Goal: Task Accomplishment & Management: Manage account settings

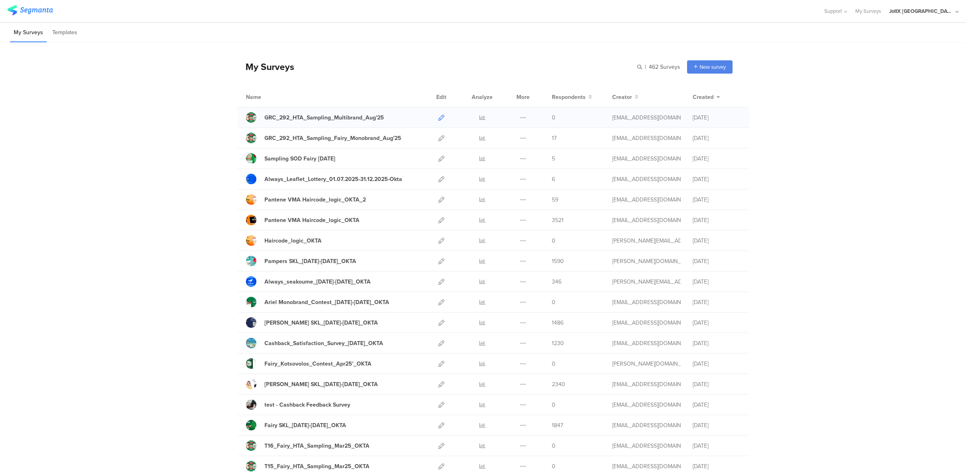
click at [438, 117] on icon at bounding box center [441, 118] width 6 height 6
click at [375, 116] on div "GRC_292_HTA_Sampling_Multibrand_Aug'25" at bounding box center [323, 117] width 119 height 8
click at [438, 138] on icon at bounding box center [441, 138] width 6 height 6
click at [438, 117] on icon at bounding box center [441, 118] width 6 height 6
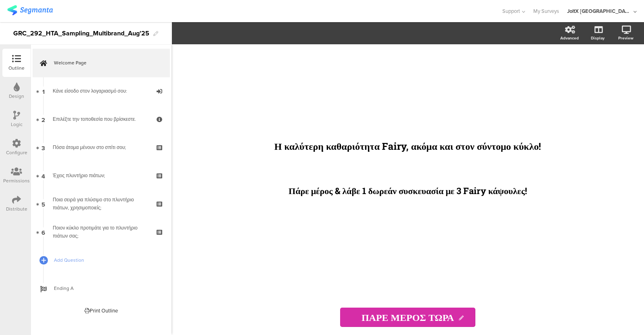
click at [423, 239] on div "Η καλύτερη καθαριότητα Fairy, ακόμα και στον σύντομο κύκλο! Πάρε μέρος & λάβε 1…" at bounding box center [408, 171] width 322 height 255
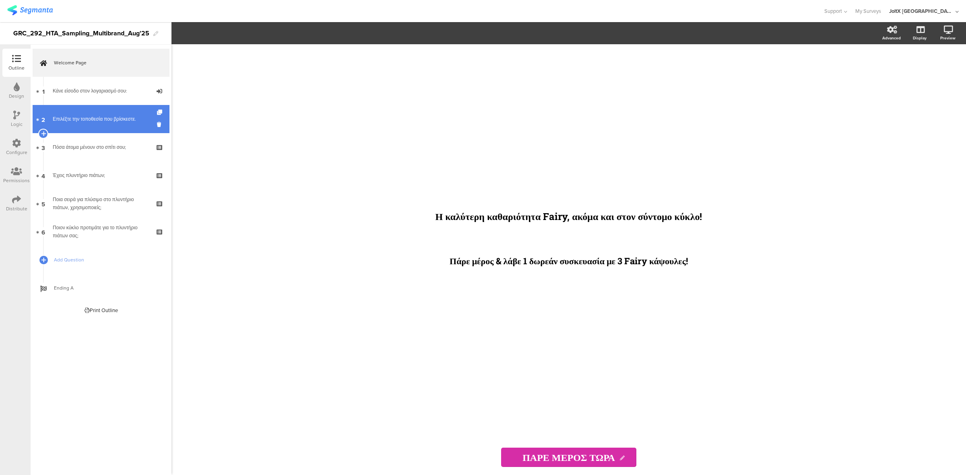
click at [101, 129] on link "2 Επιλέξτε την τοποθεσία που βρίσκεστε." at bounding box center [101, 119] width 137 height 28
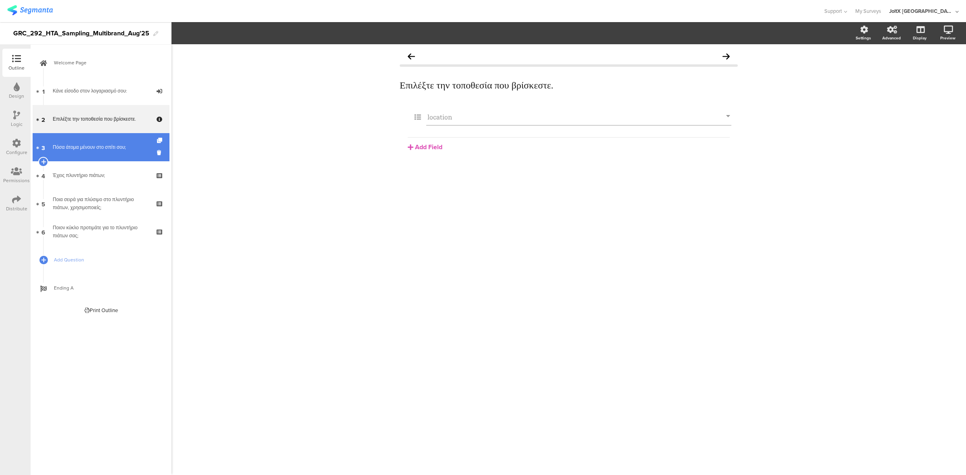
click at [95, 150] on div "Πόσα άτομα μένουν στο σπίτι σου;" at bounding box center [101, 147] width 96 height 8
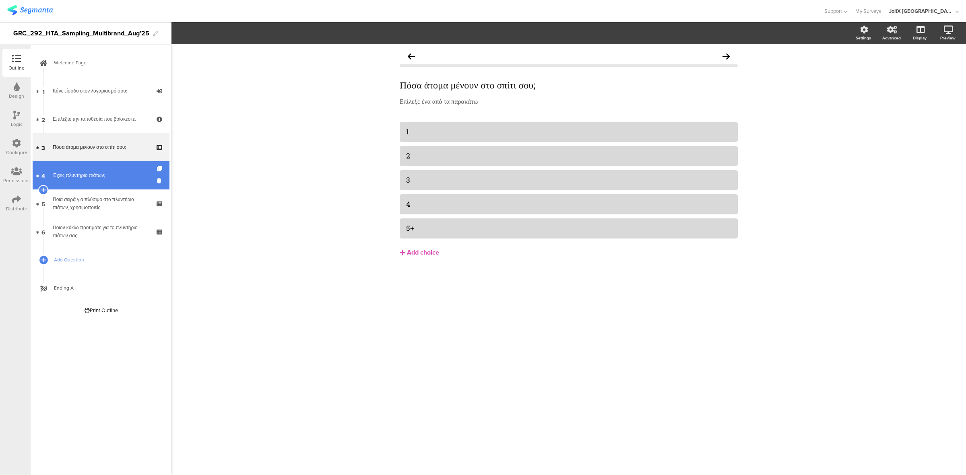
click at [85, 181] on link "4 Έχεις πλυντήριο πιάτων;" at bounding box center [101, 175] width 137 height 28
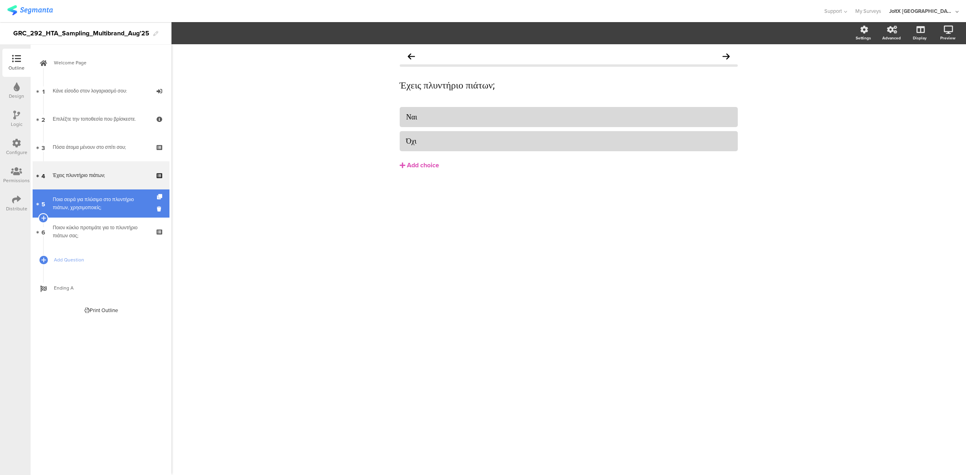
click at [89, 216] on link "5 Ποια σειρά για πλύσιμο στο πλυντήριο πιάτων, χρησιμοποιείς;" at bounding box center [101, 203] width 137 height 28
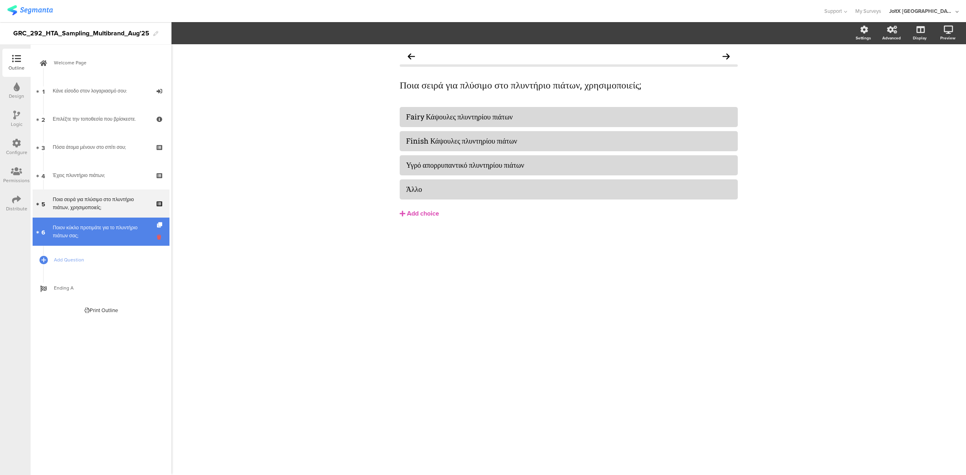
click at [159, 237] on icon at bounding box center [160, 237] width 7 height 8
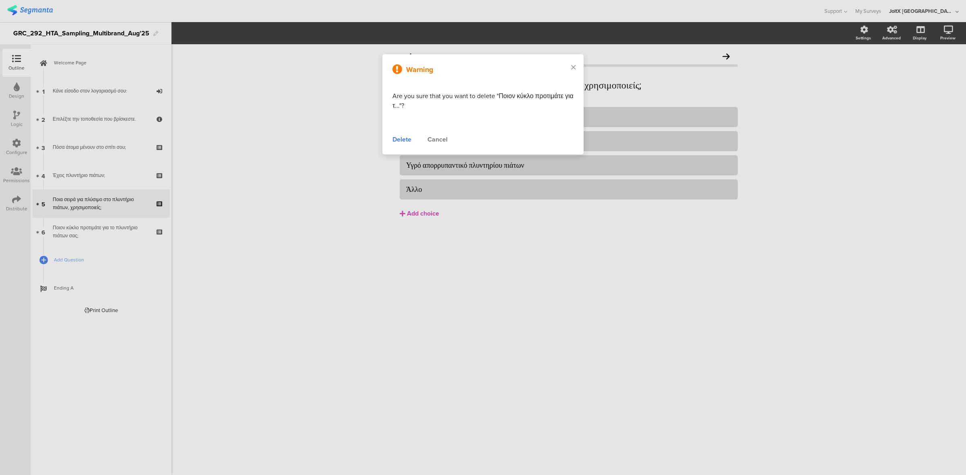
click at [407, 139] on div "Delete" at bounding box center [401, 140] width 19 height 10
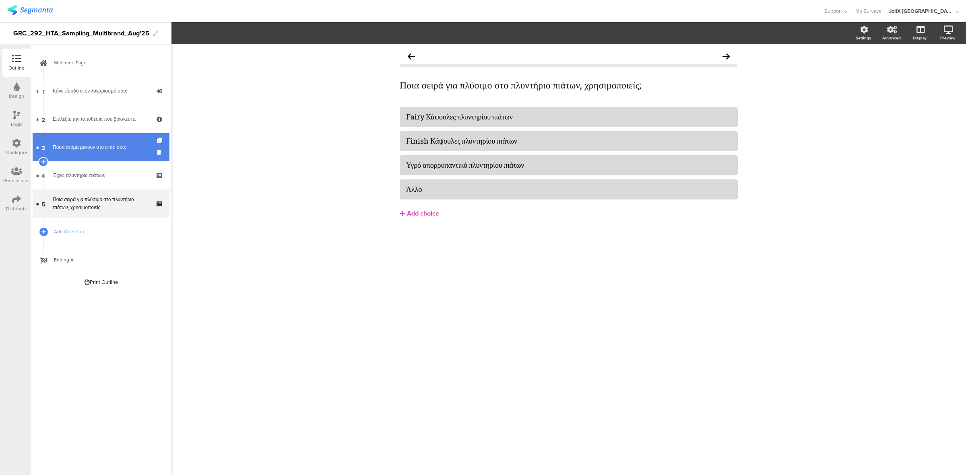
click at [82, 153] on link "3 Πόσα άτομα μένουν στο σπίτι σου;" at bounding box center [101, 147] width 137 height 28
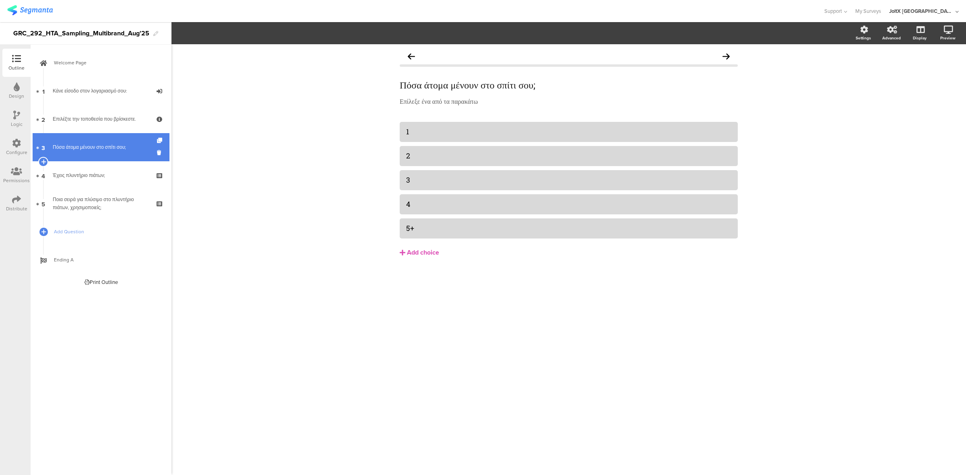
click at [82, 153] on link "3 Πόσα άτομα μένουν στο σπίτι σου;" at bounding box center [101, 147] width 137 height 28
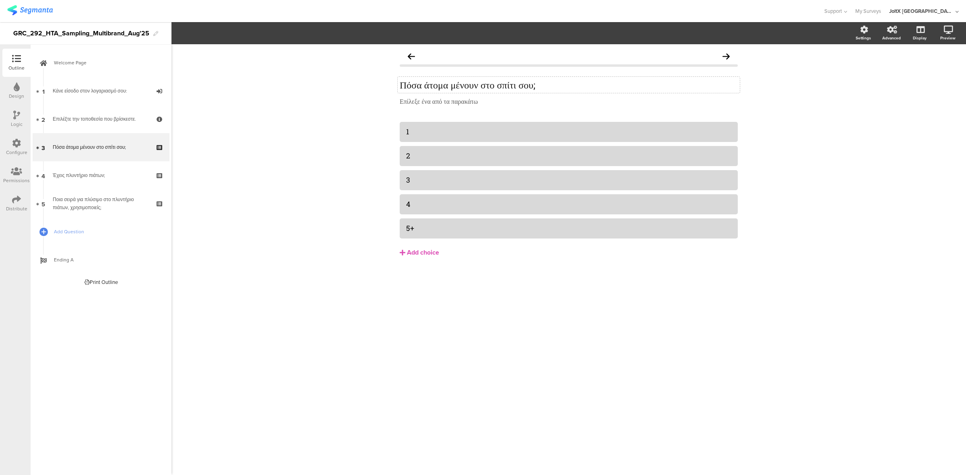
click at [553, 89] on div "Πόσα άτομα μένουν στο σπίτι σου; Πόσα άτομα μένουν στο σπίτι σου;" at bounding box center [568, 85] width 342 height 16
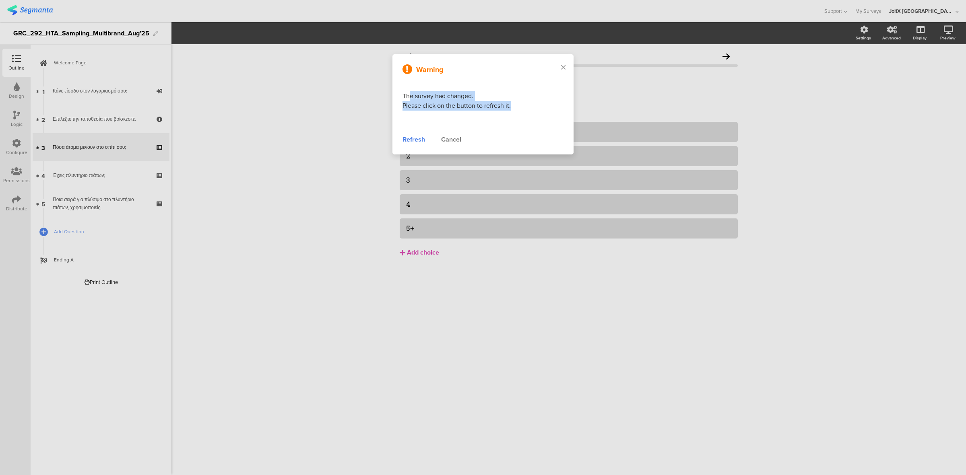
drag, startPoint x: 511, startPoint y: 110, endPoint x: 409, endPoint y: 95, distance: 103.7
click at [409, 95] on div "The survey had changed. Please click on the button to refresh it." at bounding box center [482, 100] width 161 height 19
click at [407, 140] on div "Refresh" at bounding box center [413, 140] width 23 height 10
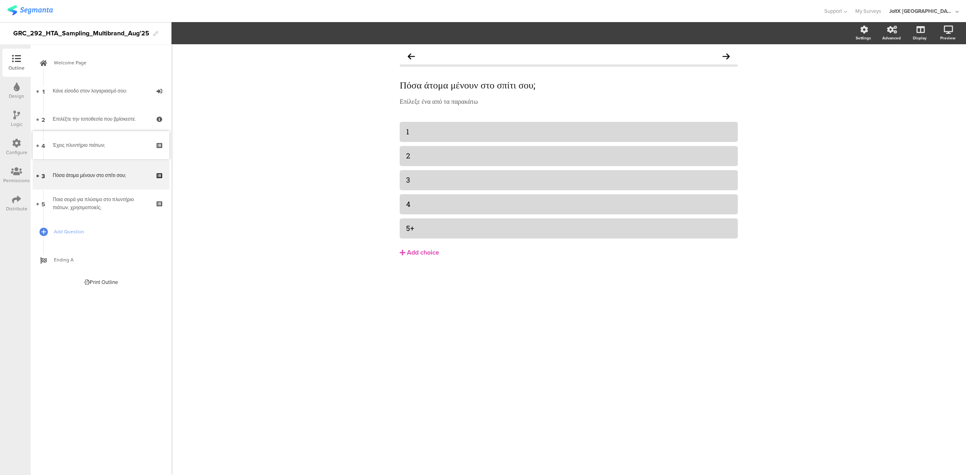
drag, startPoint x: 140, startPoint y: 171, endPoint x: 268, endPoint y: 157, distance: 128.7
click at [94, 173] on div "Πόσα άτομα μένουν στο σπίτι σου;" at bounding box center [101, 175] width 96 height 8
click at [83, 198] on div "Ποια σειρά για πλύσιμο στο πλυντήριο πιάτων, χρησιμοποιείς;" at bounding box center [101, 204] width 96 height 16
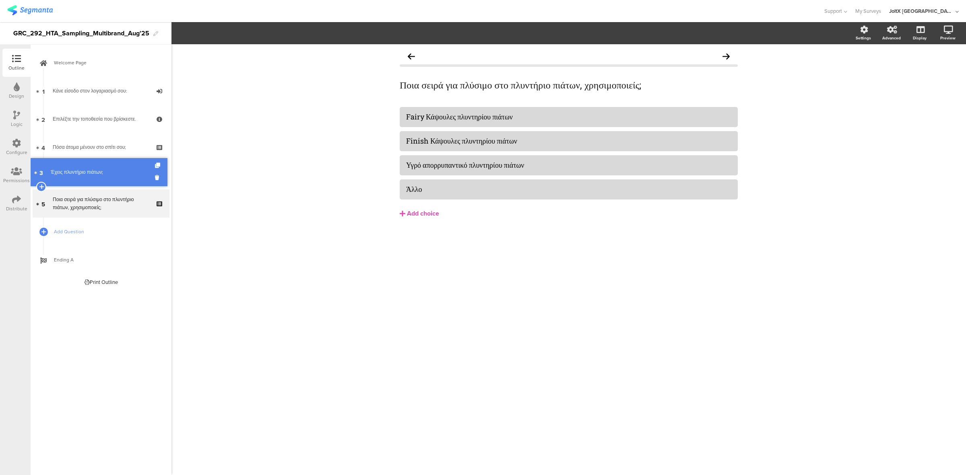
drag, startPoint x: 91, startPoint y: 145, endPoint x: 87, endPoint y: 170, distance: 25.1
click at [87, 170] on link "4 Έχεις πλυντήριο πιάτων;" at bounding box center [101, 175] width 137 height 28
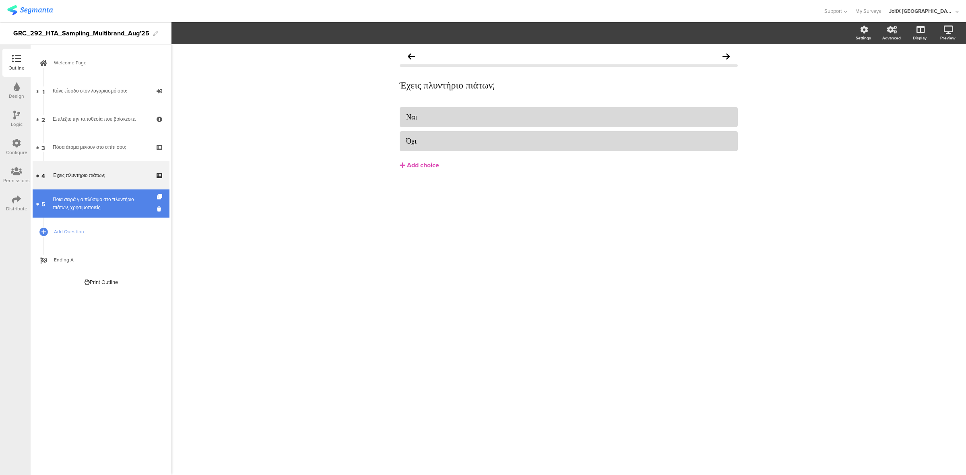
click at [99, 208] on div "Ποια σειρά για πλύσιμο στο πλυντήριο πιάτων, χρησιμοποιείς;" at bounding box center [101, 204] width 96 height 16
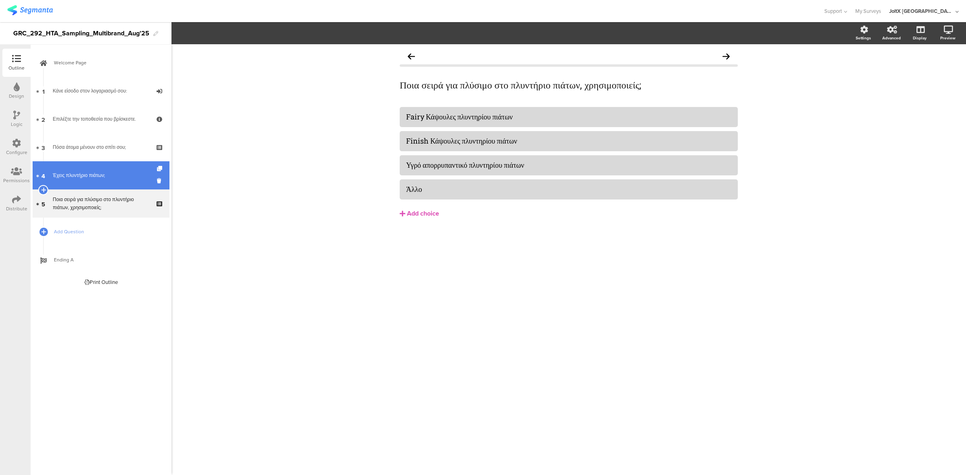
click at [102, 182] on link "4 Έχεις πλυντήριο πιάτων;" at bounding box center [101, 175] width 137 height 28
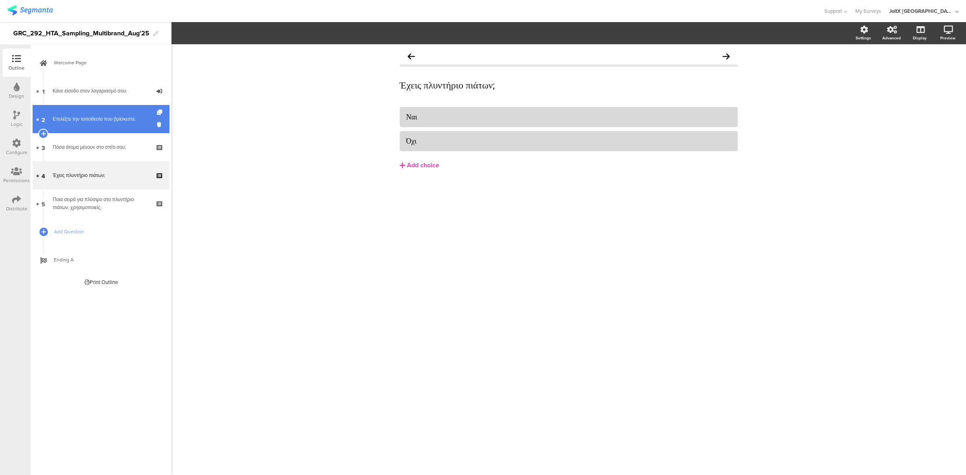
click at [109, 128] on link "2 Επιλέξτε την τοποθεσία που βρίσκεστε." at bounding box center [101, 119] width 137 height 28
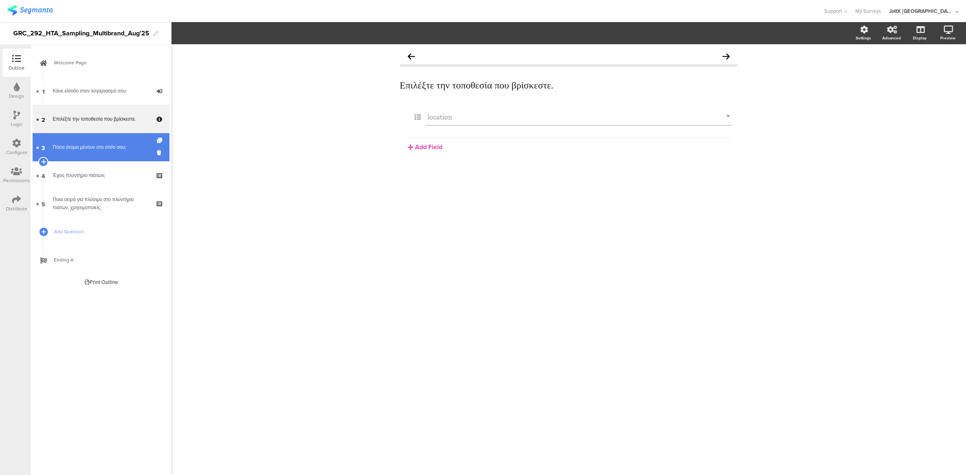
click at [107, 144] on div "Πόσα άτομα μένουν στο σπίτι σου;" at bounding box center [101, 147] width 96 height 8
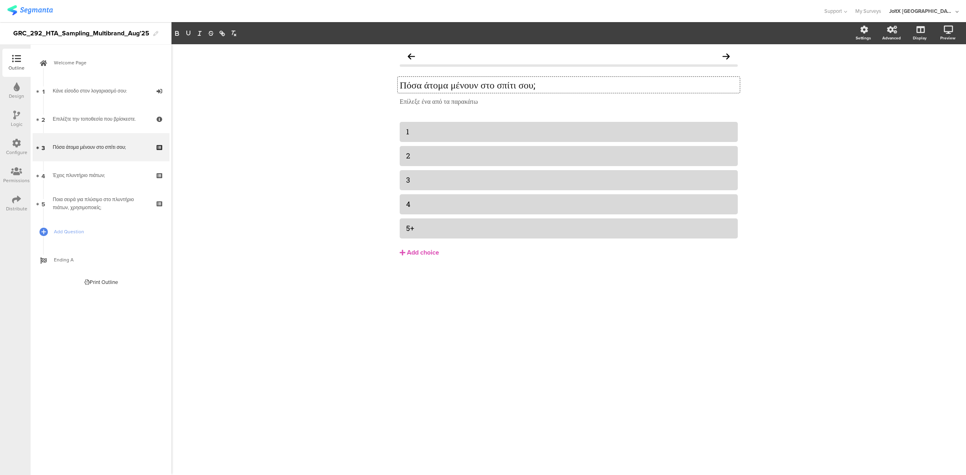
click at [566, 88] on div "Πόσα άτομα μένουν στο σπίτι σου; Πόσα άτομα μένουν στο σπίτι σου; Πόσα άτομα μέ…" at bounding box center [568, 85] width 342 height 16
click at [554, 103] on div "Επίλεξε ένα από τα παρακάτω Επίλεξε ένα από τα παρακάτω Επίλεξε ένα από τα παρα…" at bounding box center [568, 101] width 342 height 13
click at [741, 92] on div at bounding box center [739, 95] width 10 height 10
click at [422, 125] on div "1" at bounding box center [568, 131] width 325 height 13
paste div
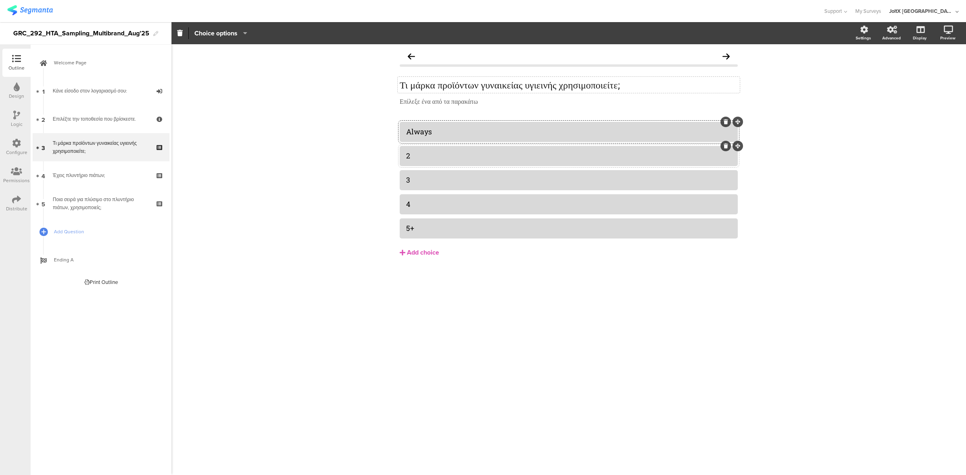
click at [424, 153] on div "2" at bounding box center [568, 155] width 325 height 9
paste div
click at [445, 176] on div "3" at bounding box center [568, 179] width 325 height 9
paste div
click at [434, 204] on div "4" at bounding box center [568, 204] width 325 height 9
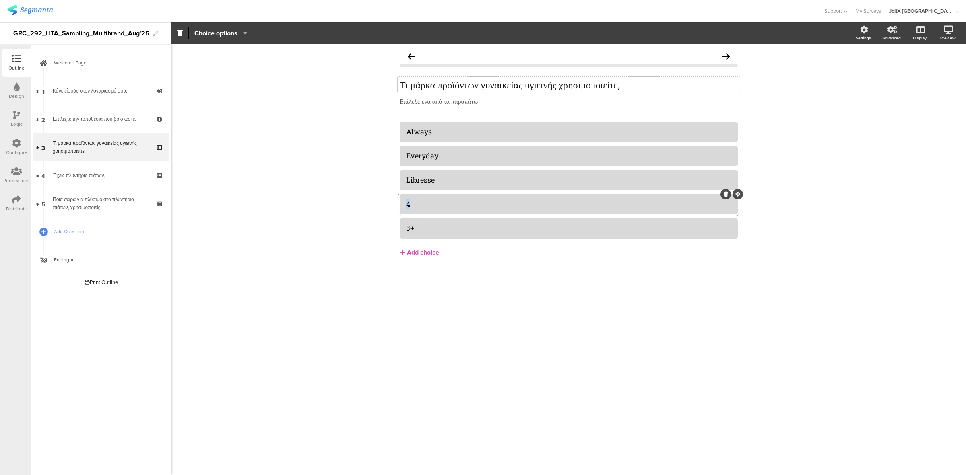
paste div
click at [424, 233] on div "5+" at bounding box center [568, 228] width 325 height 9
paste div
click at [373, 379] on div "Τι μάρκα προϊόντων γυναικείας υγιεινής χρησιμοποιείτε; Τι μάρκα προϊόντων γυναι…" at bounding box center [568, 259] width 794 height 431
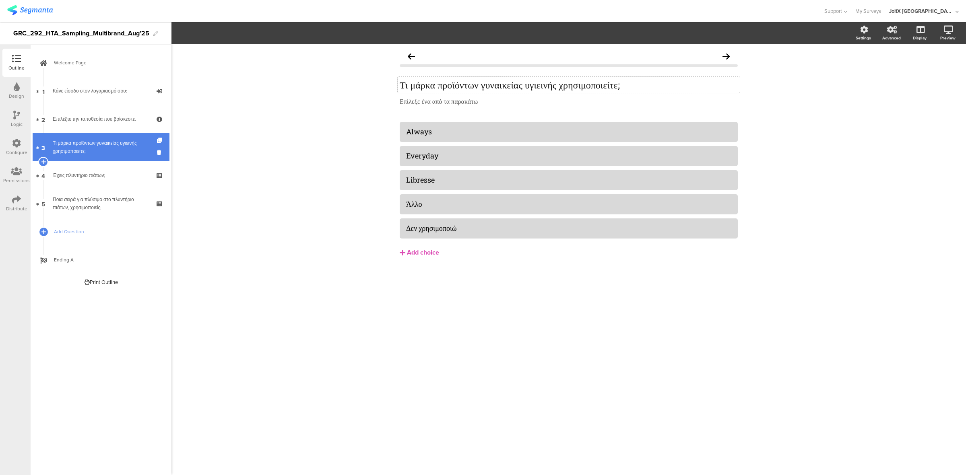
click at [91, 150] on div "Τι μάρκα προϊόντων γυναικείας υγιεινής χρησιμοποιείτε;" at bounding box center [101, 147] width 96 height 16
click at [42, 160] on icon at bounding box center [43, 161] width 5 height 7
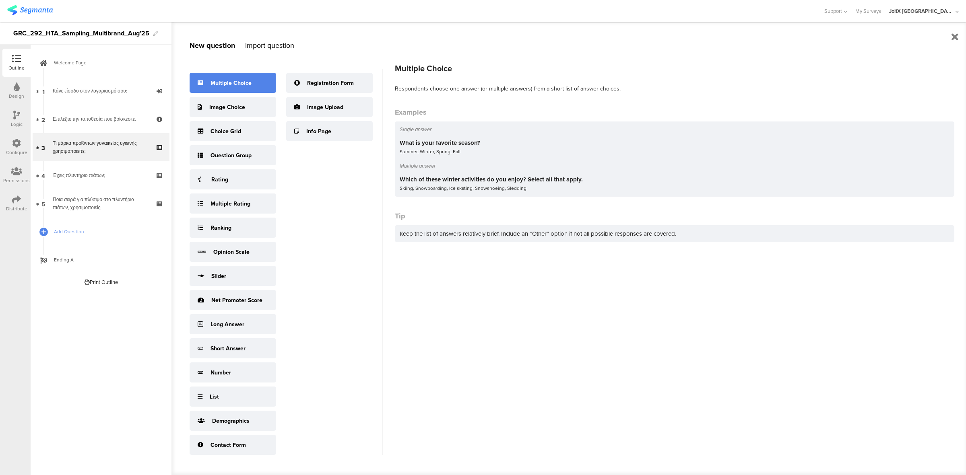
click at [242, 81] on div "Multiple Choice" at bounding box center [230, 83] width 41 height 8
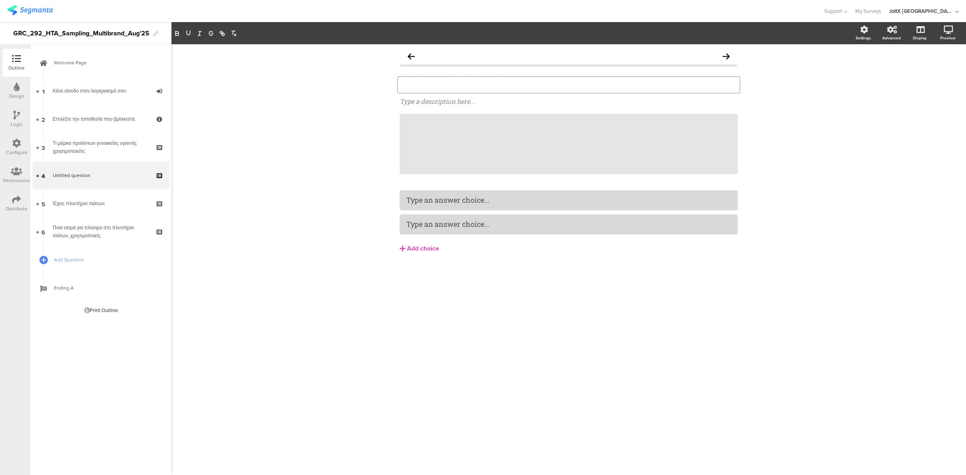
click at [498, 87] on div "Type your question here..." at bounding box center [568, 85] width 342 height 16
click at [737, 96] on icon at bounding box center [739, 95] width 4 height 5
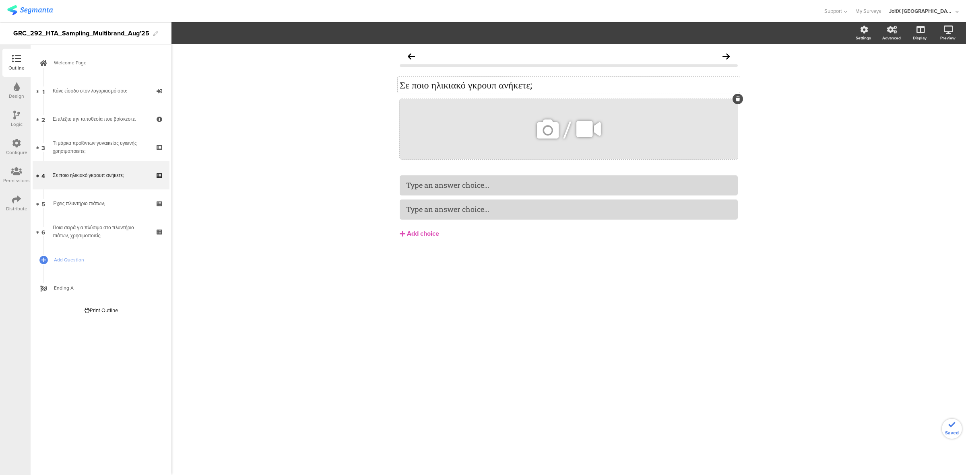
click at [735, 97] on icon at bounding box center [737, 99] width 4 height 5
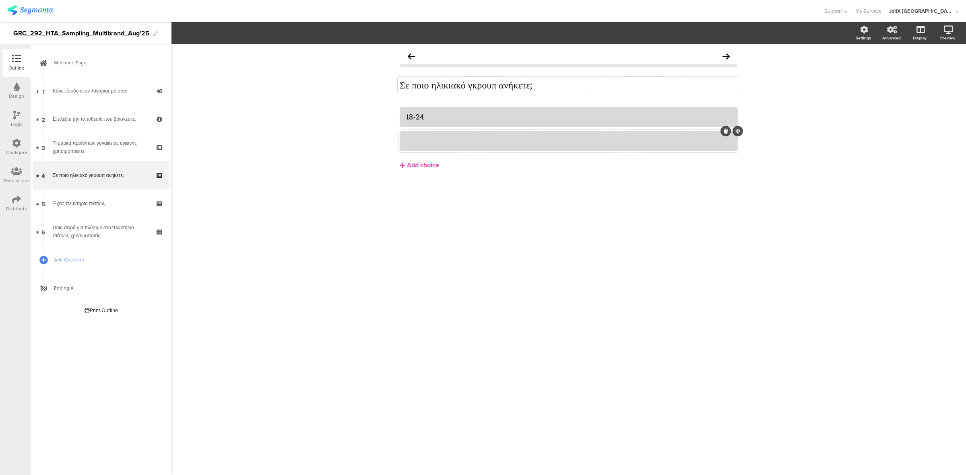
click at [505, 144] on div at bounding box center [568, 140] width 325 height 9
click at [430, 165] on div "Add choice" at bounding box center [423, 165] width 32 height 8
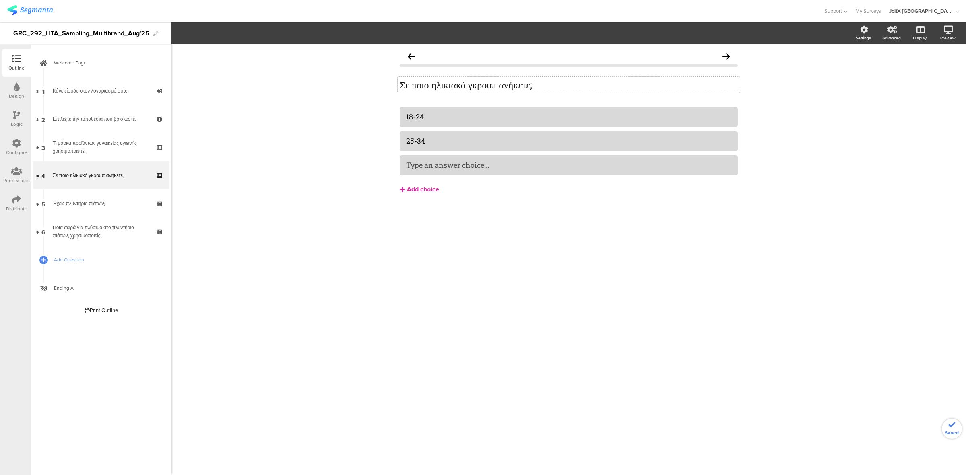
click at [428, 157] on div at bounding box center [568, 165] width 338 height 20
click at [416, 191] on div "Add choice" at bounding box center [423, 189] width 32 height 8
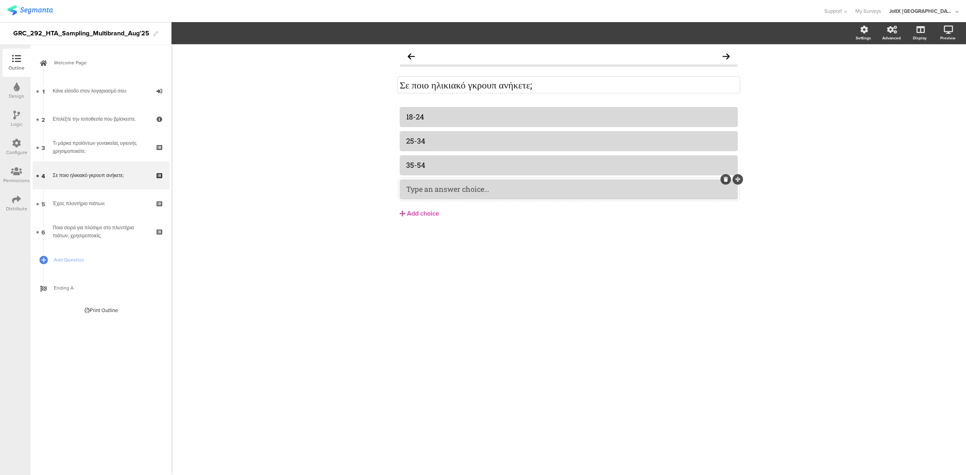
click at [493, 188] on div "Type an answer choice..." at bounding box center [568, 189] width 325 height 9
click at [13, 122] on div "Logic" at bounding box center [17, 124] width 12 height 7
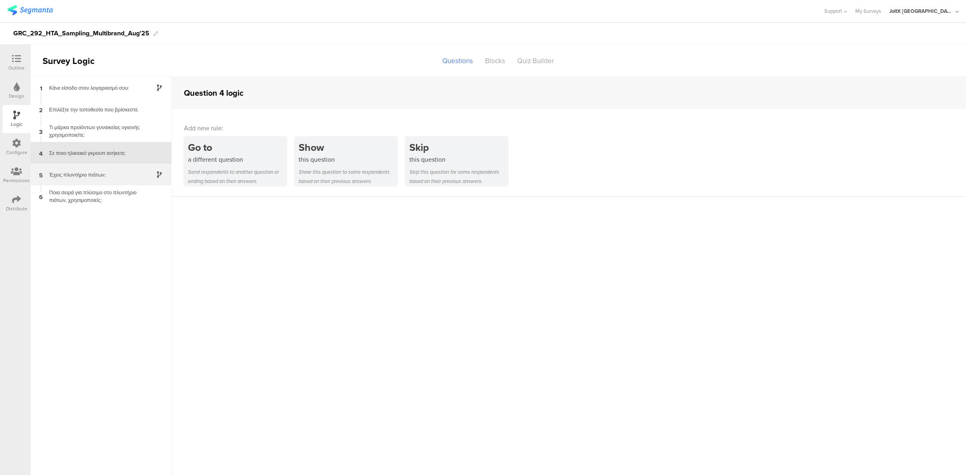
click at [91, 179] on div "5 Έχεις πλυντήριο πιάτων;" at bounding box center [101, 175] width 141 height 22
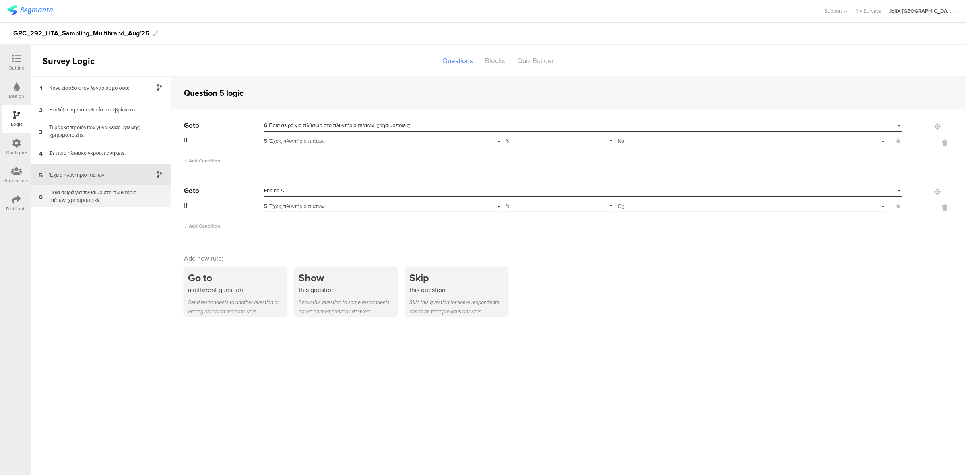
click at [89, 199] on div "Ποια σειρά για πλύσιμο στο πλυντήριο πιάτων, χρησιμοποιείς;" at bounding box center [94, 196] width 101 height 15
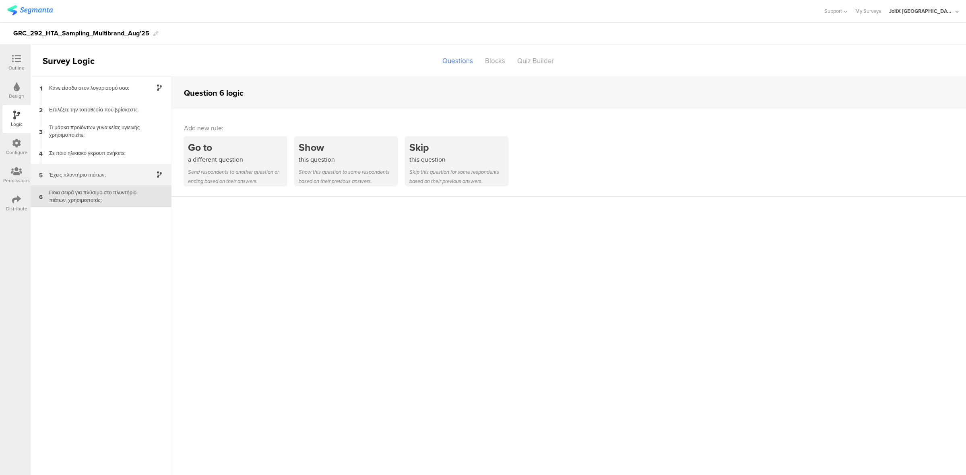
click at [93, 176] on div "Έχεις πλυντήριο πιάτων;" at bounding box center [94, 175] width 101 height 8
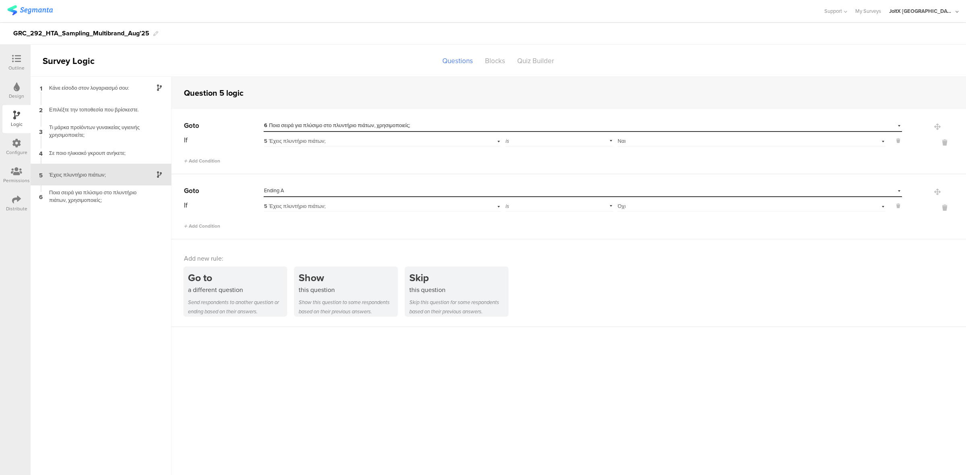
click at [14, 147] on icon at bounding box center [16, 143] width 9 height 9
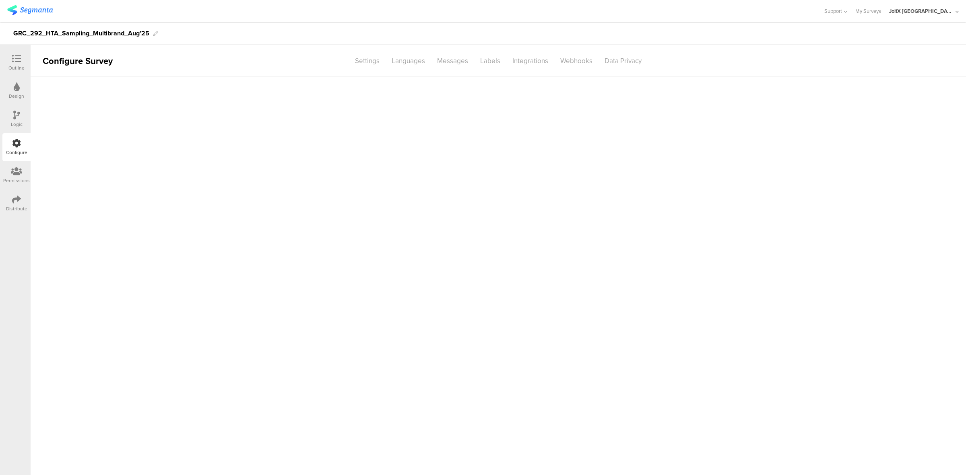
click at [14, 147] on icon at bounding box center [16, 143] width 9 height 9
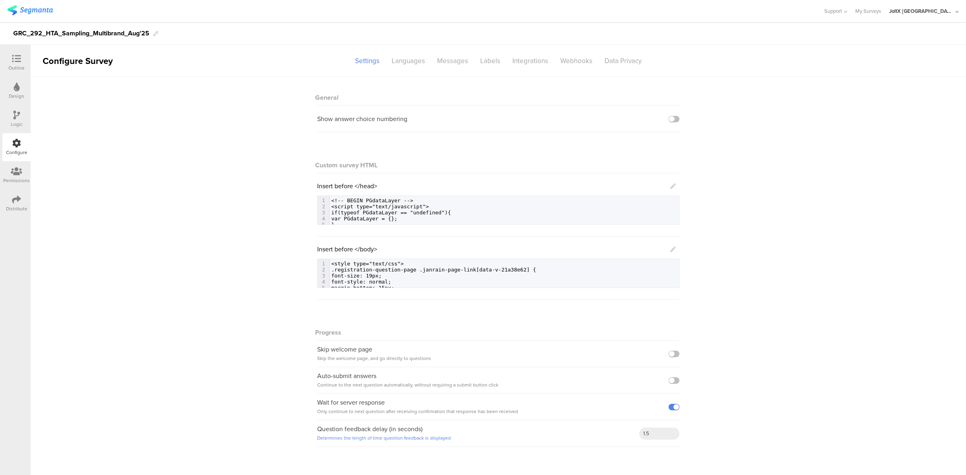
click at [18, 90] on icon at bounding box center [17, 86] width 6 height 9
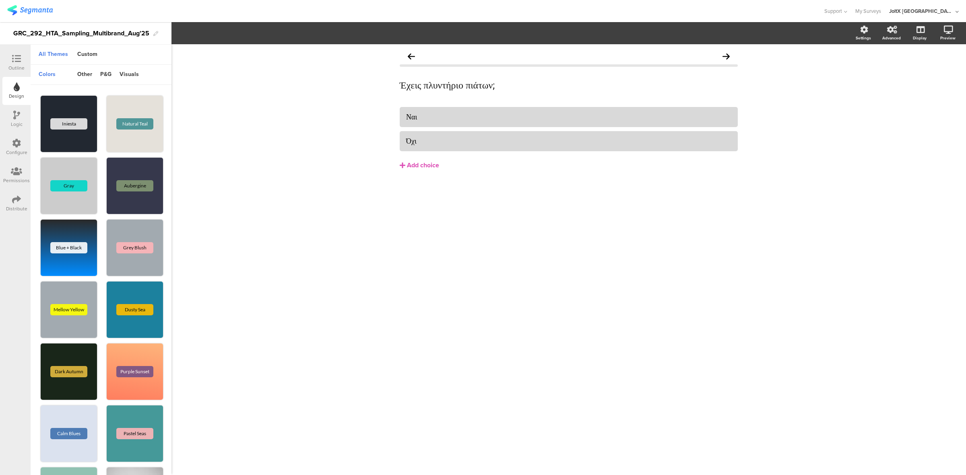
click at [21, 66] on div "Outline" at bounding box center [16, 67] width 16 height 7
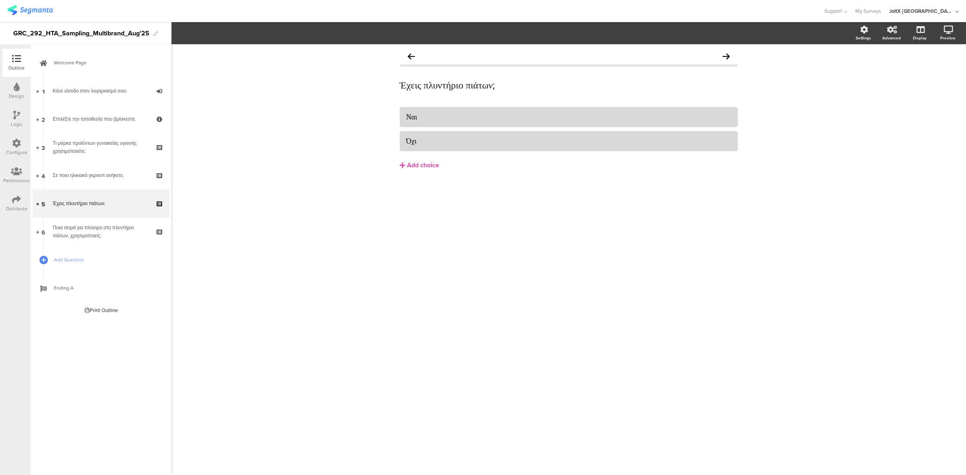
click at [16, 171] on icon at bounding box center [16, 171] width 11 height 9
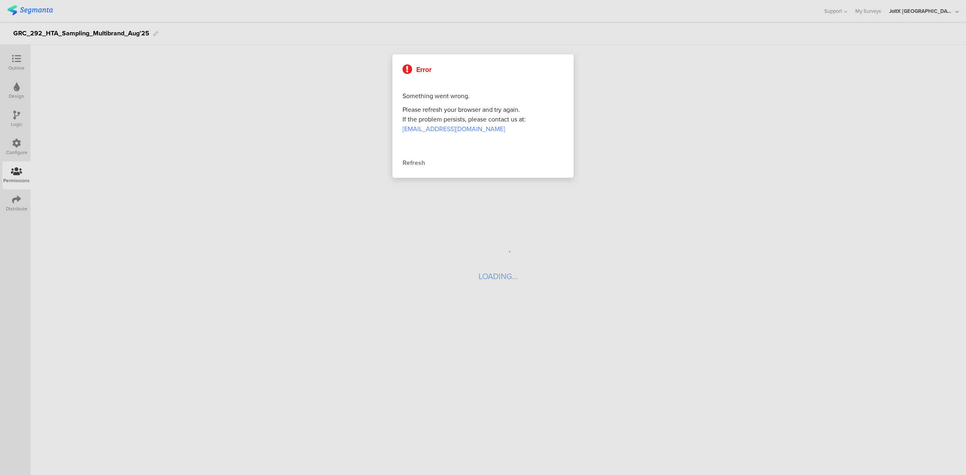
click at [19, 142] on div at bounding box center [483, 237] width 966 height 475
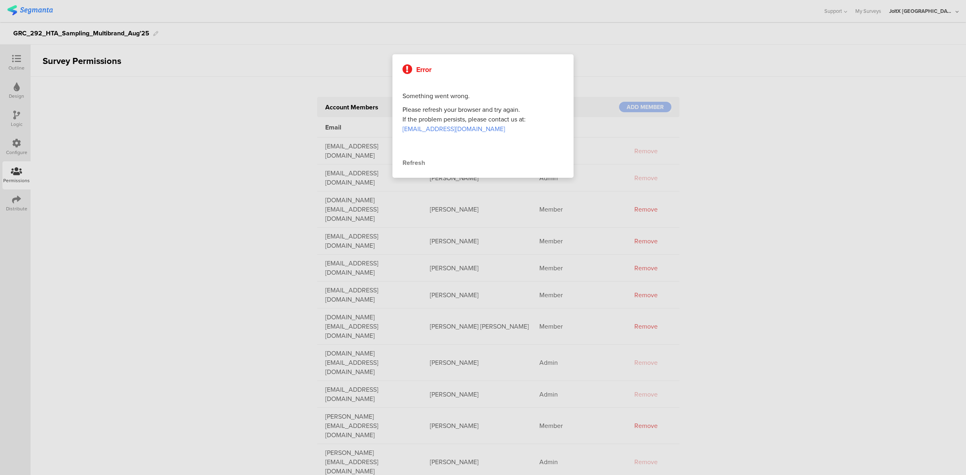
click at [412, 165] on div "Refresh" at bounding box center [482, 163] width 161 height 10
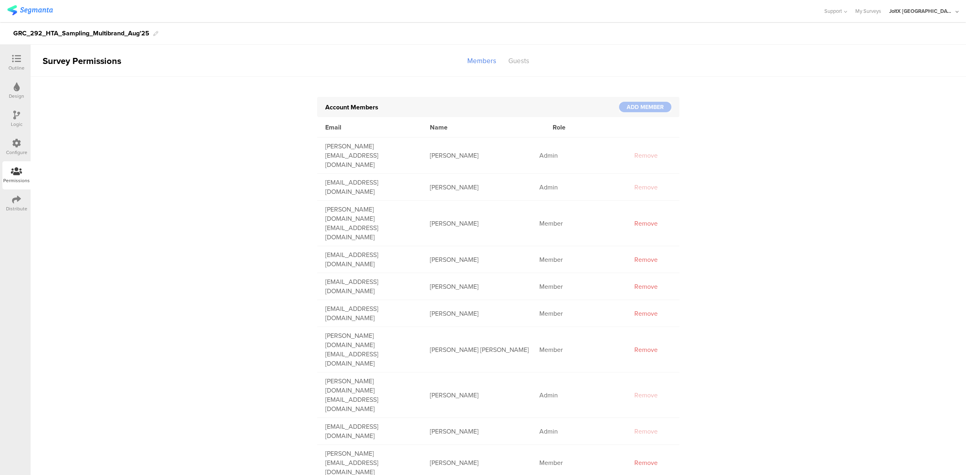
click at [20, 79] on div "Design" at bounding box center [16, 91] width 28 height 28
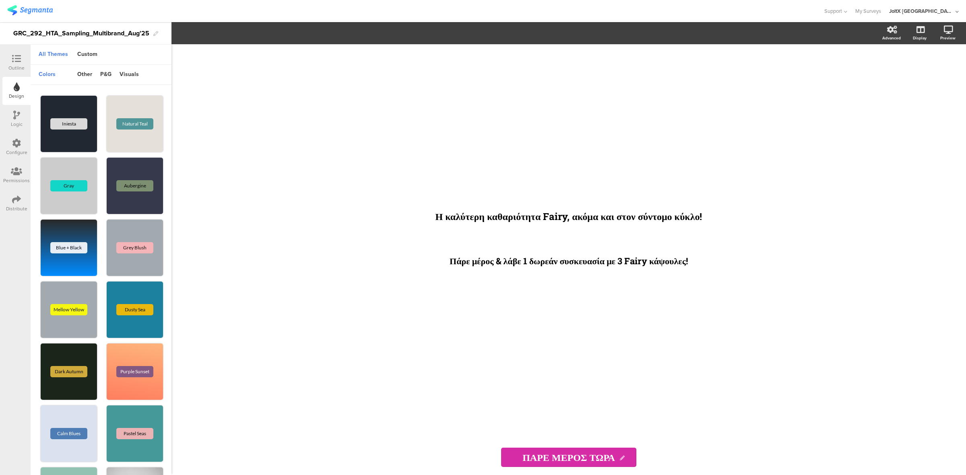
click at [20, 65] on div "Outline" at bounding box center [16, 67] width 16 height 7
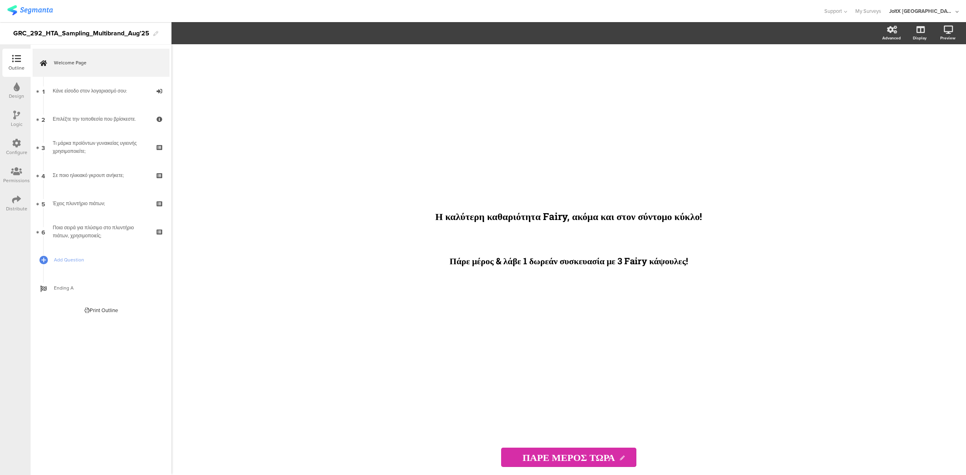
click at [8, 119] on div "Logic" at bounding box center [16, 119] width 28 height 28
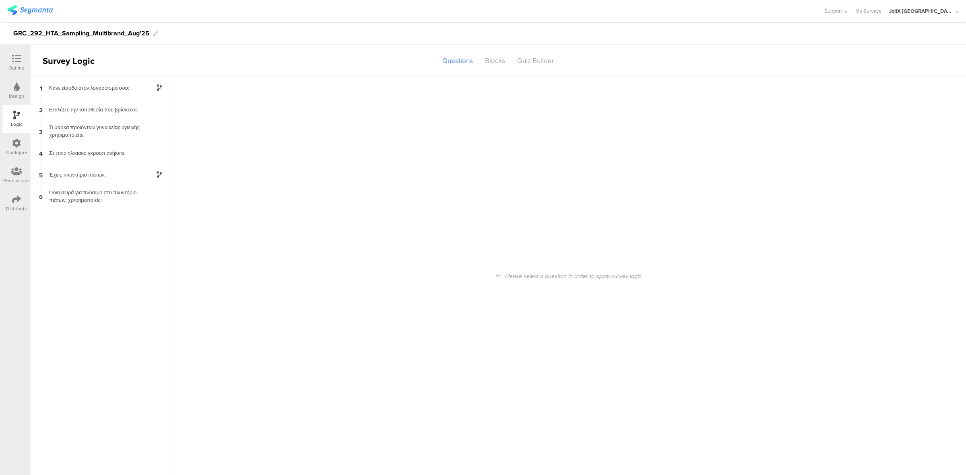
click at [14, 149] on div "Configure" at bounding box center [16, 152] width 21 height 7
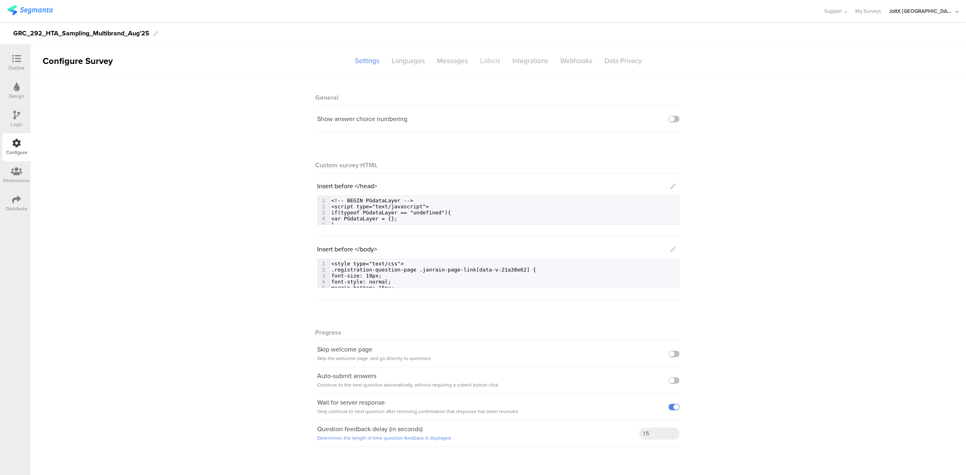
click at [491, 59] on div "Labels" at bounding box center [490, 61] width 32 height 14
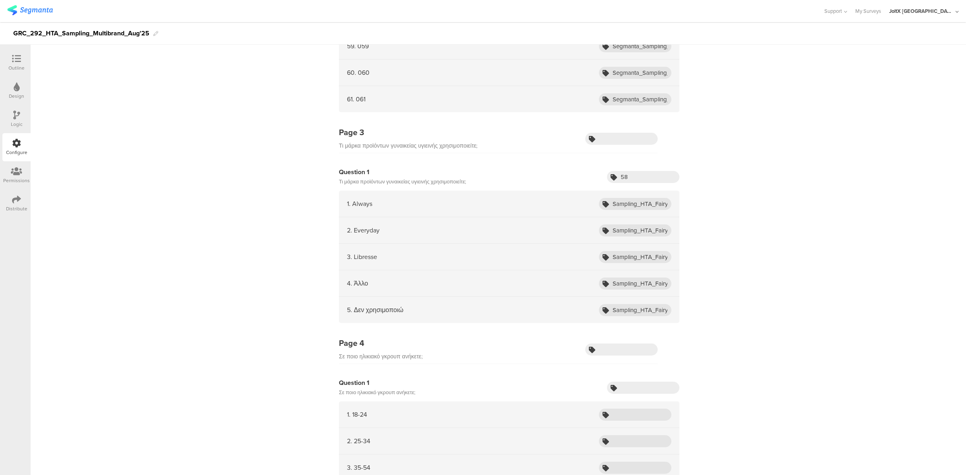
scroll to position [1784, 0]
click at [634, 206] on input "Sampling_HTA_Fairy_Aug25_1" at bounding box center [635, 203] width 72 height 12
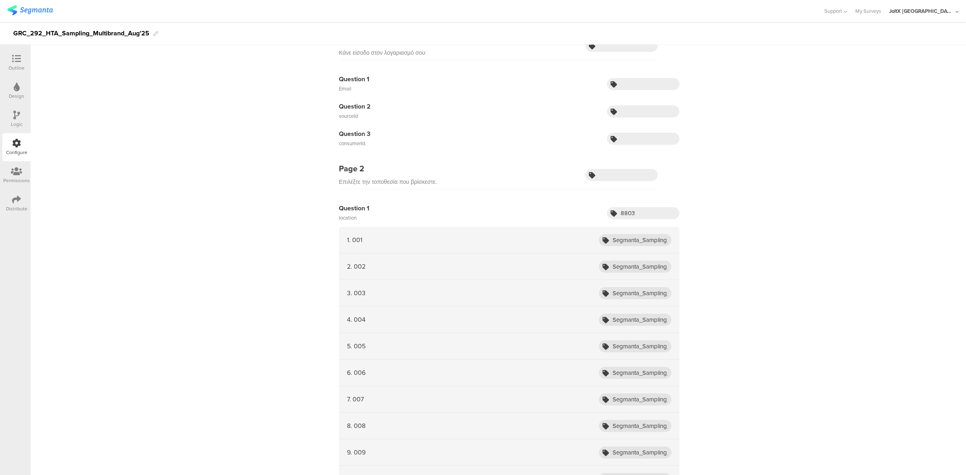
scroll to position [0, 0]
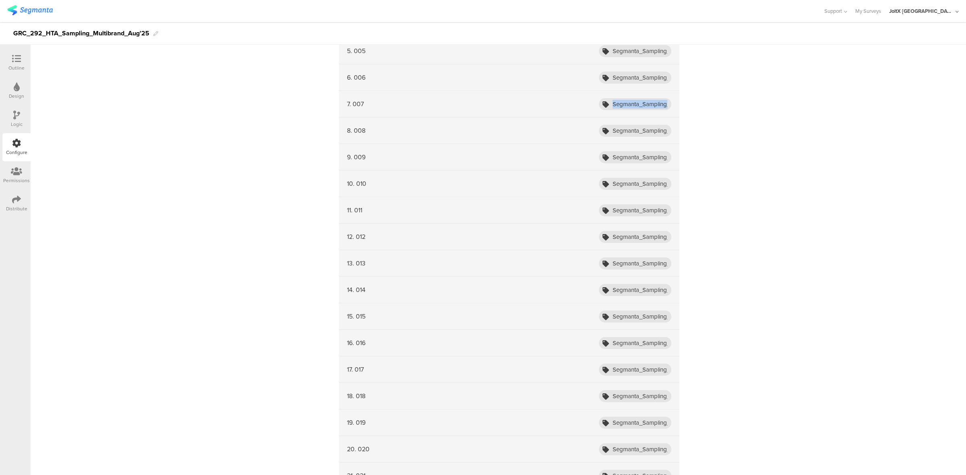
scroll to position [345, 0]
click at [23, 121] on div "Logic" at bounding box center [16, 119] width 28 height 28
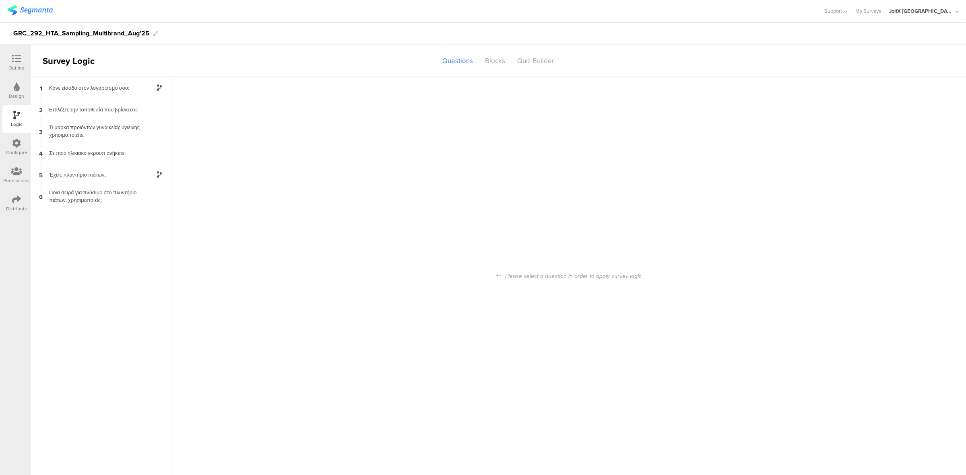
click at [16, 152] on div "Configure" at bounding box center [16, 152] width 21 height 7
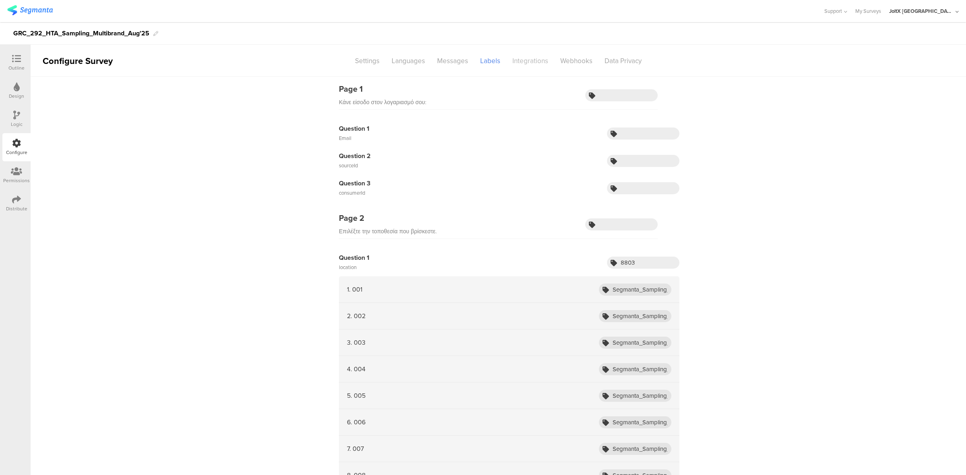
click at [537, 62] on div "Integrations" at bounding box center [530, 61] width 48 height 14
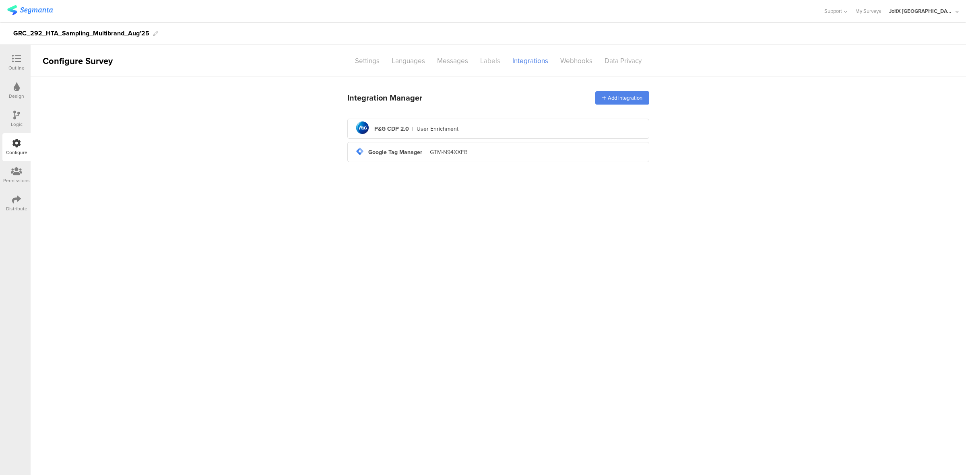
click at [485, 62] on div "Labels" at bounding box center [490, 61] width 32 height 14
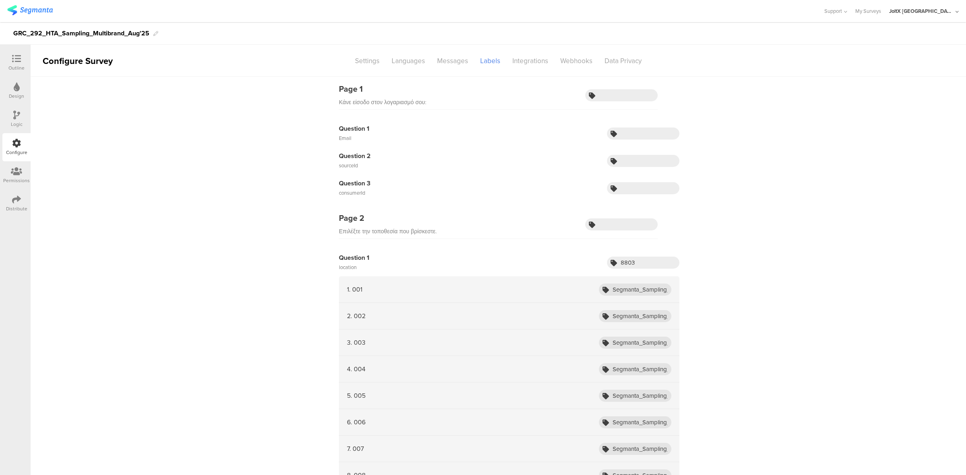
scroll to position [49, 0]
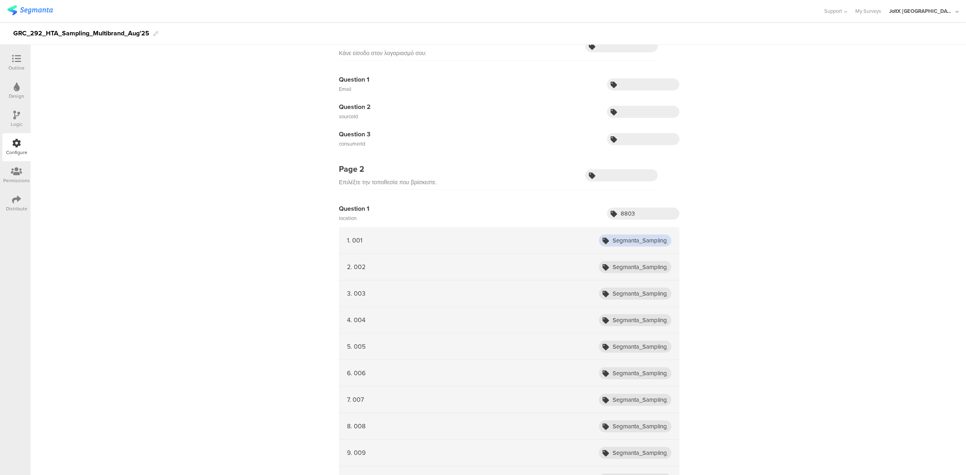
click at [632, 237] on input "Segmanta_Sampling_HTA_Fairy_Aug25_001" at bounding box center [635, 241] width 72 height 12
type input "Segmanta_Sampling_HTA_Multibrand_Aug25_001"
click at [631, 268] on input "Segmanta_Sampling_HTA_Fairy_Aug25_002" at bounding box center [635, 267] width 72 height 12
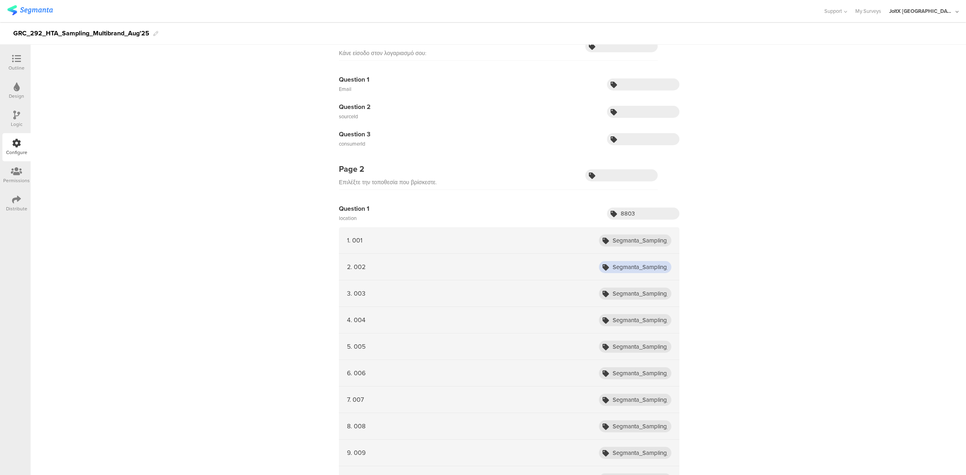
paste input "Multibrand_Aug25_001"
type input "Segmanta_Sampling_HTA_Multibrand_Aug25_002"
click at [624, 299] on input "Segmanta_Sampling_HTA_Fairy_Aug25_003" at bounding box center [635, 294] width 72 height 12
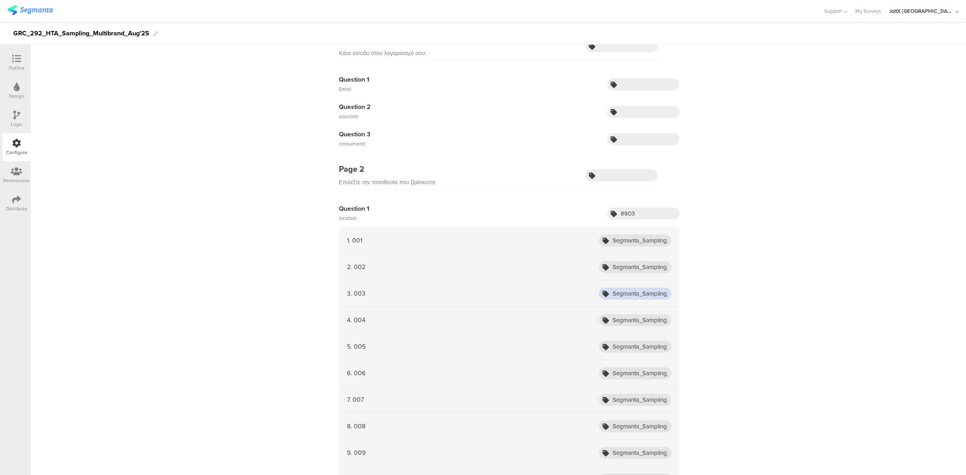
paste input "Multibrand_Aug25_001"
type input "Segmanta_Sampling_HTA_Multibrand_Aug25_003"
click at [626, 319] on input "Segmanta_Sampling_HTA_Fairy_Aug25_004" at bounding box center [635, 320] width 72 height 12
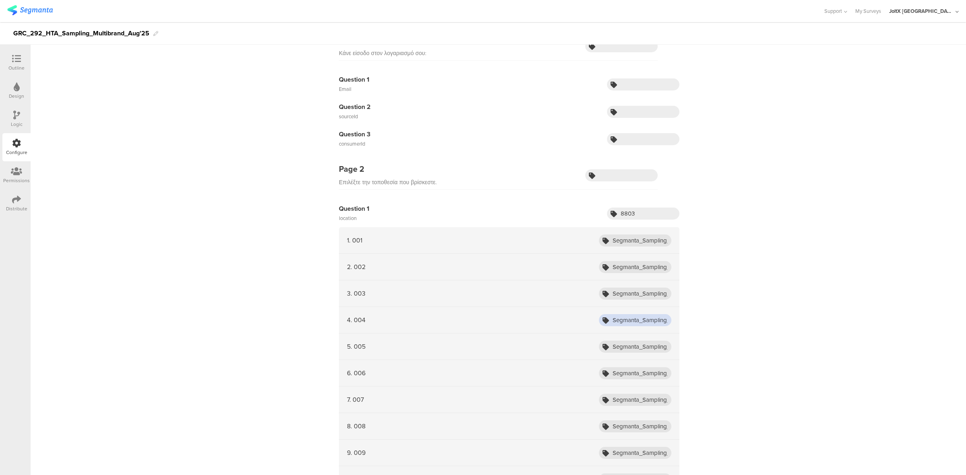
paste input "Multibrand_Aug25_001"
type input "Segmanta_Sampling_HTA_Multibrand_Aug25_004"
click at [626, 348] on input "Segmanta_Sampling_HTA_Fairy_Aug25_005" at bounding box center [635, 347] width 72 height 12
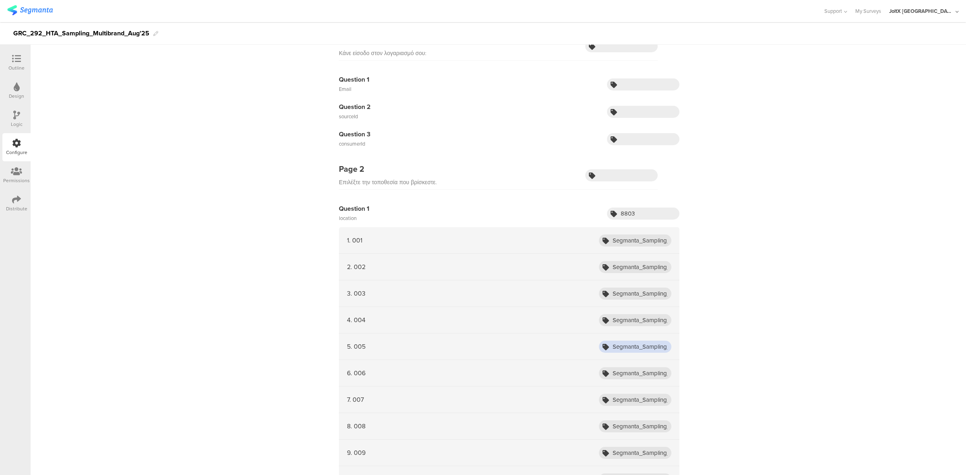
paste input "Multibrand_Aug25_001"
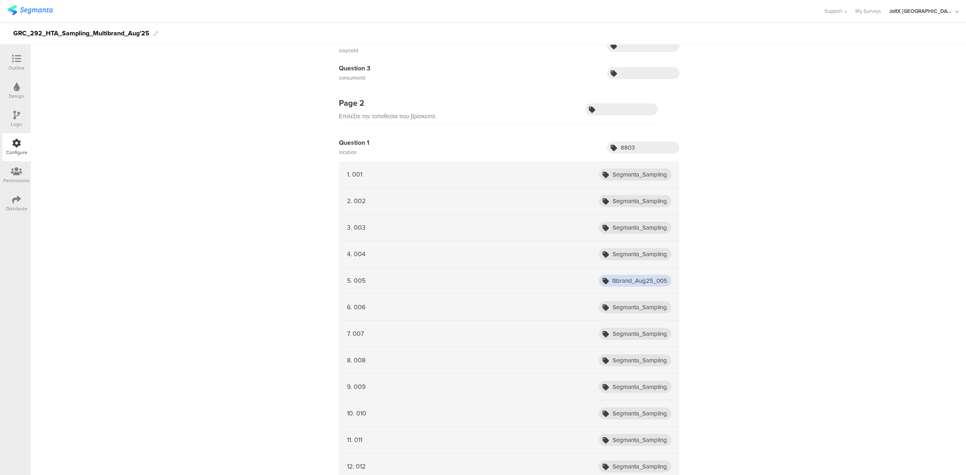
scroll to position [116, 0]
type input "Segmanta_Sampling_HTA_Multibrand_Aug25_005"
click at [648, 308] on input "Segmanta_Sampling_HTA_Fairy_Aug25_006" at bounding box center [635, 307] width 72 height 12
paste input "Multibrand_Aug25_001"
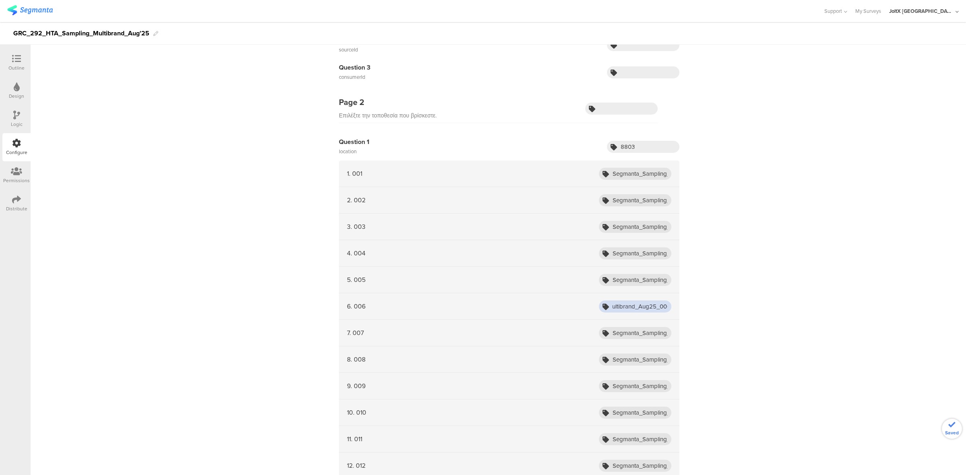
scroll to position [0, 81]
type input "Segmanta_Sampling_HTA_Multibrand_Aug25_006"
click at [640, 276] on input "Segmanta_Sampling_HTA_Multibrand_Aug25_005" at bounding box center [635, 280] width 72 height 12
paste input "1"
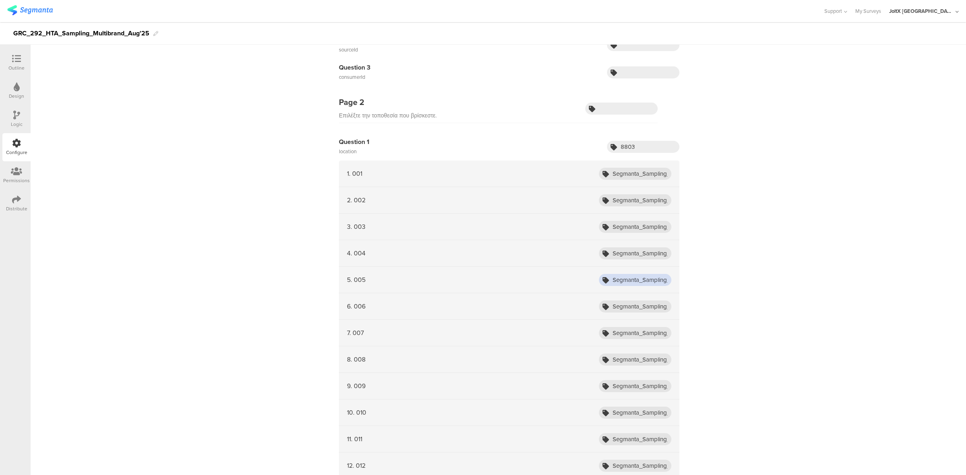
scroll to position [0, 80]
type input "Segmanta_Sampling_HTA_Multibrand_Aug25_005"
click at [629, 302] on input "Segmanta_Sampling_HTA_Multibrand_Aug25_006" at bounding box center [635, 307] width 72 height 12
paste input "1"
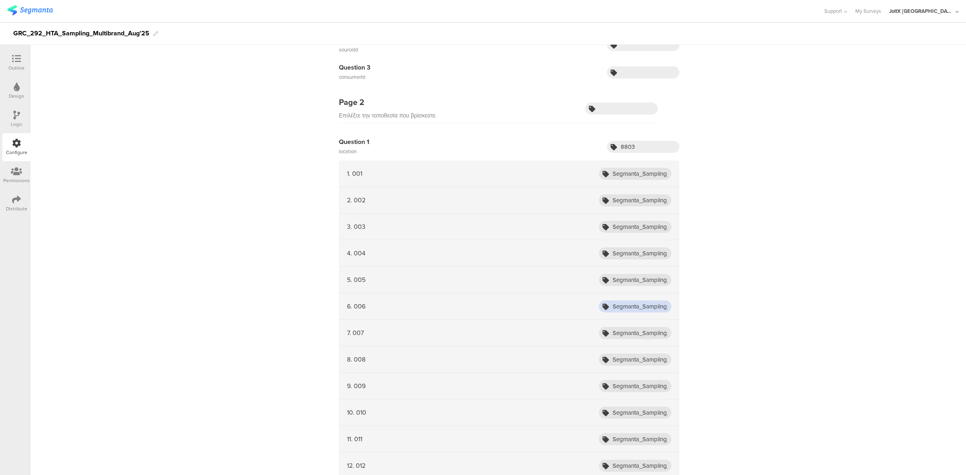
scroll to position [0, 80]
type input "Segmanta_Sampling_HTA_Multibrand_Aug25_006"
click at [630, 335] on input "Segmanta_Sampling_HTA_Fairy_Aug25_007" at bounding box center [635, 333] width 72 height 12
paste input "Multibrand_Aug25_001"
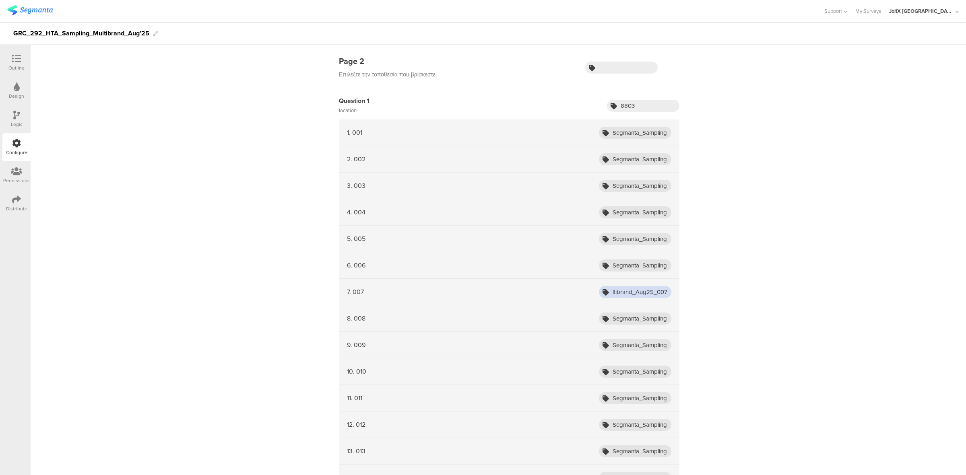
scroll to position [159, 0]
type input "Segmanta_Sampling_HTA_Multibrand_Aug25_007"
click at [632, 309] on div "8. 008 Segmanta_Sampling_HTA_Fairy_Aug25_008" at bounding box center [509, 316] width 340 height 27
click at [632, 312] on input "Segmanta_Sampling_HTA_Fairy_Aug25_008" at bounding box center [635, 316] width 72 height 12
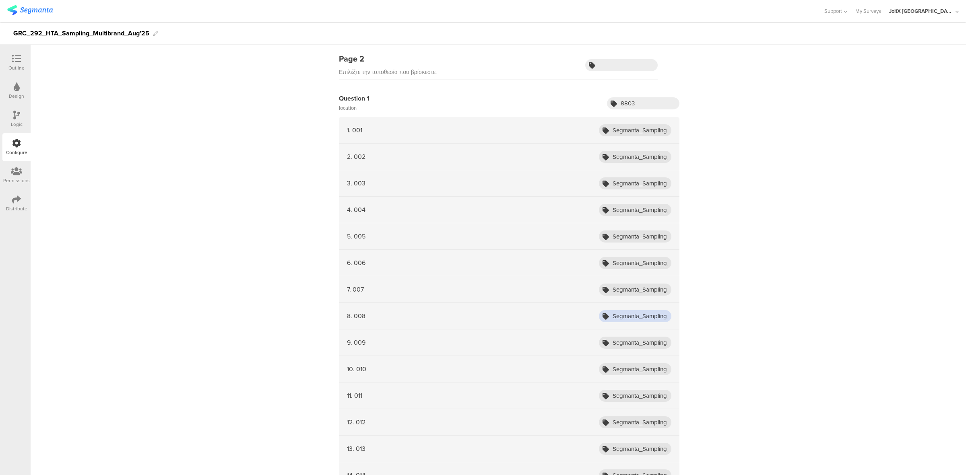
paste input "Multibrand_Aug25_001"
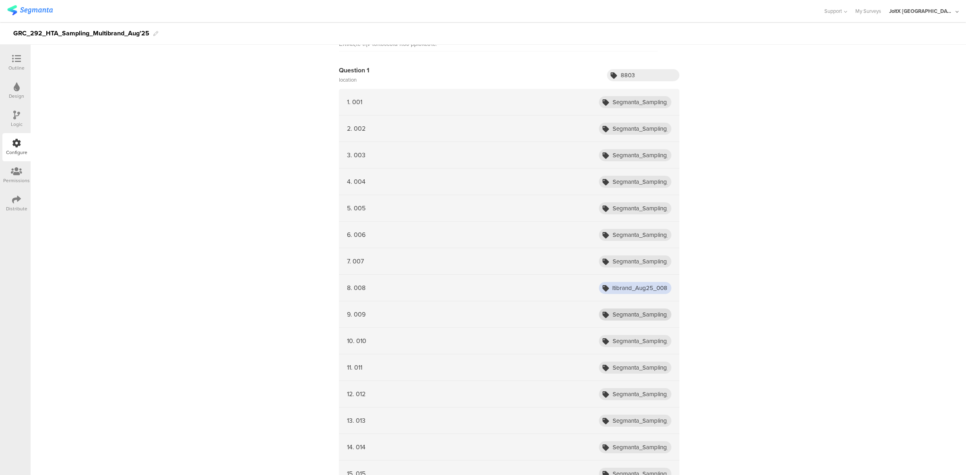
type input "Segmanta_Sampling_HTA_Multibrand_Aug25_008"
click at [628, 319] on input "Segmanta_Sampling_HTA_Fairy_Aug25_009" at bounding box center [635, 315] width 72 height 12
paste input "Multibrand_Aug25_001"
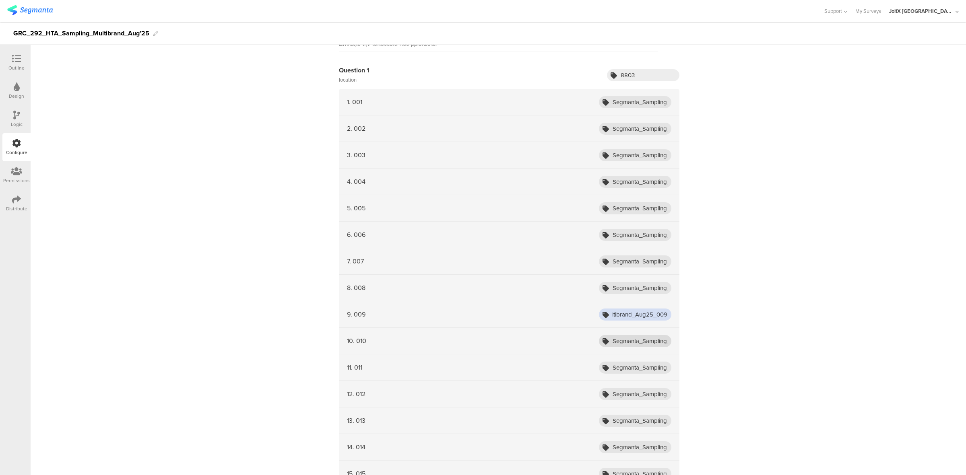
type input "Segmanta_Sampling_HTA_Multibrand_Aug25_009"
click at [628, 339] on input "Segmanta_Sampling_HTA_Fairy_Aug25_010" at bounding box center [635, 341] width 72 height 12
paste input "Multibrand_Aug25_001"
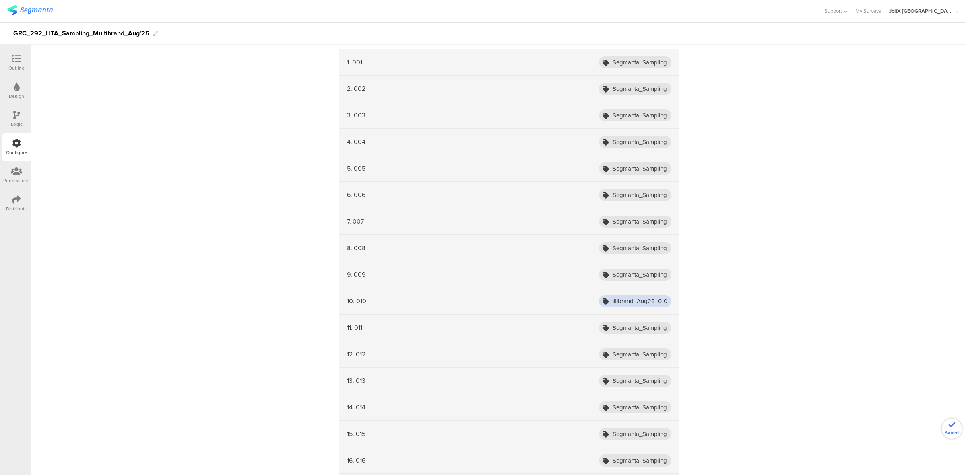
scroll to position [239, 0]
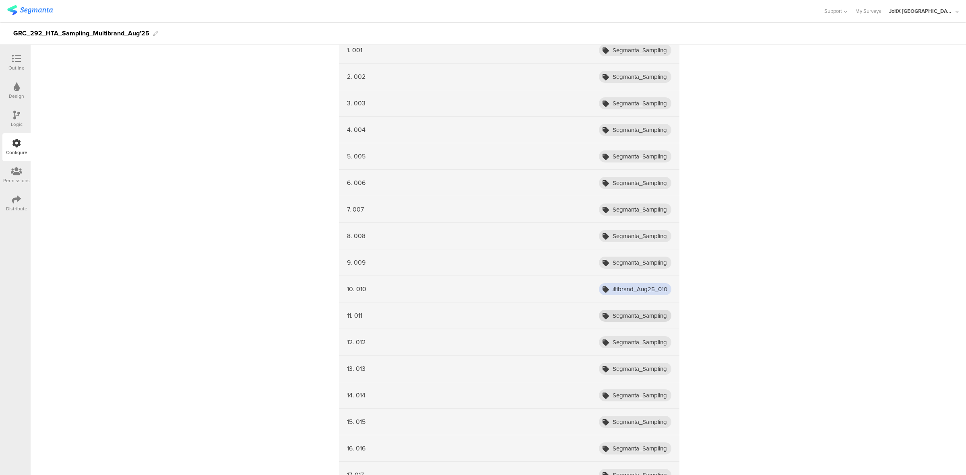
type input "Segmanta_Sampling_HTA_Multibrand_Aug25_010"
click at [640, 319] on input "Segmanta_Sampling_HTA_Fairy_Aug25_011" at bounding box center [635, 316] width 72 height 12
paste input "Multibrand_Aug25_0"
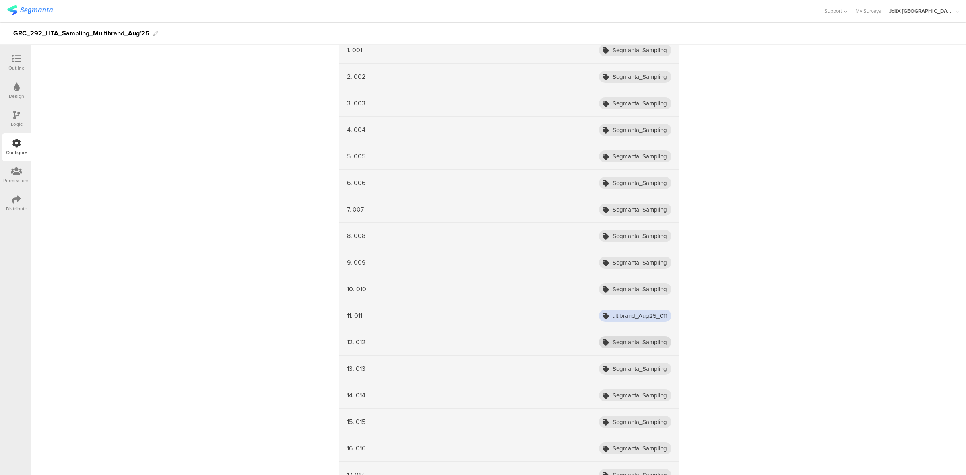
paste input "text"
type input "Segmanta_Sampling_HTA_Multibrand_Aug25_012"
click at [630, 339] on input "Segmanta_Sampling_HTA_Fairy_Aug25_012" at bounding box center [635, 342] width 72 height 12
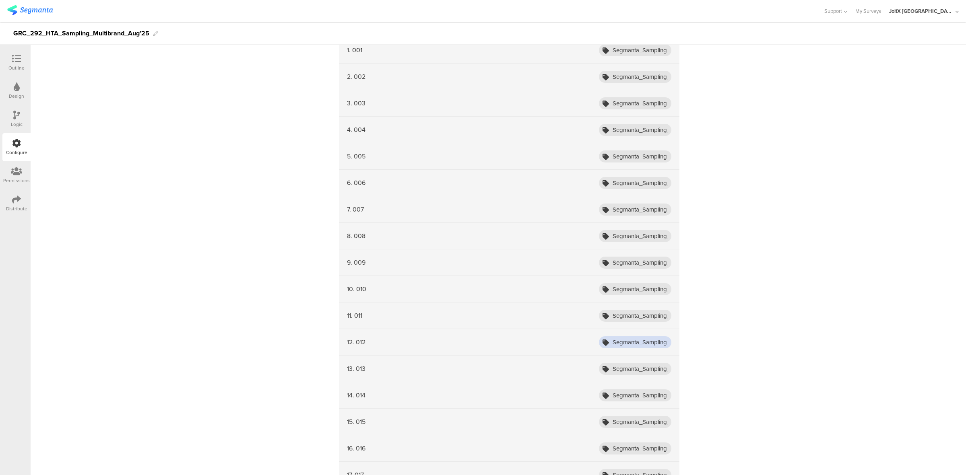
paste input "Multibrand_Aug25_01"
type input "Segmanta_Sampling_HTA_Multibrand_Aug25_013"
click at [626, 371] on input "Segmanta_Sampling_HTA_Fairy_Aug25_013" at bounding box center [635, 369] width 72 height 12
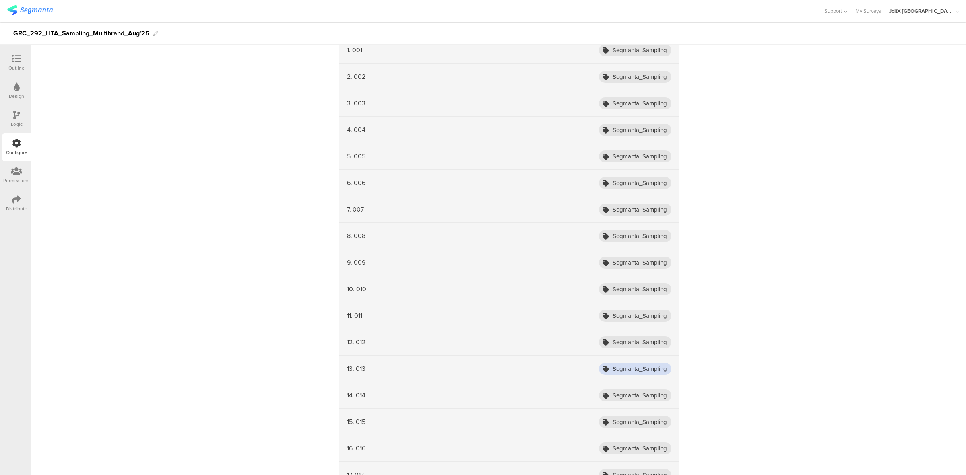
paste input "Multibrand_Aug25_01"
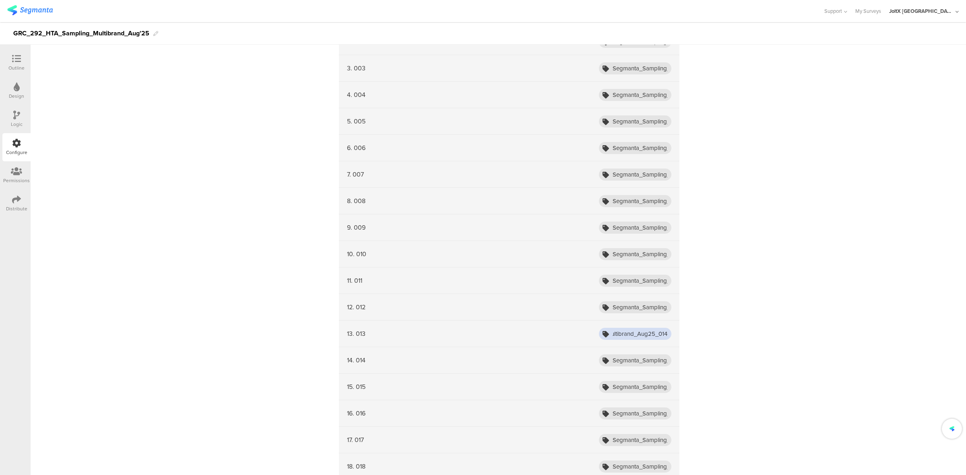
scroll to position [276, 0]
type input "Segmanta_Sampling_HTA_Multibrand_Aug25_014"
drag, startPoint x: 638, startPoint y: 352, endPoint x: 638, endPoint y: 357, distance: 4.4
click at [638, 357] on div "14. 014 Segmanta_Sampling_HTA_Fairy_Aug25_014" at bounding box center [509, 359] width 340 height 27
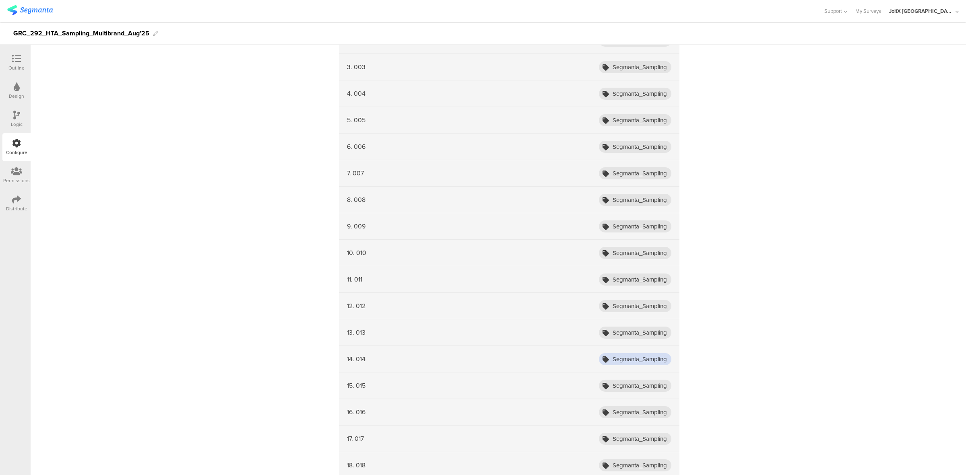
click at [638, 357] on input "Segmanta_Sampling_HTA_Fairy_Aug25_014" at bounding box center [635, 359] width 72 height 12
paste input "Multibrand_Aug25_01"
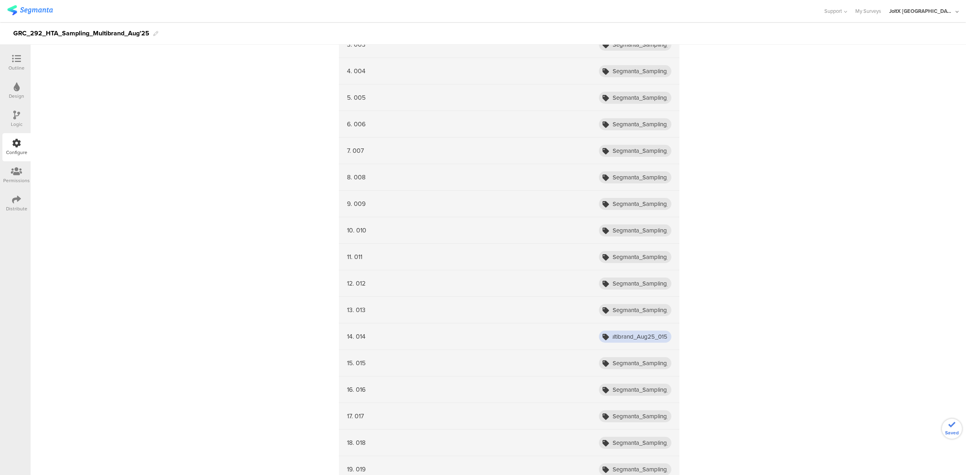
type input "Segmanta_Sampling_HTA_Multibrand_Aug25_015"
drag, startPoint x: 638, startPoint y: 357, endPoint x: 636, endPoint y: 363, distance: 6.4
click at [636, 363] on div "15. 015 Segmanta_Sampling_HTA_Fairy_Aug25_015" at bounding box center [509, 363] width 340 height 27
click at [636, 363] on input "Segmanta_Sampling_HTA_Fairy_Aug25_015" at bounding box center [635, 363] width 72 height 12
paste input "Multibrand_Aug25_01"
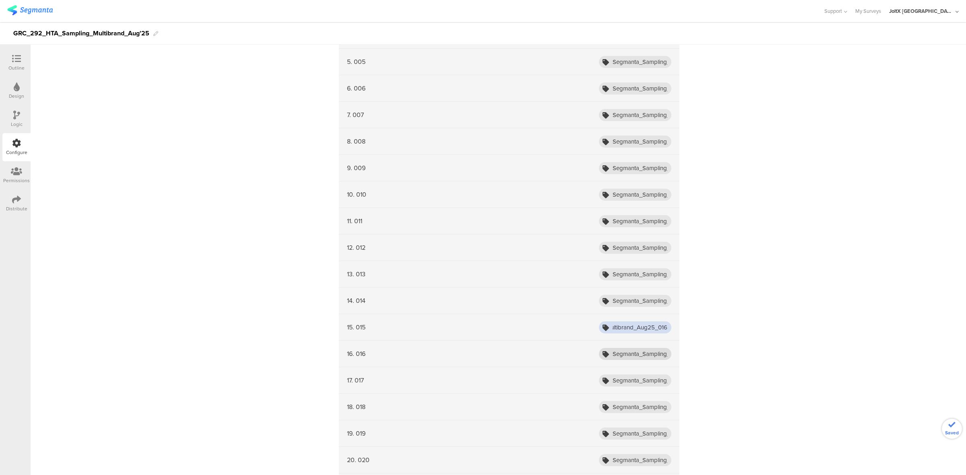
type input "Segmanta_Sampling_HTA_Multibrand_Aug25_016"
click at [638, 357] on input "Segmanta_Sampling_HTA_Fairy_Aug25_016" at bounding box center [635, 354] width 72 height 12
paste input "Multibrand_Aug25_01"
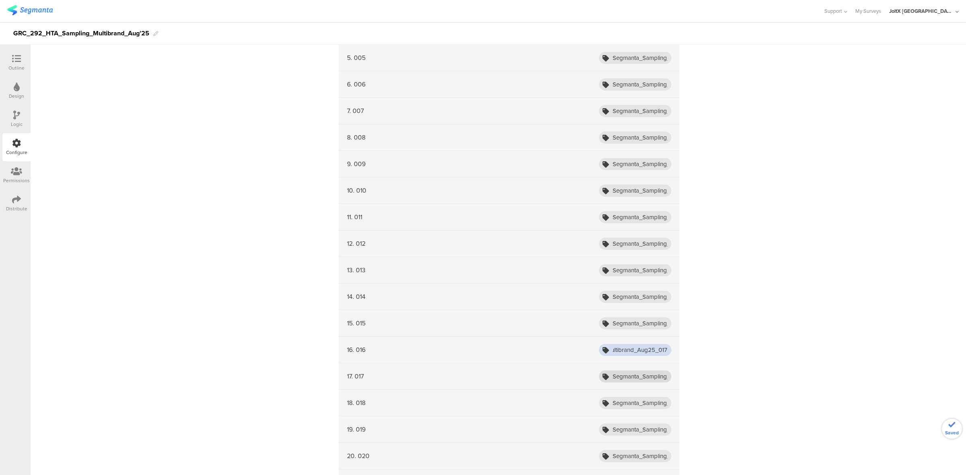
type input "Segmanta_Sampling_HTA_Multibrand_Aug25_017"
click at [637, 371] on input "Segmanta_Sampling_HTA_Fairy_Aug25_017" at bounding box center [635, 377] width 72 height 12
paste input "Multibrand_Aug25_01"
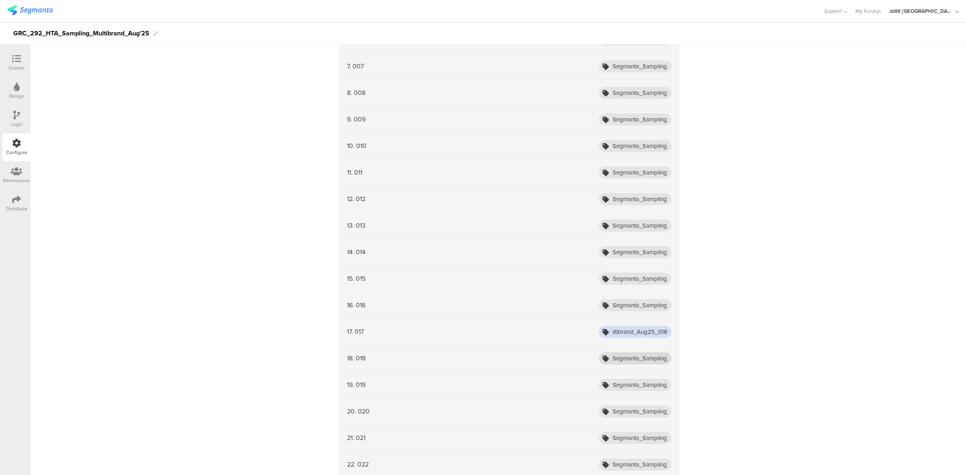
type input "Segmanta_Sampling_HTA_Multibrand_Aug25_018"
click at [639, 359] on input "Segmanta_Sampling_HTA_Fairy_Aug25_018" at bounding box center [635, 358] width 72 height 12
paste input "Multibrand_Aug25_01"
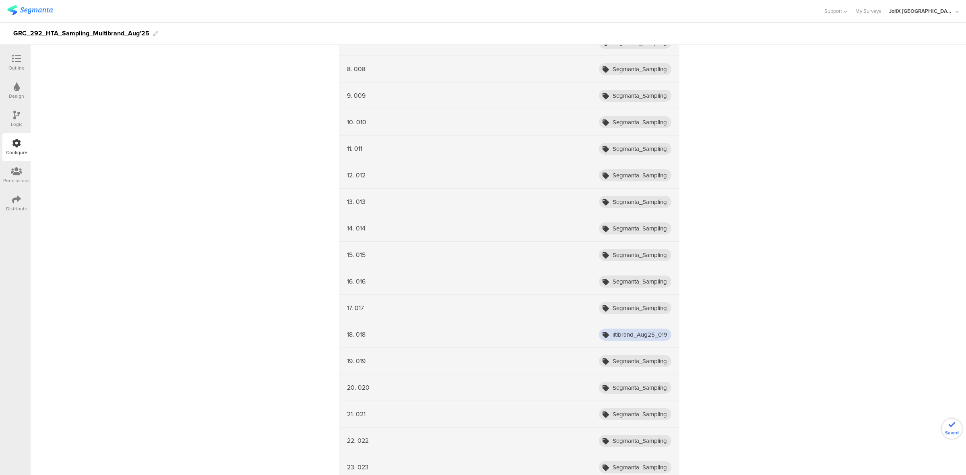
type input "Segmanta_Sampling_HTA_Multibrand_Aug25_019"
click at [639, 359] on input "Segmanta_Sampling_HTA_Fairy_Aug25_019" at bounding box center [635, 361] width 72 height 12
paste input "Multibrand_Aug25_01"
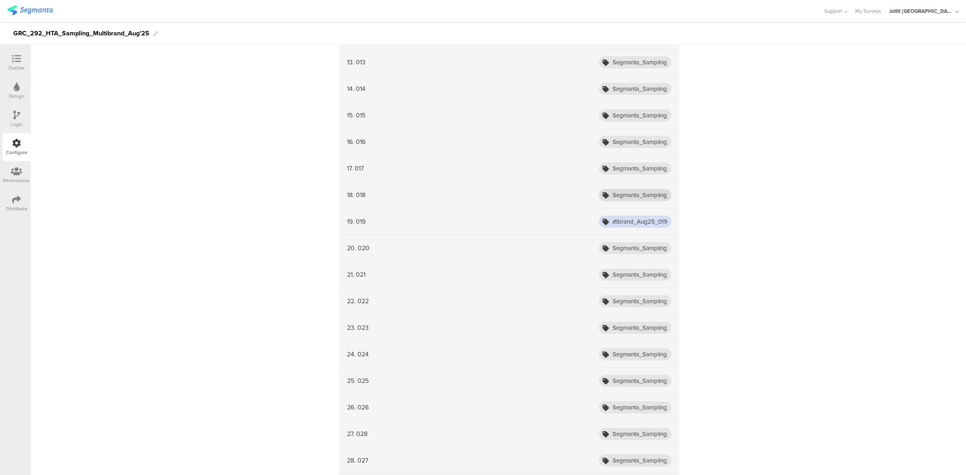
type input "Segmanta_Sampling_HTA_Multibrand_Aug25_019"
click at [652, 195] on input "Segmanta_Sampling_HTA_Multibrand_Aug25_019" at bounding box center [635, 195] width 72 height 12
type input "Segmanta_Sampling_HTA_Multibrand_Aug25_018"
click at [653, 172] on input "Segmanta_Sampling_HTA_Multibrand_Aug25_018" at bounding box center [635, 169] width 72 height 12
type input "Segmanta_Sampling_HTA_Multibrand_Aug25_017"
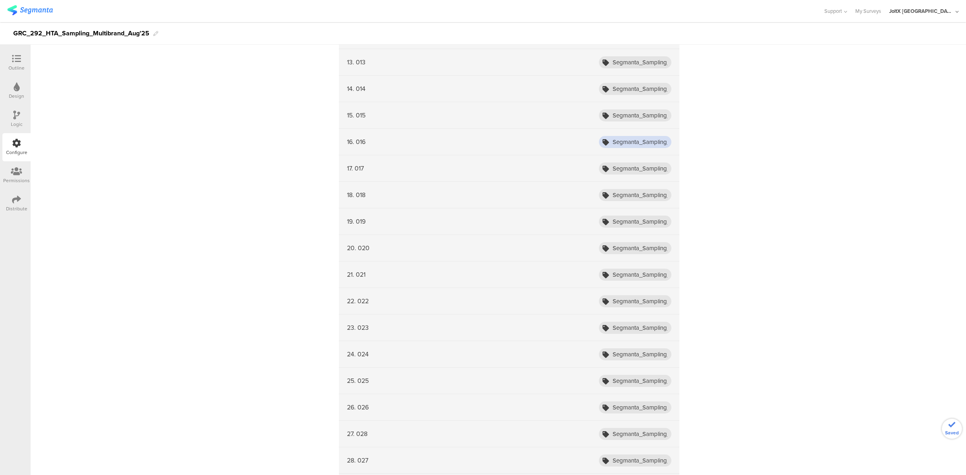
click at [654, 143] on input "Segmanta_Sampling_HTA_Multibrand_Aug25_017" at bounding box center [635, 142] width 72 height 12
type input "Segmanta_Sampling_HTA_Multibrand_Aug25_016"
click at [657, 112] on input "Segmanta_Sampling_HTA_Multibrand_Aug25_016" at bounding box center [635, 115] width 72 height 12
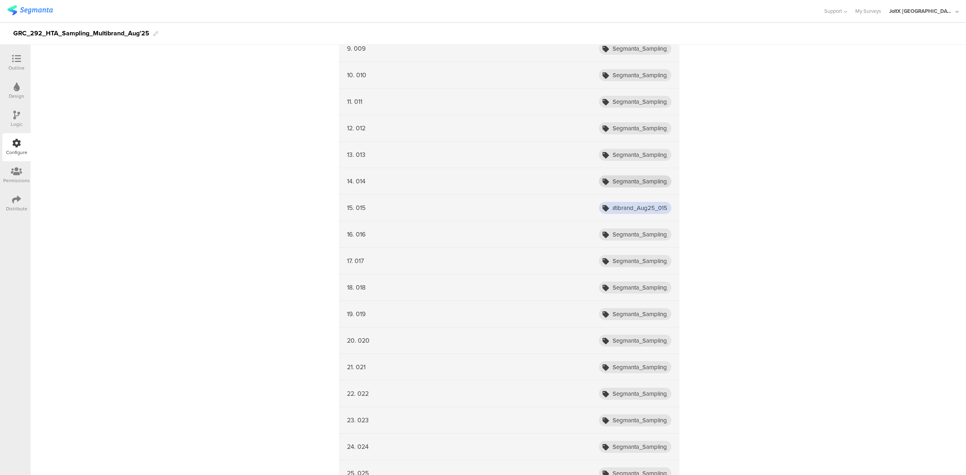
type input "Segmanta_Sampling_HTA_Multibrand_Aug25_015"
click at [640, 180] on input "Segmanta_Sampling_HTA_Multibrand_Aug25_015" at bounding box center [635, 181] width 72 height 12
type input "Segmanta_Sampling_HTA_Multibrand_Aug25_014"
click at [642, 158] on input "Segmanta_Sampling_HTA_Multibrand_Aug25_014" at bounding box center [635, 155] width 72 height 12
type input "Segmanta_Sampling_HTA_Multibrand_Aug25_013"
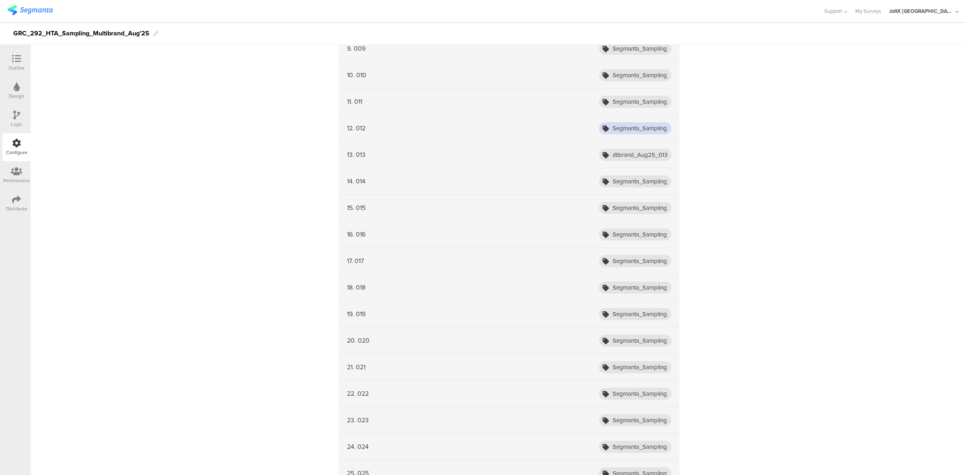
click at [651, 129] on input "Segmanta_Sampling_HTA_Multibrand_Aug25_013" at bounding box center [635, 128] width 72 height 12
type input "Segmanta_Sampling_HTA_Multibrand_Aug25_012"
click at [651, 98] on input "Segmanta_Sampling_HTA_Multibrand_Aug25_012" at bounding box center [635, 102] width 72 height 12
type input "Segmanta_Sampling_HTA_Multibrand_Aug25_011"
click at [644, 71] on input "Segmanta_Sampling_HTA_Multibrand_Aug25_010" at bounding box center [635, 75] width 72 height 12
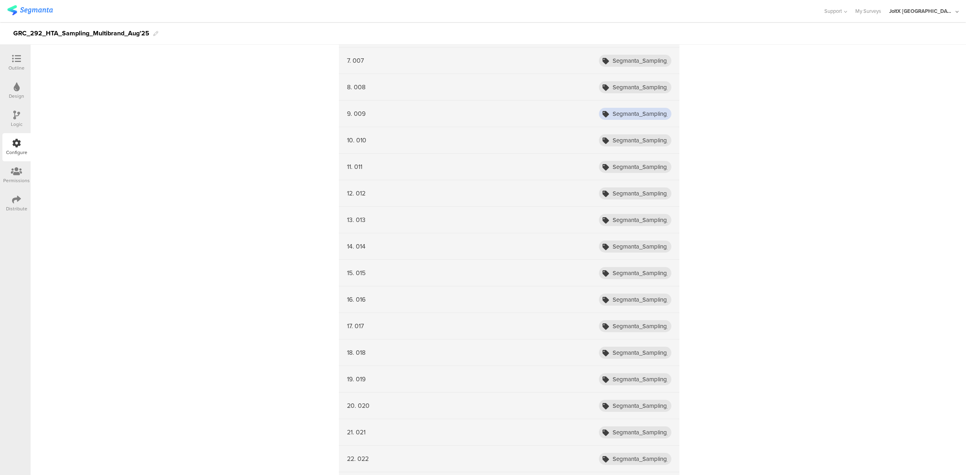
click at [657, 113] on input "Segmanta_Sampling_HTA_Multibrand_Aug25_009" at bounding box center [635, 114] width 72 height 12
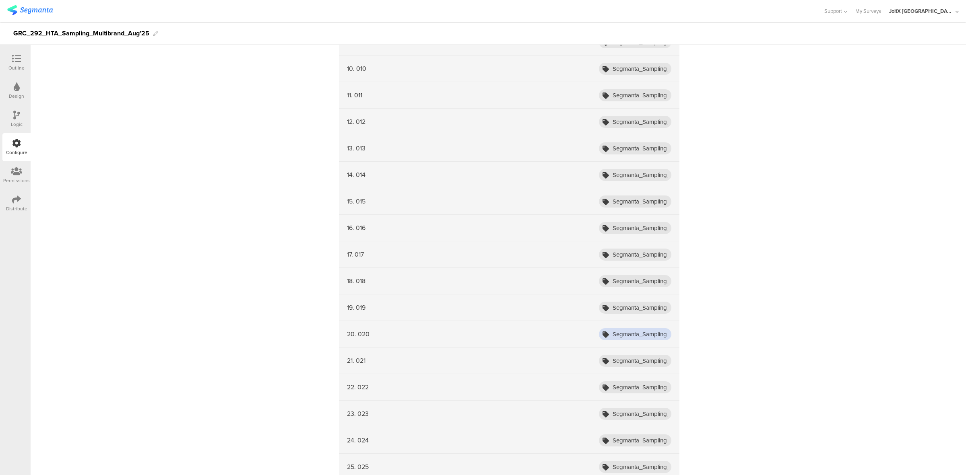
click at [632, 339] on input "Segmanta_Sampling_HTA_Fairy_Aug25_020" at bounding box center [635, 334] width 72 height 12
click at [632, 365] on input "Segmanta_Sampling_HTA_Fairy_Aug25_021" at bounding box center [635, 361] width 72 height 12
click at [644, 334] on input "Segmanta_Sampling_HTA_Fairy_Aug25_020" at bounding box center [635, 334] width 72 height 12
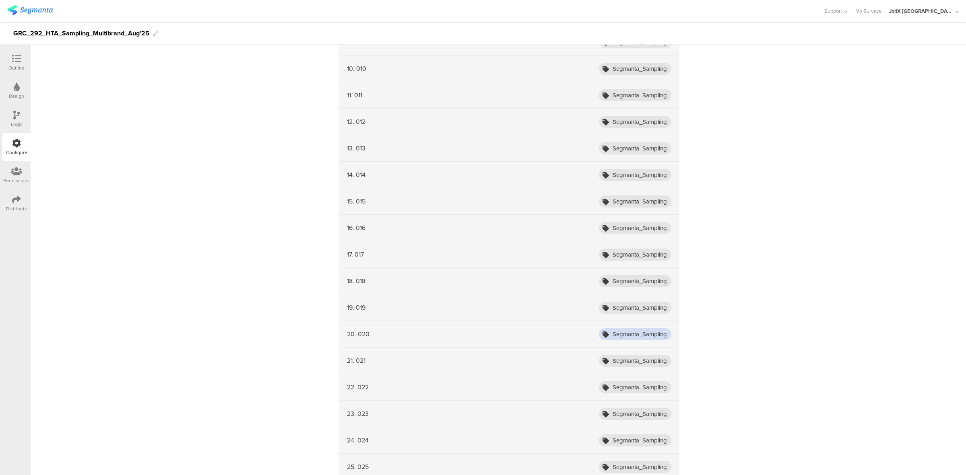
click at [644, 334] on input "Segmanta_Sampling_HTA_Fairy_Aug25_020" at bounding box center [635, 334] width 72 height 12
click at [636, 364] on input "Segmanta_Sampling_HTA_Fairy_Aug25_021" at bounding box center [635, 361] width 72 height 12
paste input "0"
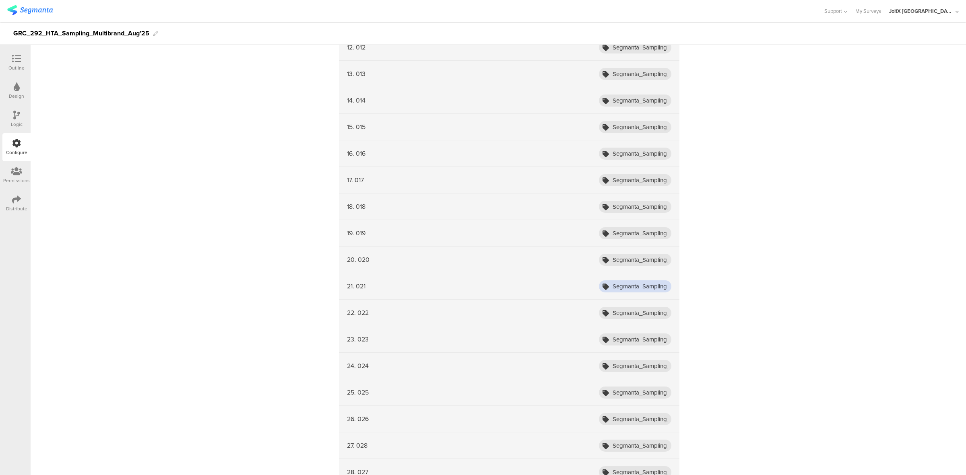
scroll to position [535, 0]
click at [644, 313] on input "Segmanta_Sampling_HTA_Fairy_Aug25_022" at bounding box center [635, 312] width 72 height 12
click at [644, 284] on input "Segmanta_Sampling_HTA_Fairy_Aug25_021" at bounding box center [635, 286] width 72 height 12
paste input "text"
type input "Segmanta_Sampling_HTA_Fairy_Aug25_021"
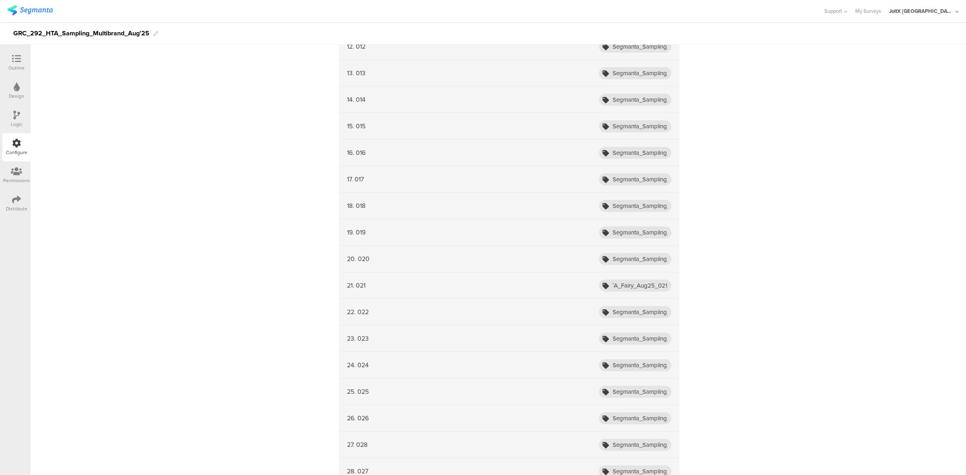
scroll to position [0, 0]
click at [636, 307] on div "22. 022 Segmanta_Sampling_HTA_Fairy_Aug25_022" at bounding box center [509, 312] width 340 height 27
click at [634, 314] on input "Segmanta_Sampling_HTA_Fairy_Aug25_022" at bounding box center [635, 312] width 72 height 12
paste input "text"
type input "Segmanta_Sampling_HTA_Fairy_Aug25_022"
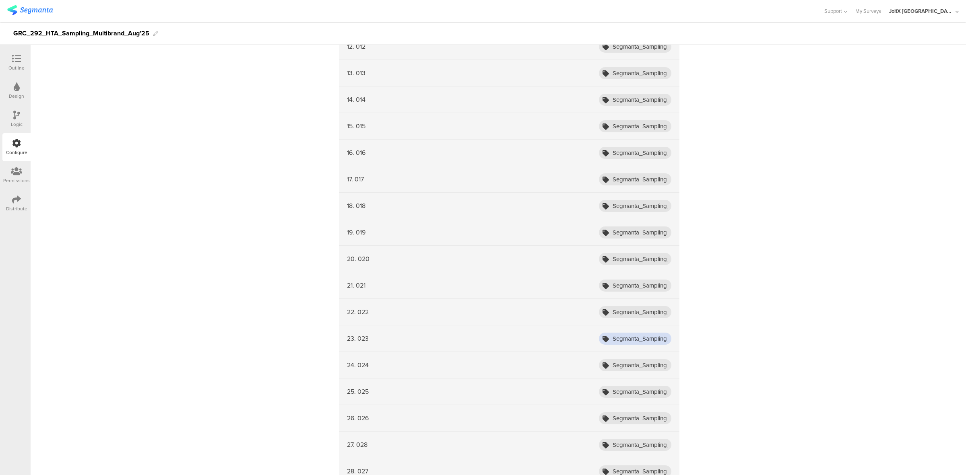
click at [637, 342] on input "Segmanta_Sampling_HTA_Fairy_Aug25_023" at bounding box center [635, 339] width 72 height 12
paste input "text"
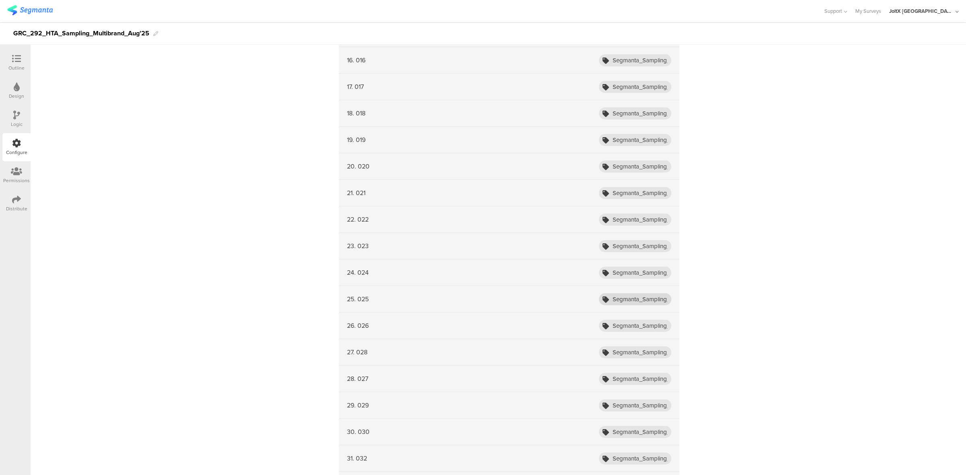
scroll to position [628, 0]
click at [640, 246] on input "Segmanta_Sampling_HTA_Fairy_Aug25_023" at bounding box center [635, 246] width 72 height 12
paste input "text"
type input "Segmanta_Sampling_HTA_Fairy_Aug25_023"
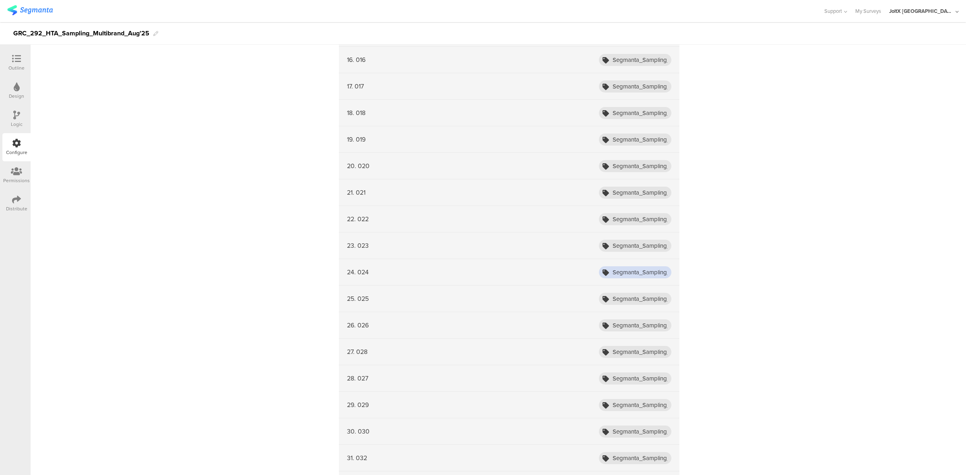
click at [626, 277] on input "Segmanta_Sampling_HTA_Fairy_Aug25_024" at bounding box center [635, 272] width 72 height 12
paste input "text"
type input "Segmanta_Sampling_HTA_Fairy_Aug25_024"
click at [620, 302] on input "Segmanta_Sampling_HTA_Fairy_Aug25_025" at bounding box center [635, 299] width 72 height 12
paste input "text"
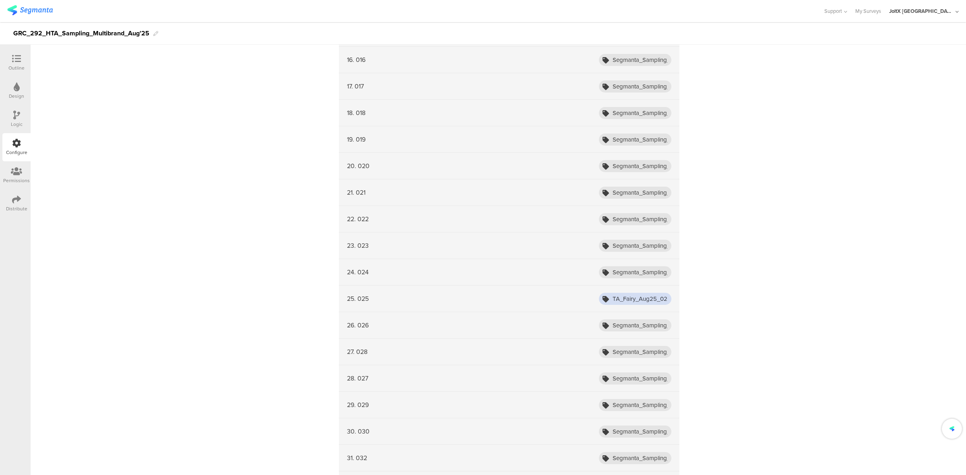
type input "Segmanta_Sampling_HTA_Fairy_Aug25_025"
click at [623, 331] on input "Segmanta_Sampling_HTA_Fairy_Aug25_026" at bounding box center [635, 325] width 72 height 12
paste input "text"
type input "Segmanta_Sampling_HTA_Fairy_Aug25_026"
click at [620, 355] on input "Segmanta_Sampling_HTA_Fairy_Aug25_028" at bounding box center [635, 352] width 72 height 12
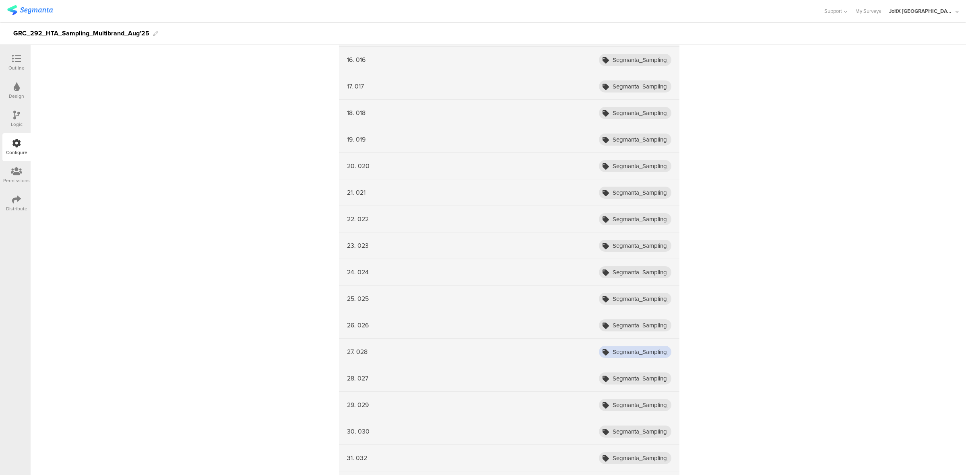
paste input "text"
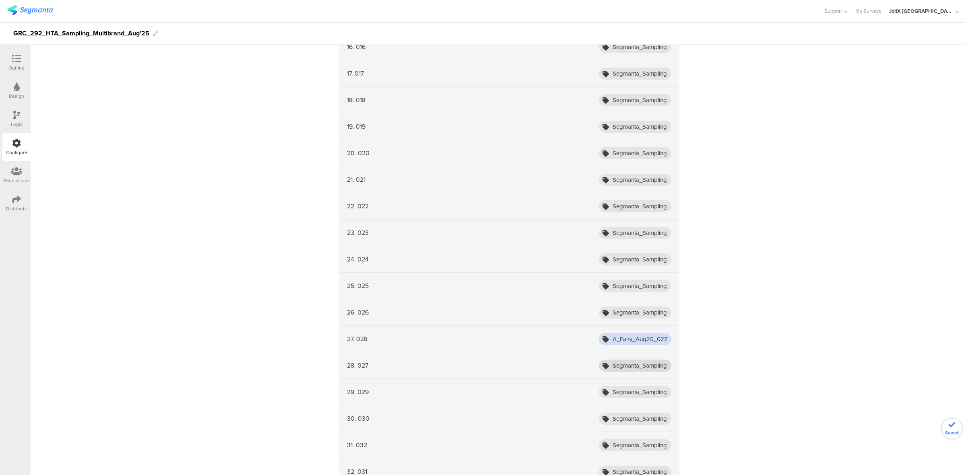
type input "Segmanta_Sampling_HTA_Fairy_Aug25_027"
click at [620, 362] on input "Segmanta_Sampling_HTA_Fairy_Aug25_027" at bounding box center [635, 366] width 72 height 12
paste input "text"
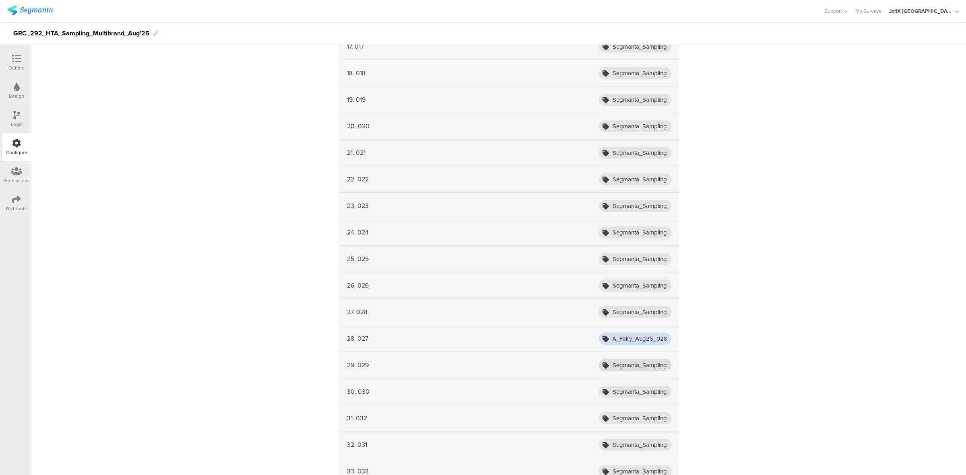
type input "Segmanta_Sampling_HTA_Fairy_Aug25_028"
click at [628, 363] on input "Segmanta_Sampling_HTA_Fairy_Aug25_029" at bounding box center [635, 365] width 72 height 12
paste input "text"
type input "Segmanta_Sampling_HTA_Fairy_Aug25_029"
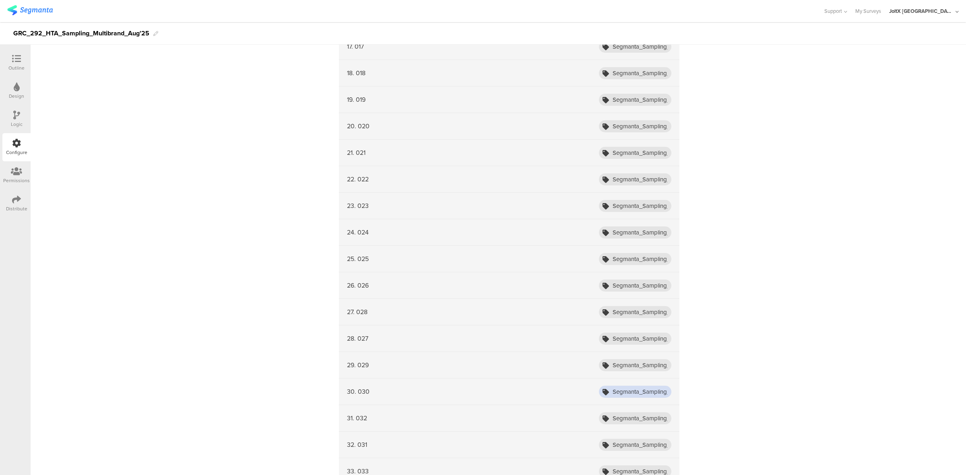
click at [622, 393] on input "Segmanta_Sampling_HTA_Fairy_Aug25_030" at bounding box center [635, 392] width 72 height 12
paste input "2"
type input "Segmanta_Sampling_HTA_Fairy_Aug25_030"
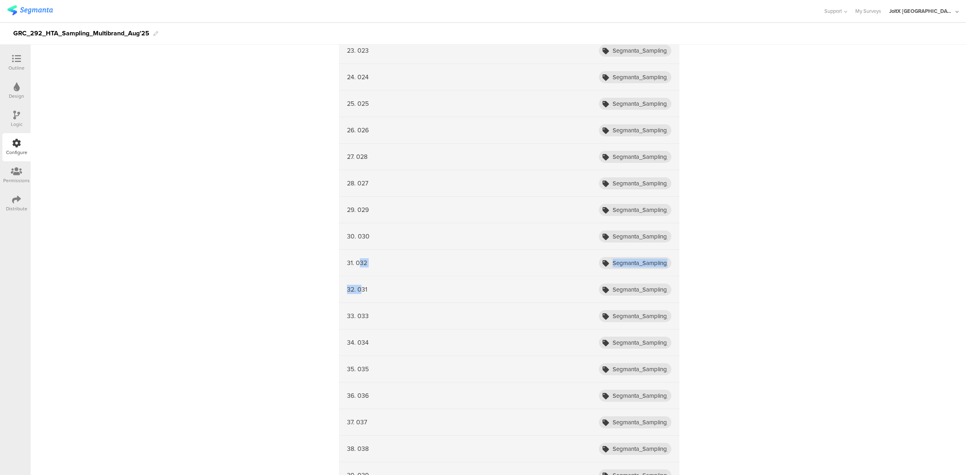
drag, startPoint x: 356, startPoint y: 270, endPoint x: 356, endPoint y: 287, distance: 16.5
click at [356, 287] on div "1. 001 Segmanta_Sampling_HTA_Multibrand_Aug25_001 2. 002 Segmanta_Sampling_HTA_…" at bounding box center [509, 262] width 340 height 1619
click at [356, 287] on div "32. 031" at bounding box center [357, 289] width 20 height 9
click at [664, 266] on input "Segmanta_Sampling_HTA_Fairy_Aug25_032" at bounding box center [635, 263] width 72 height 12
paste input "text"
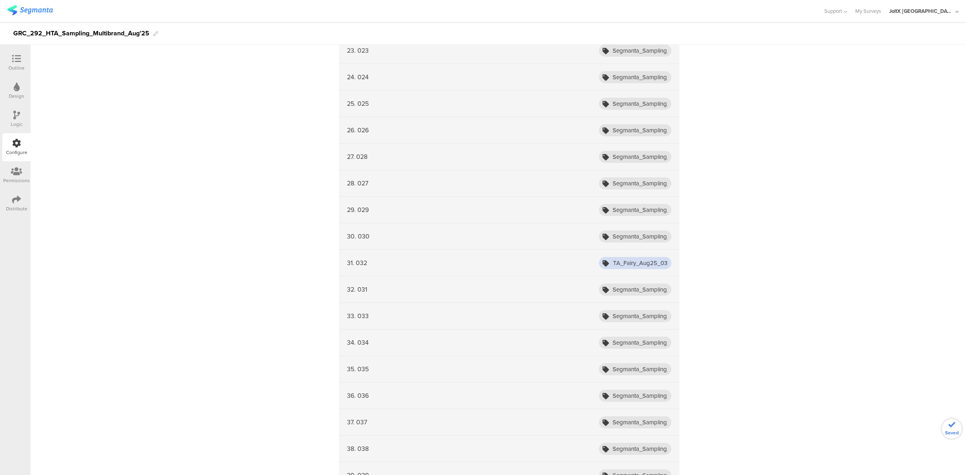
type input "Segmanta_Sampling_HTA_Fairy_Aug25_032"
click at [641, 296] on input "Segmanta_Sampling_HTA_Fairy_Aug25_031" at bounding box center [635, 290] width 72 height 12
paste input "text"
type input "Segmanta_Sampling_HTA_Fairy_Aug25_031"
click at [630, 319] on input "Segmanta_Sampling_HTA_Fairy_Aug25_033" at bounding box center [635, 316] width 72 height 12
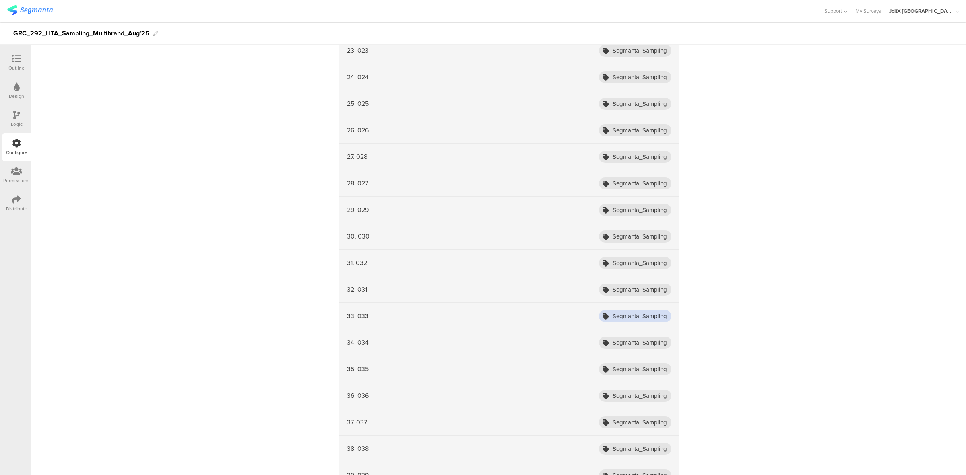
paste input "text"
type input "Segmanta_Sampling_HTA_Fairy_Aug25_033"
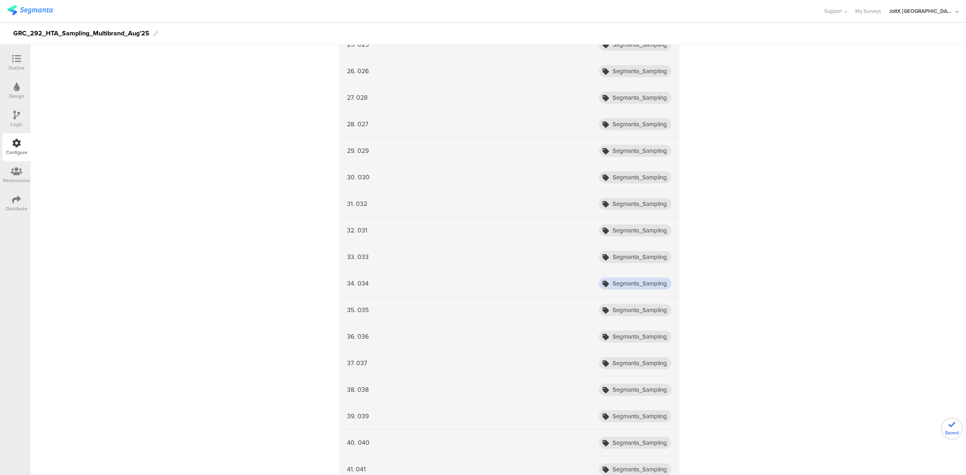
click at [630, 284] on input "Segmanta_Sampling_HTA_Fairy_Aug25_034" at bounding box center [635, 284] width 72 height 12
paste input "text"
click at [632, 286] on input "Segmanta_Sampling_HTA_Fairy_Aug25_03" at bounding box center [635, 284] width 72 height 12
paste input "4"
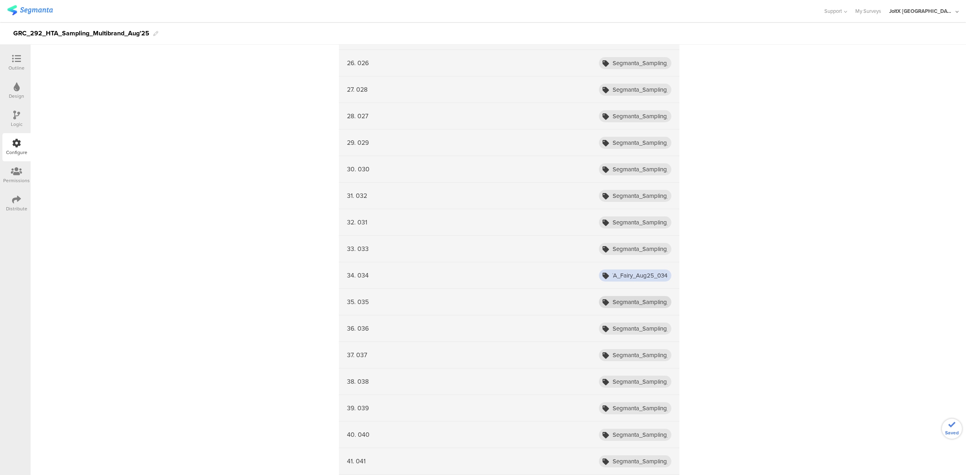
type input "Segmanta_Sampling_HTA_Fairy_Aug25_034"
click at [627, 305] on input "Segmanta_Sampling_HTA_Fairy_Aug25_035" at bounding box center [635, 302] width 72 height 12
paste input "text"
type input "Segmanta_Sampling_HTA_Fairy_Aug25_035"
click at [632, 304] on input "Segmanta_Sampling_HTA_Fairy_Aug25_036" at bounding box center [635, 301] width 72 height 12
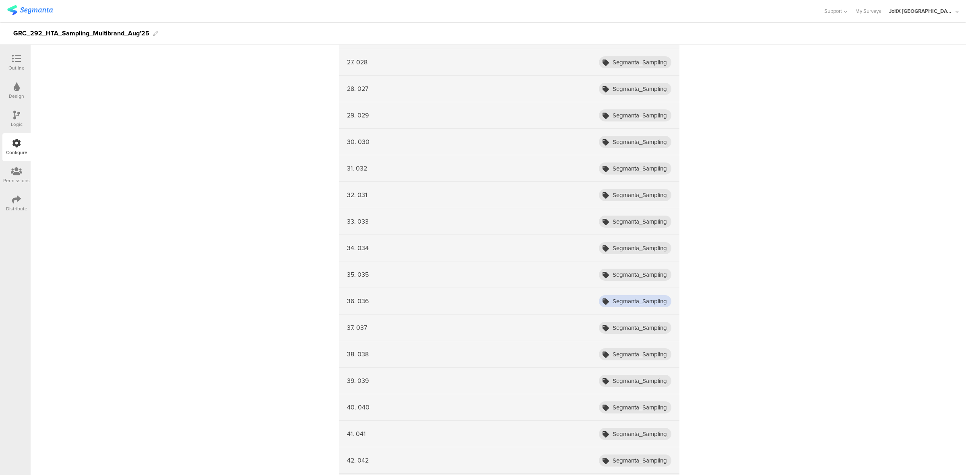
paste input "text"
type input "Segmanta_Sampling_HTA_Fairy_Aug25_036"
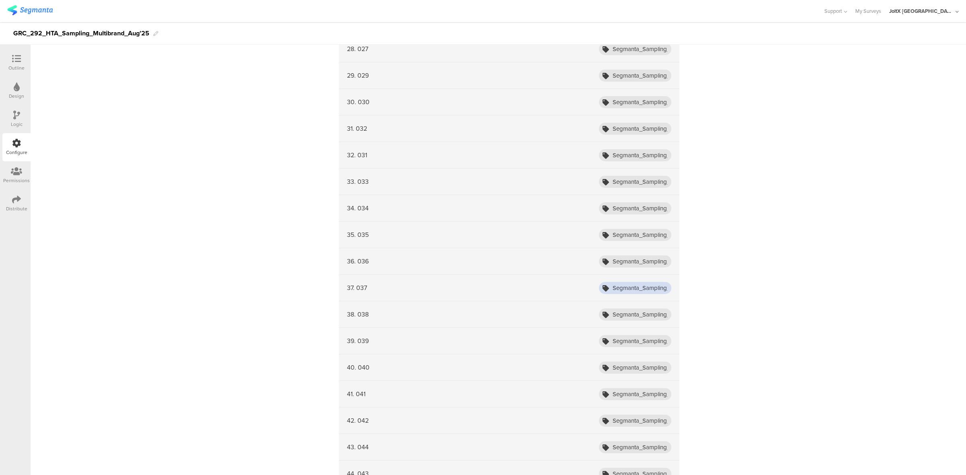
click at [639, 292] on input "Segmanta_Sampling_HTA_Fairy_Aug25_037" at bounding box center [635, 288] width 72 height 12
paste input "text"
type input "Segmanta_Sampling_HTA_Fairy_Aug25_037"
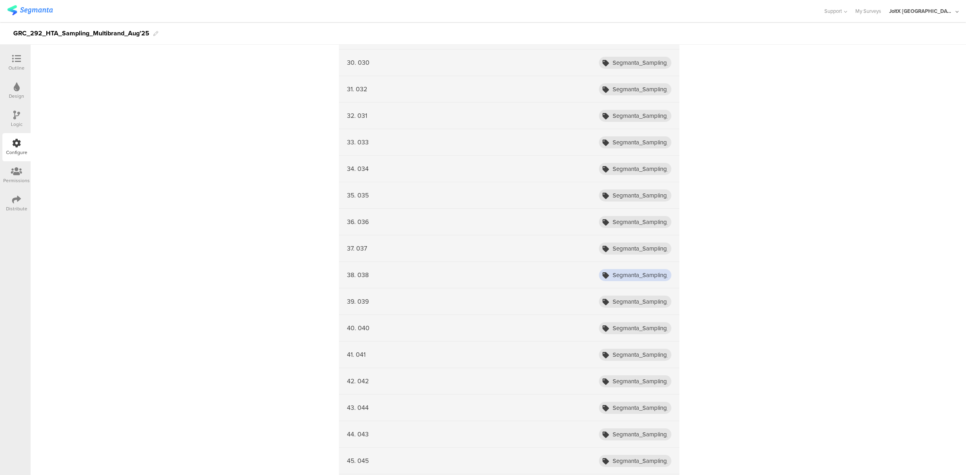
click at [642, 281] on input "Segmanta_Sampling_HTA_Fairy_Aug25_038" at bounding box center [635, 275] width 72 height 12
paste input "text"
type input "Segmanta_Sampling_HTA_Fairy_Aug25_038"
click at [640, 299] on input "Segmanta_Sampling_HTA_Fairy_Aug25_039" at bounding box center [635, 302] width 72 height 12
paste input "text"
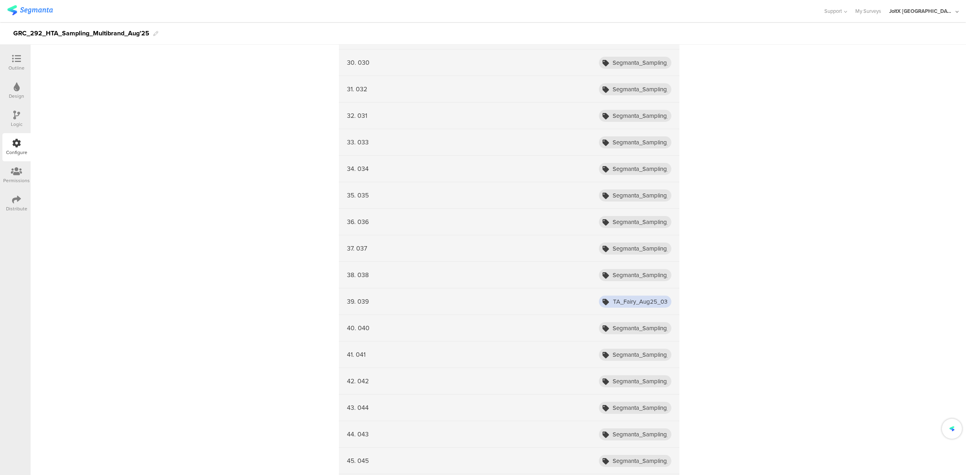
type input "Segmanta_Sampling_HTA_Fairy_Aug25_039"
click at [638, 334] on input "Segmanta_Sampling_HTA_Fairy_Aug25_040" at bounding box center [635, 328] width 72 height 12
paste input "3"
type input "Segmanta_Sampling_HTA_Fairy_Aug25_040"
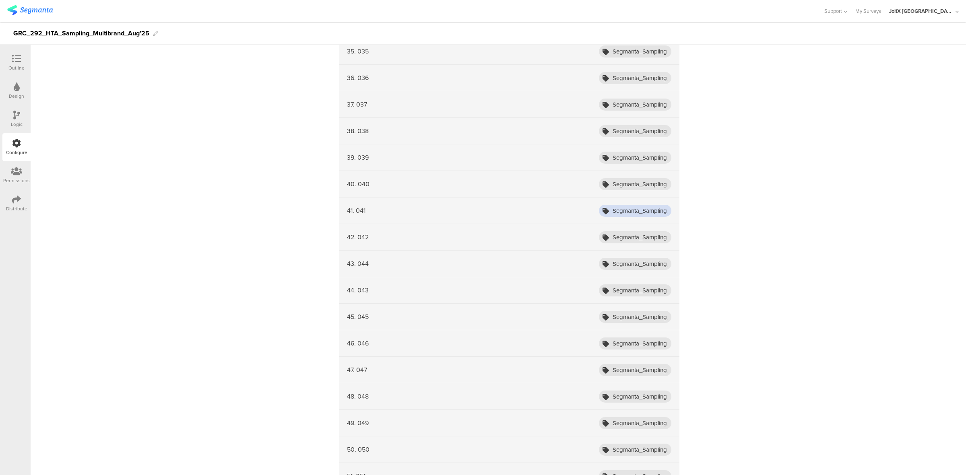
click at [631, 210] on input "Segmanta_Sampling_HTA_Fairy_Aug25_041" at bounding box center [635, 211] width 72 height 12
paste input "text"
type input "Segmanta_Sampling_HTA_Fairy_Aug25_041"
click at [628, 243] on input "Segmanta_Sampling_HTA_Fairy_Aug25_042" at bounding box center [635, 237] width 72 height 12
paste input "text"
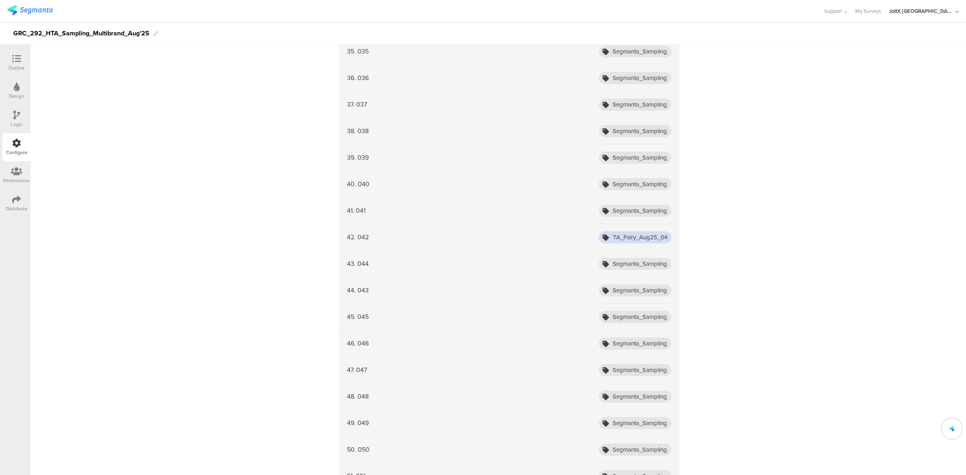
type input "Segmanta_Sampling_HTA_Fairy_Aug25_042"
click at [624, 268] on input "Segmanta_Sampling_HTA_Fairy_Aug25_044" at bounding box center [635, 264] width 72 height 12
paste input "text"
type input "Segmanta_Sampling_HTA_Fairy_Aug25_044"
click at [625, 296] on input "Segmanta_Sampling_HTA_Fairy_Aug25_043" at bounding box center [635, 290] width 72 height 12
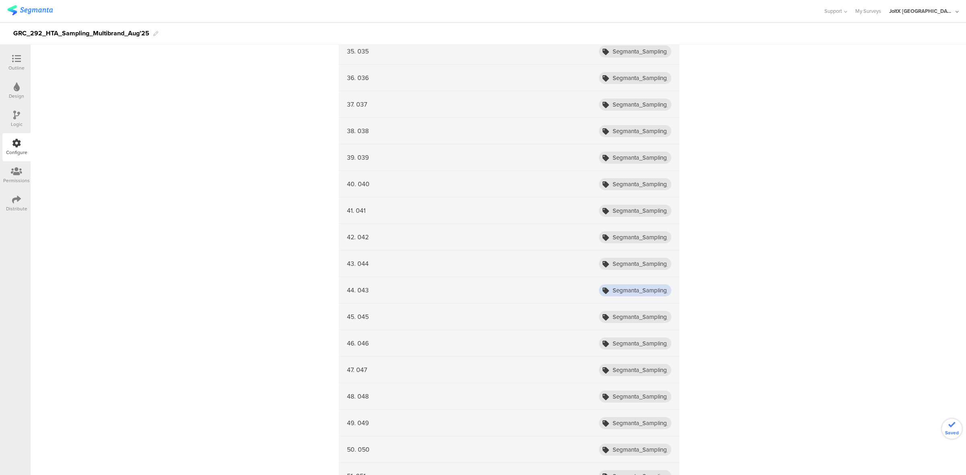
paste input "text"
type input "Segmanta_Sampling_HTA_Fairy_Aug25_043"
click at [627, 319] on input "Segmanta_Sampling_HTA_Fairy_Aug25_045" at bounding box center [635, 317] width 72 height 12
paste input "text"
type input "Segmanta_Sampling_HTA_Fairy_Aug25_045"
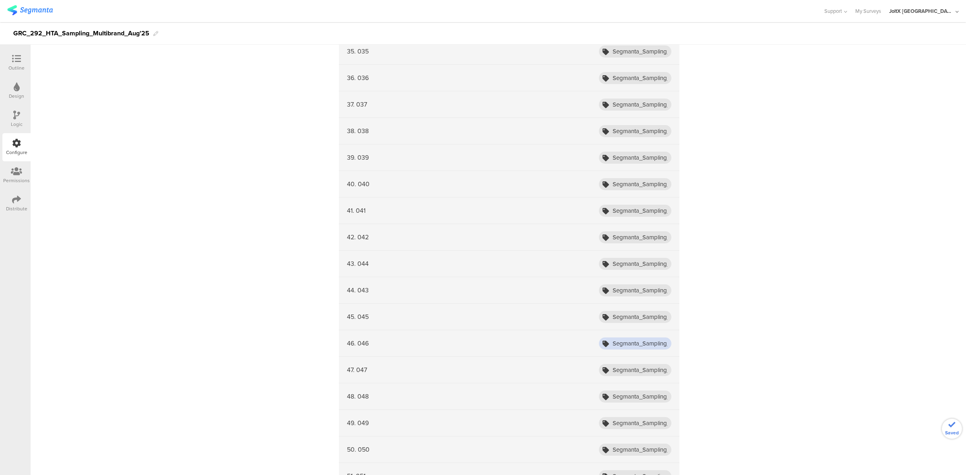
click at [622, 346] on input "Segmanta_Sampling_HTA_Fairy_Aug25_046" at bounding box center [635, 344] width 72 height 12
paste input "text"
type input "Segmanta_Sampling_HTA_Fairy_Aug25_046"
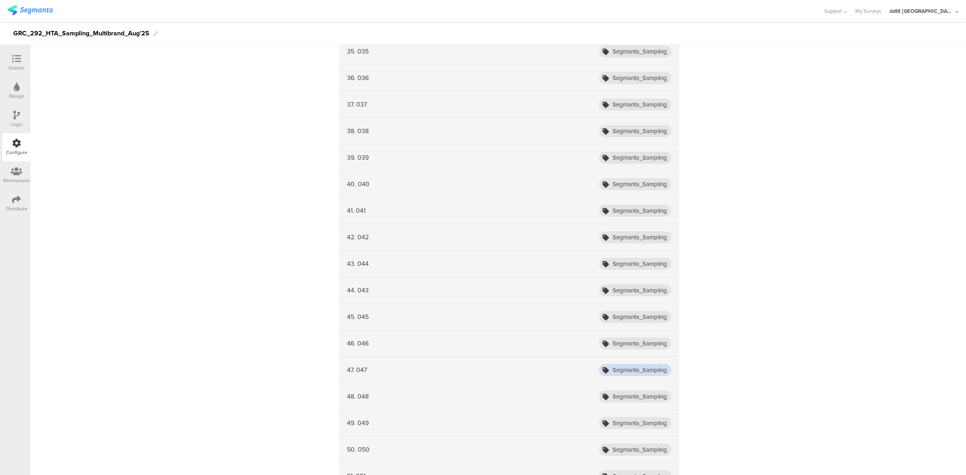
click at [640, 370] on input "Segmanta_Sampling_HTA_Fairy_Aug25_047" at bounding box center [635, 370] width 72 height 12
paste input "text"
type input "Segmanta_Sampling_HTA_Fairy_Aug25_047"
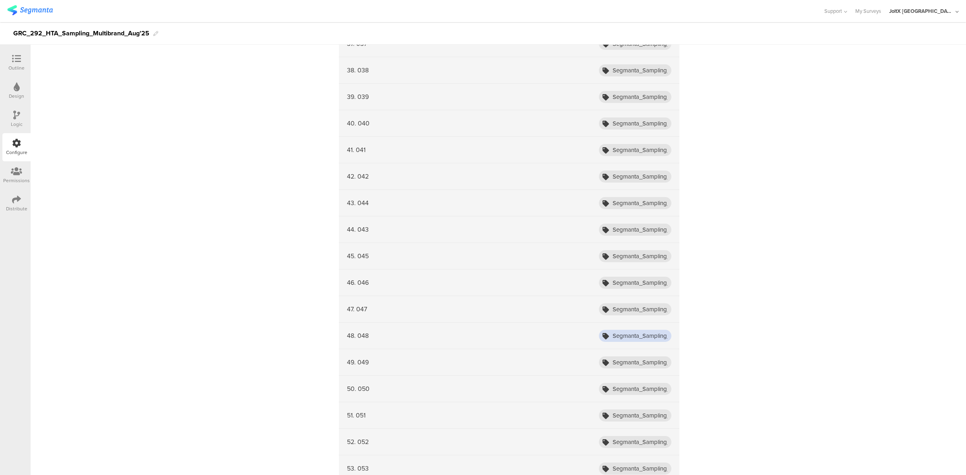
click at [640, 341] on input "Segmanta_Sampling_HTA_Fairy_Aug25_048" at bounding box center [635, 336] width 72 height 12
paste input "text"
type input "Segmanta_Sampling_HTA_Fairy_Aug25_048"
click at [631, 367] on input "Segmanta_Sampling_HTA_Fairy_Aug25_049" at bounding box center [635, 362] width 72 height 12
paste input "text"
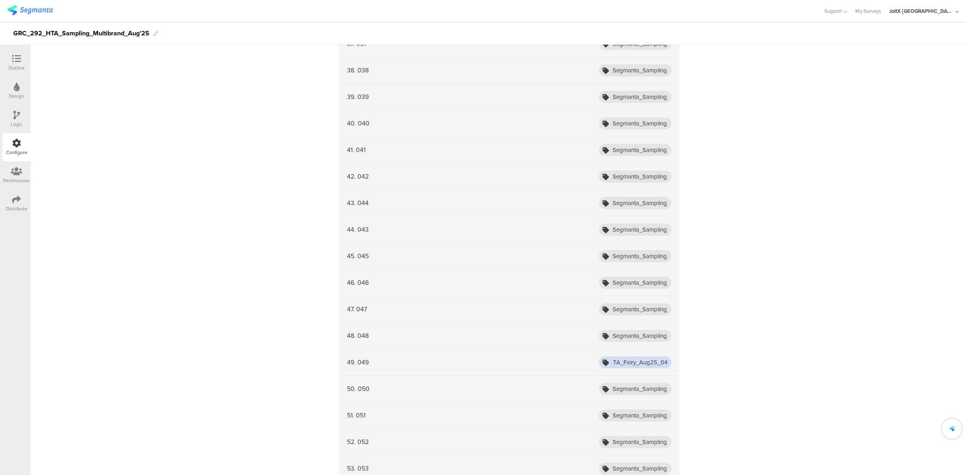
type input "Segmanta_Sampling_HTA_Fairy_Aug25_049"
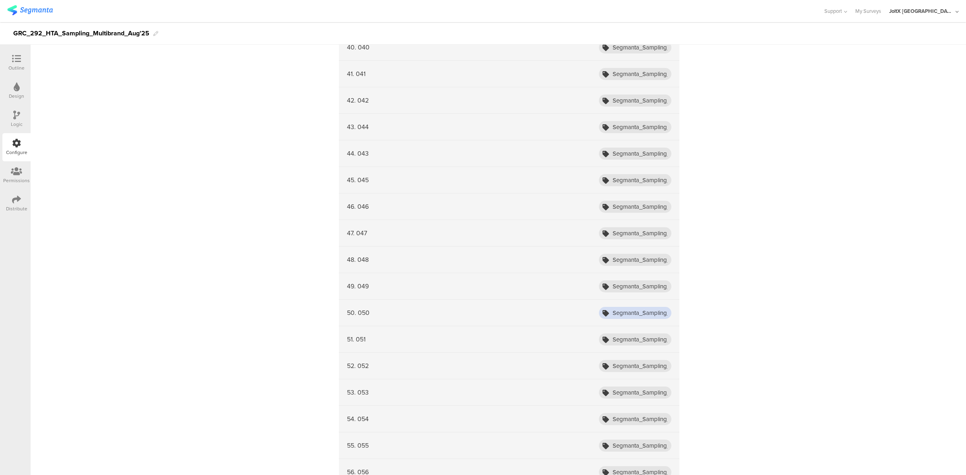
click at [636, 318] on input "Segmanta_Sampling_HTA_Fairy_Aug25_050" at bounding box center [635, 313] width 72 height 12
paste input "4"
type input "Segmanta_Sampling_HTA_Fairy_Aug25_050"
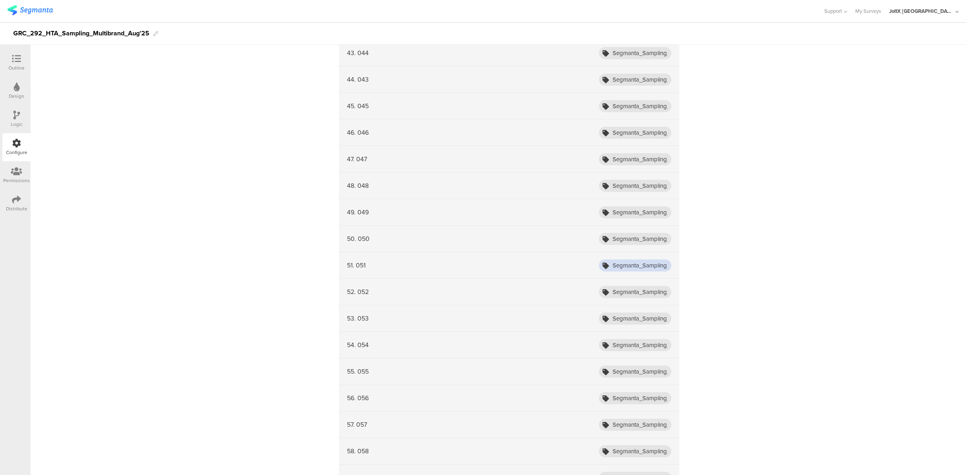
click at [657, 270] on input "Segmanta_Sampling_HTA_Fairy_Aug25_051" at bounding box center [635, 265] width 72 height 12
paste input "text"
type input "Segmanta_Sampling_HTA_Fairy_Aug25_051"
click at [646, 294] on input "Segmanta_Sampling_HTA_Fairy_Aug25_052" at bounding box center [635, 292] width 72 height 12
paste input "text"
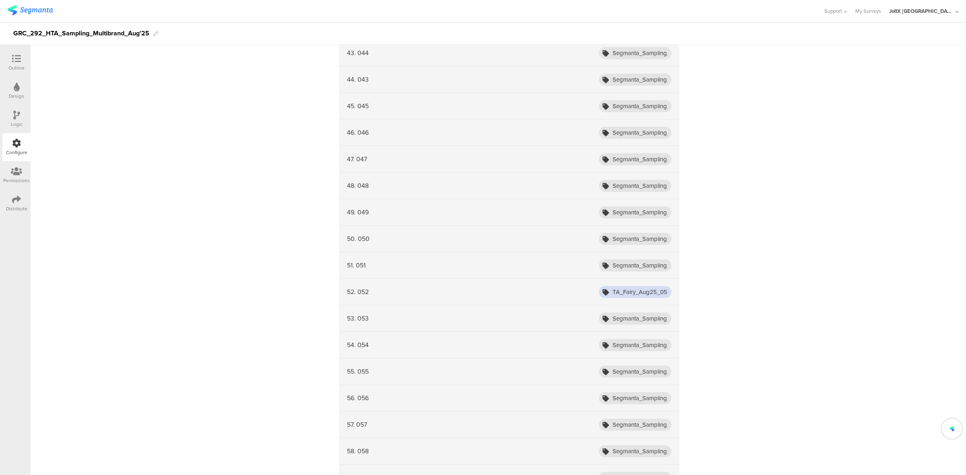
type input "Segmanta_Sampling_HTA_Fairy_Aug25_052"
click at [638, 317] on input "Segmanta_Sampling_HTA_Fairy_Aug25_053" at bounding box center [635, 319] width 72 height 12
paste input "text"
type input "Segmanta_Sampling_HTA_Fairy_Aug25_053"
click at [626, 349] on input "Segmanta_Sampling_HTA_Fairy_Aug25_054" at bounding box center [635, 345] width 72 height 12
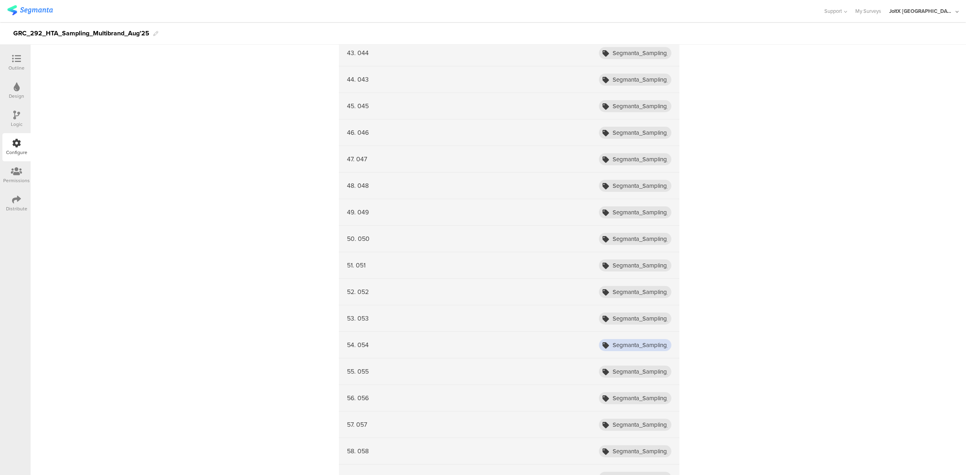
paste input "text"
type input "Segmanta_Sampling_HTA_Fairy_Aug25_054"
click at [625, 371] on input "Segmanta_Sampling_HTA_Fairy_Aug25_055" at bounding box center [635, 372] width 72 height 12
paste input "text"
type input "Segmanta_Sampling_HTA_Fairy_Aug25_055"
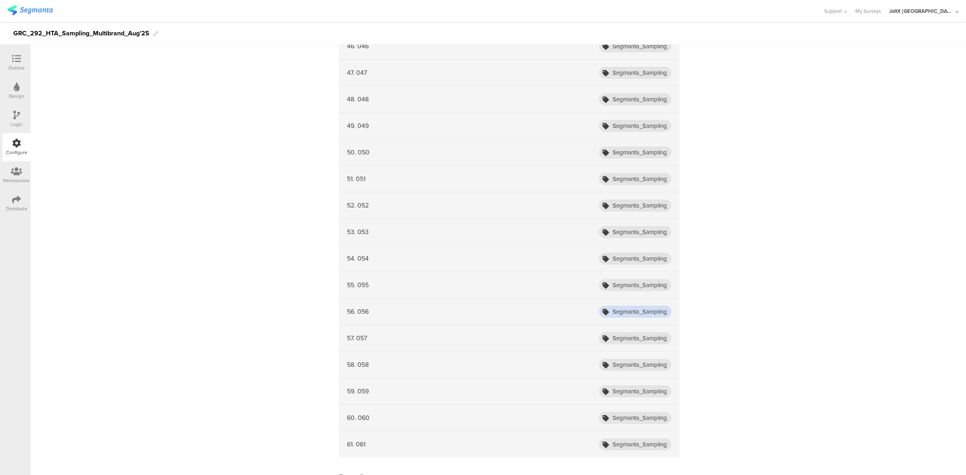
click at [635, 312] on input "Segmanta_Sampling_HTA_Fairy_Aug25_056" at bounding box center [635, 312] width 72 height 12
paste input "text"
type input "Segmanta_Sampling_HTA_Fairy_Aug25_056"
click at [624, 344] on input "Segmanta_Sampling_HTA_Fairy_Aug25_057" at bounding box center [635, 338] width 72 height 12
paste input "text"
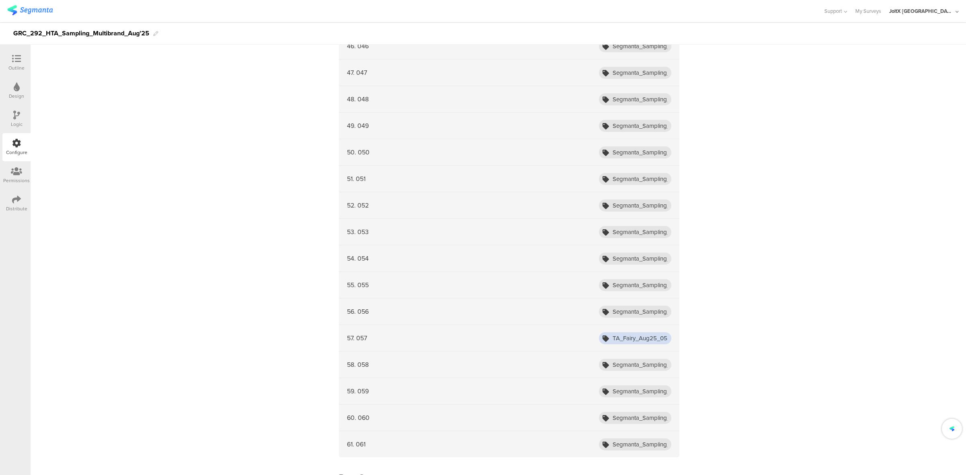
type input "Segmanta_Sampling_HTA_Fairy_Aug25_057"
click at [624, 366] on input "Segmanta_Sampling_HTA_Fairy_Aug25_058" at bounding box center [635, 365] width 72 height 12
paste input "text"
type input "Segmanta_Sampling_HTA_Fairy_Aug25_058"
click at [628, 393] on input "Segmanta_Sampling_HTA_Fairy_Aug25_059" at bounding box center [635, 391] width 72 height 12
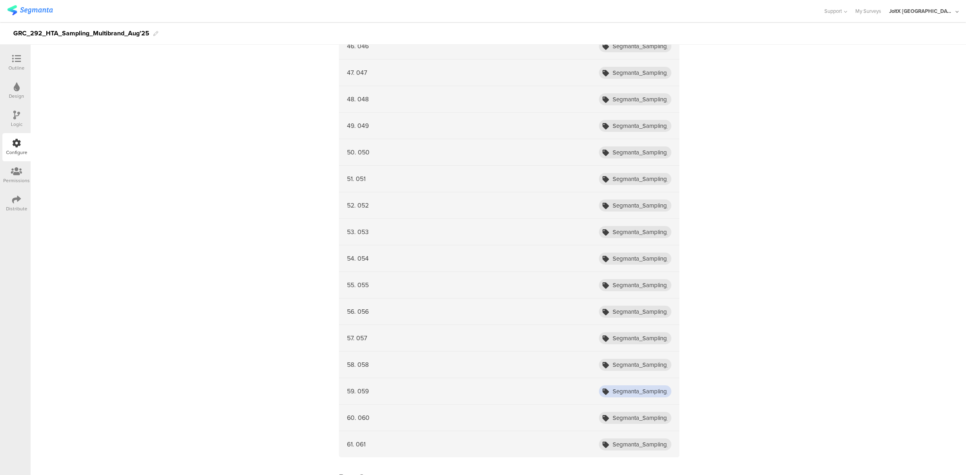
paste input "text"
type input "Segmanta_Sampling_HTA_Fairy_Aug25_059"
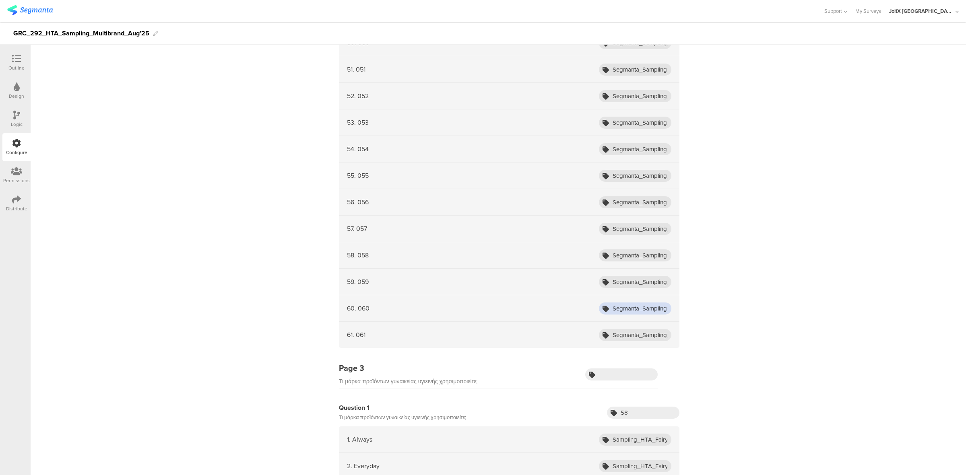
click at [637, 312] on input "Segmanta_Sampling_HTA_Fairy_Aug25_060" at bounding box center [635, 309] width 72 height 12
paste input "5"
type input "Segmanta_Sampling_HTA_Fairy_Aug25_060"
click at [635, 341] on input "Segmanta_Sampling_HTA_Fairy_Aug25_061" at bounding box center [635, 335] width 72 height 12
paste input "5"
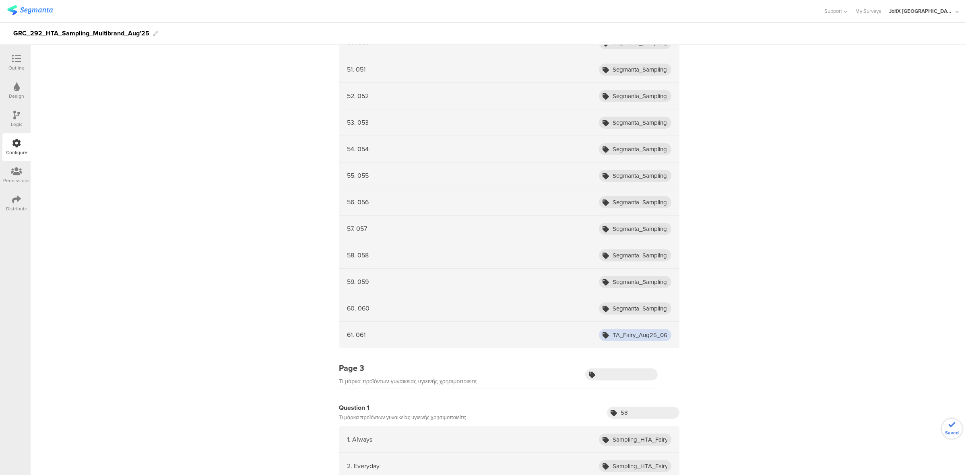
type input "Segmanta_Sampling_HTA_Fairy_Aug25_061"
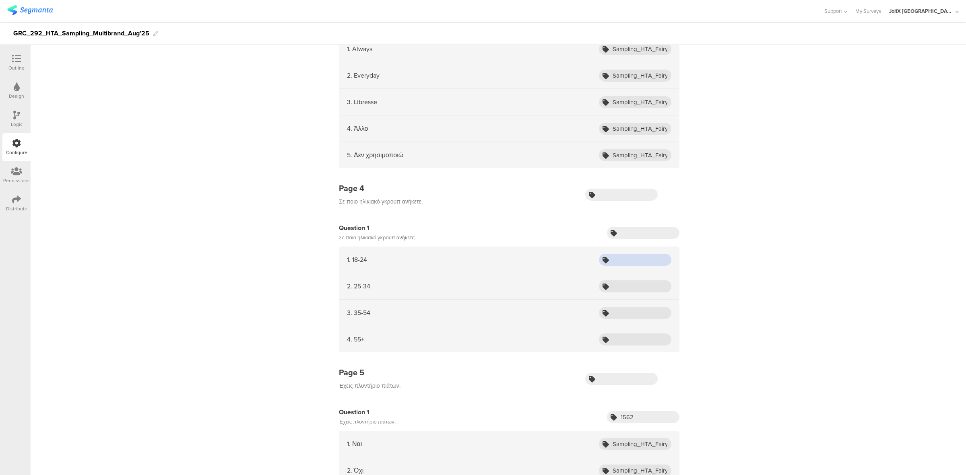
click at [659, 260] on input "text" at bounding box center [635, 260] width 72 height 12
paste input "Sampling_HTA_Multibrand_Aug25_1824"
type input "Sampling_HTA_Multibrand_Aug25_1824"
click at [630, 285] on input "text" at bounding box center [635, 284] width 72 height 12
paste input "Sampling_HTA_Multibrand_Aug25_2534"
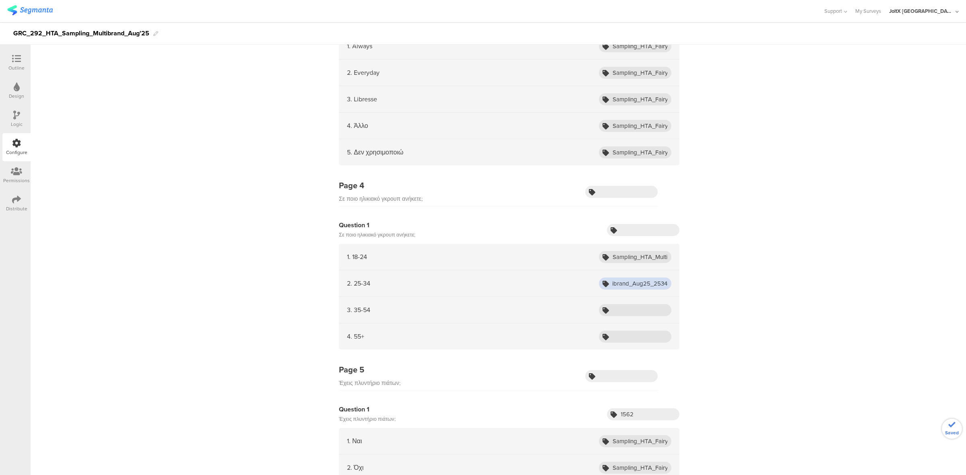
type input "Sampling_HTA_Multibrand_Aug25_2534"
click at [631, 313] on input "text" at bounding box center [635, 310] width 72 height 12
paste input "Sampling_HTA_Multibrand_Aug25_3554"
type input "Sampling_HTA_Multibrand_Aug25_3554"
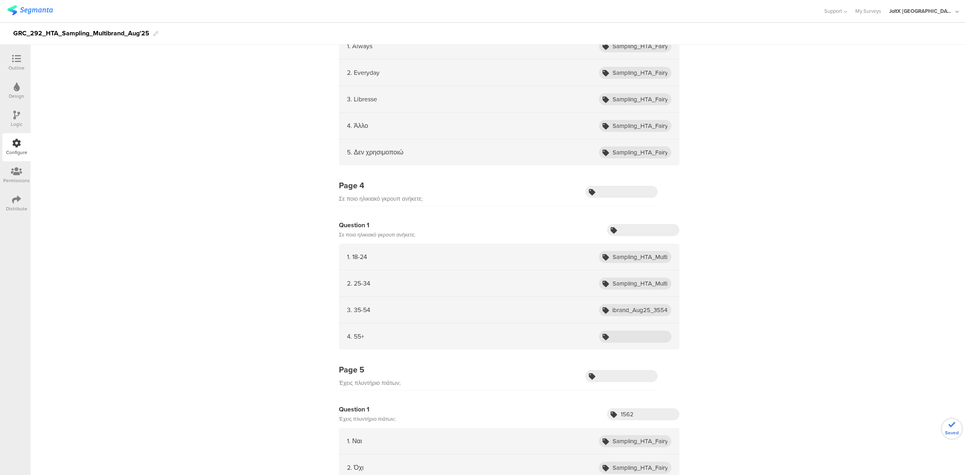
scroll to position [0, 0]
click at [616, 338] on input "text" at bounding box center [635, 337] width 72 height 12
paste input "Sampling_HTA_Multibrand_Aug25_55+"
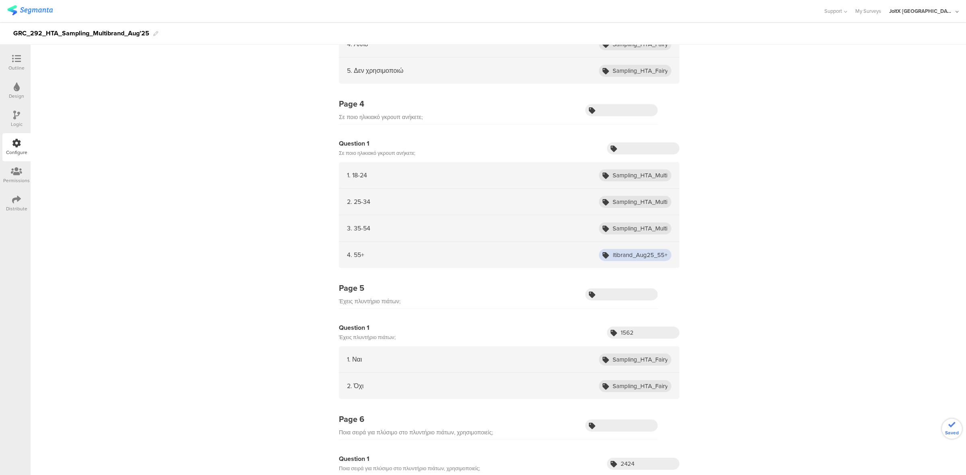
scroll to position [2024, 0]
type input "Sampling_HTA_Multibrand_Aug25_55+"
click at [634, 364] on input "Sampling_HTA_Fairy_Aug25_ADW_Owner" at bounding box center [635, 358] width 72 height 12
paste input "Multibrand"
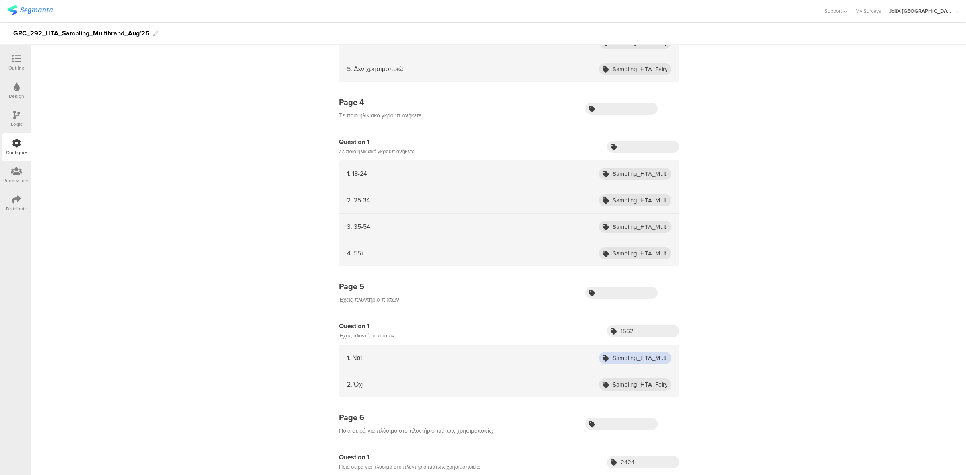
scroll to position [0, 75]
type input "Sampling_HTA_Multibrand_Aug25_ADW_Owner"
click at [636, 387] on input "Sampling_HTA_Fairy_Aug25_non_ADW_Owner" at bounding box center [635, 385] width 72 height 12
paste input "Multibrand"
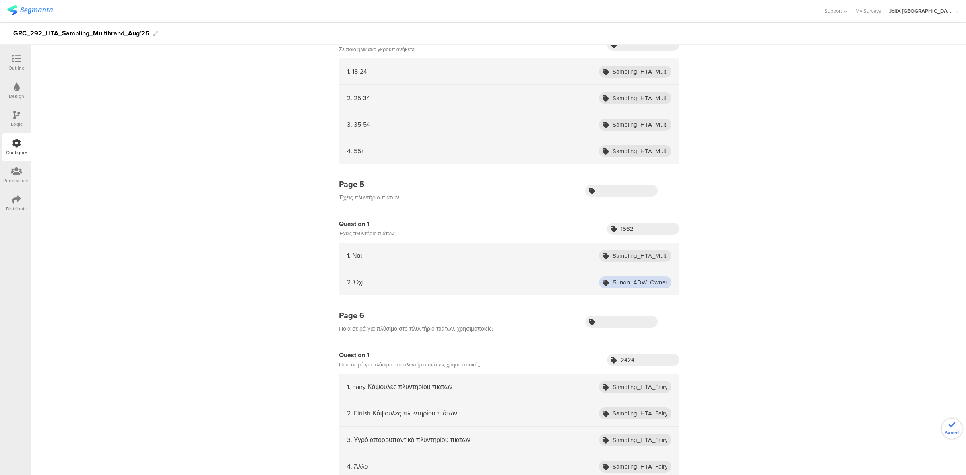
scroll to position [2127, 0]
type input "Sampling_HTA_Multibrand_Aug25_non_ADW_Owner"
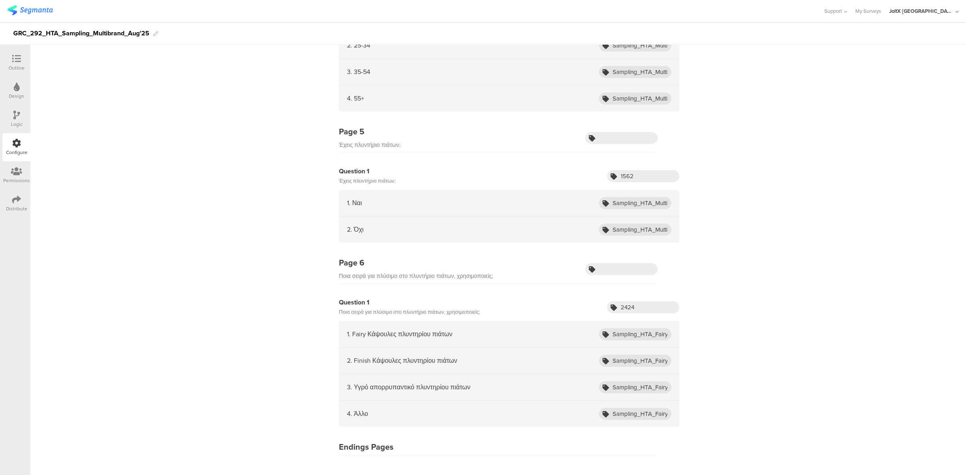
scroll to position [2204, 0]
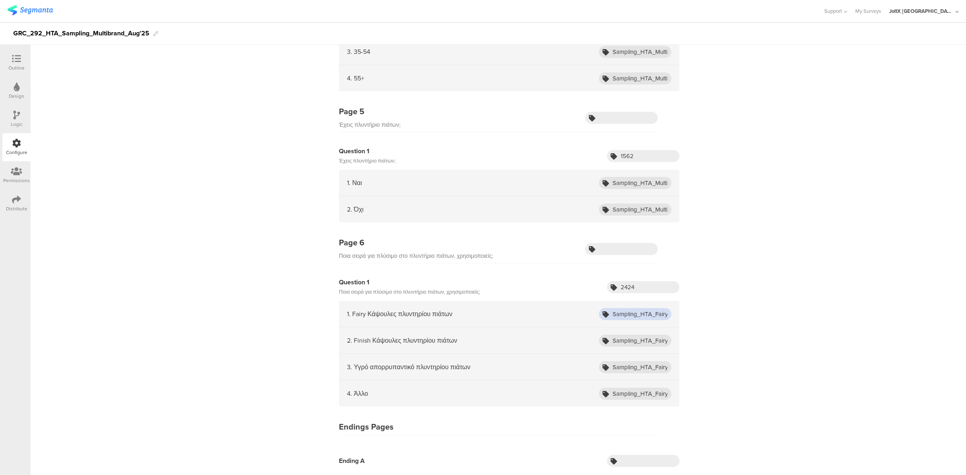
click at [632, 318] on input "Sampling_HTA_Fairy_Aug25_ADW_Fairy" at bounding box center [635, 314] width 72 height 12
paste input "Multibrand_Aug25"
type input "Sampling_HTA_Multibrand_Aug25_Fairy"
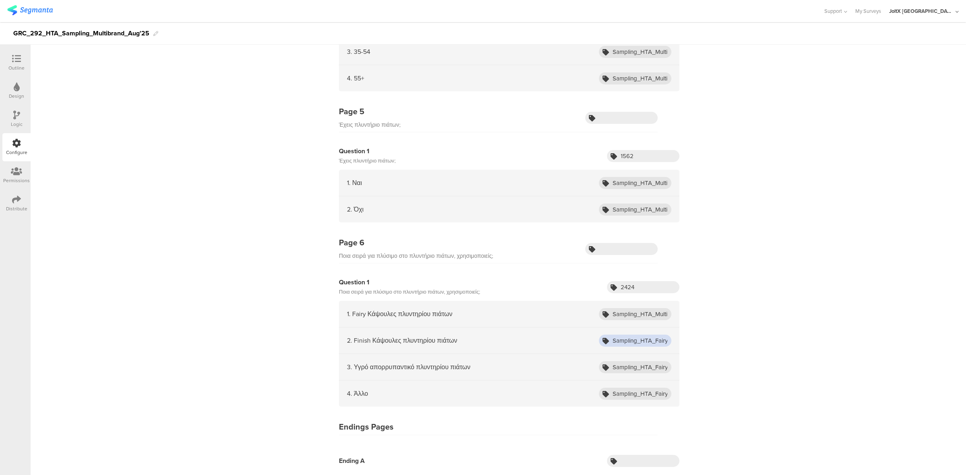
click at [633, 338] on input "Sampling_HTA_Fairy_Aug25_ADW_Finish" at bounding box center [635, 341] width 72 height 12
paste input "Multibrand_Aug25"
type input "Sampling_HTA_Multibrand_Aug25_Finish"
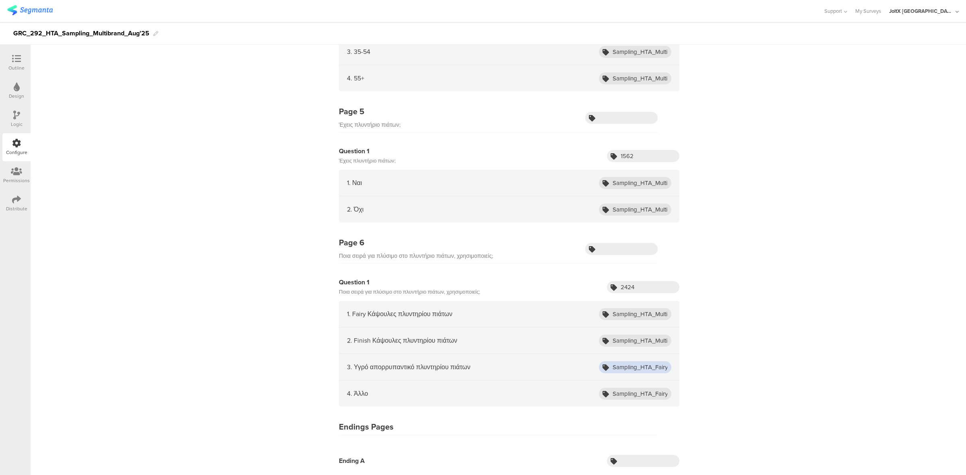
click at [634, 369] on input "Sampling_HTA_Fairy_Aug25_ADW_Liquid" at bounding box center [635, 367] width 72 height 12
paste input "Multibrand"
type input "Sampling_HTA_Multibrand_Aug25_ADW_Liquid"
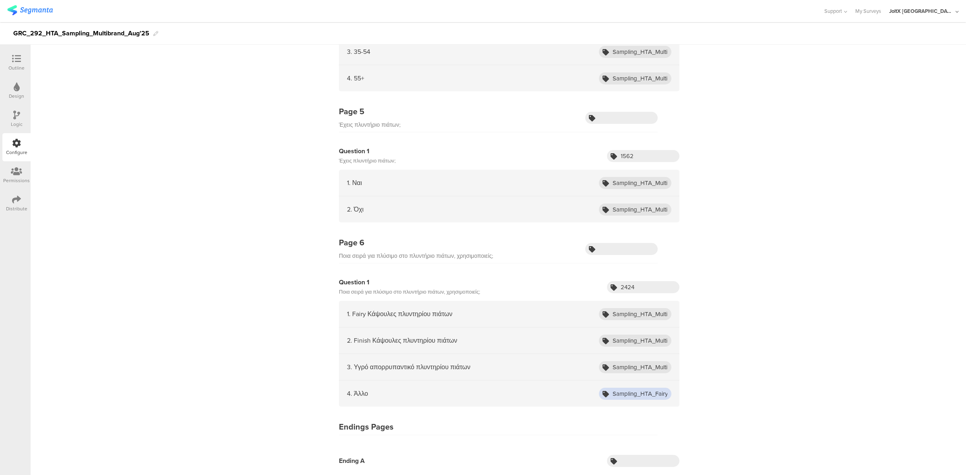
click at [621, 391] on input "Sampling_HTA_Fairy_Aug25_ADW_Other" at bounding box center [635, 394] width 72 height 12
paste input "Multibrand"
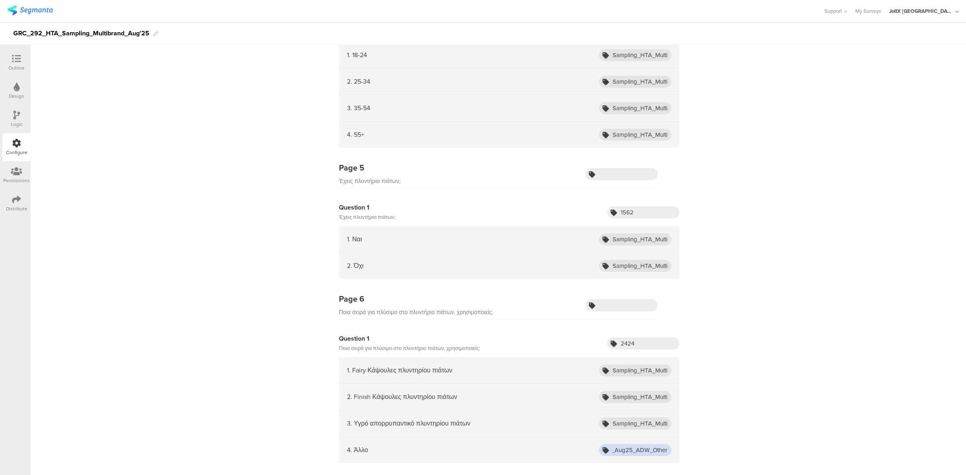
scroll to position [2143, 0]
type input "Sampling_HTA_Multibrand_Aug25_ADW_Other"
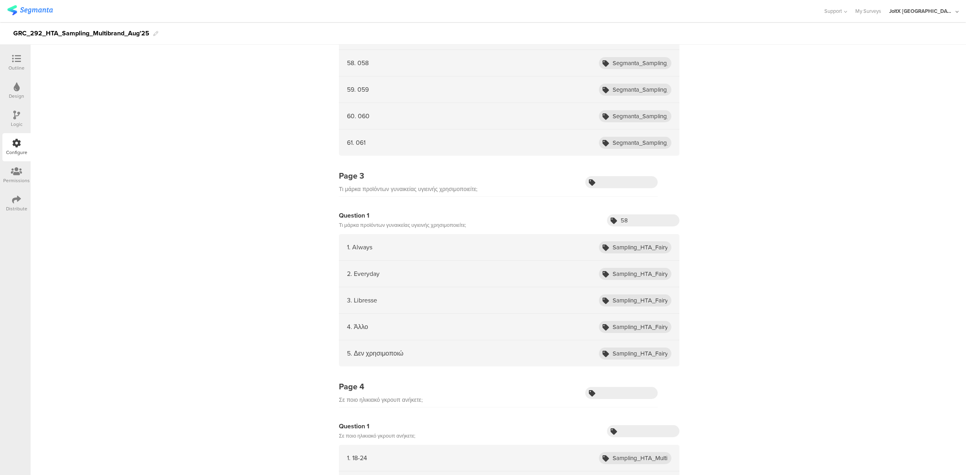
scroll to position [1740, 0]
click at [632, 251] on input "Sampling_HTA_Fairy_Aug25_1" at bounding box center [635, 247] width 72 height 12
paste input "Multibrand_Aug25_Always"
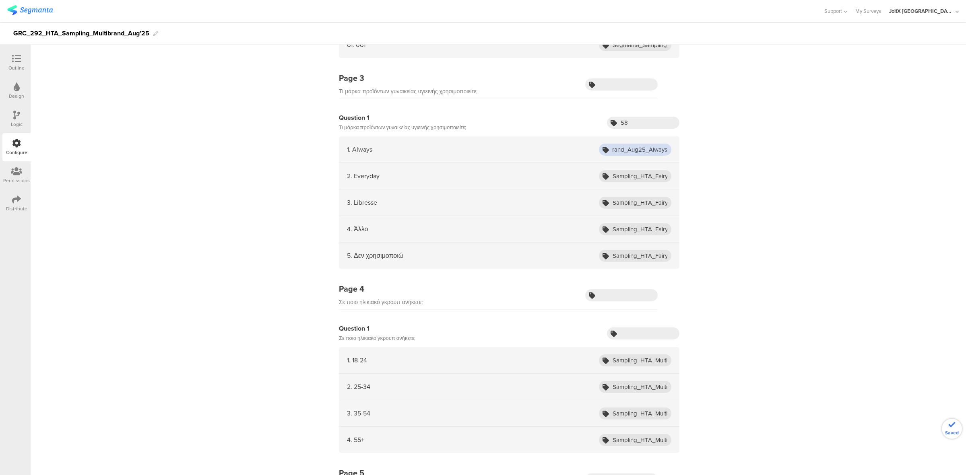
scroll to position [1839, 0]
type input "Sampling_HTA_Multibrand_Aug25_Always"
click at [652, 176] on input "Sampling_HTA_Fairy_Aug25_2" at bounding box center [635, 175] width 72 height 12
paste input "Multibrand_Aug25_Everyday"
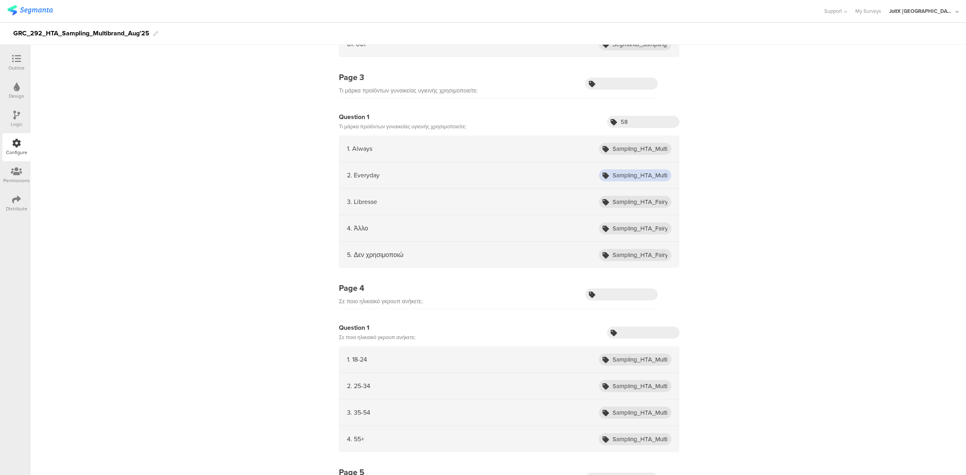
scroll to position [0, 65]
type input "Sampling_HTA_Multibrand_Aug25_Everyday"
click at [636, 204] on input "Sampling_HTA_Fairy_Aug25_3" at bounding box center [635, 202] width 72 height 12
paste input "Multibrand_Aug25_Libresse"
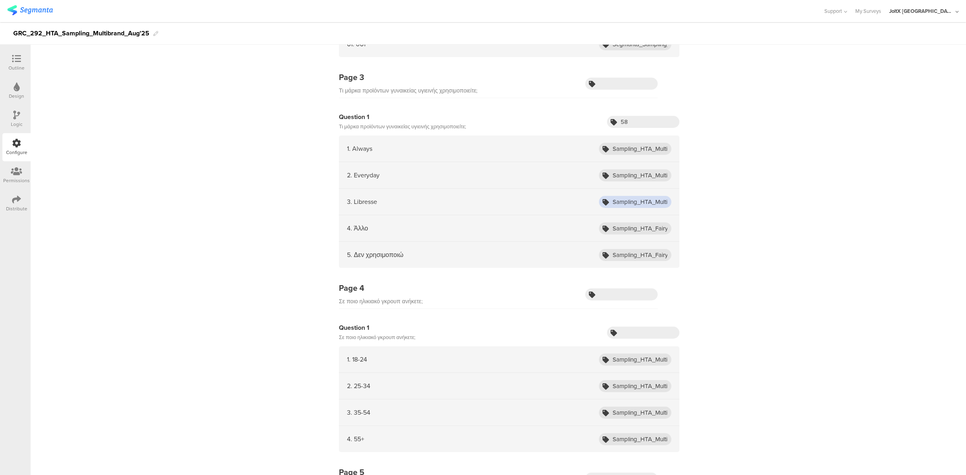
scroll to position [0, 63]
type input "Sampling_HTA_Multibrand_Aug25_Libresse"
click at [658, 235] on input "Sampling_HTA_Fairy_Aug25_4" at bounding box center [635, 228] width 72 height 12
paste input "Multibrand_Aug25_Other"
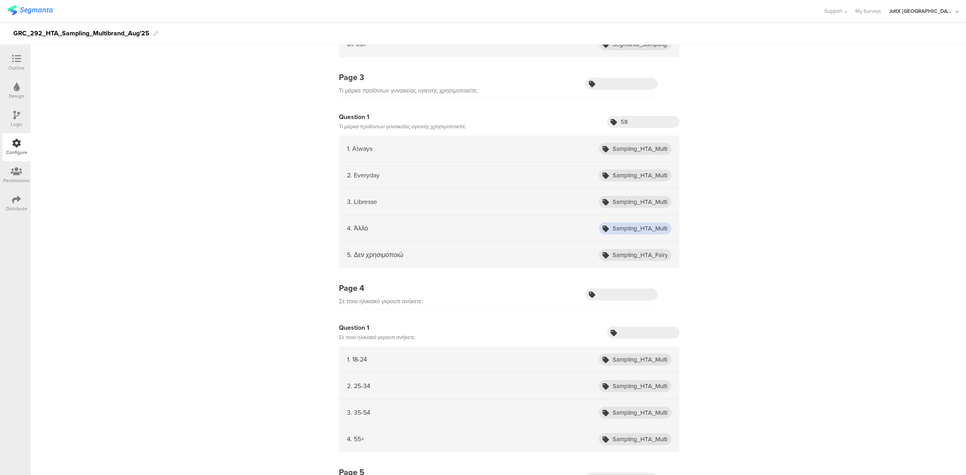
scroll to position [0, 56]
type input "Sampling_HTA_Multibrand_Aug25_Other"
click at [629, 252] on div "5. Δεν χρησιμοποιώ Sampling_HTA_Fairy_Aug25_5+" at bounding box center [509, 255] width 340 height 26
click at [626, 257] on input "Sampling_HTA_Fairy_Aug25_5+" at bounding box center [635, 255] width 72 height 12
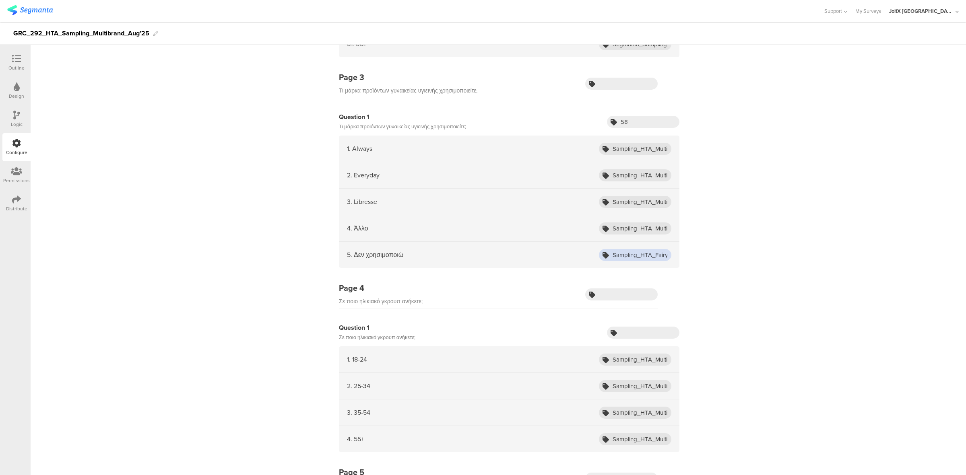
paste input "Multibrand_Aug25_DoNotUse"
type input "Sampling_HTA_Multibrand_Aug25_DoNotUse"
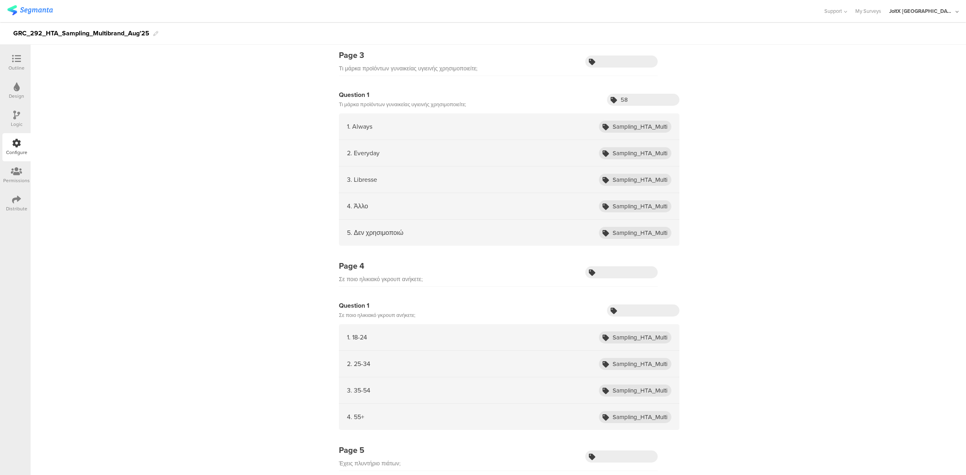
scroll to position [1861, 0]
click at [624, 316] on input "text" at bounding box center [643, 310] width 72 height 12
paste input "2409"
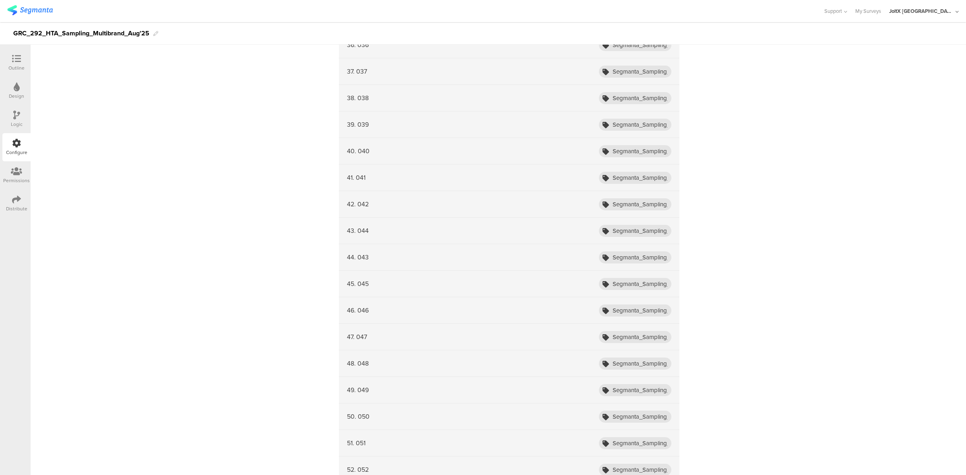
scroll to position [792, 0]
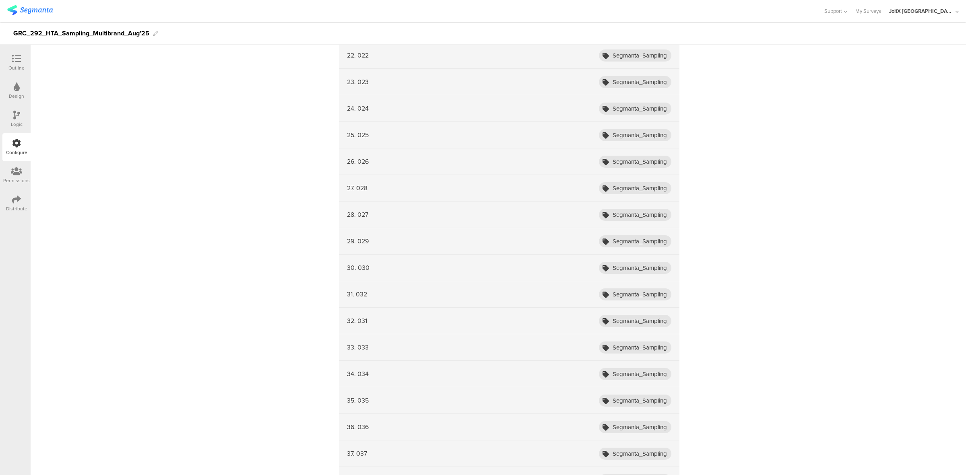
type input "2409"
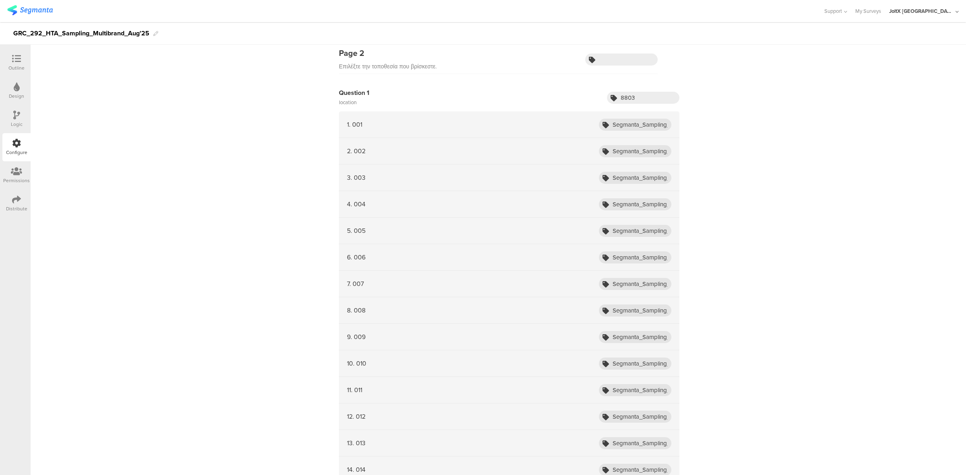
scroll to position [0, 0]
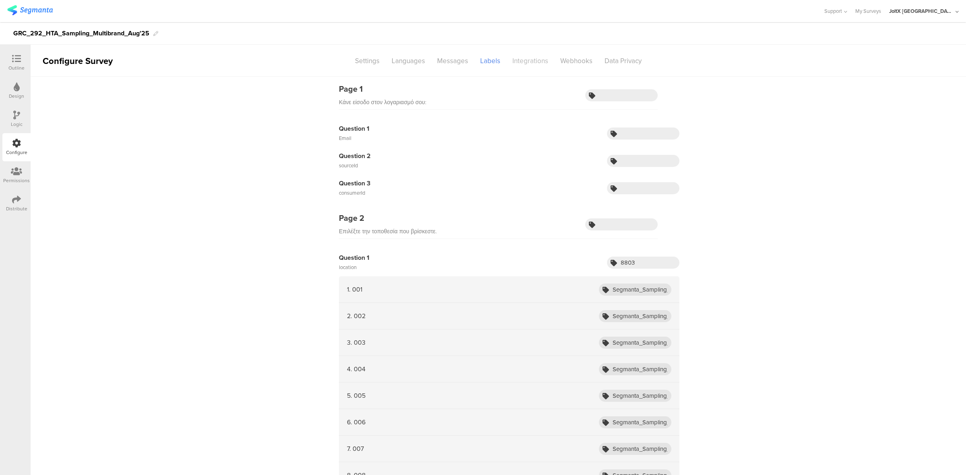
click at [521, 61] on div "Integrations" at bounding box center [530, 61] width 48 height 14
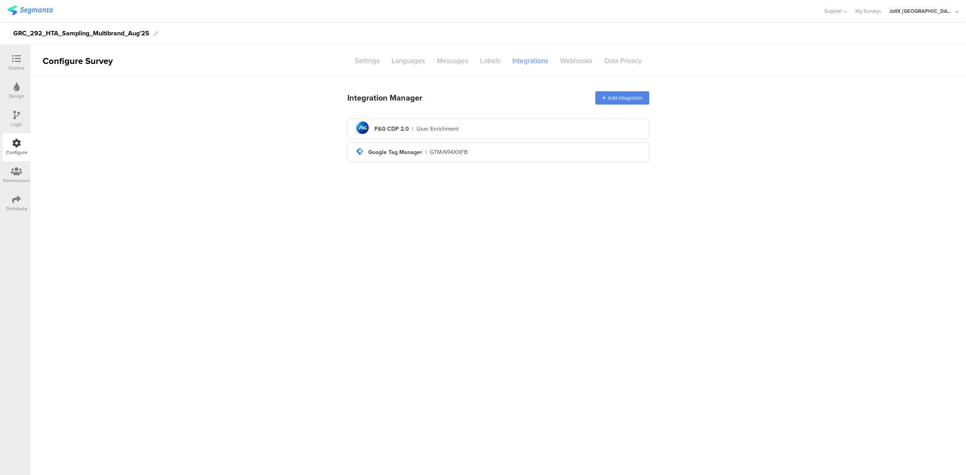
click at [16, 202] on icon at bounding box center [16, 199] width 9 height 9
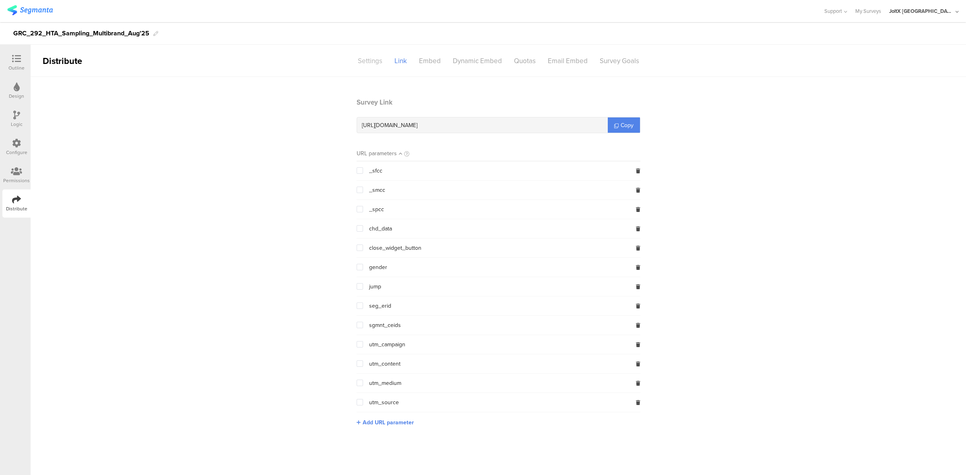
click at [369, 63] on div "Settings" at bounding box center [370, 61] width 37 height 14
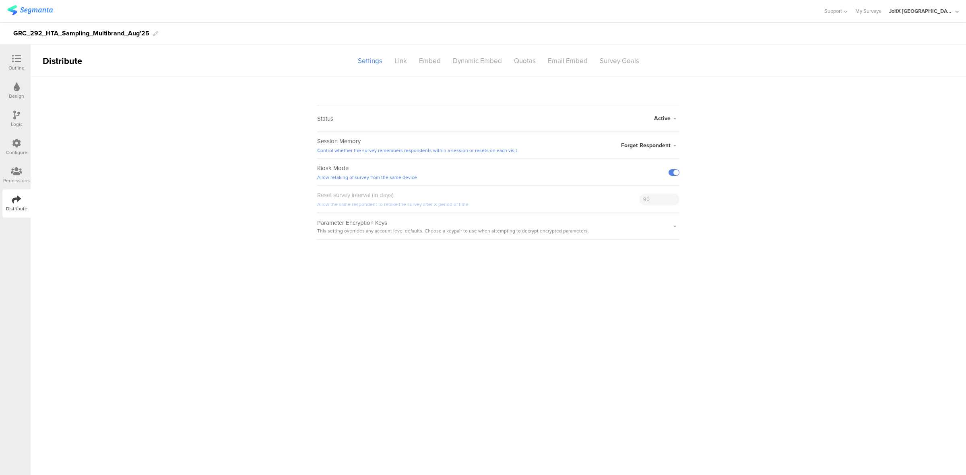
click at [664, 146] on span "Forget Respondent" at bounding box center [645, 145] width 49 height 8
click at [628, 162] on li "Remember Respondent" at bounding box center [633, 161] width 93 height 16
click at [20, 49] on div "Outline" at bounding box center [16, 63] width 28 height 28
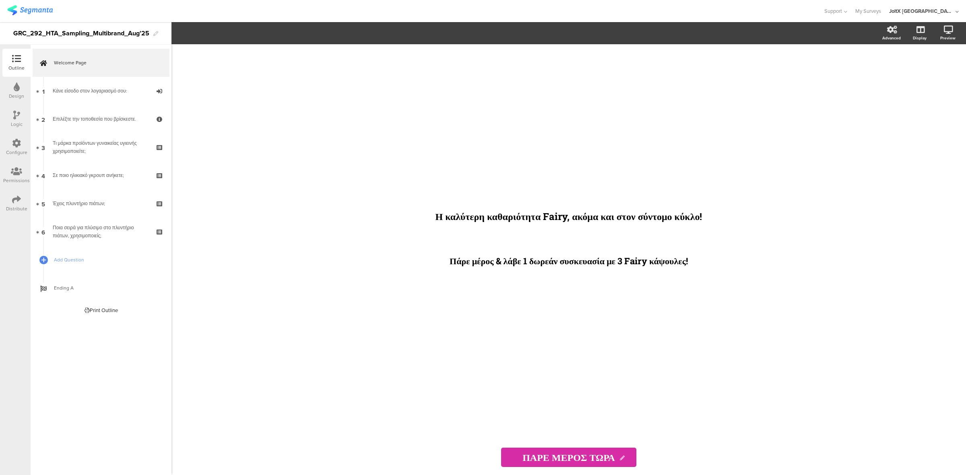
click at [22, 169] on div at bounding box center [16, 172] width 27 height 10
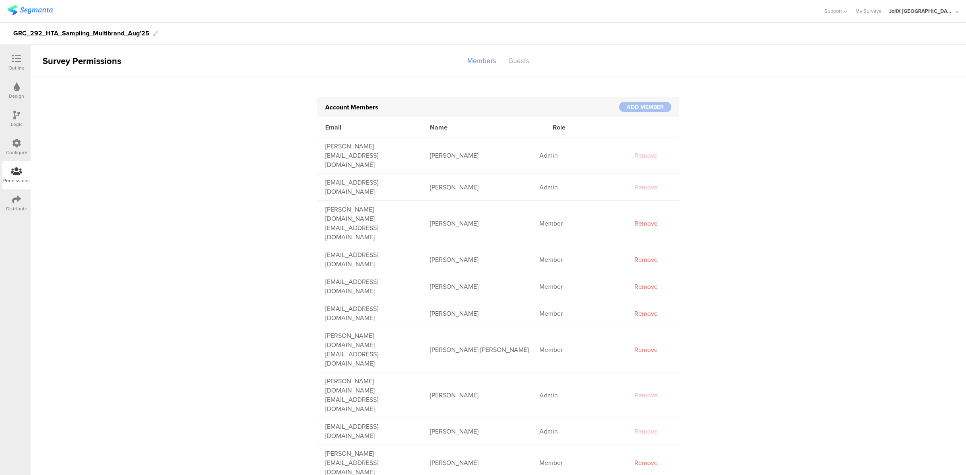
click at [13, 214] on div "Distribute" at bounding box center [16, 203] width 28 height 28
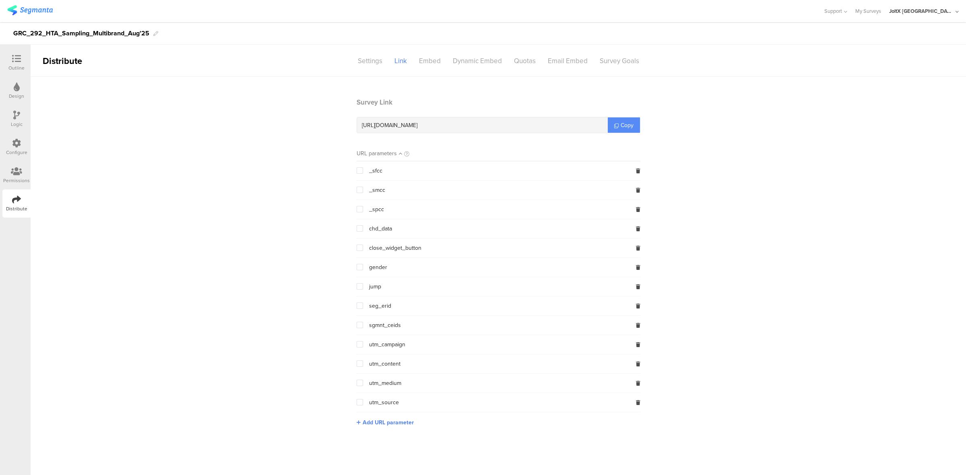
click at [628, 123] on span "Copy" at bounding box center [626, 125] width 13 height 8
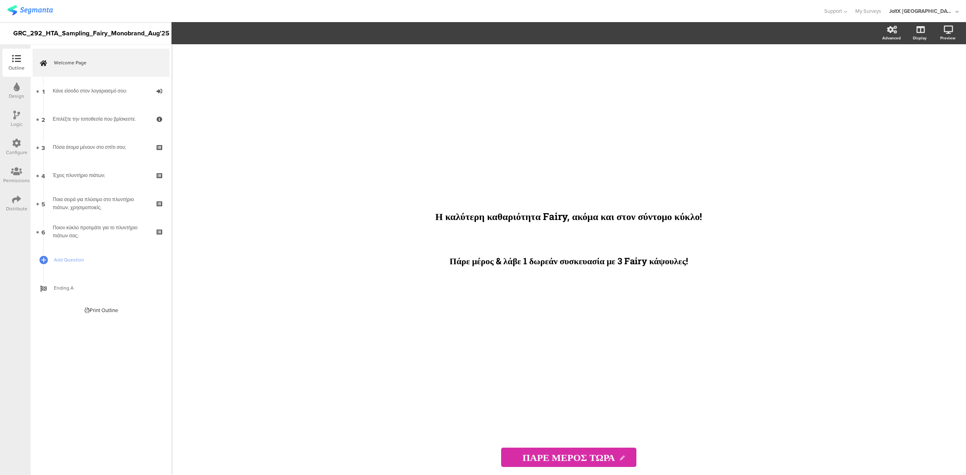
click at [14, 144] on icon at bounding box center [16, 143] width 9 height 9
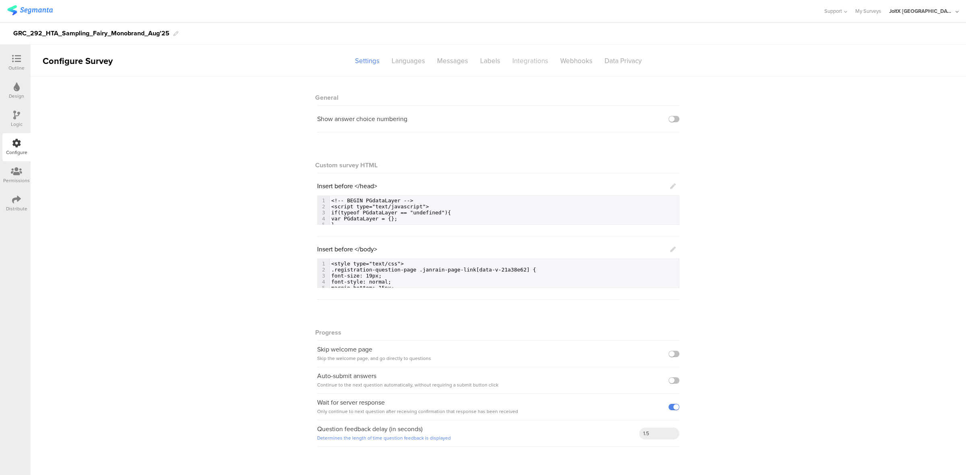
click at [536, 55] on div "Integrations" at bounding box center [530, 61] width 48 height 14
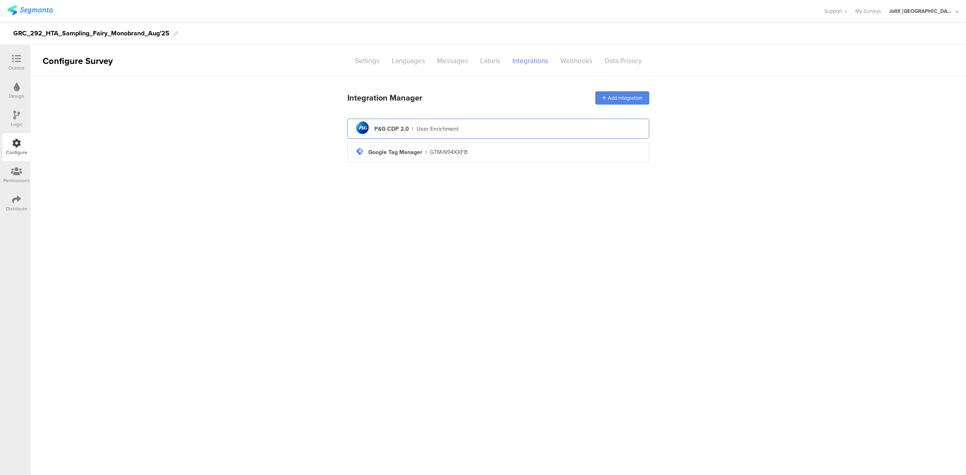
click at [387, 124] on div "pg logo P&G CDP 2.0 | User Enrichment" at bounding box center [498, 129] width 289 height 20
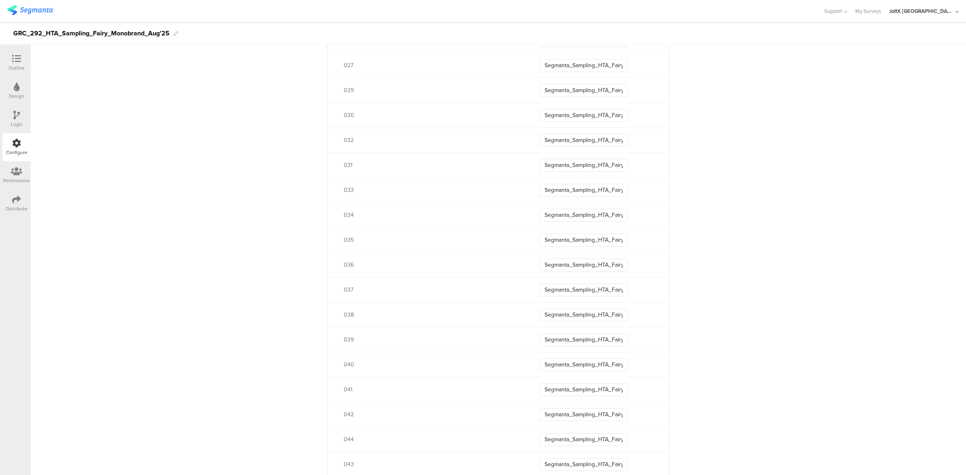
scroll to position [1080, 0]
click at [590, 265] on input "Segmanta_Sampling_HTA_Fairy_Aug25_036" at bounding box center [583, 264] width 89 height 13
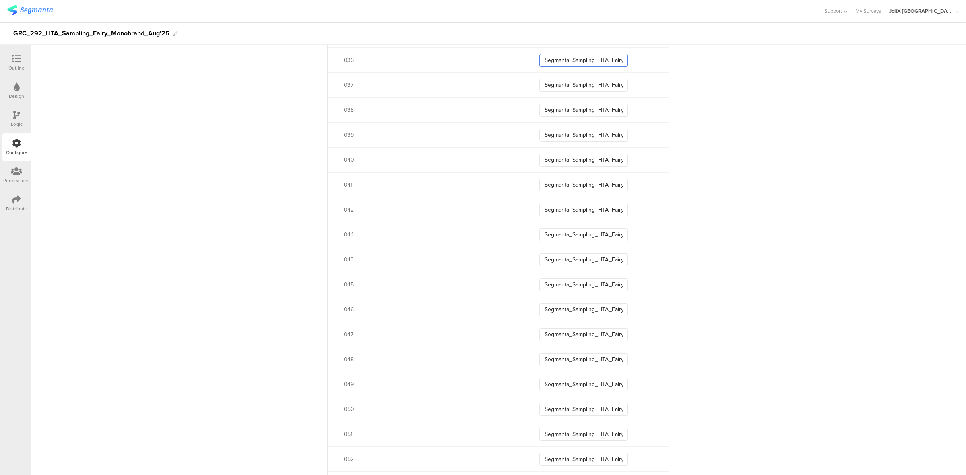
scroll to position [1285, 0]
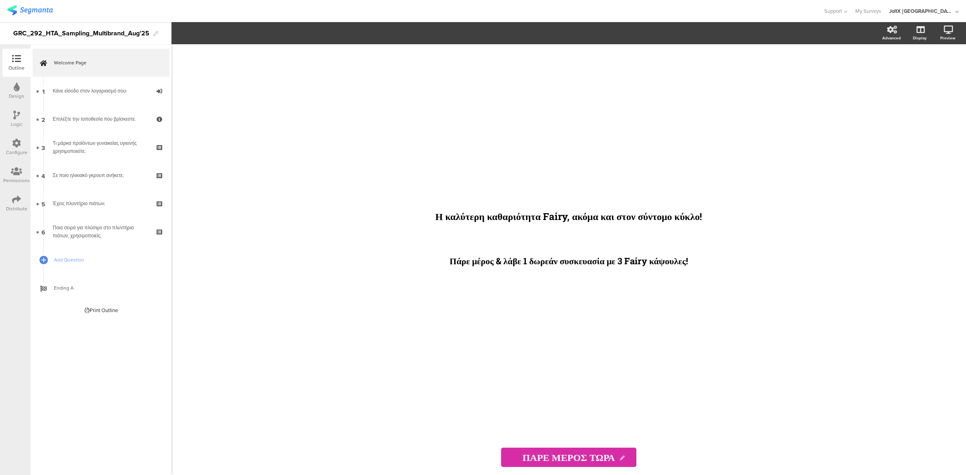
click at [17, 121] on div "Logic" at bounding box center [17, 124] width 12 height 7
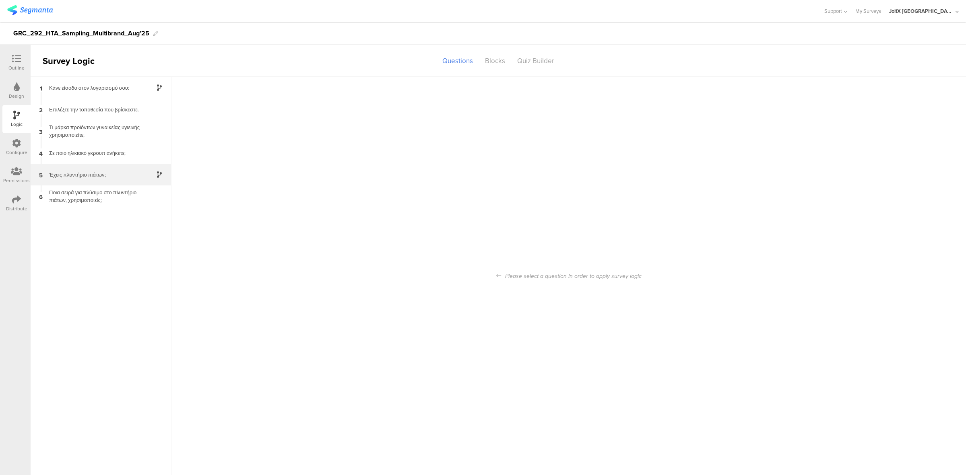
click at [103, 172] on div "Έχεις πλυντήριο πιάτων;" at bounding box center [94, 175] width 101 height 8
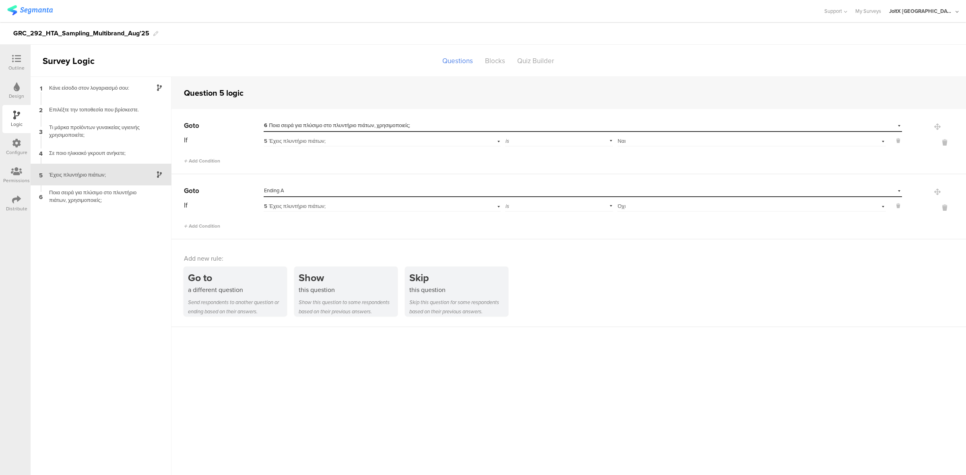
click at [14, 66] on div "Outline" at bounding box center [16, 67] width 16 height 7
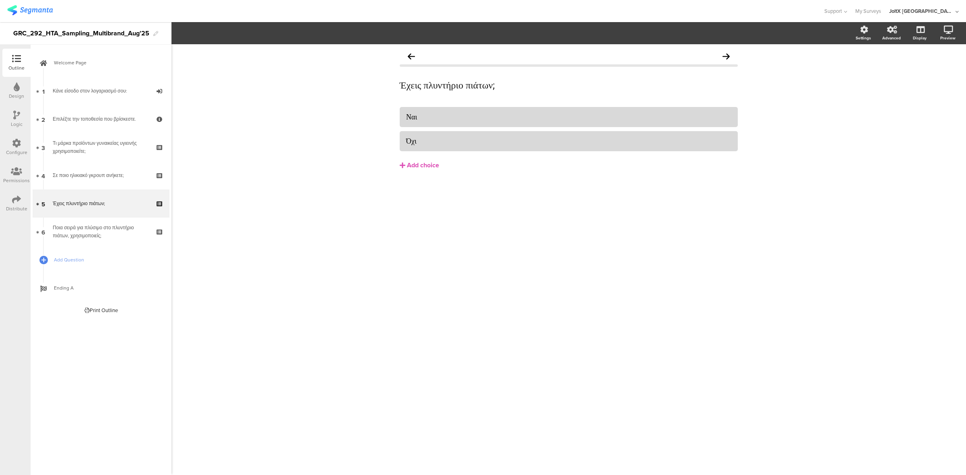
click at [15, 208] on div "Distribute" at bounding box center [16, 208] width 21 height 7
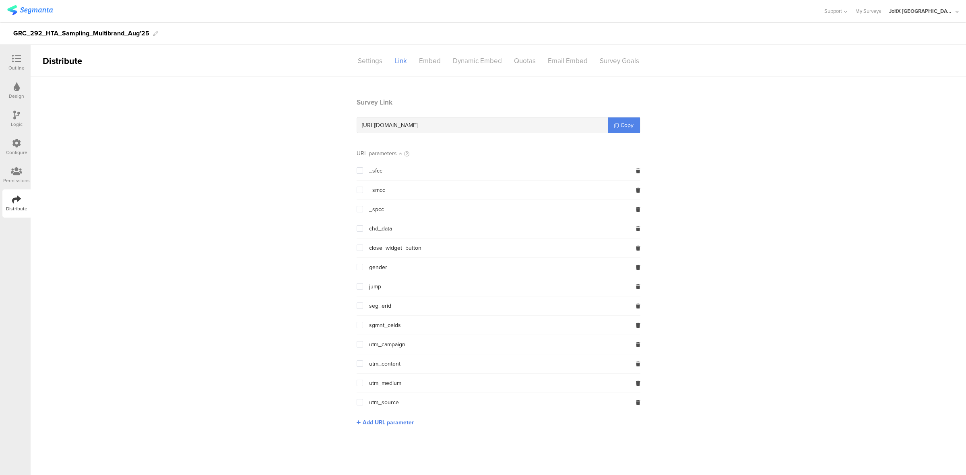
click at [17, 134] on div "Configure" at bounding box center [16, 147] width 28 height 28
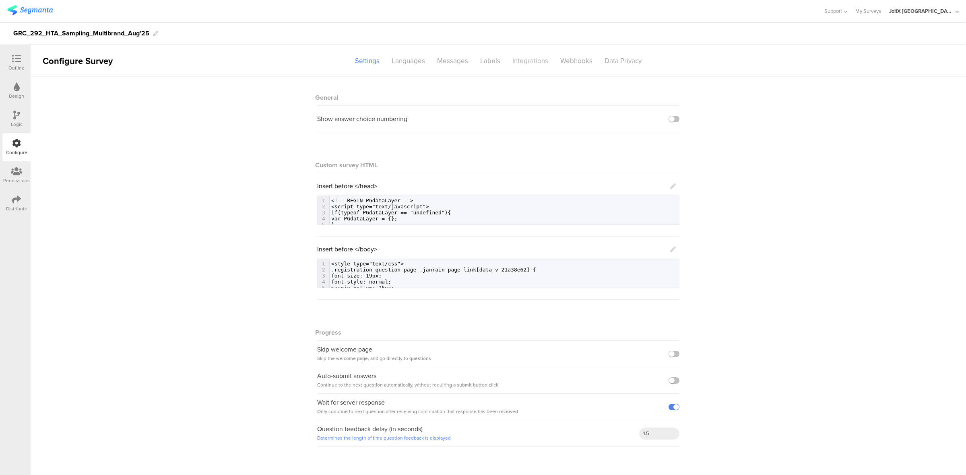
click at [534, 55] on div "Integrations" at bounding box center [530, 61] width 48 height 14
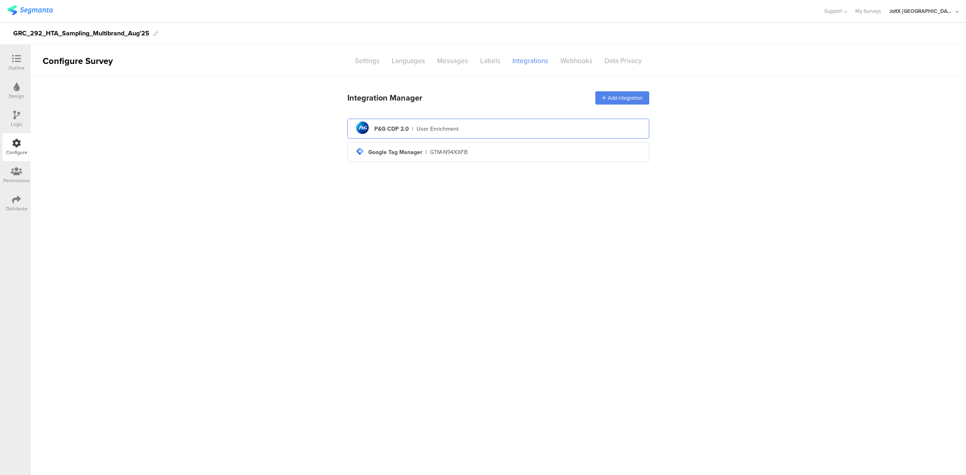
click at [443, 126] on div "User Enrichment" at bounding box center [437, 129] width 42 height 8
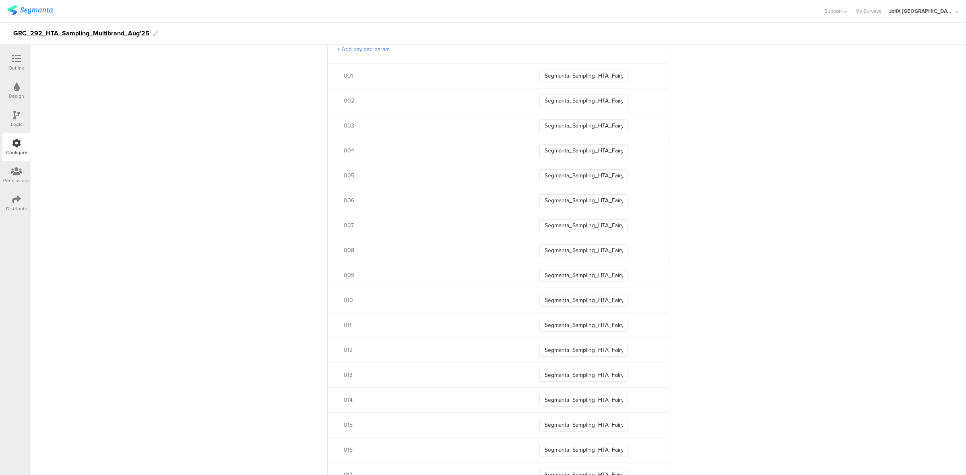
scroll to position [395, 0]
click at [602, 231] on input "Segmanta_Sampling_HTA_Fairy_Aug25_007" at bounding box center [583, 225] width 89 height 13
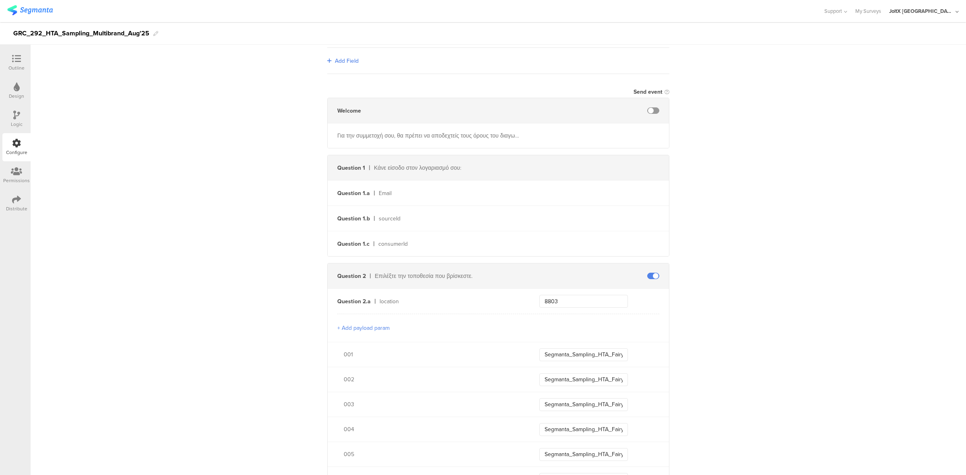
scroll to position [116, 0]
click at [17, 122] on div "Logic" at bounding box center [17, 124] width 12 height 7
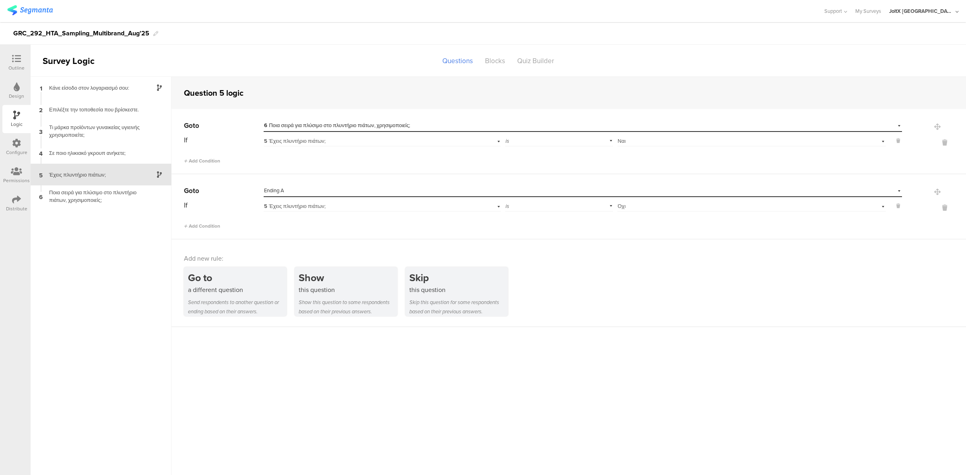
click at [15, 62] on icon at bounding box center [16, 58] width 9 height 9
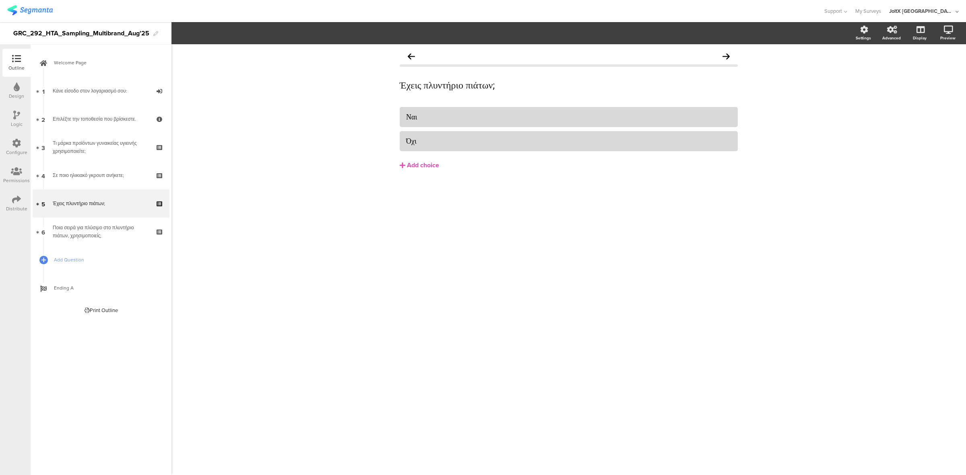
click at [16, 146] on icon at bounding box center [16, 143] width 9 height 9
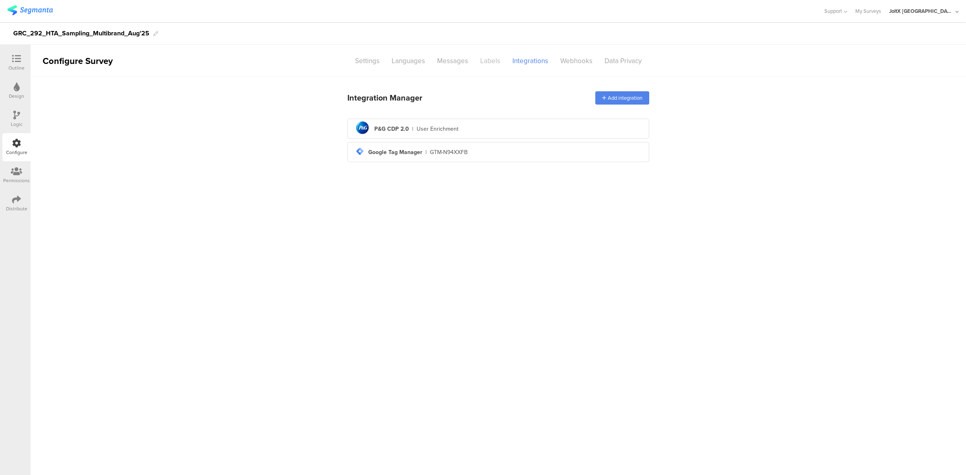
click at [499, 61] on div "Labels" at bounding box center [490, 61] width 32 height 14
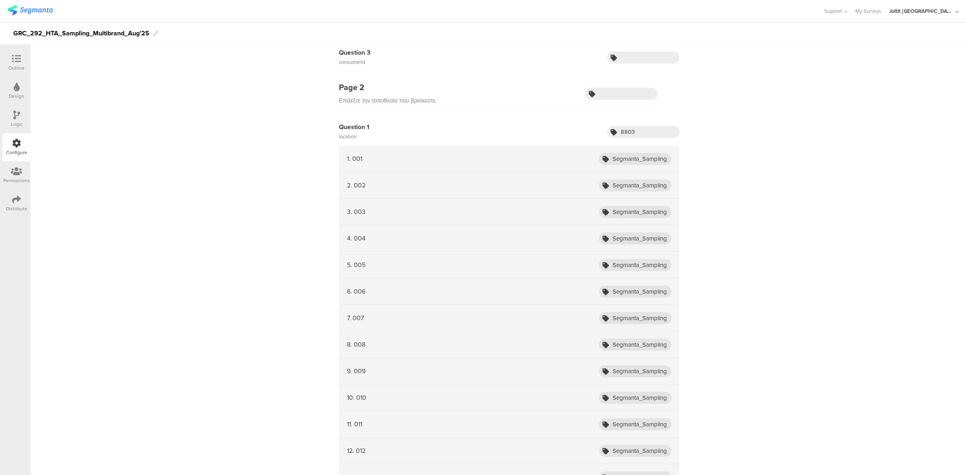
scroll to position [131, 0]
click at [644, 158] on input "Segmanta_Sampling_HTA_Multibrand_Aug25_001" at bounding box center [635, 158] width 72 height 12
click at [13, 202] on icon at bounding box center [16, 199] width 9 height 9
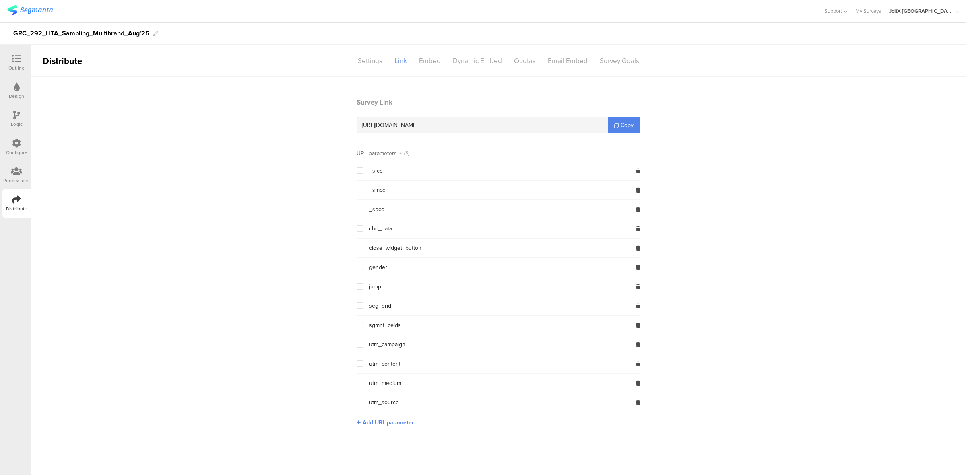
click at [19, 140] on icon at bounding box center [16, 143] width 9 height 9
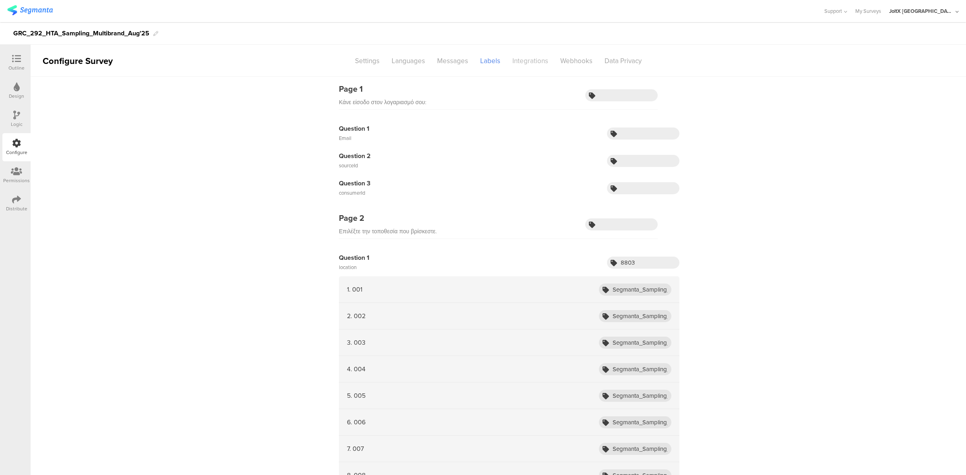
click at [514, 64] on div "Integrations" at bounding box center [530, 61] width 48 height 14
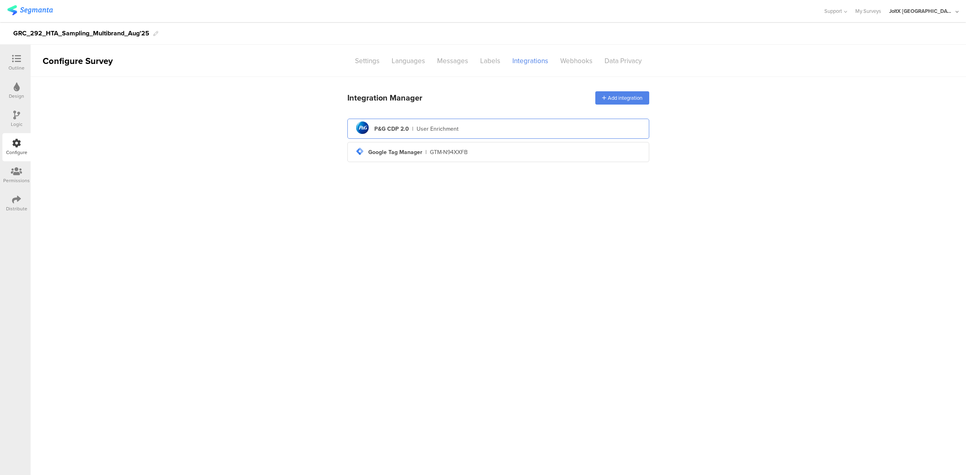
click at [554, 132] on div "pg logo P&G CDP 2.0 | User Enrichment" at bounding box center [498, 129] width 289 height 20
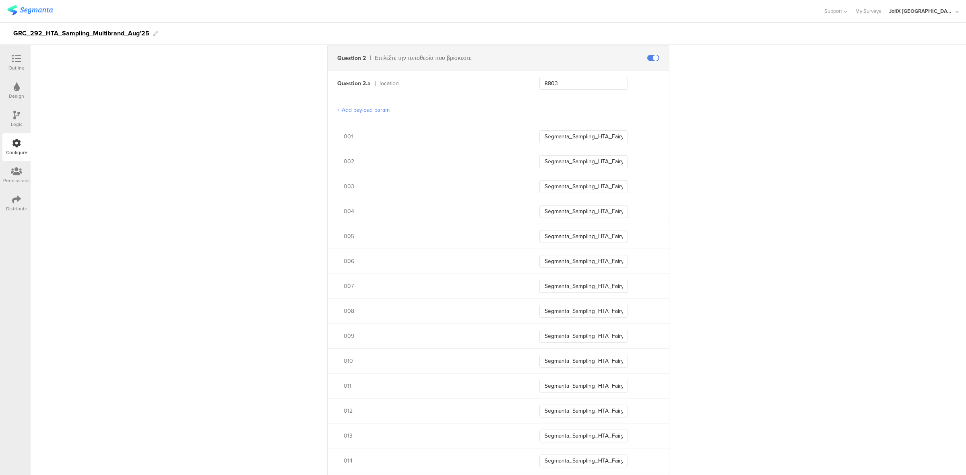
scroll to position [335, 0]
click at [584, 141] on input "Segmanta_Sampling_HTA_Fairy_Aug25_001" at bounding box center [583, 136] width 89 height 13
paste input "Multibrand"
type input "Segmanta_Sampling_HTA_Multibrand_Aug25_001"
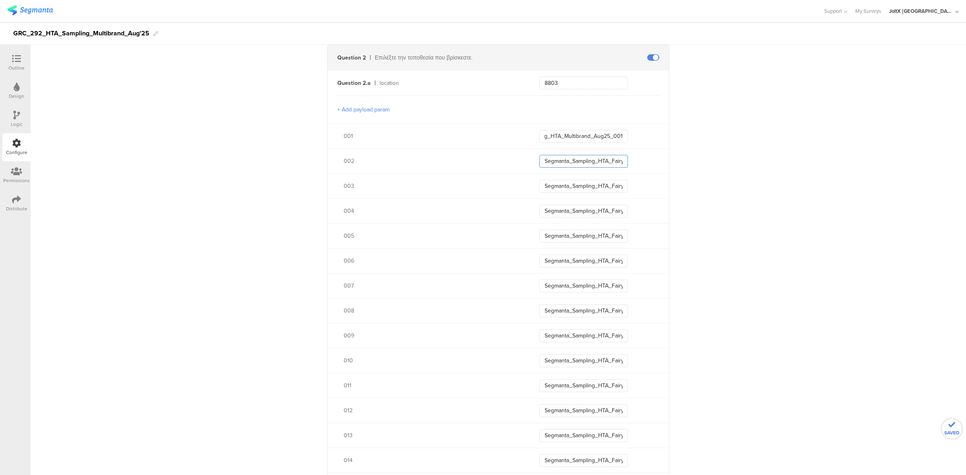
scroll to position [0, 0]
click at [574, 160] on input "Segmanta_Sampling_HTA_Fairy_Aug25_002" at bounding box center [583, 161] width 89 height 13
paste input "Multibrand_Aug25_001"
type input "Segmanta_Sampling_HTA_Multibrand_Aug25_002"
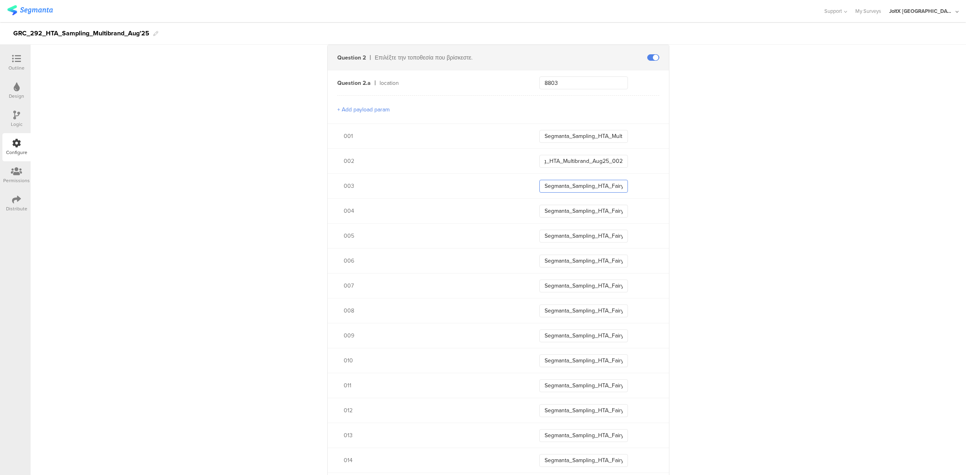
scroll to position [0, 0]
click at [570, 185] on input "Segmanta_Sampling_HTA_Fairy_Aug25_003" at bounding box center [583, 186] width 89 height 13
paste input "Multibrand_Aug25_001"
type input "Segmanta_Sampling_HTA_Multibrand_Aug25_003"
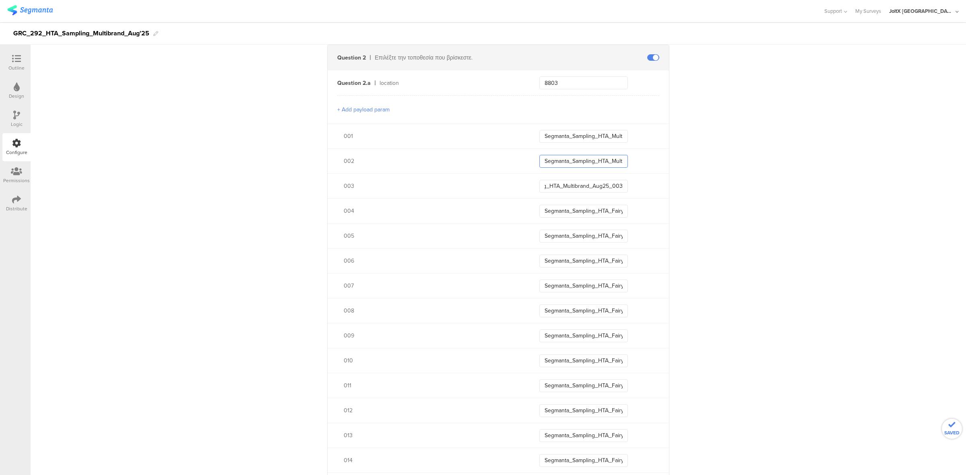
scroll to position [0, 0]
click at [613, 162] on input "Segmanta_Sampling_HTA_Multibrand_Aug25_002" at bounding box center [583, 161] width 89 height 13
click at [612, 182] on input "Segmanta_Sampling_HTA_Multibrand_Aug25_003" at bounding box center [583, 186] width 89 height 13
click at [597, 212] on input "Segmanta_Sampling_HTA_Fairy_Aug25_004" at bounding box center [583, 211] width 89 height 13
paste input "Multibrand_Aug25_001"
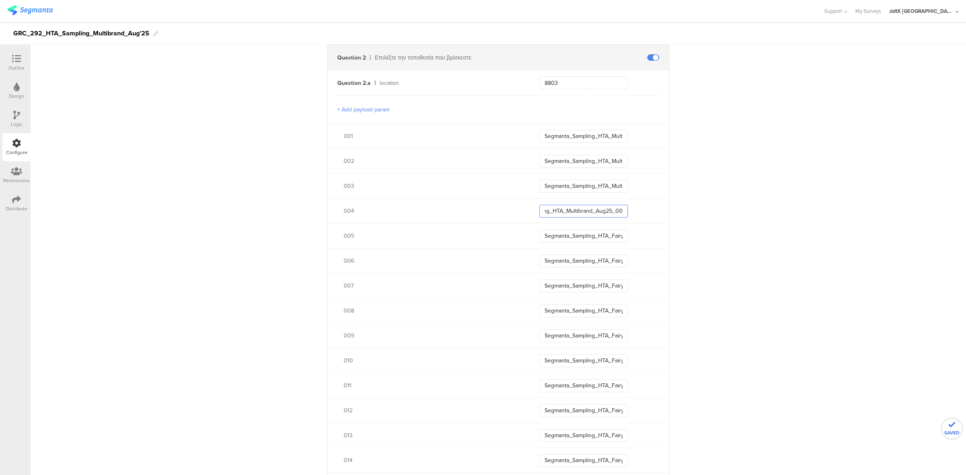
scroll to position [0, 49]
type input "Segmanta_Sampling_HTA_Multibrand_Aug25_004"
click at [595, 240] on input "Segmanta_Sampling_HTA_Fairy_Aug25_005" at bounding box center [583, 236] width 89 height 13
paste input "Multibrand_Aug25_001"
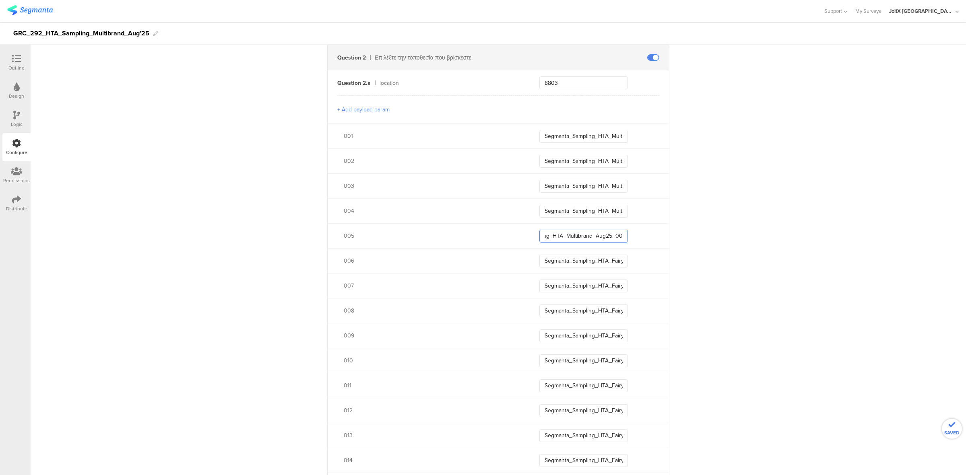
scroll to position [0, 49]
type input "Segmanta_Sampling_HTA_Multibrand_Aug25_005"
click at [582, 263] on input "Segmanta_Sampling_HTA_Fairy_Aug25_006" at bounding box center [583, 261] width 89 height 13
paste input "Multibrand_Aug25_001"
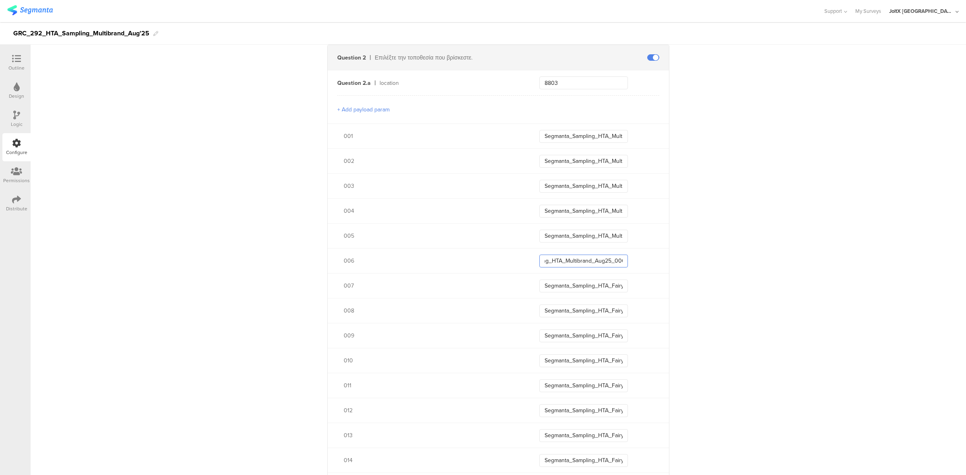
scroll to position [0, 49]
type input "Segmanta_Sampling_HTA_Multibrand_Aug25_006"
click at [581, 283] on input "Segmanta_Sampling_HTA_Fairy_Aug25_007" at bounding box center [583, 286] width 89 height 13
paste input "Multibrand_Aug25_001"
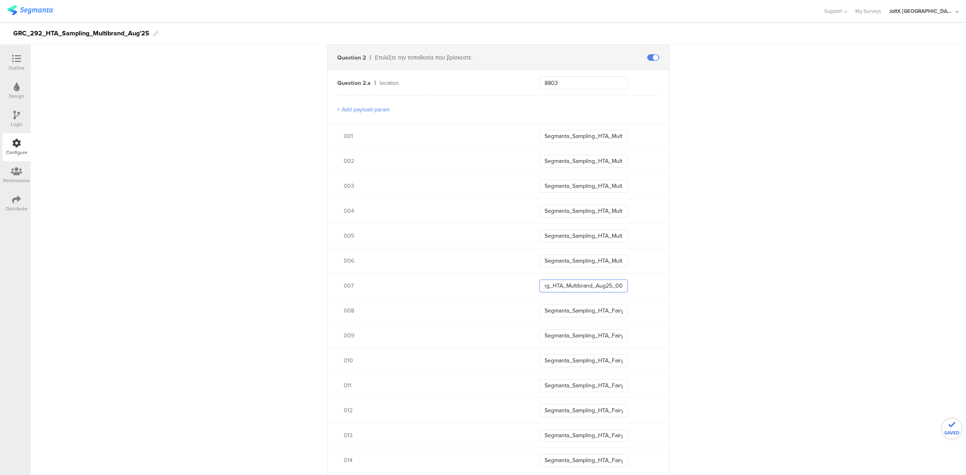
scroll to position [0, 49]
type input "Segmanta_Sampling_HTA_Multibrand_Aug25_007"
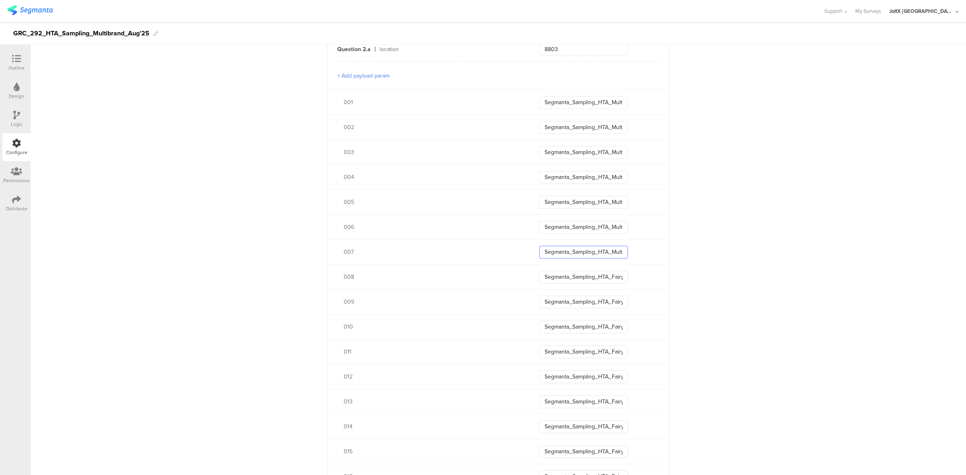
scroll to position [369, 0]
click at [593, 251] on input "Segmanta_Sampling_HTA_Multibrand_Aug25_007" at bounding box center [583, 251] width 89 height 13
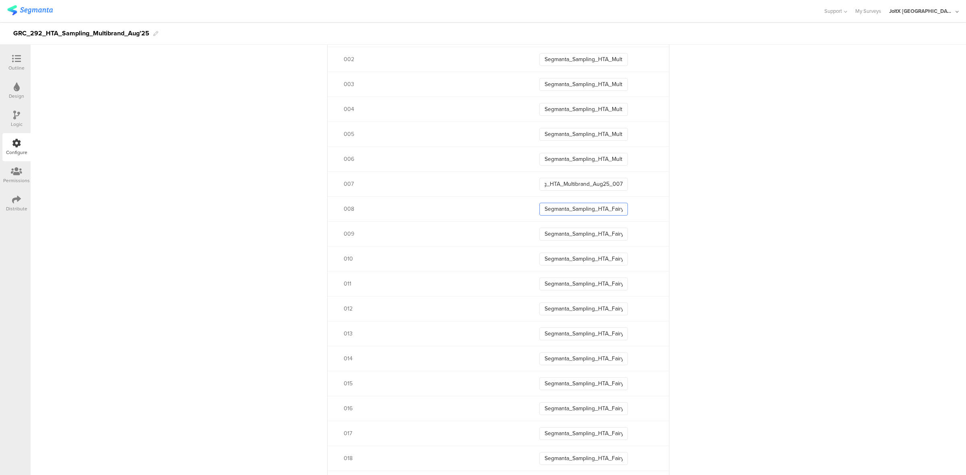
scroll to position [0, 0]
click at [594, 210] on input "Segmanta_Sampling_HTA_Fairy_Aug25_008" at bounding box center [583, 209] width 89 height 13
paste input "Multibrand_Aug25_001"
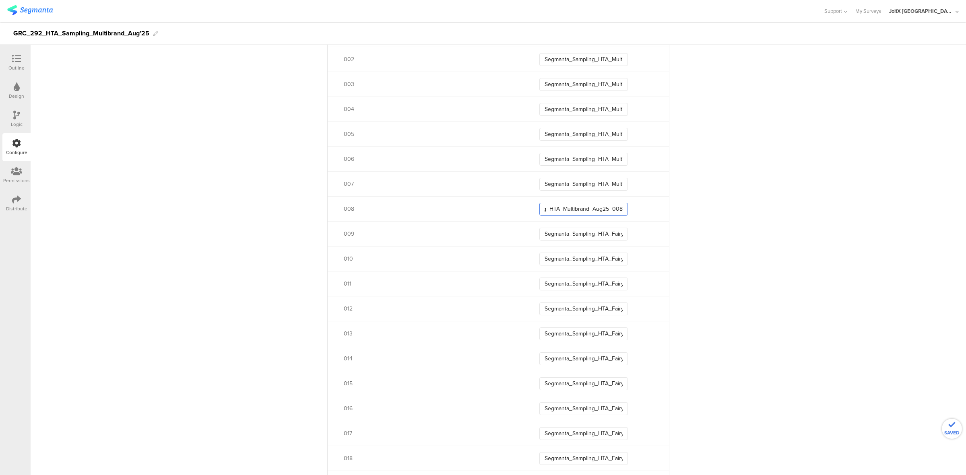
type input "Segmanta_Sampling_HTA_Multibrand_Aug25_008"
click at [590, 233] on input "Segmanta_Sampling_HTA_Fairy_Aug25_009" at bounding box center [583, 234] width 89 height 13
paste input "Multibrand_Aug25_001"
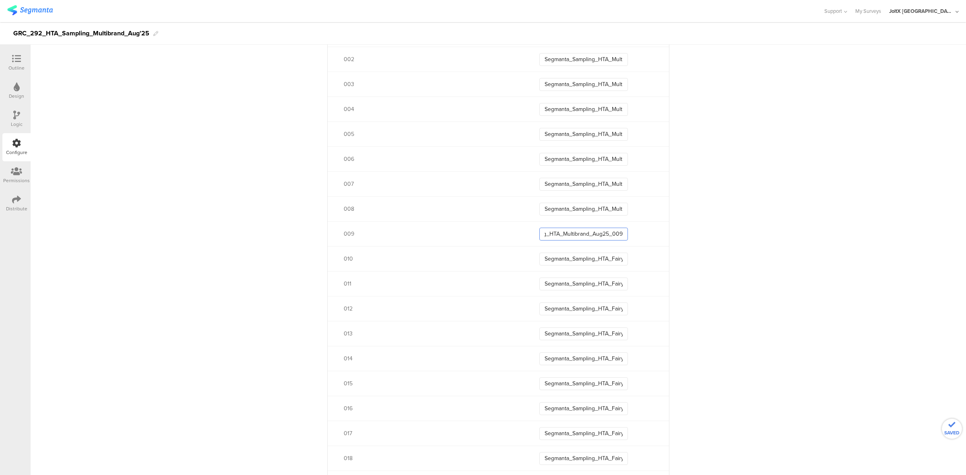
type input "Segmanta_Sampling_HTA_Multibrand_Aug25_009"
drag, startPoint x: 582, startPoint y: 266, endPoint x: 585, endPoint y: 257, distance: 9.6
click at [585, 257] on div "010 Segmanta_Sampling_HTA_Fairy_Aug25_010" at bounding box center [497, 258] width 341 height 25
click at [585, 257] on input "Segmanta_Sampling_HTA_Fairy_Aug25_010" at bounding box center [583, 259] width 89 height 13
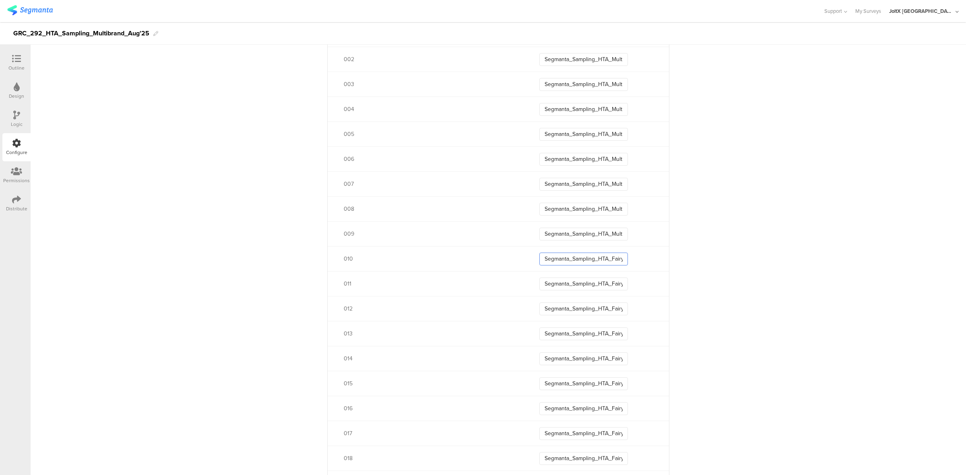
paste input "Multibrand_Aug25_001"
type input "Segmanta_Sampling_HTA_Multibrand_Aug25_010"
click at [574, 286] on input "Segmanta_Sampling_HTA_Fairy_Aug25_011" at bounding box center [583, 284] width 89 height 13
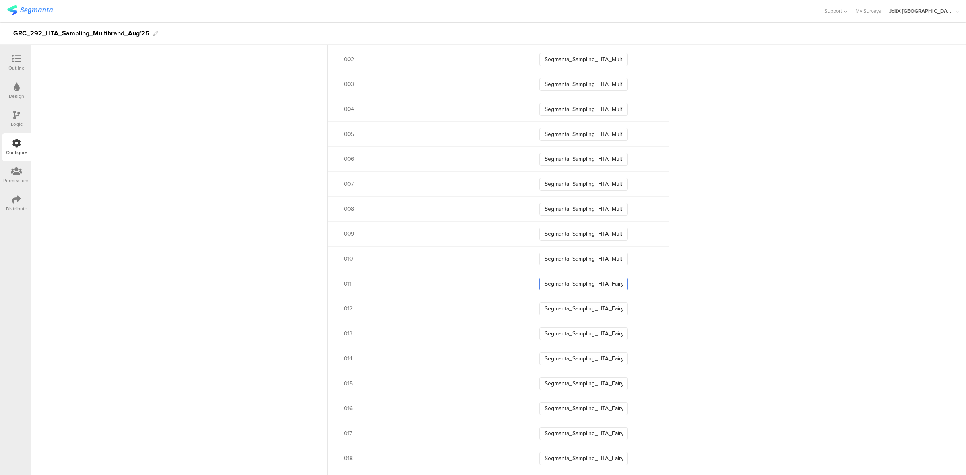
paste input "Multibrand_Aug25_0"
type input "Segmanta_Sampling_HTA_Multibrand_Aug25_011"
click at [564, 304] on input "Segmanta_Sampling_HTA_Fairy_Aug25_012" at bounding box center [583, 309] width 89 height 13
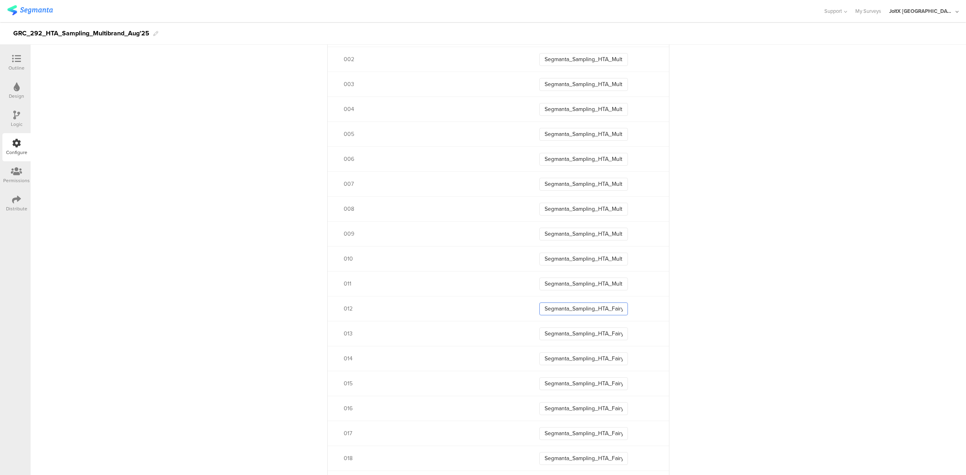
paste input "Multibrand_Aug25_01"
type input "Segmanta_Sampling_HTA_Multibrand_Aug25_012"
click at [558, 331] on input "Segmanta_Sampling_HTA_Fairy_Aug25_013" at bounding box center [583, 333] width 89 height 13
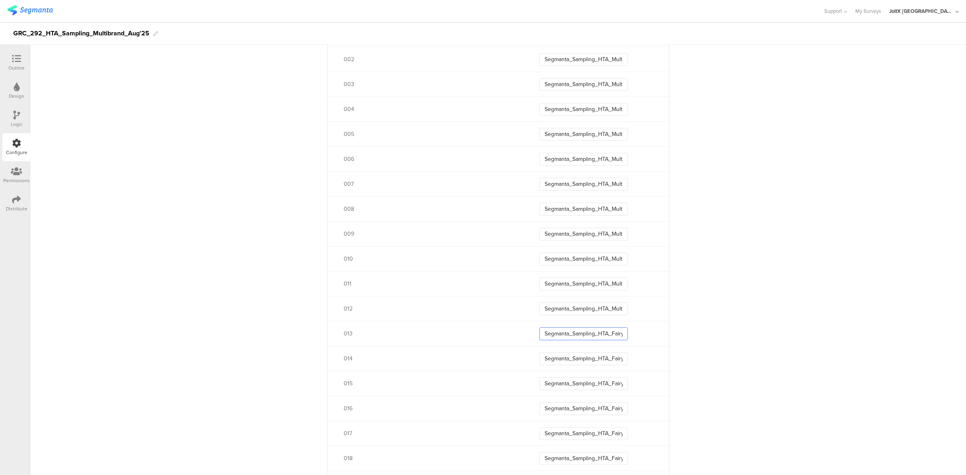
paste input "Multibrand_Aug25_01"
type input "Segmanta_Sampling_HTA_Multibrand_Aug25_013"
click at [562, 358] on input "Segmanta_Sampling_HTA_Fairy_Aug25_014" at bounding box center [583, 358] width 89 height 13
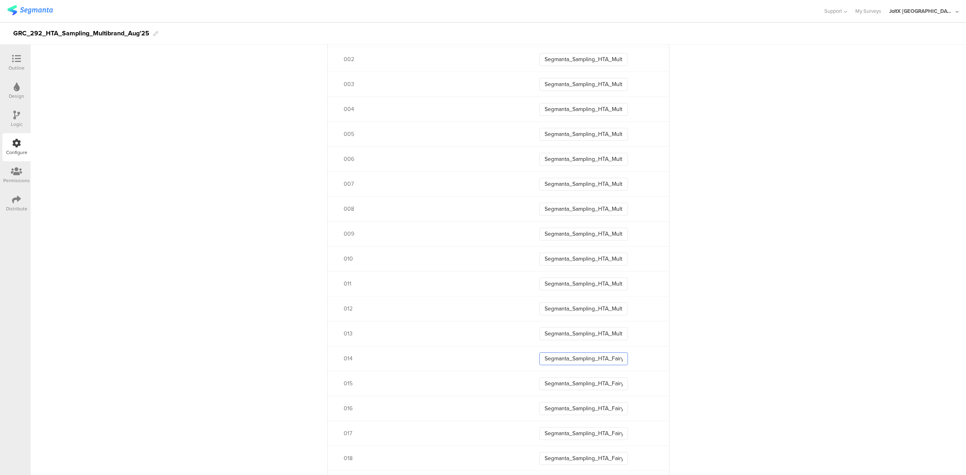
paste input "Multibrand_Aug25_01"
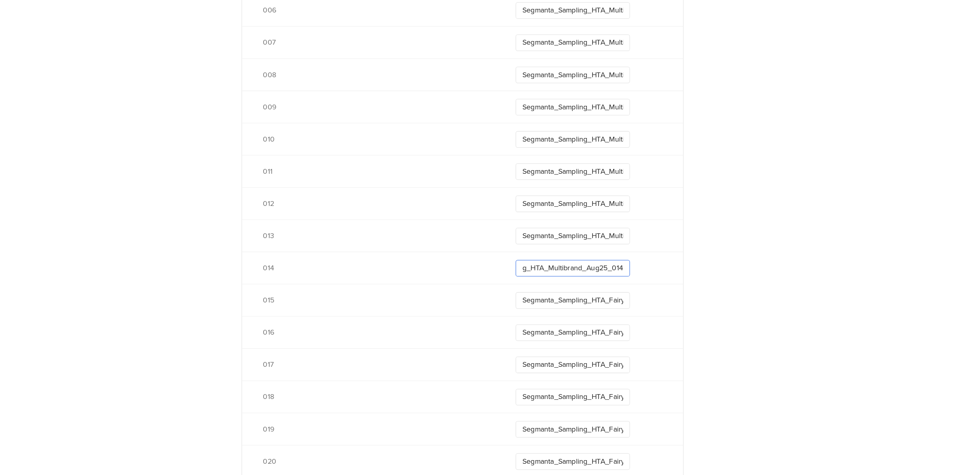
scroll to position [513, 0]
type input "Segmanta_Sampling_HTA_Multibrand_Aug25_014"
click at [599, 311] on input "Segmanta_Sampling_HTA_Fairy_Aug25_015" at bounding box center [583, 307] width 89 height 13
paste input "Multibrand_Aug25_01"
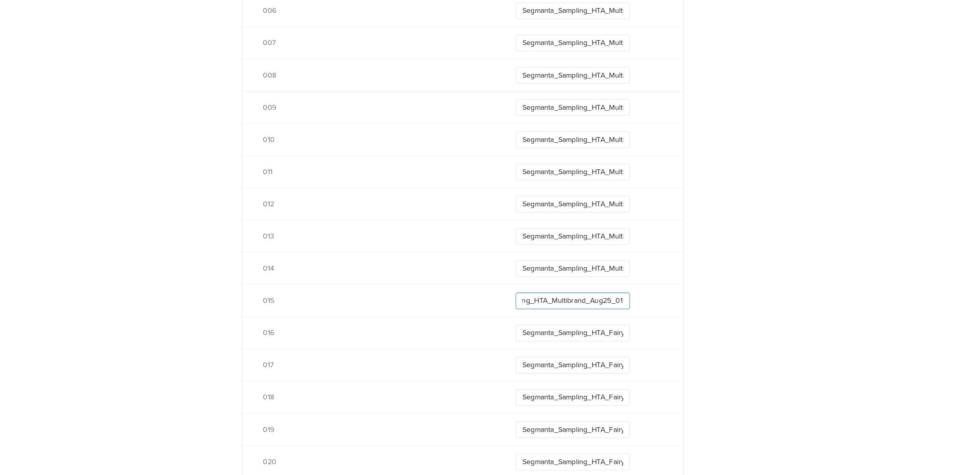
scroll to position [0, 47]
type input "Segmanta_Sampling_HTA_Multibrand_Aug25_015"
click at [593, 328] on input "Segmanta_Sampling_HTA_Fairy_Aug25_016" at bounding box center [583, 332] width 89 height 13
paste input "Multibrand_Aug25_01"
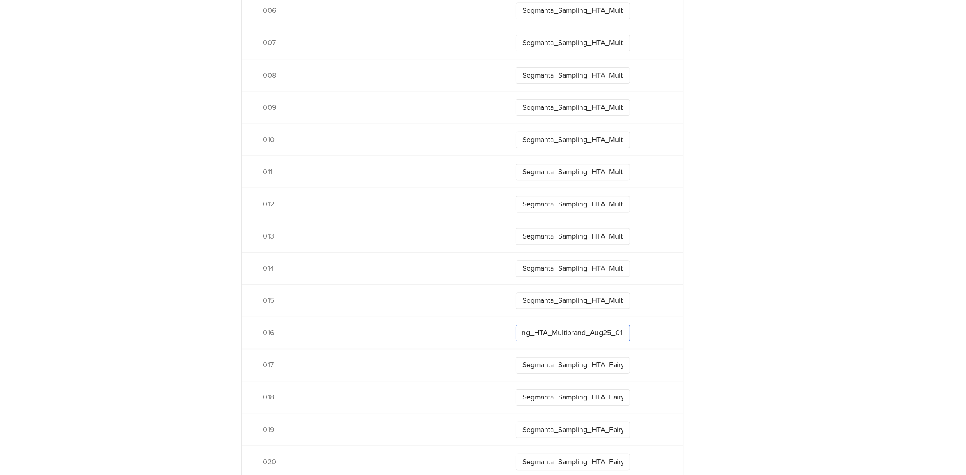
scroll to position [0, 47]
type input "Segmanta_Sampling_HTA_Multibrand_Aug25_016"
click at [581, 355] on input "Segmanta_Sampling_HTA_Fairy_Aug25_017" at bounding box center [583, 357] width 89 height 13
paste input "Multibrand_Aug25_01"
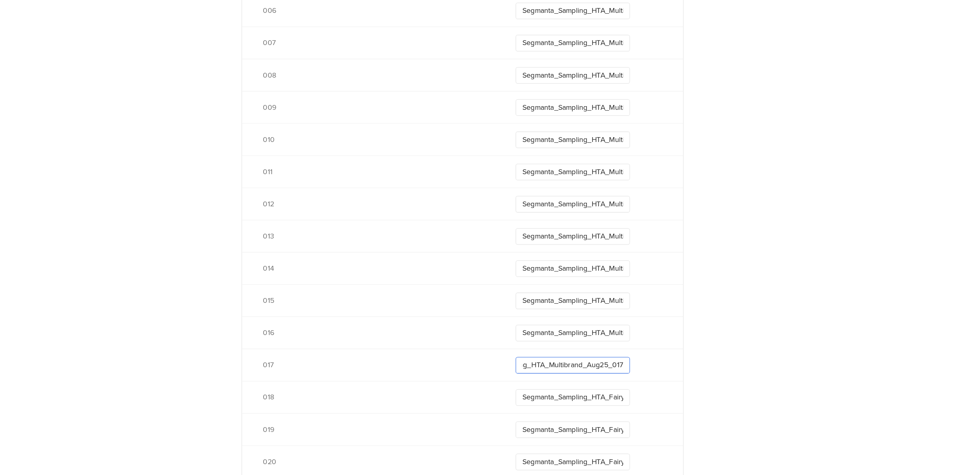
scroll to position [517, 0]
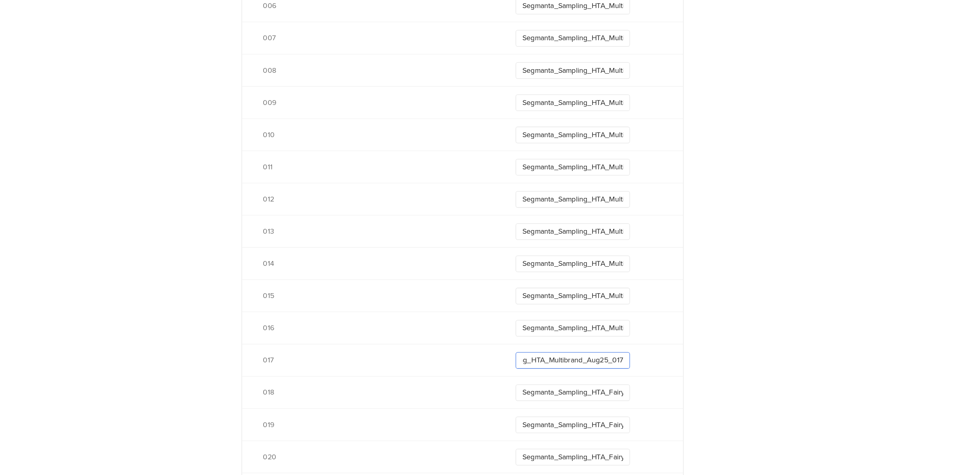
type input "Segmanta_Sampling_HTA_Multibrand_Aug25_017"
click at [578, 378] on input "Segmanta_Sampling_HTA_Fairy_Aug25_018" at bounding box center [583, 378] width 89 height 13
paste input "Multibrand_Aug25_01"
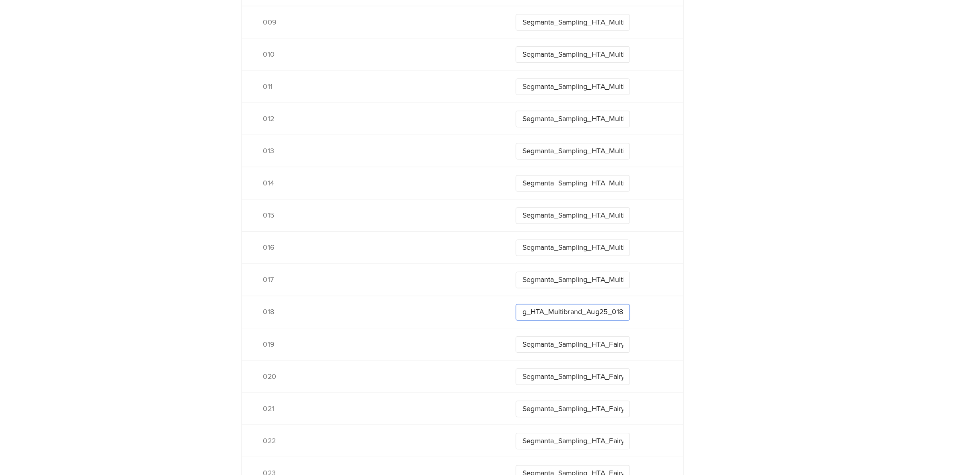
scroll to position [587, 0]
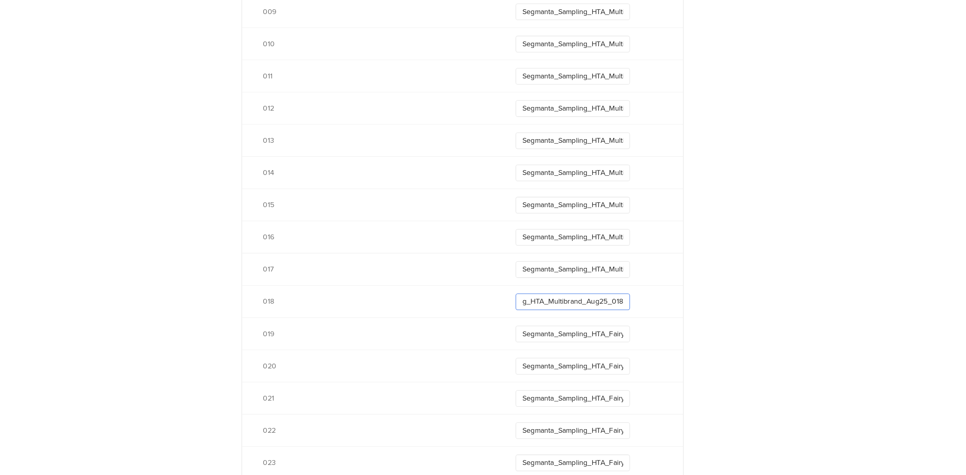
type input "Segmanta_Sampling_HTA_Multibrand_Aug25_018"
click at [584, 337] on input "Segmanta_Sampling_HTA_Fairy_Aug25_019" at bounding box center [583, 333] width 89 height 13
paste input "Multibrand_Aug25_01"
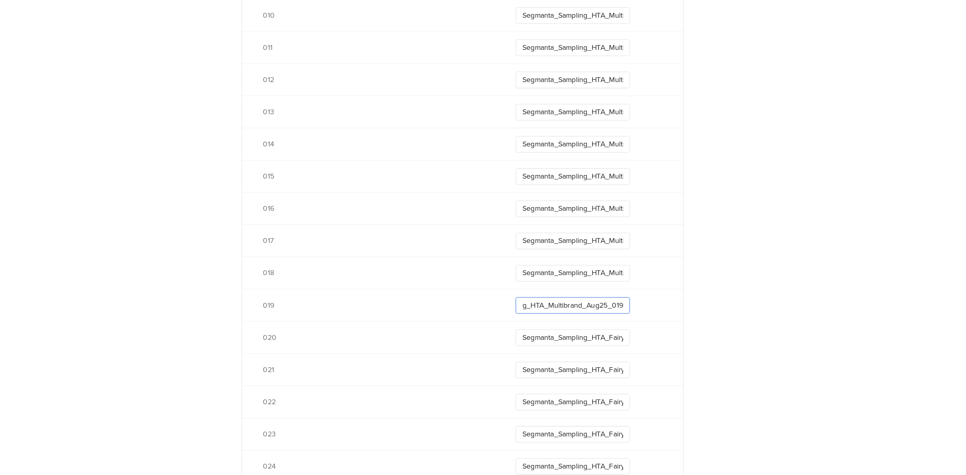
type input "Segmanta_Sampling_HTA_Multibrand_Aug25_019"
click at [584, 337] on input "Segmanta_Sampling_HTA_Fairy_Aug25_020" at bounding box center [583, 335] width 89 height 13
paste input "Multibrand_Aug25_01"
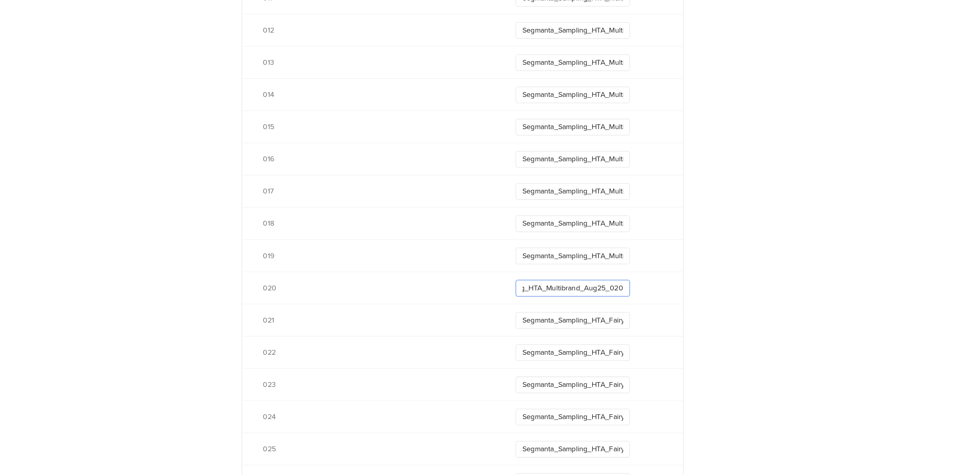
scroll to position [647, 0]
type input "Segmanta_Sampling_HTA_Multibrand_Aug25_020"
click at [581, 325] on input "Segmanta_Sampling_HTA_Fairy_Aug25_021" at bounding box center [583, 323] width 89 height 13
paste input "Multibrand_Aug25_02"
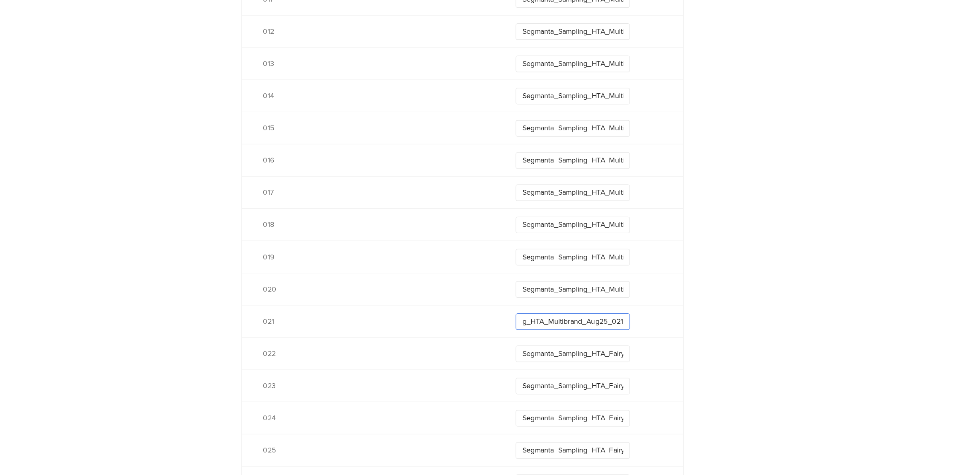
scroll to position [668, 0]
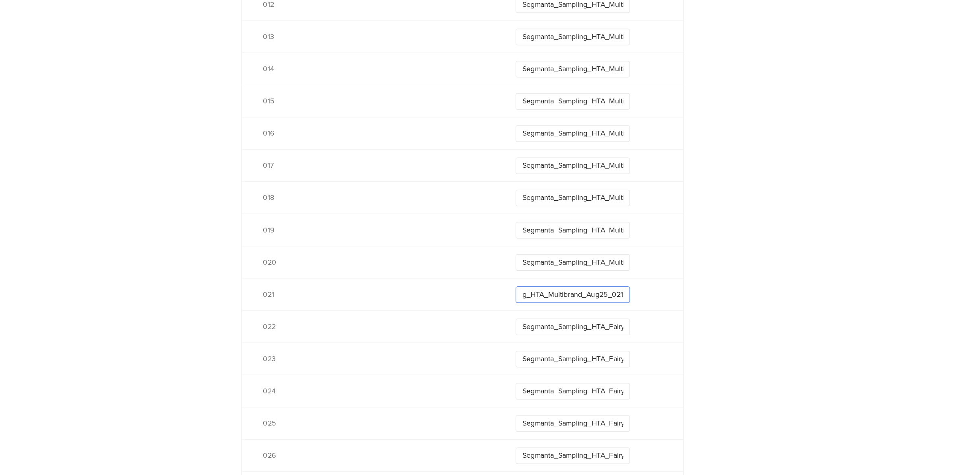
type input "Segmanta_Sampling_HTA_Multibrand_Aug25_021"
click at [577, 326] on input "Segmanta_Sampling_HTA_Fairy_Aug25_022" at bounding box center [583, 327] width 89 height 13
paste input "Multibrand_Aug25_0"
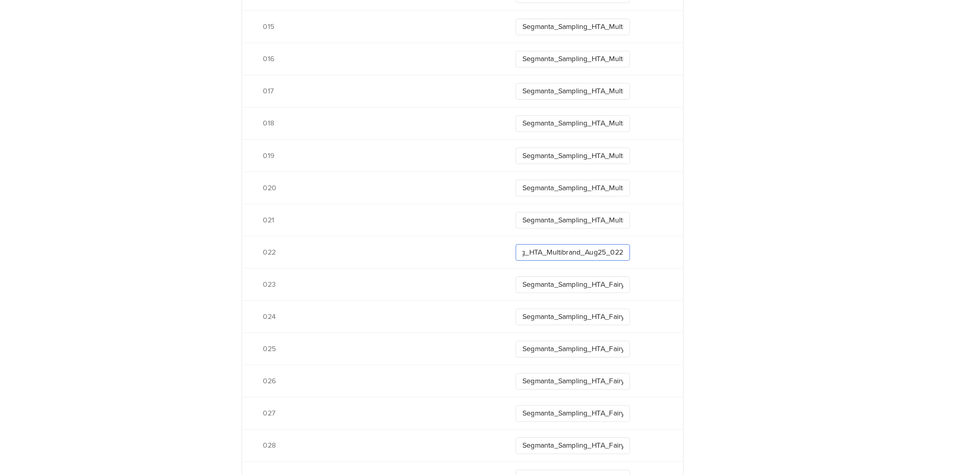
scroll to position [725, 0]
type input "Segmanta_Sampling_HTA_Multibrand_Aug25_022"
click at [583, 289] on input "Segmanta_Sampling_HTA_Fairy_Aug25_023" at bounding box center [583, 294] width 89 height 13
paste input "Multibrand_Aug25_02"
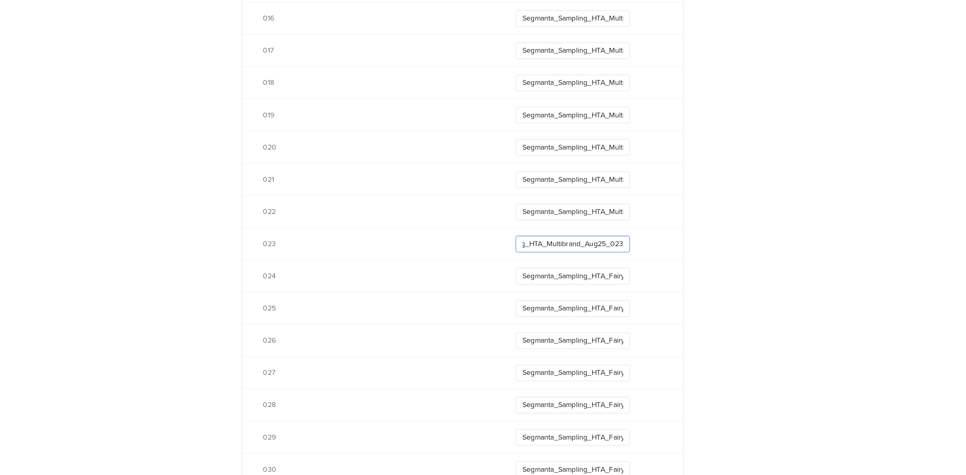
type input "Segmanta_Sampling_HTA_Multibrand_Aug25_023"
click at [580, 286] on input "Segmanta_Sampling_HTA_Fairy_Aug25_024" at bounding box center [583, 288] width 89 height 13
paste input "Multibrand_Aug25_02"
type input "Segmanta_Sampling_HTA_Multibrand_Aug25_024"
click at [575, 316] on input "Segmanta_Sampling_HTA_Fairy_Aug25_025" at bounding box center [583, 313] width 89 height 13
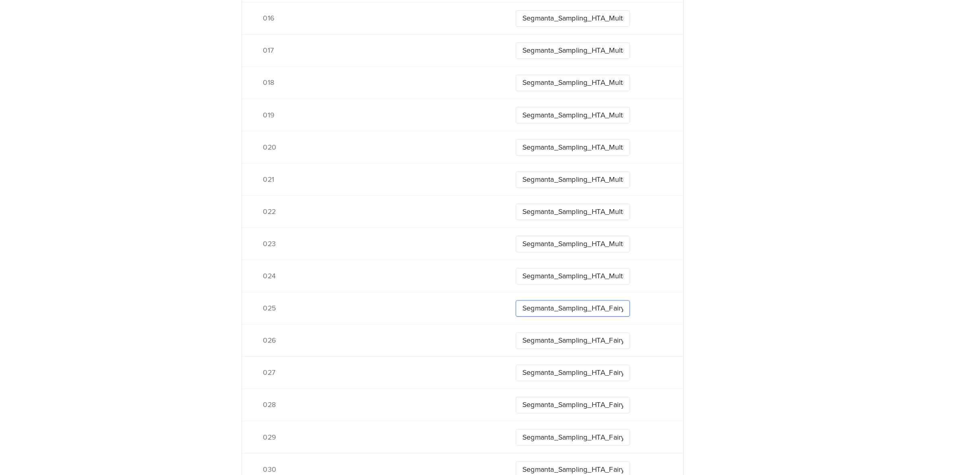
paste input "Multibrand_Aug25_02"
type input "Segmanta_Sampling_HTA_Multibrand_Aug25_025"
click at [581, 265] on input "Segmanta_Sampling_HTA_Fairy_Aug25_026" at bounding box center [583, 264] width 89 height 13
paste input "Multibrand_Aug25_02"
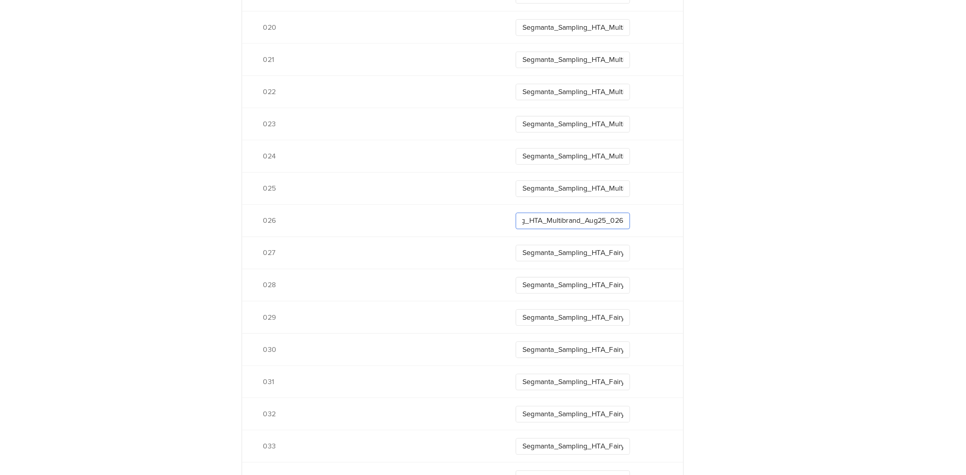
type input "Segmanta_Sampling_HTA_Multibrand_Aug25_026"
click at [581, 265] on input "Segmanta_Sampling_HTA_Fairy_Aug25_027" at bounding box center [583, 270] width 89 height 13
paste input "Multibrand_Aug25_02"
type input "Segmanta_Sampling_HTA_Multibrand_Aug25_027"
click at [582, 292] on input "Segmanta_Sampling_HTA_Fairy_Aug25_028" at bounding box center [583, 295] width 89 height 13
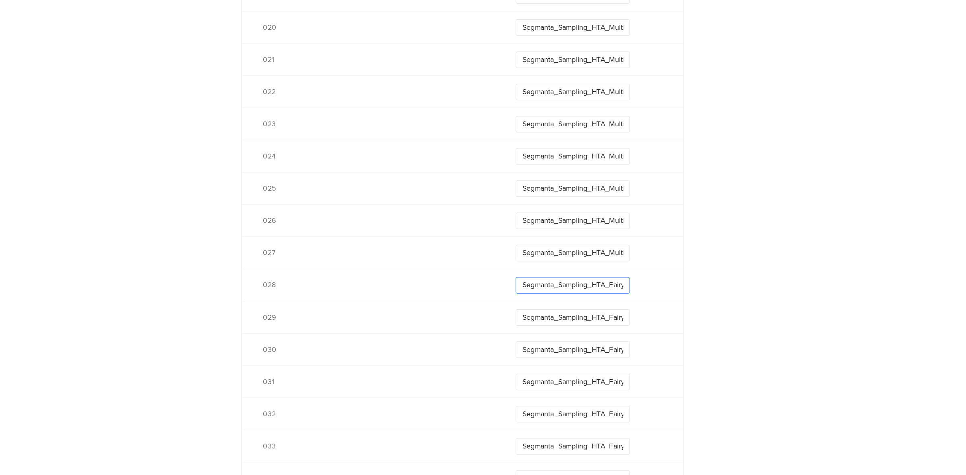
paste input "Multibrand_Aug25_02"
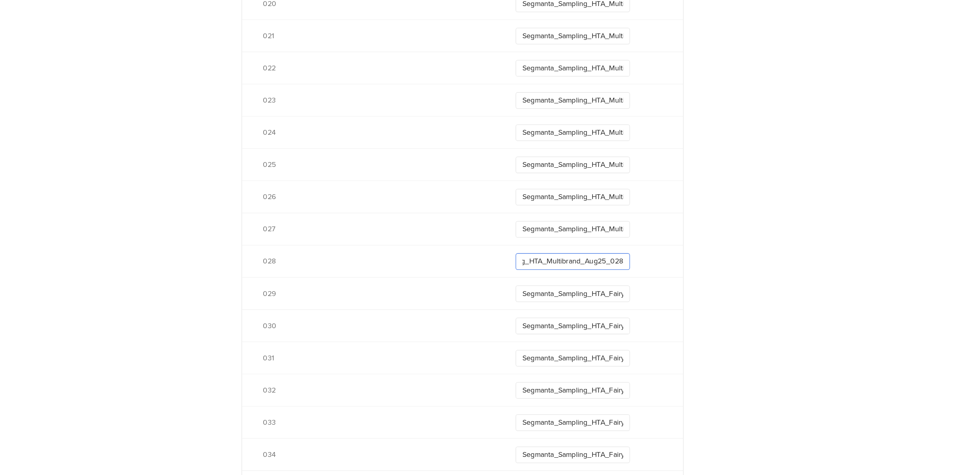
type input "Segmanta_Sampling_HTA_Multibrand_Aug25_028"
click at [582, 292] on div "029 Segmanta_Sampling_HTA_Fairy_Aug25_029" at bounding box center [497, 301] width 341 height 25
click at [578, 304] on input "Segmanta_Sampling_HTA_Fairy_Aug25_029" at bounding box center [583, 301] width 89 height 13
paste input "Multibrand_Aug25_02"
type input "Segmanta_Sampling_HTA_Multibrand_Aug25_029"
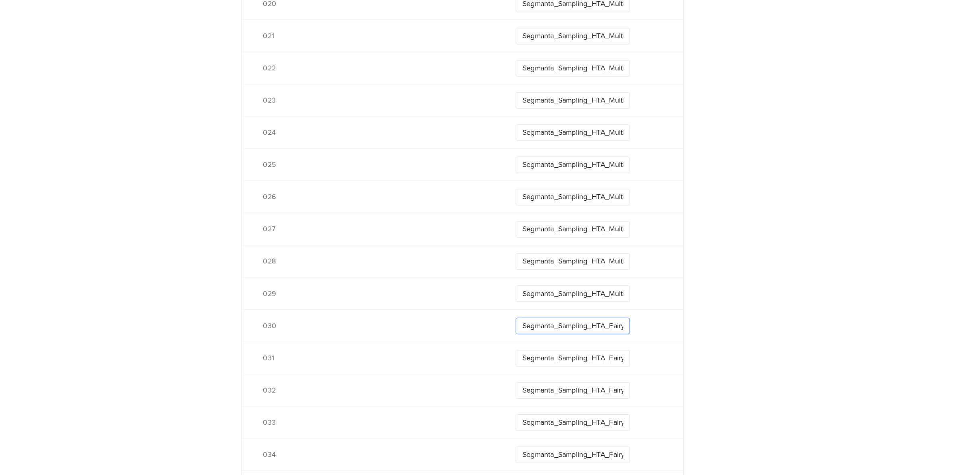
click at [565, 327] on input "Segmanta_Sampling_HTA_Fairy_Aug25_030" at bounding box center [583, 326] width 89 height 13
paste input "Multibrand_Aug25_02"
type input "Segmanta_Sampling_HTA_Multibrand_Aug25_030"
click at [577, 350] on input "Segmanta_Sampling_HTA_Fairy_Aug25_031" at bounding box center [583, 351] width 89 height 13
paste input "Multibrand_Aug25_03"
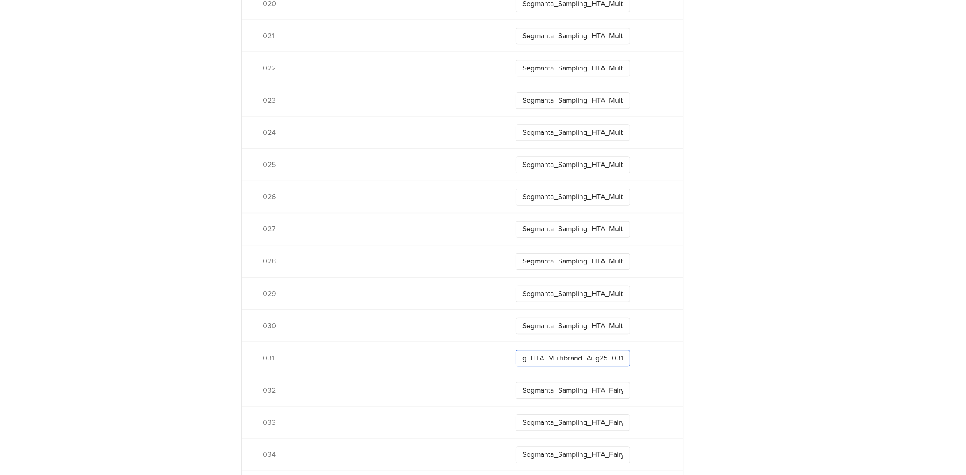
scroll to position [878, 0]
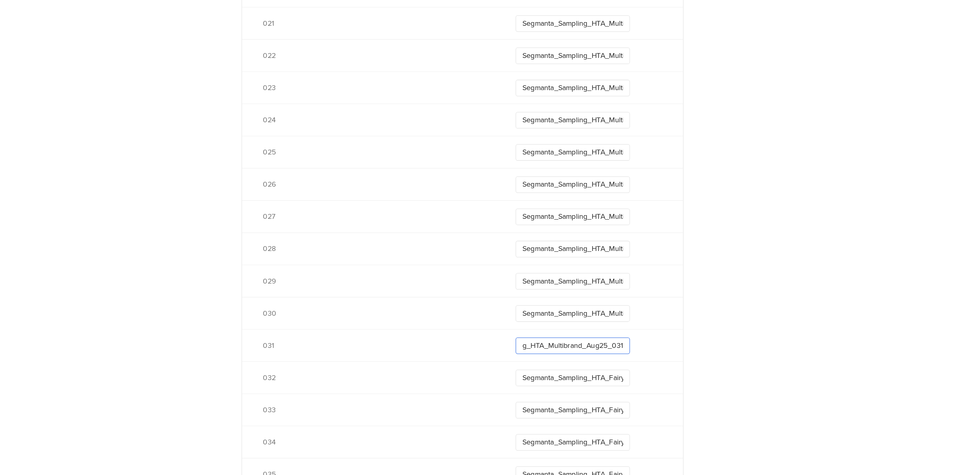
type input "Segmanta_Sampling_HTA_Multibrand_Aug25_031"
click at [570, 364] on input "Segmanta_Sampling_HTA_Fairy_Aug25_032" at bounding box center [583, 366] width 89 height 13
paste input "Multibrand_Aug25_03"
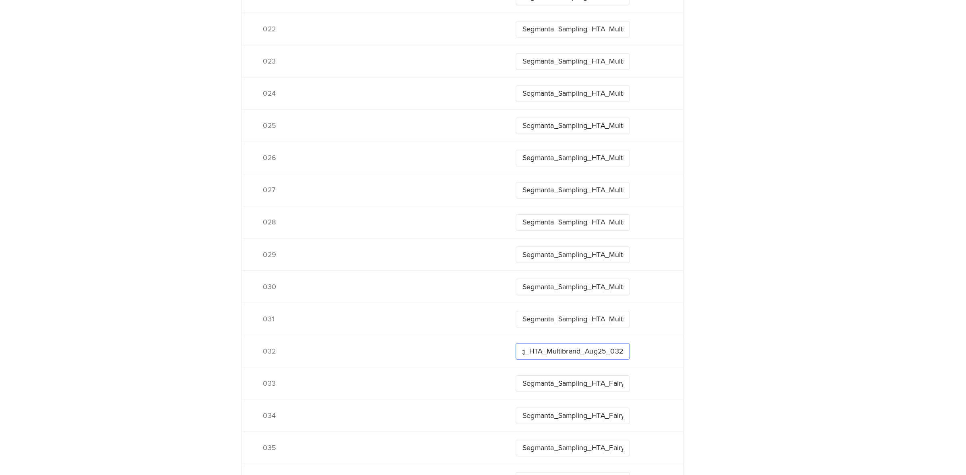
type input "Segmanta_Sampling_HTA_Multibrand_Aug25_032"
click at [569, 366] on input "Segmanta_Sampling_HTA_Fairy_Aug25_033" at bounding box center [583, 371] width 89 height 13
paste input "Multibrand_Aug25_0"
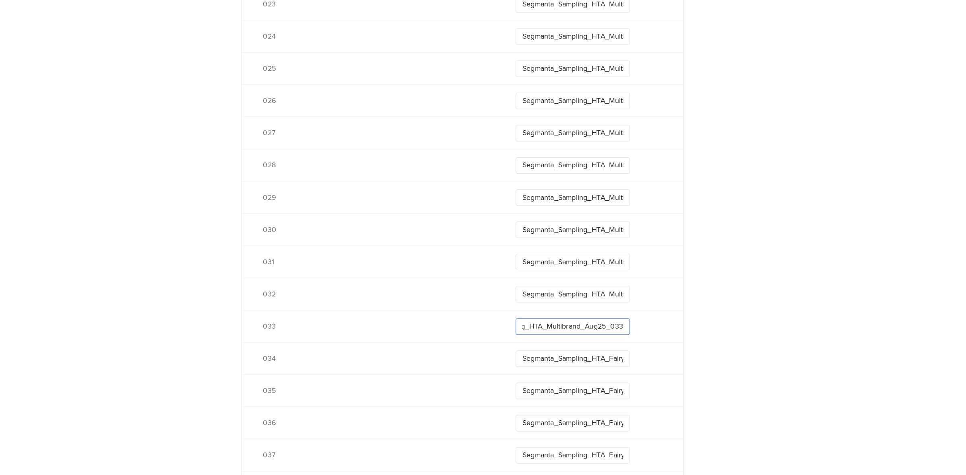
type input "Segmanta_Sampling_HTA_Multibrand_Aug25_033"
click at [568, 352] on input "Segmanta_Sampling_HTA_Fairy_Aug25_034" at bounding box center [583, 352] width 89 height 13
paste input "Multibrand_Aug25_03"
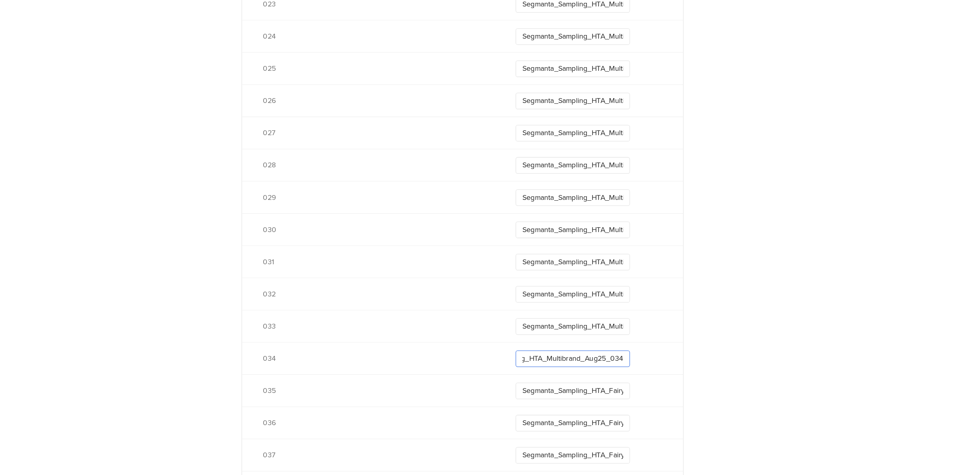
type input "Segmanta_Sampling_HTA_Multibrand_Aug25_034"
click at [560, 378] on input "Segmanta_Sampling_HTA_Fairy_Aug25_035" at bounding box center [583, 377] width 89 height 13
paste input "Multibrand_Aug25_03"
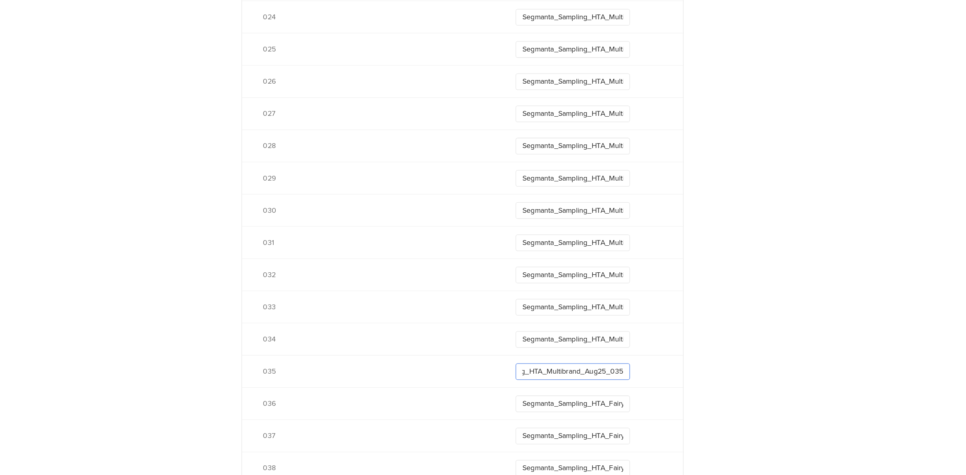
scroll to position [958, 0]
type input "Segmanta_Sampling_HTA_Multibrand_Aug25_035"
click at [562, 386] on input "Segmanta_Sampling_HTA_Fairy_Aug25_036" at bounding box center [583, 386] width 89 height 13
paste input "Multibrand_Aug25_03"
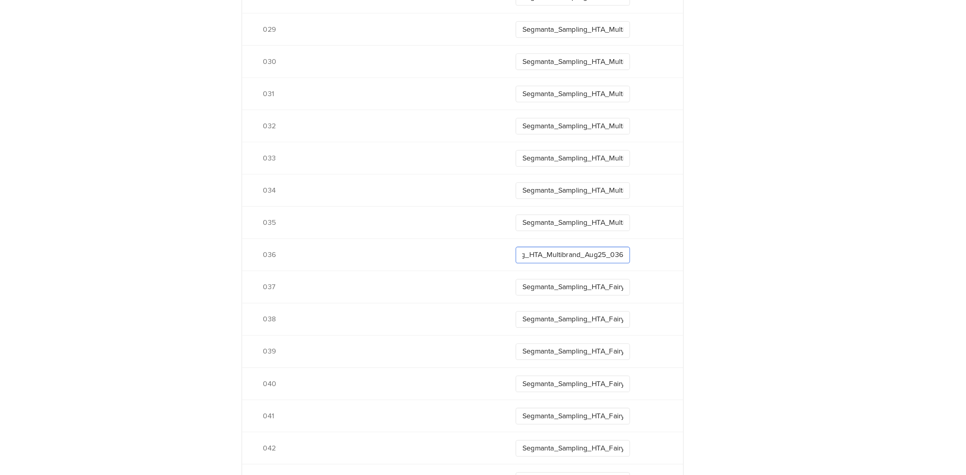
scroll to position [1081, 0]
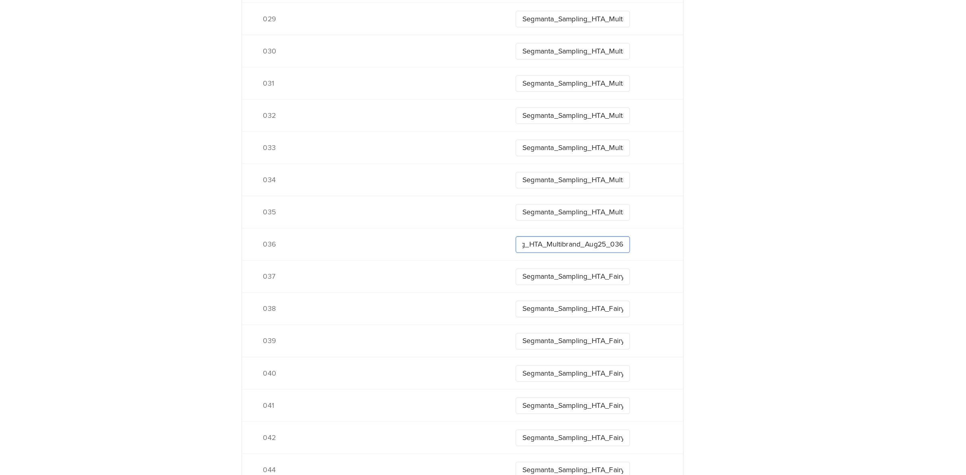
type input "Segmanta_Sampling_HTA_Multibrand_Aug25_036"
click at [591, 287] on input "Segmanta_Sampling_HTA_Fairy_Aug25_037" at bounding box center [583, 288] width 89 height 13
paste input "Multibrand_Aug25_03"
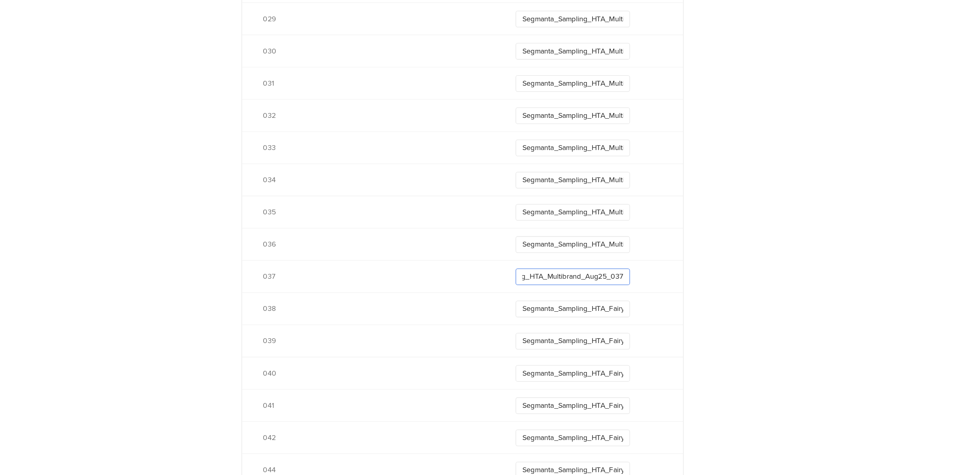
type input "Segmanta_Sampling_HTA_Multibrand_Aug25_037"
click at [572, 319] on input "Segmanta_Sampling_HTA_Fairy_Aug25_038" at bounding box center [583, 313] width 89 height 13
paste input "Multibrand_Aug25_03"
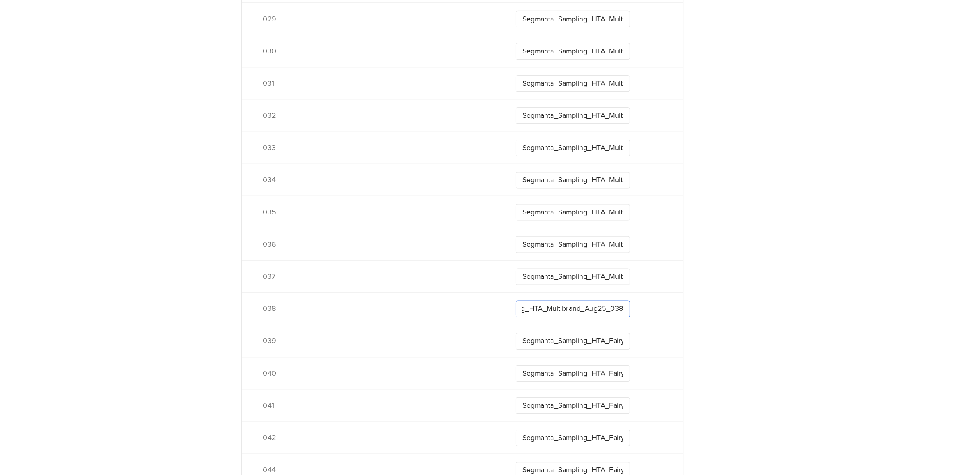
type input "Segmanta_Sampling_HTA_Multibrand_Aug25_038"
click at [572, 343] on input "Segmanta_Sampling_HTA_Fairy_Aug25_039" at bounding box center [583, 338] width 89 height 13
paste input "Multibrand_Aug25_03"
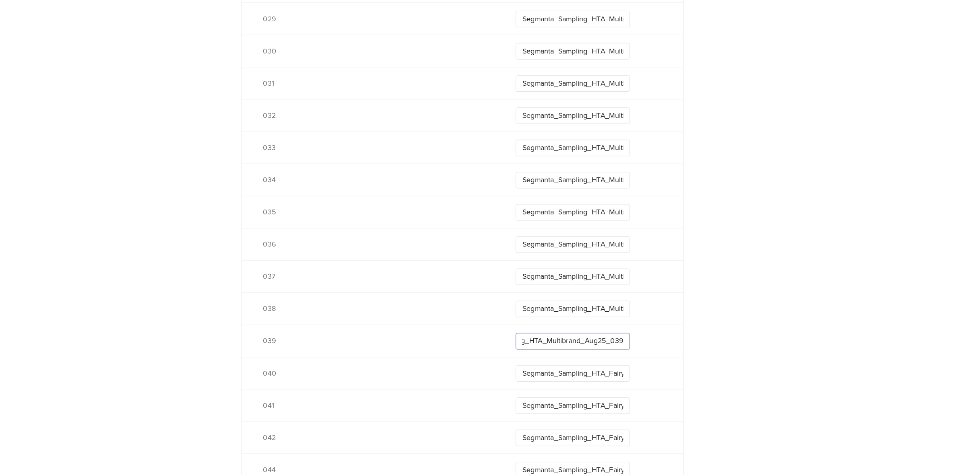
type input "Segmanta_Sampling_HTA_Multibrand_Aug25_039"
click at [570, 362] on input "Segmanta_Sampling_HTA_Fairy_Aug25_040" at bounding box center [583, 363] width 89 height 13
click at [712, 338] on div "Send data at the end Static traits Key countryCode Value GRC Add Field Send eve…" at bounding box center [498, 231] width 935 height 2470
click at [583, 261] on input "Segmanta_Sampling_HTA_Multibrand_Aug25_036" at bounding box center [583, 263] width 89 height 13
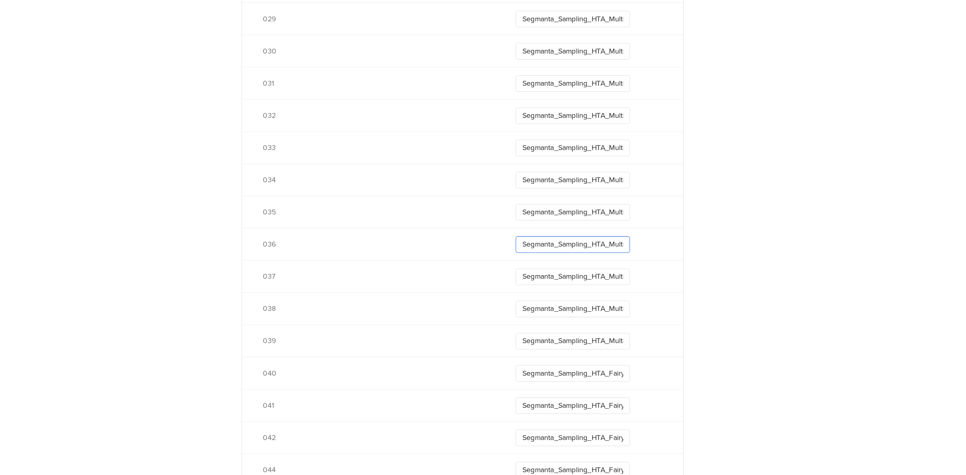
paste input "text"
type input "Segmanta_Sampling_HTA_Multibrand_Aug25_036"
click at [588, 240] on input "Segmanta_Sampling_HTA_Multibrand_Aug25_035" at bounding box center [583, 239] width 89 height 13
click at [592, 293] on input "Segmanta_Sampling_HTA_Multibrand_Aug25_037" at bounding box center [583, 288] width 89 height 13
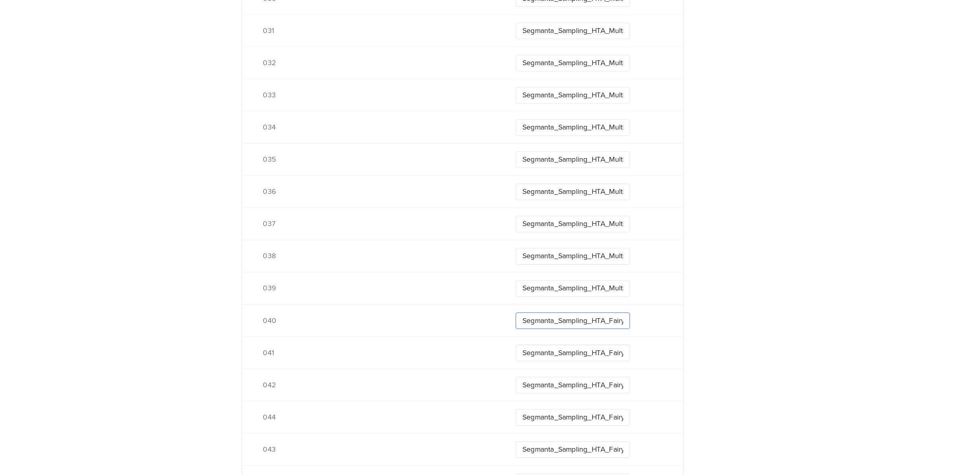
click at [598, 320] on input "Segmanta_Sampling_HTA_Fairy_Aug25_040" at bounding box center [583, 322] width 89 height 13
paste input "Multibrand_Aug25_03"
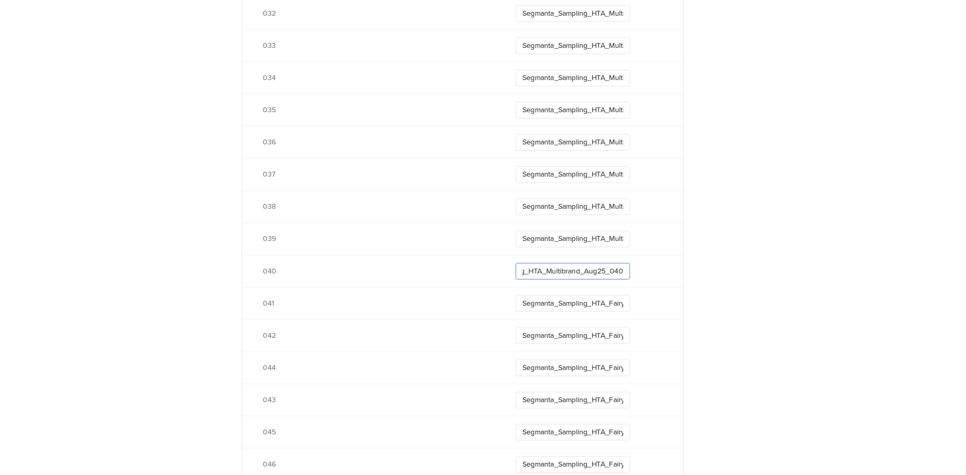
type input "Segmanta_Sampling_HTA_Multibrand_Aug25_040"
click at [604, 311] on input "Segmanta_Sampling_HTA_Fairy_Aug25_041" at bounding box center [583, 309] width 89 height 13
paste input "Multibrand_Aug25_04"
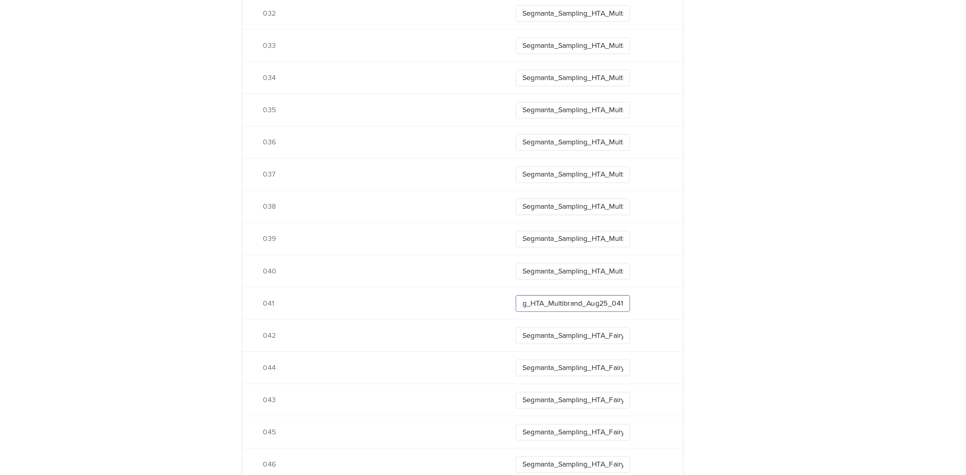
type input "Segmanta_Sampling_HTA_Multibrand_Aug25_041"
click at [598, 328] on input "Segmanta_Sampling_HTA_Fairy_Aug25_042" at bounding box center [583, 334] width 89 height 13
paste input "Multibrand_Aug25_04"
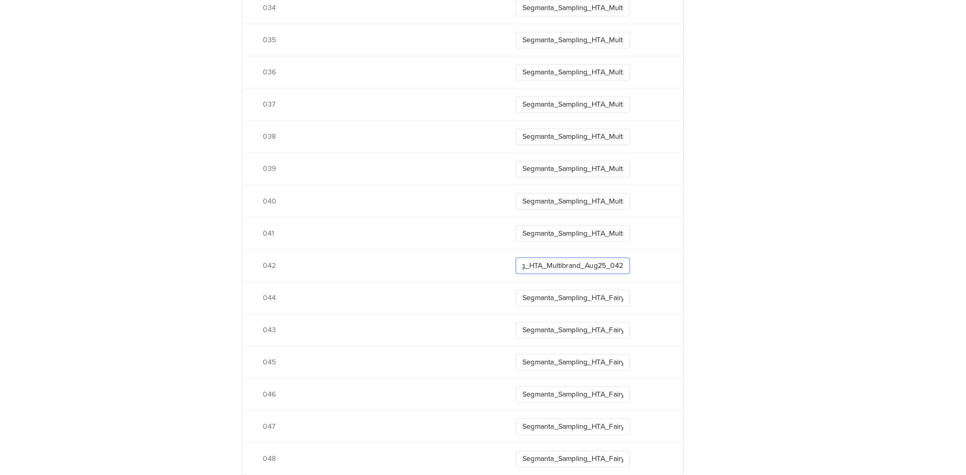
type input "Segmanta_Sampling_HTA_Multibrand_Aug25_042"
click at [597, 307] on input "Segmanta_Sampling_HTA_Fairy_Aug25_044" at bounding box center [583, 305] width 89 height 13
paste input "Multibrand_Aug25_0"
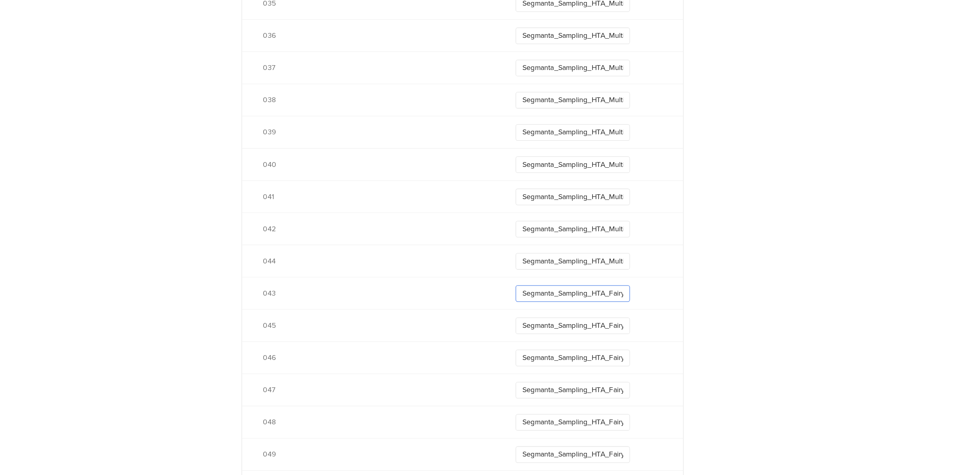
click at [585, 306] on input "Segmanta_Sampling_HTA_Fairy_Aug25_043" at bounding box center [583, 301] width 89 height 13
click at [593, 278] on input "Segmanta_Sampling_HTA_Multibrand_Aug25_043" at bounding box center [583, 276] width 89 height 13
paste input "text"
type input "Segmanta_Sampling_HTA_Multibrand_Aug25_044"
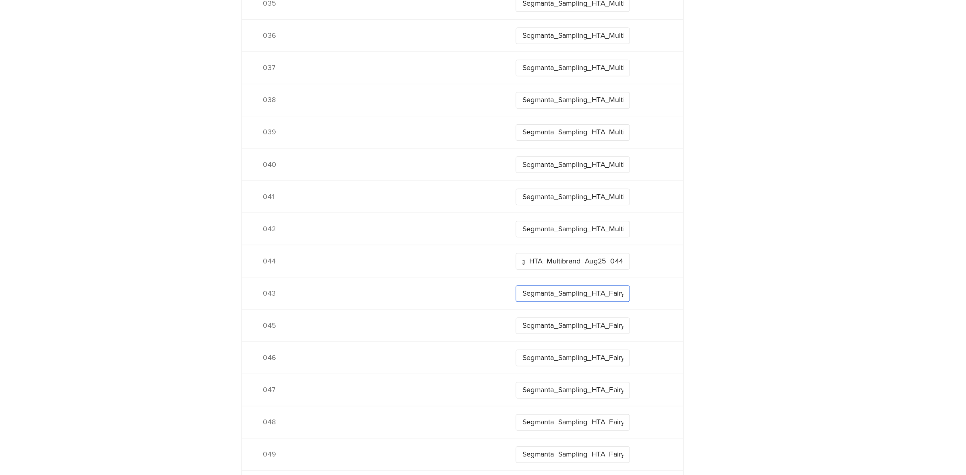
scroll to position [0, 0]
click at [587, 303] on input "Segmanta_Sampling_HTA_Fairy_Aug25_043" at bounding box center [583, 301] width 89 height 13
paste input "Multibrand_Aug25_04"
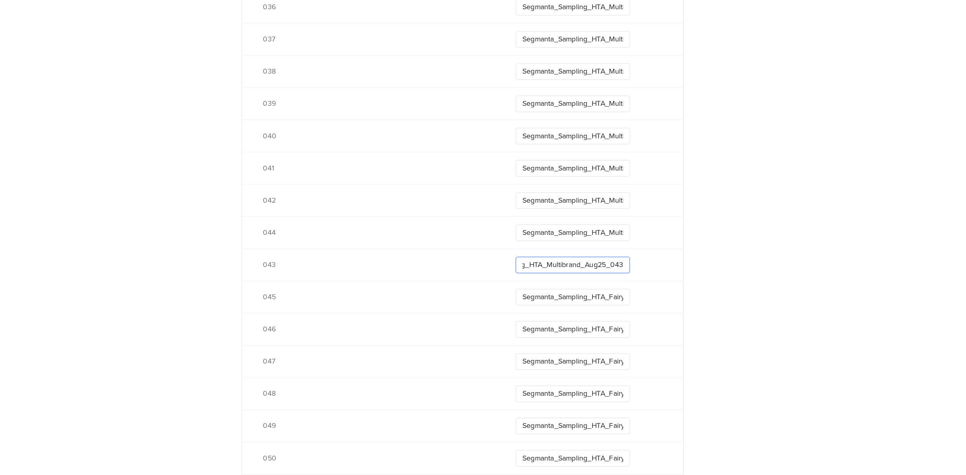
scroll to position [1266, 0]
type input "Segmanta_Sampling_HTA_Multibrand_Aug25_043"
click at [587, 307] on input "Segmanta_Sampling_HTA_Fairy_Aug25_045" at bounding box center [583, 302] width 89 height 13
paste input "Multibrand_Aug25_04"
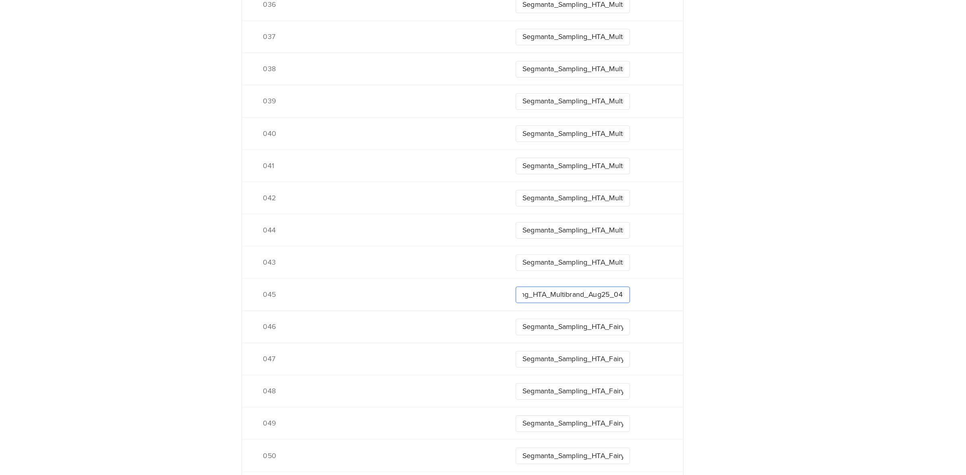
scroll to position [0, 49]
type input "Segmanta_Sampling_HTA_Multibrand_Aug25_045"
click at [581, 325] on input "Segmanta_Sampling_HTA_Fairy_Aug25_046" at bounding box center [583, 327] width 89 height 13
paste input "Multibrand_Aug25_04"
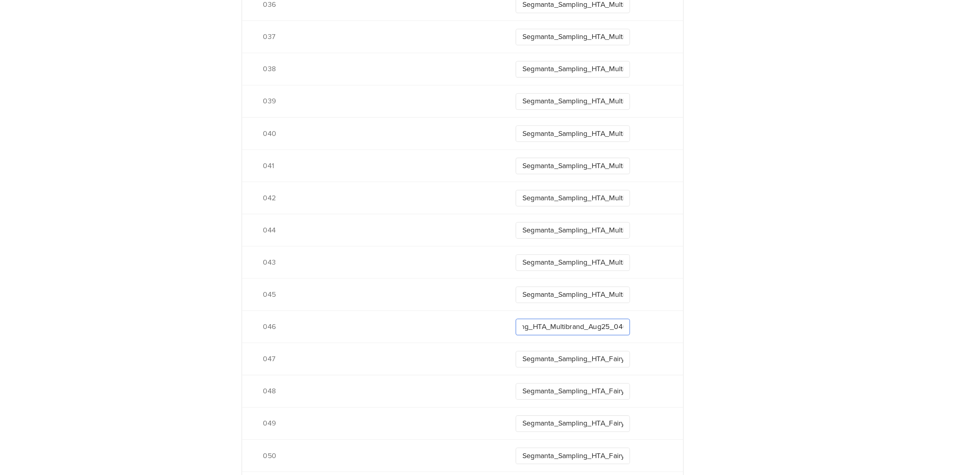
scroll to position [0, 49]
type input "Segmanta_Sampling_HTA_Multibrand_Aug25_046"
click at [575, 349] on input "Segmanta_Sampling_HTA_Fairy_Aug25_047" at bounding box center [583, 352] width 89 height 13
paste input "Multibrand_Aug25_04"
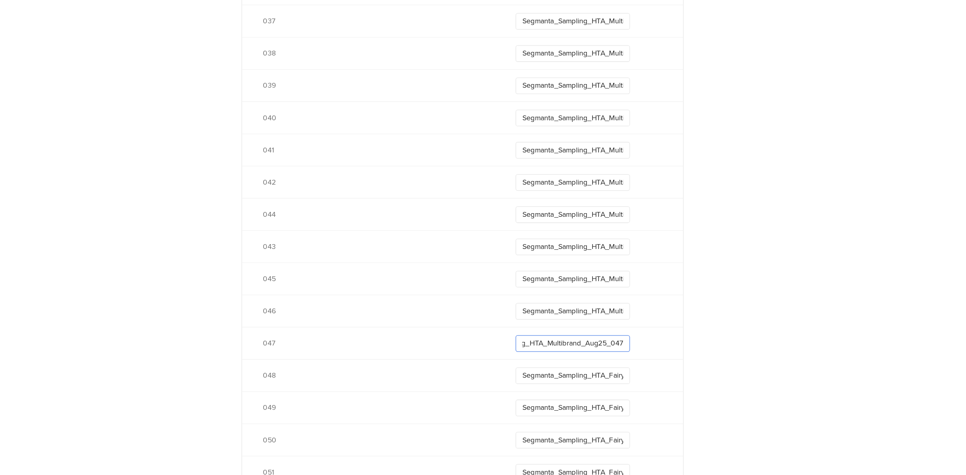
type input "Segmanta_Sampling_HTA_Multibrand_Aug25_047"
click at [573, 363] on input "Segmanta_Sampling_HTA_Fairy_Aug25_048" at bounding box center [583, 365] width 89 height 13
paste input "Multibrand_Aug25_04"
type input "Segmanta_Sampling_HTA_Multibrand_Aug25_048"
click at [575, 387] on input "Segmanta_Sampling_HTA_Fairy_Aug25_049" at bounding box center [583, 390] width 89 height 13
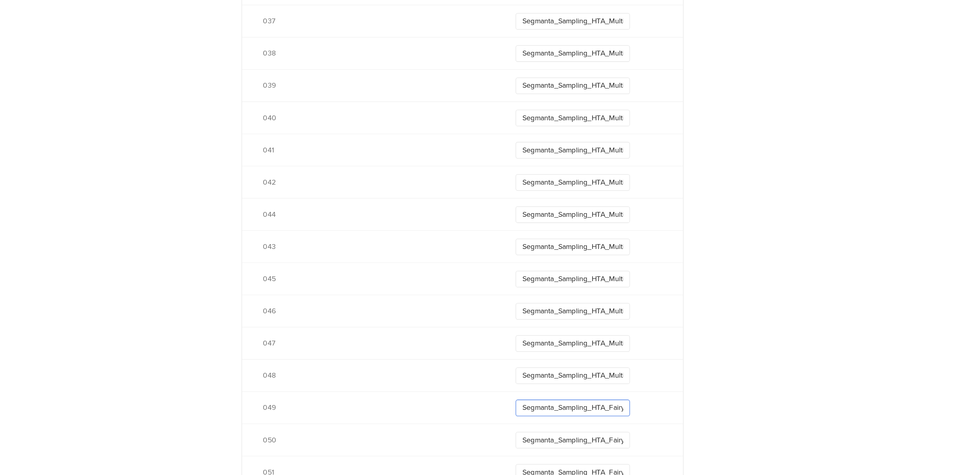
paste input "Multibrand_Aug25_04"
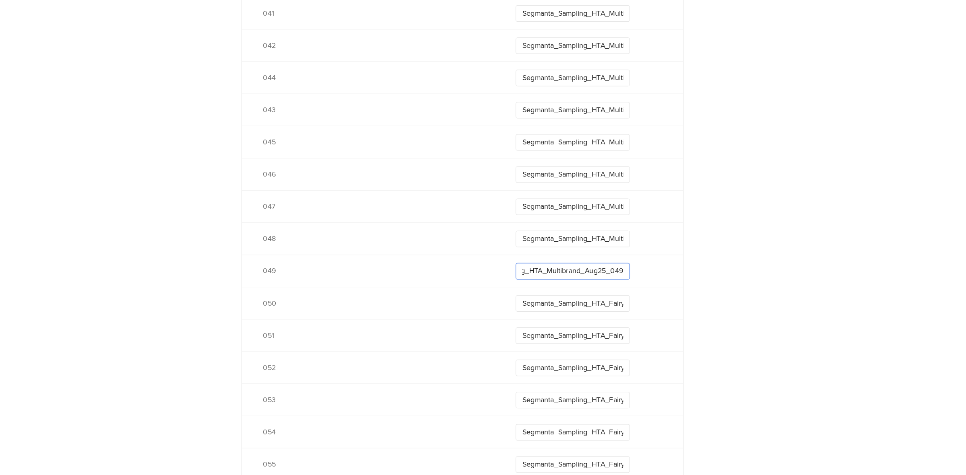
type input "Segmanta_Sampling_HTA_Multibrand_Aug25_049"
click at [599, 309] on input "Segmanta_Sampling_HTA_Fairy_Aug25_050" at bounding box center [583, 309] width 89 height 13
paste input "Multibrand_Aug25_04"
type input "Segmanta_Sampling_HTA_Multibrand_Aug25_050"
click at [575, 336] on input "Segmanta_Sampling_HTA_Fairy_Aug25_051" at bounding box center [583, 334] width 89 height 13
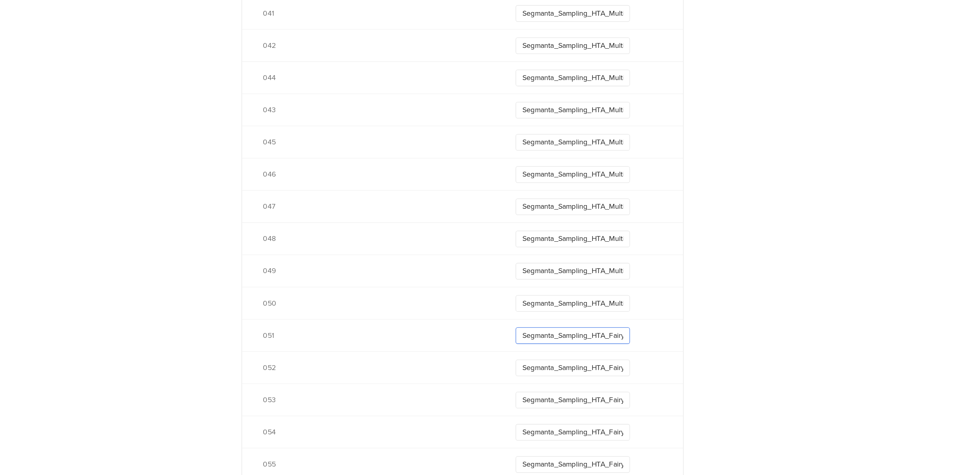
paste input "Multibrand_Aug25_04"
type input "Segmanta_Sampling_HTA_Multibrand_Aug25_051"
click at [566, 362] on input "Segmanta_Sampling_HTA_Fairy_Aug25_052" at bounding box center [583, 359] width 89 height 13
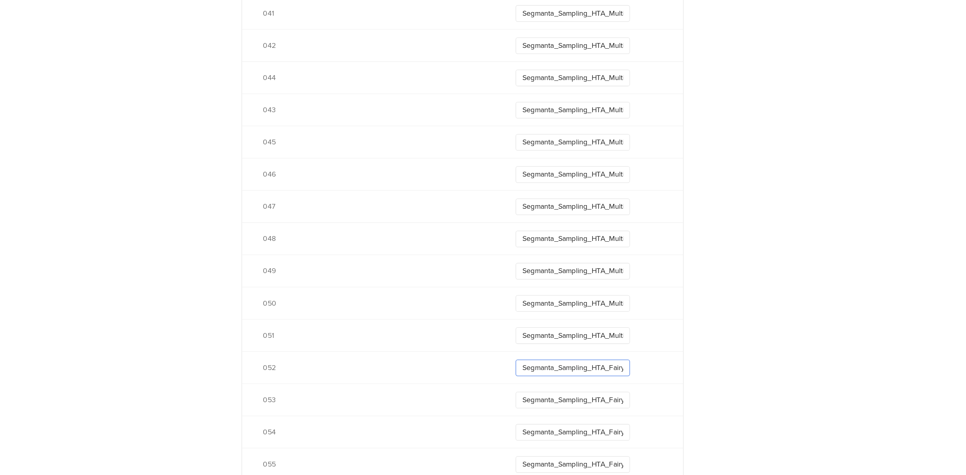
paste input "Multibrand_Aug25_04"
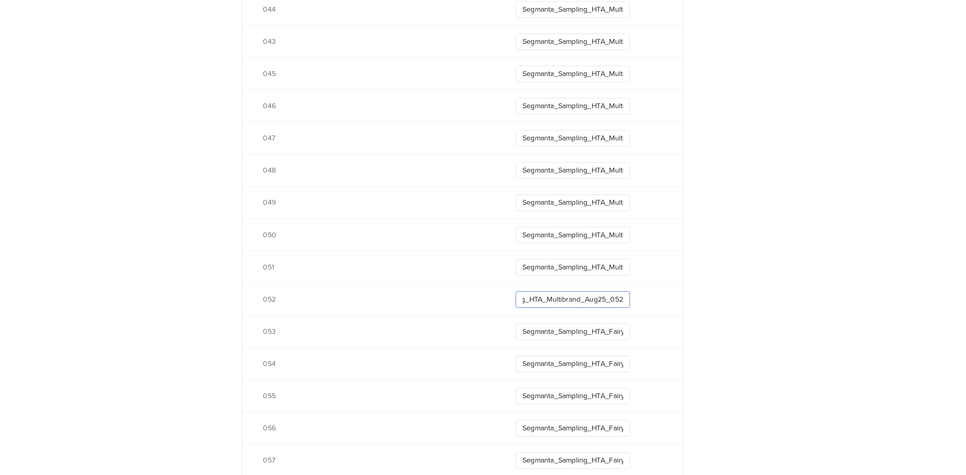
scroll to position [1438, 0]
type input "Segmanta_Sampling_HTA_Multibrand_Aug25_052"
click at [579, 326] on input "Segmanta_Sampling_HTA_Fairy_Aug25_053" at bounding box center [583, 330] width 89 height 13
paste input "Multibrand_Aug25_04"
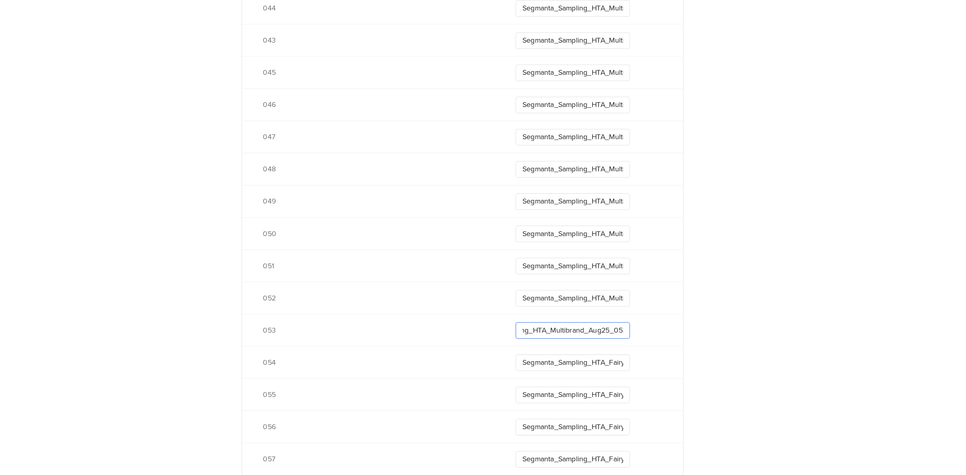
scroll to position [0, 49]
type input "Segmanta_Sampling_HTA_Multibrand_Aug25_053"
click at [574, 352] on input "Segmanta_Sampling_HTA_Fairy_Aug25_054" at bounding box center [583, 355] width 89 height 13
paste input "Multibrand_Aug25_0"
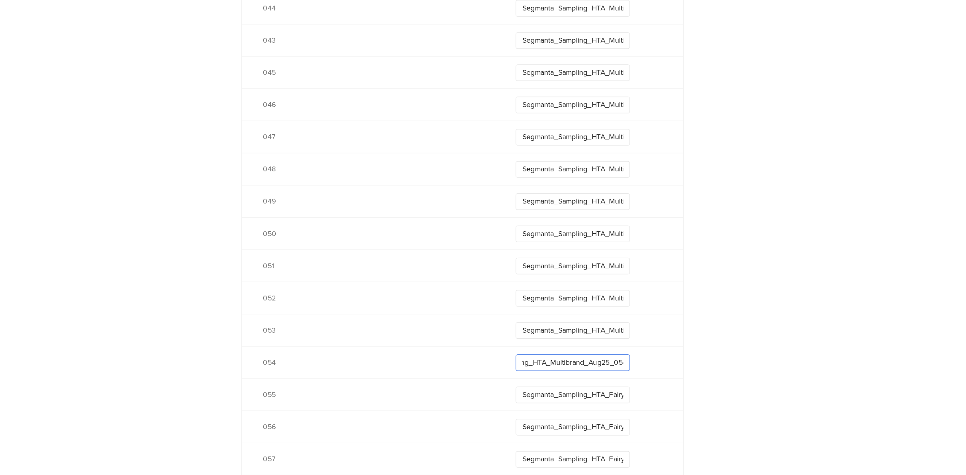
scroll to position [0, 49]
type input "Segmanta_Sampling_HTA_Multibrand_Aug25_054"
click at [577, 375] on input "Segmanta_Sampling_HTA_Fairy_Aug25_055" at bounding box center [583, 380] width 89 height 13
paste input "Multibrand_Aug25_0"
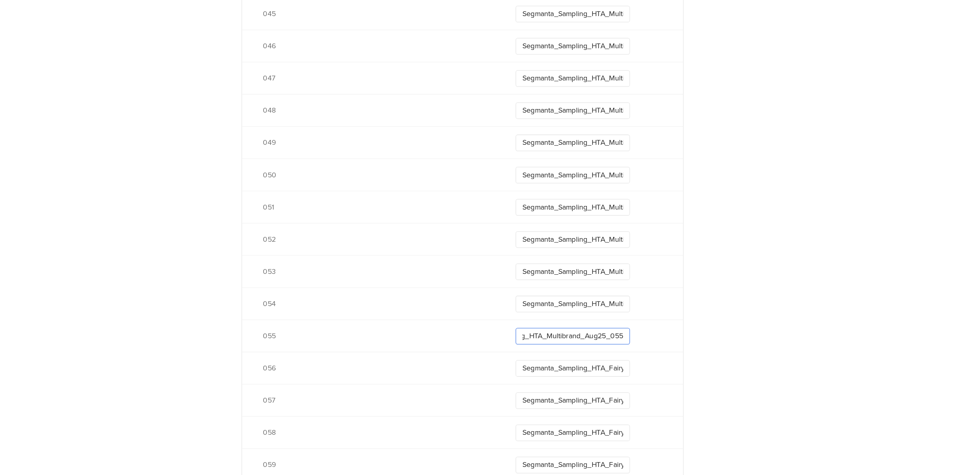
scroll to position [1484, 0]
type input "Segmanta_Sampling_HTA_Multibrand_Aug25_055"
click at [586, 356] on input "Segmanta_Sampling_HTA_Fairy_Aug25_056" at bounding box center [583, 358] width 89 height 13
paste input "Multibrand_Aug25_05"
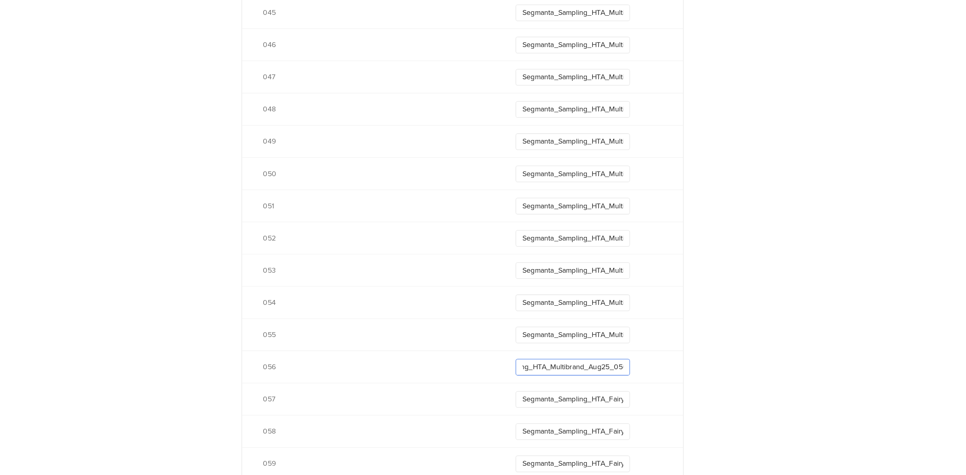
scroll to position [0, 49]
type input "Segmanta_Sampling_HTA_Multibrand_Aug25_056"
click at [573, 389] on input "Segmanta_Sampling_HTA_Fairy_Aug25_057" at bounding box center [583, 383] width 89 height 13
paste input "Multibrand_Aug25_05"
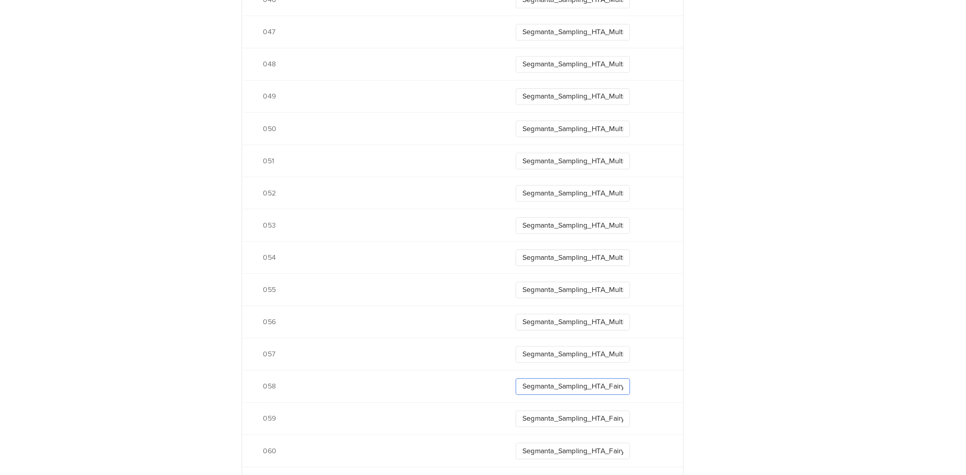
click at [577, 374] on input "Segmanta_Sampling_HTA_Fairy_Aug25_058" at bounding box center [583, 373] width 89 height 13
click at [583, 348] on input "Segmanta_Sampling_HTA_Multibrand_Aug25_07" at bounding box center [583, 348] width 89 height 13
paste input "5"
type input "Segmanta_Sampling_HTA_Multibrand_Aug25_057"
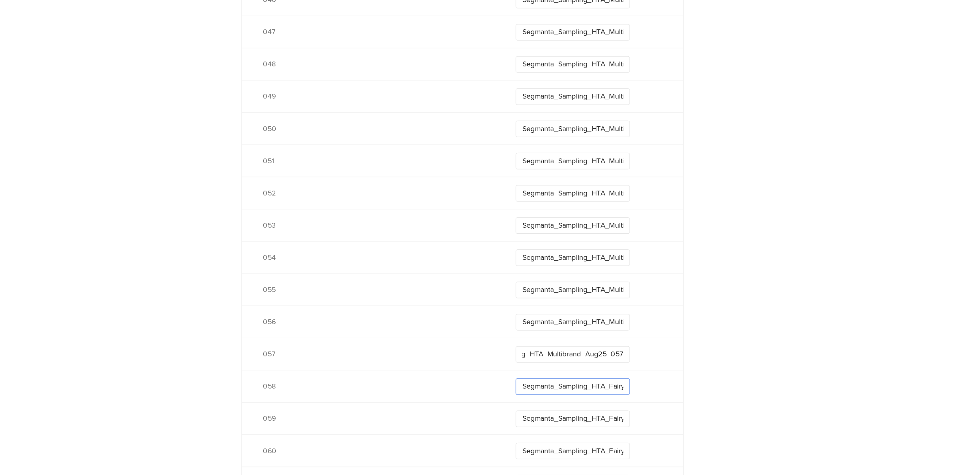
scroll to position [0, 0]
click at [571, 377] on input "Segmanta_Sampling_HTA_Fairy_Aug25_058" at bounding box center [583, 373] width 89 height 13
paste input "Multibrand_Aug25_05"
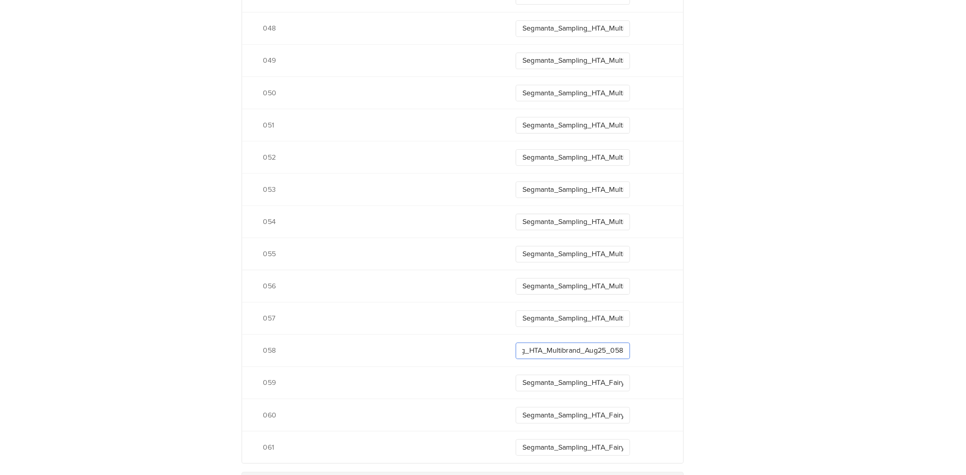
type input "Segmanta_Sampling_HTA_Multibrand_Aug25_058"
click at [571, 377] on input "Segmanta_Sampling_HTA_Fairy_Aug25_059" at bounding box center [583, 370] width 89 height 13
paste input "Multibrand_Aug25_05"
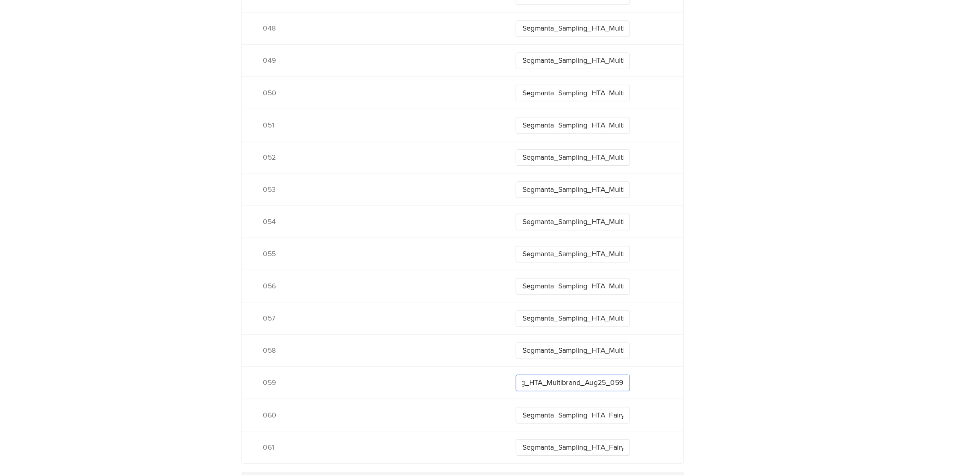
type input "Segmanta_Sampling_HTA_Multibrand_Aug25_059"
click at [567, 395] on input "Segmanta_Sampling_HTA_Fairy_Aug25_060" at bounding box center [583, 395] width 89 height 13
paste input "Multibrand_Aug25_05"
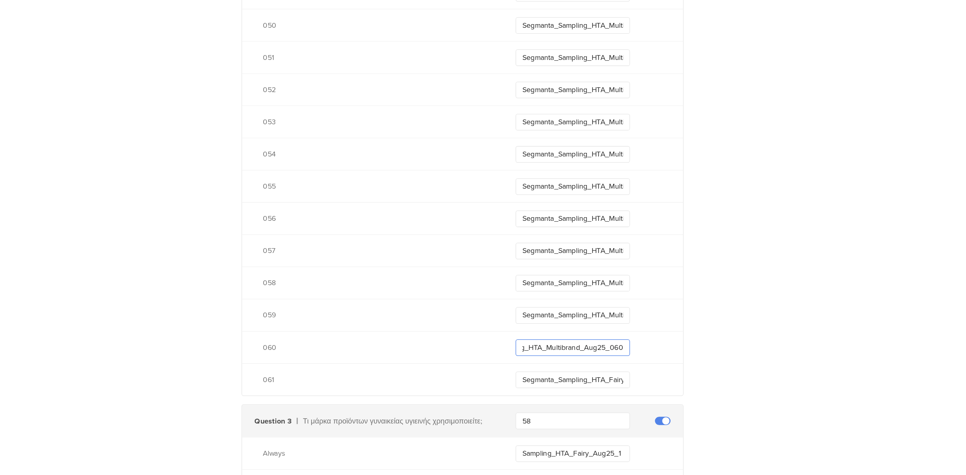
scroll to position [1600, 0]
type input "Segmanta_Sampling_HTA_Multibrand_Aug25_060"
click at [565, 369] on input "Segmanta_Sampling_HTA_Fairy_Aug25_061" at bounding box center [583, 368] width 89 height 13
paste input "Multibrand_Aug25_05"
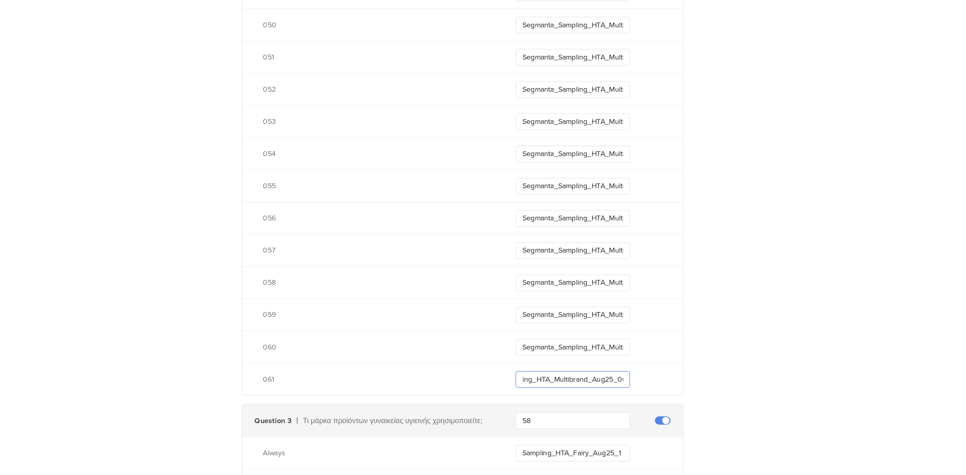
scroll to position [0, 47]
type input "Segmanta_Sampling_HTA_Multibrand_Aug25_061"
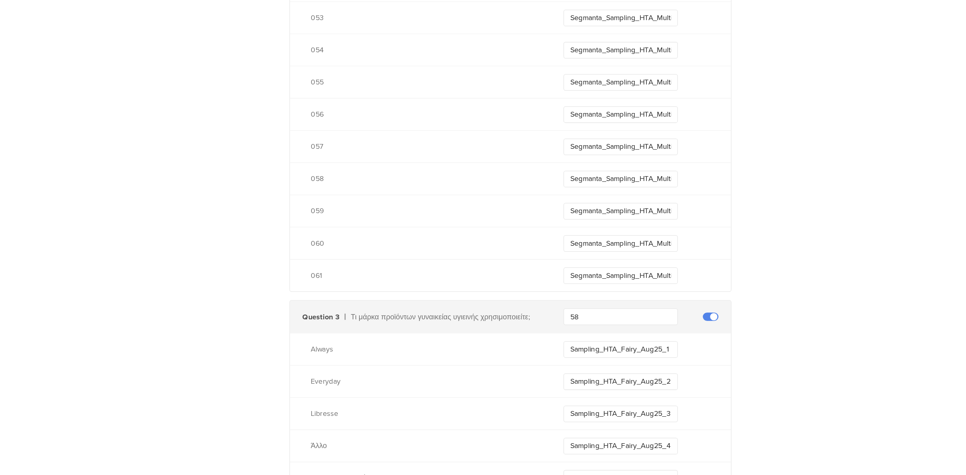
scroll to position [1858, 0]
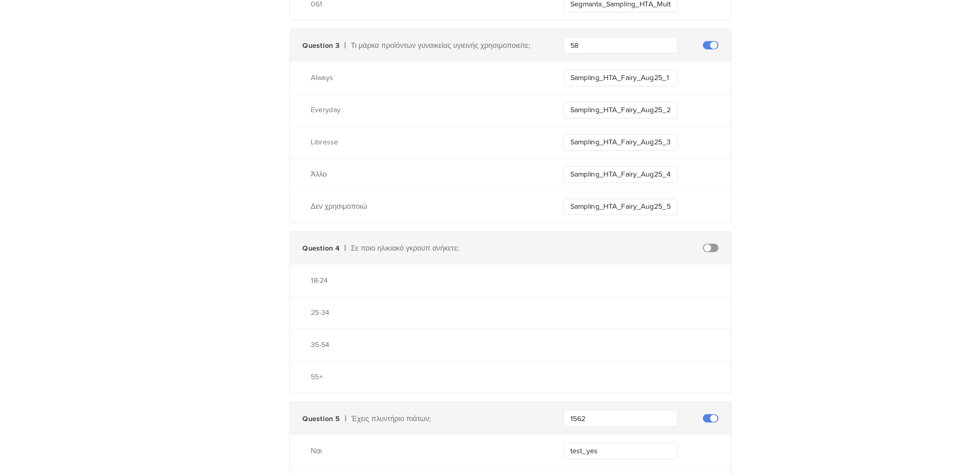
click at [650, 297] on span at bounding box center [653, 299] width 12 height 6
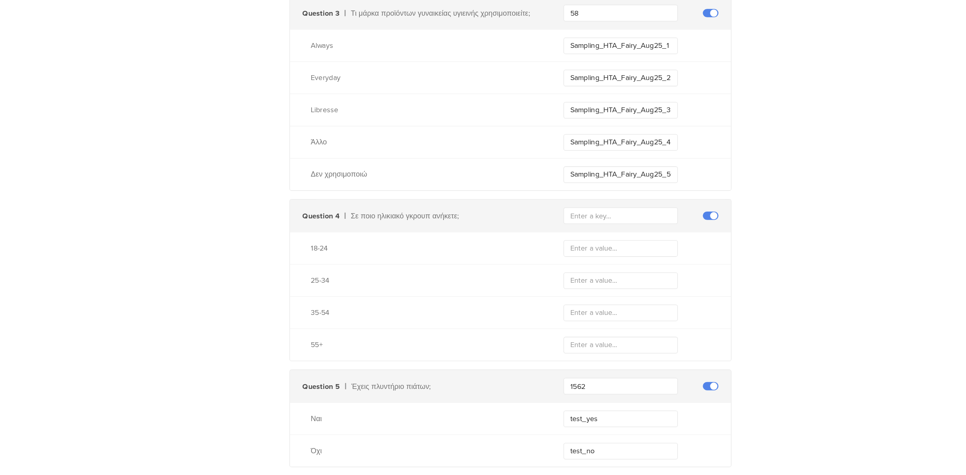
scroll to position [1882, 0]
click at [582, 274] on input "text" at bounding box center [583, 274] width 89 height 13
paste input "2409"
type input "2409"
click at [562, 300] on input "text" at bounding box center [583, 300] width 89 height 13
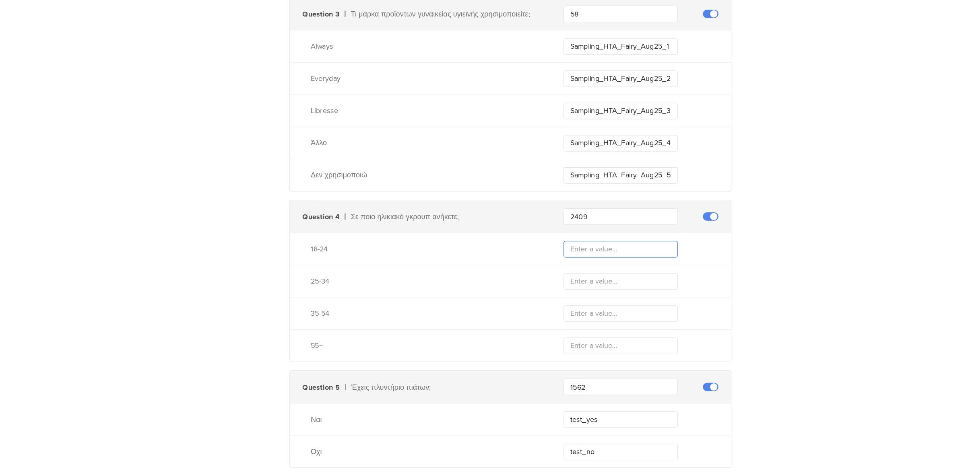
click at [589, 303] on input "text" at bounding box center [583, 300] width 89 height 13
paste input "Sampling_HTA_Multibrand_Aug25_1824"
type input "Sampling_HTA_Multibrand_Aug25_1824"
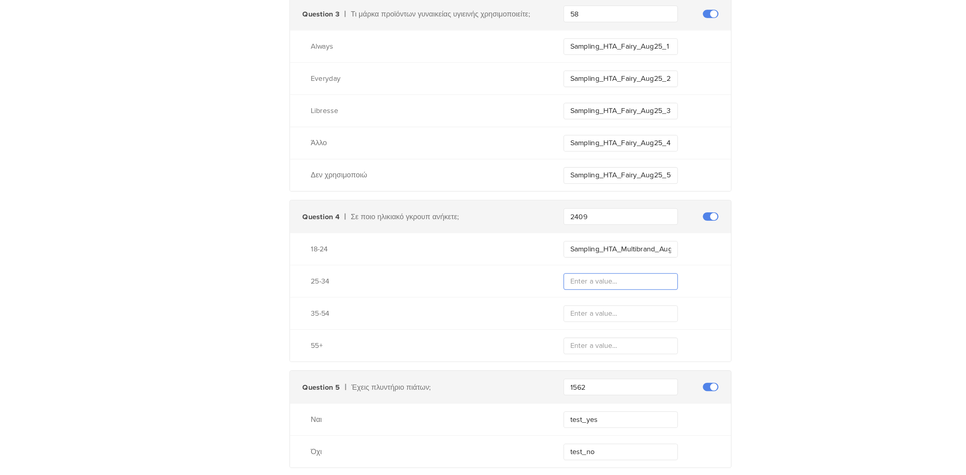
click at [564, 327] on input "text" at bounding box center [583, 325] width 89 height 13
paste input "Sampling_HTA_Multibrand_Aug25_2534"
type input "Sampling_HTA_Multibrand_Aug25_2534"
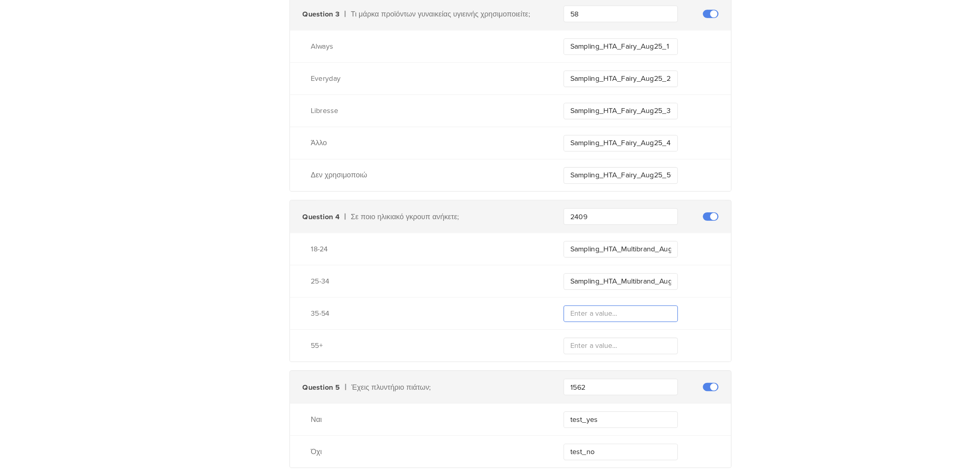
click at [561, 352] on input "text" at bounding box center [583, 350] width 89 height 13
paste input "Sampling_HTA_Multibrand_Aug25_3554"
type input "Sampling_HTA_Multibrand_Aug25_3554"
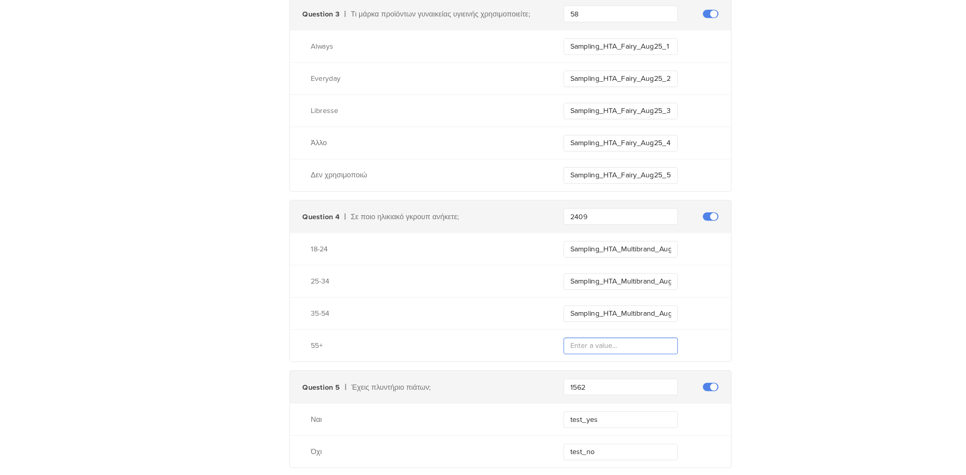
click at [566, 375] on input "text" at bounding box center [583, 375] width 89 height 13
paste input "Sampling_HTA_Multibrand_Aug25_55+"
type input "Sampling_HTA_Multibrand_Aug25_55+"
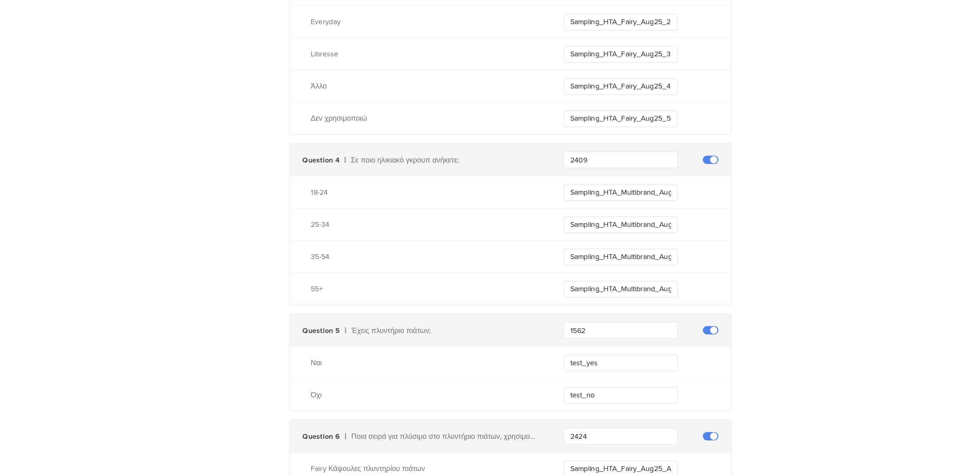
scroll to position [1948, 0]
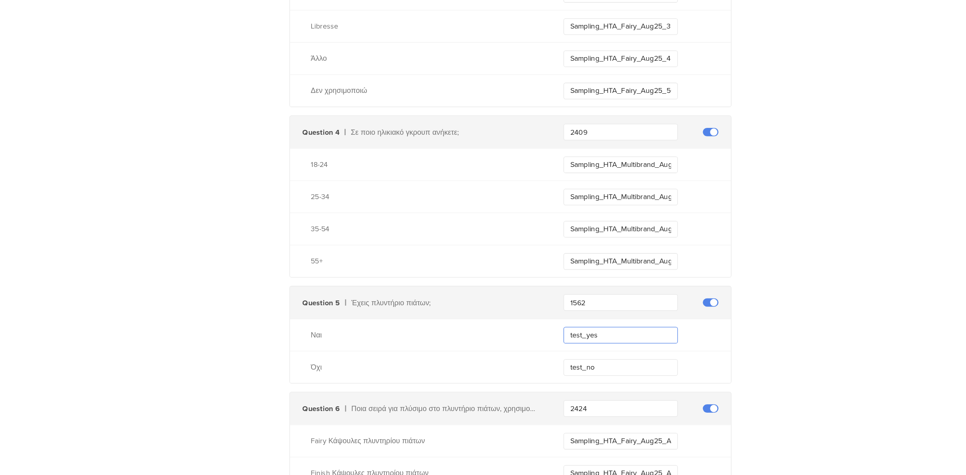
click at [599, 364] on input "test_yes" at bounding box center [583, 366] width 89 height 13
paste input "Sampling_HTA_Multibrand_Aug25_ADW_Owner"
type input "Sampling_HTA_Multibrand_Aug25_ADW_Owner"
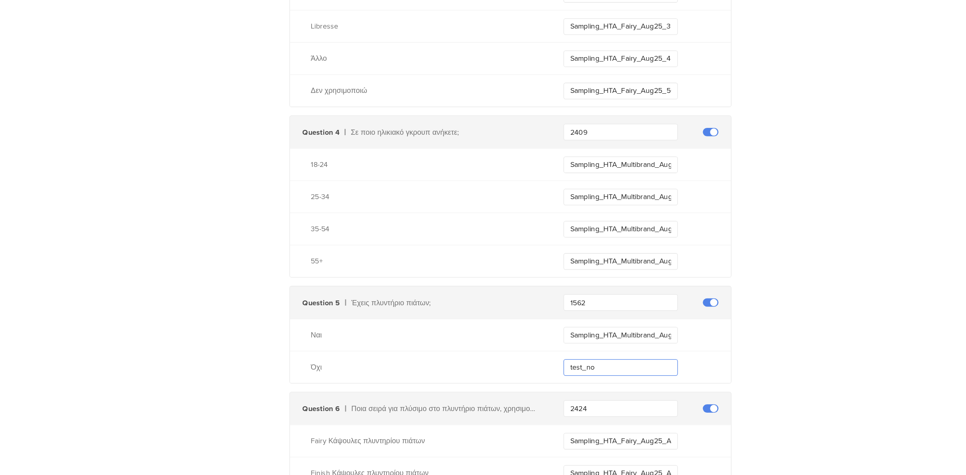
click at [572, 394] on input "test_no" at bounding box center [583, 391] width 89 height 13
paste input "Sampling_HTA_Multibrand_Aug25_non_ADW_Owner"
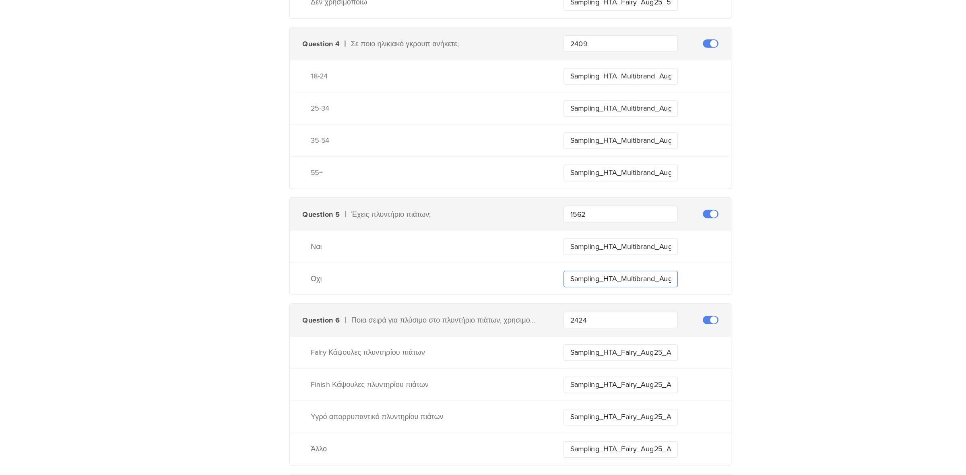
scroll to position [2031, 0]
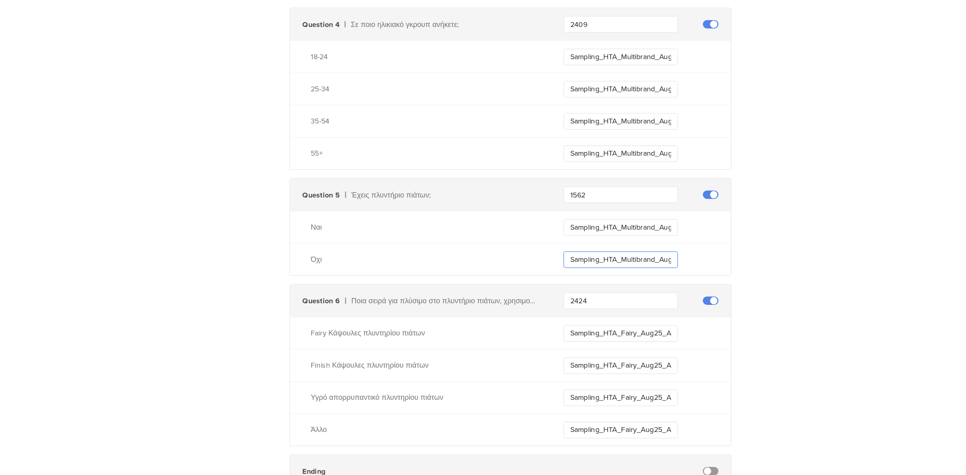
type input "Sampling_HTA_Multibrand_Aug25_non_ADW_Owner"
click at [575, 366] on input "Sampling_HTA_Fairy_Aug25_ADW_Fairy" at bounding box center [583, 365] width 89 height 13
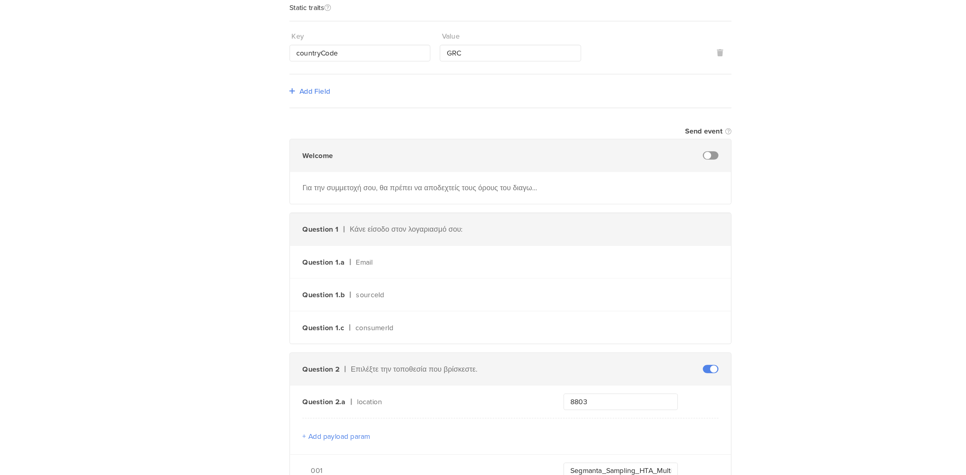
scroll to position [0, 0]
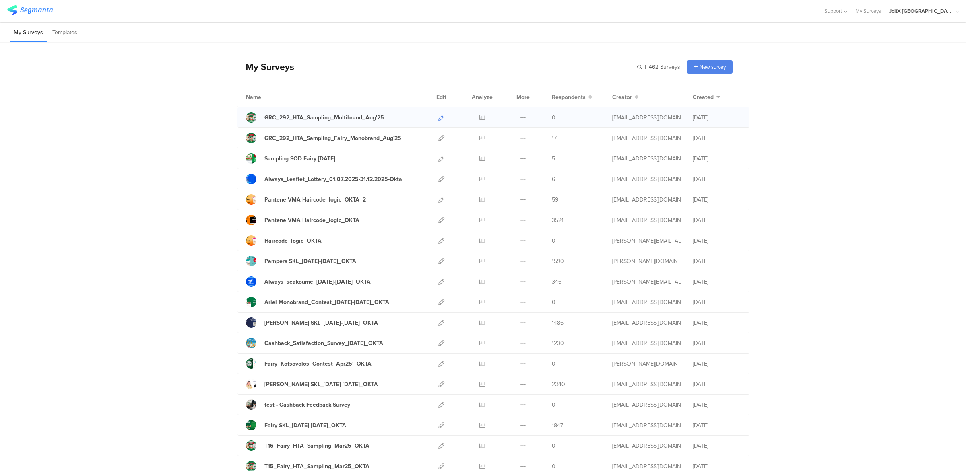
click at [438, 115] on icon at bounding box center [441, 118] width 6 height 6
click at [439, 140] on icon at bounding box center [441, 138] width 6 height 6
click at [521, 115] on icon at bounding box center [523, 118] width 6 height 6
click at [509, 136] on button "Duplicate" at bounding box center [507, 138] width 44 height 14
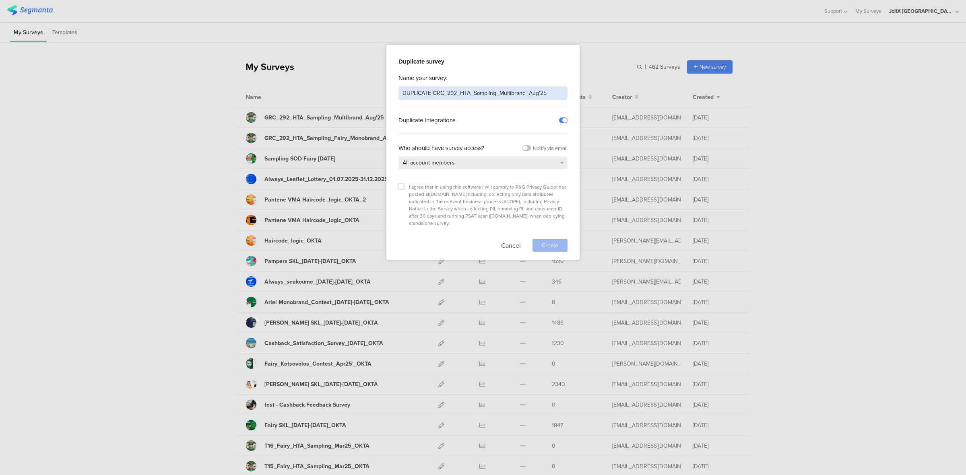
click at [433, 91] on input "DUPLICATE GRC_292_HTA_Sampling_Multibrand_Aug'25" at bounding box center [482, 92] width 169 height 13
type input "GRC_292_HTA_Sampling_Always_Monobrand_Aug'25"
click at [399, 184] on label at bounding box center [401, 186] width 6 height 6
click at [0, 0] on input "checkbox" at bounding box center [0, 0] width 0 height 0
click at [542, 241] on span "Create" at bounding box center [549, 245] width 16 height 8
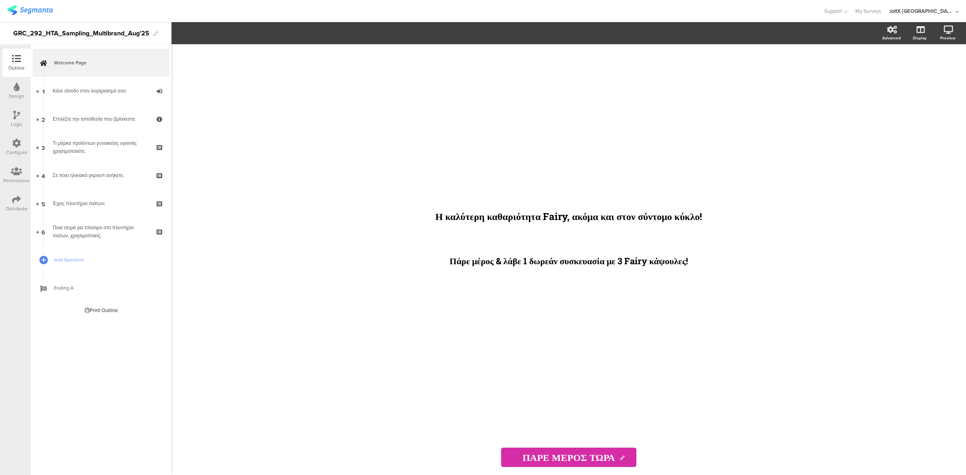
click at [14, 146] on icon at bounding box center [16, 143] width 9 height 9
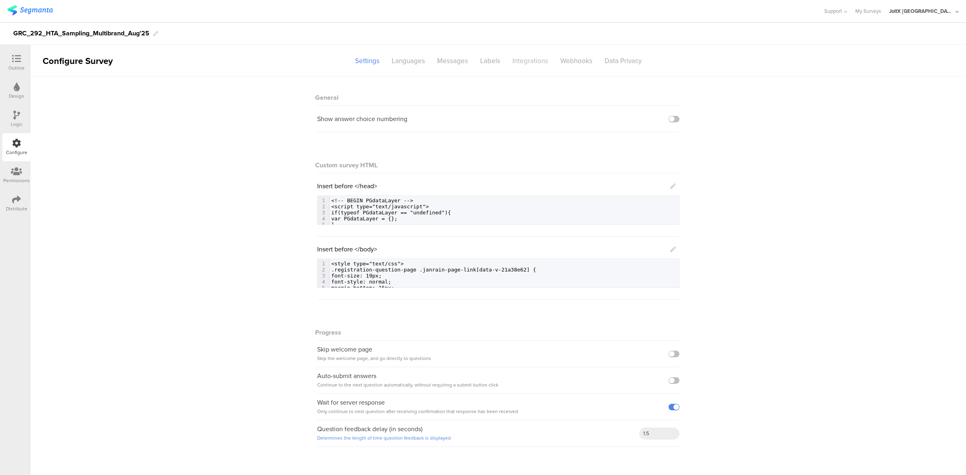
click at [529, 58] on div "Integrations" at bounding box center [530, 61] width 48 height 14
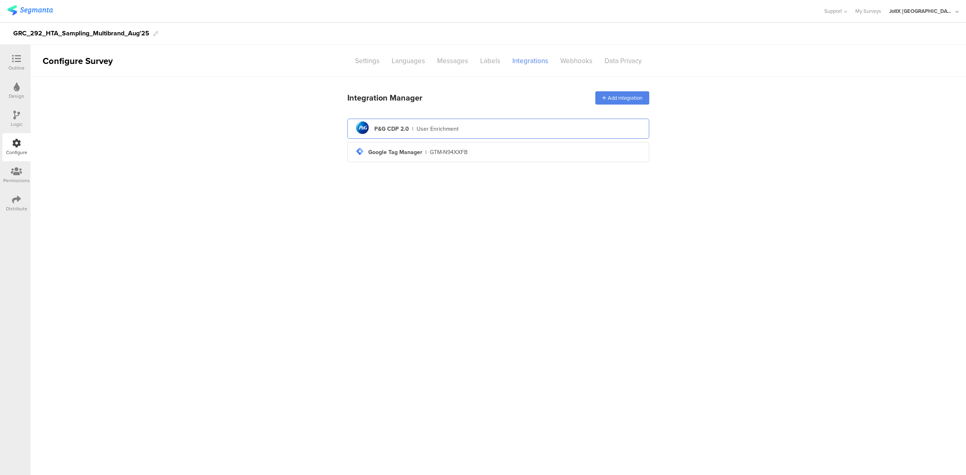
click at [427, 124] on div "pg logo P&G CDP 2.0 | User Enrichment" at bounding box center [498, 129] width 289 height 20
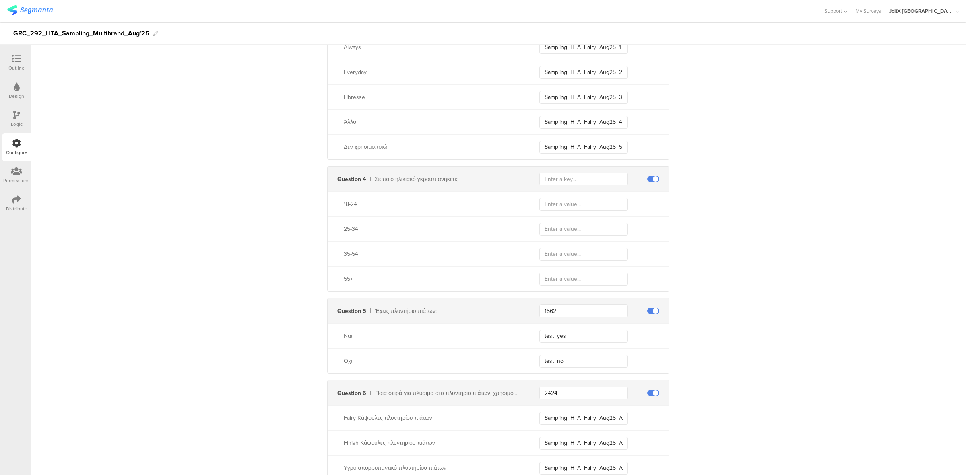
scroll to position [1977, 0]
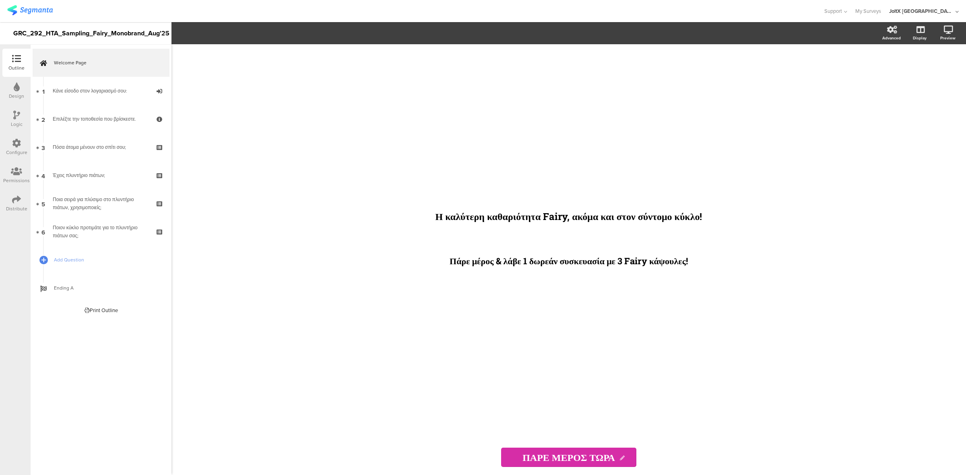
click at [19, 138] on div "Configure" at bounding box center [16, 147] width 28 height 28
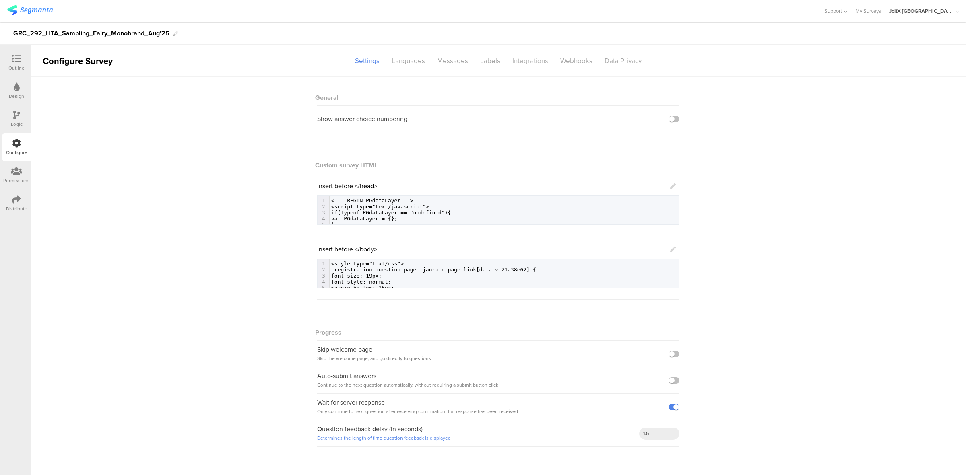
click at [523, 60] on div "Integrations" at bounding box center [530, 61] width 48 height 14
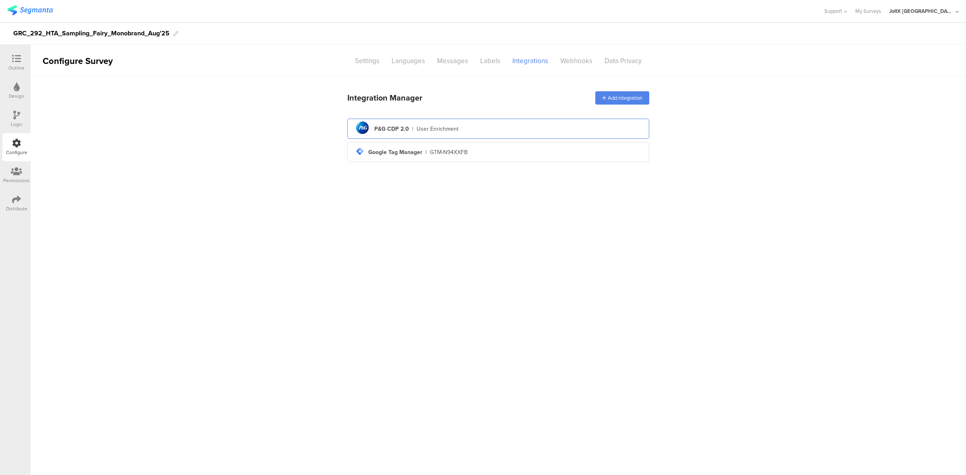
click at [554, 126] on div "pg logo P&G CDP 2.0 | User Enrichment" at bounding box center [498, 129] width 289 height 20
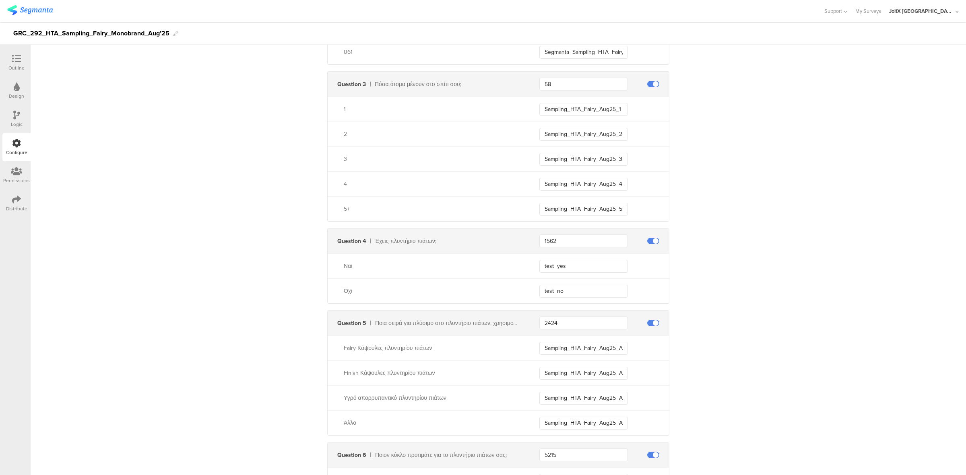
scroll to position [1916, 0]
click at [594, 261] on input "test_yes" at bounding box center [583, 265] width 89 height 13
paste input "Sampling_HTA_Multibrand_Aug25_ADW_Owner"
click at [562, 266] on input "Sampling_HTA_Multibrand_Aug25_ADW_Owner" at bounding box center [583, 265] width 89 height 13
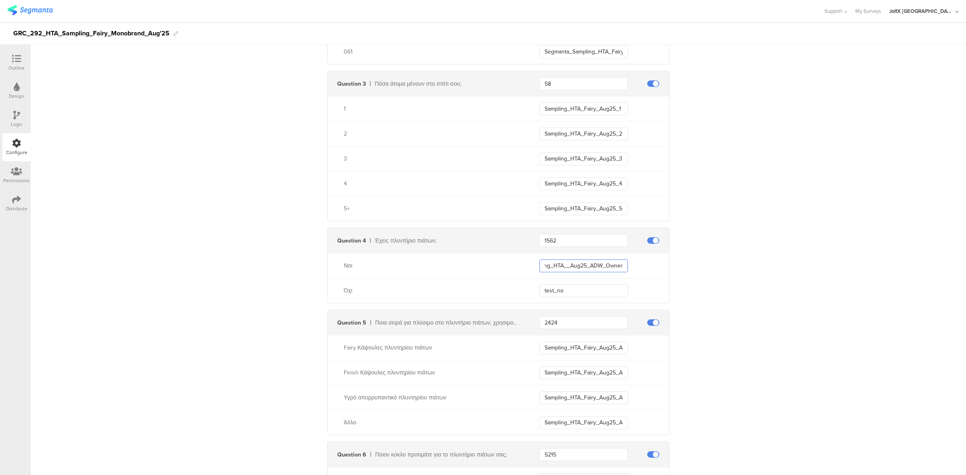
scroll to position [0, 17]
type input "Sampling_HTA_Fairy_Aug25_ADW_Owner"
click at [566, 285] on input "test_no" at bounding box center [583, 290] width 89 height 13
paste input "Sampling_HTA_Multibrand_Aug25_non_ADW_Owner"
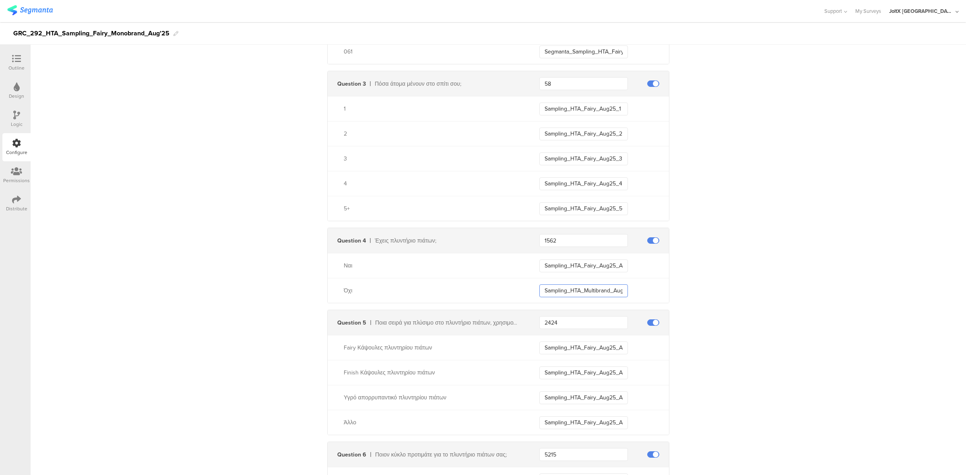
scroll to position [0, 56]
click at [550, 293] on input "Sampling_HTA_Multibrand_Aug25_non_ADW_Owner" at bounding box center [583, 290] width 89 height 13
type input "Sampling_HTA_Fairy_Aug25_non_ADW_Owner"
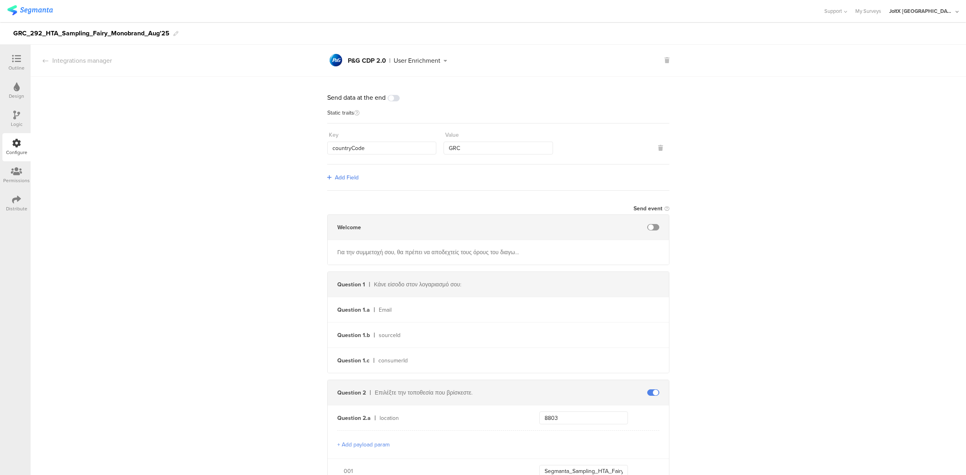
click at [14, 151] on div "Configure" at bounding box center [16, 152] width 21 height 7
click at [16, 139] on icon at bounding box center [16, 143] width 9 height 9
click at [13, 117] on icon at bounding box center [16, 115] width 7 height 9
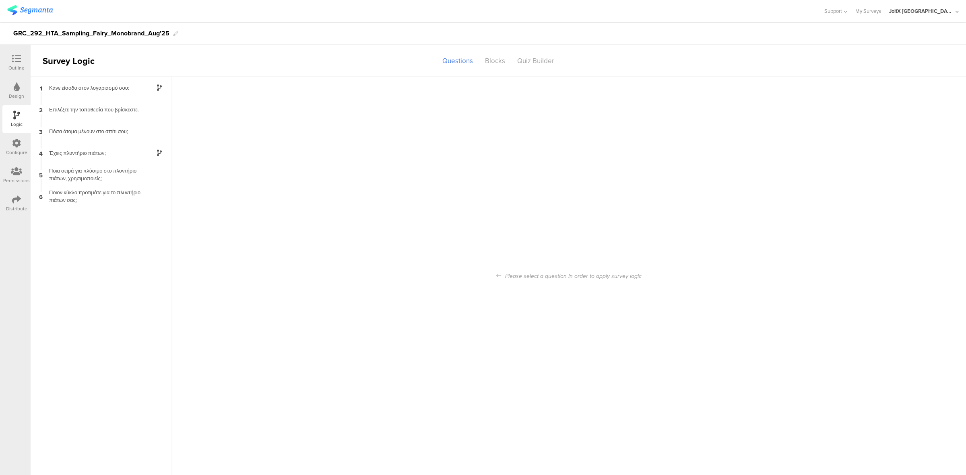
click at [17, 143] on icon at bounding box center [16, 143] width 9 height 9
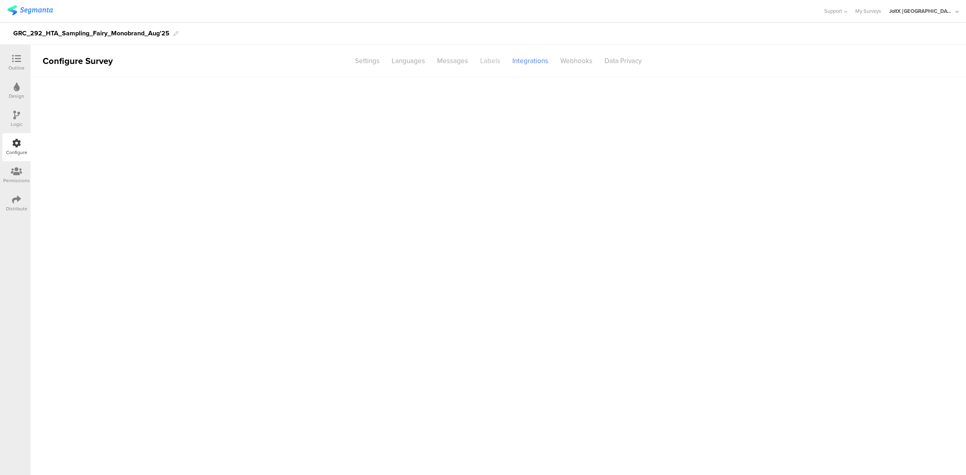
click at [485, 56] on div "Labels" at bounding box center [490, 61] width 32 height 14
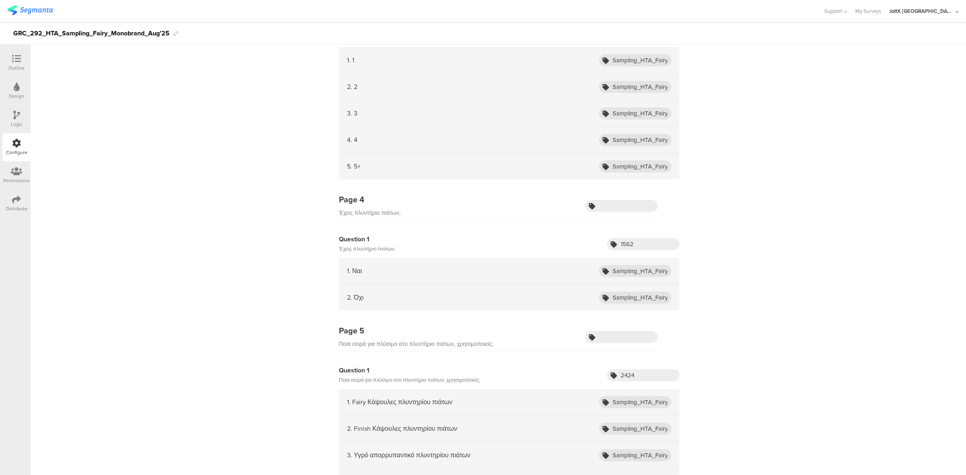
scroll to position [1927, 0]
click at [639, 276] on input "Sampling_HTA_Fairy_Aug25_ADW_Owner" at bounding box center [635, 271] width 72 height 12
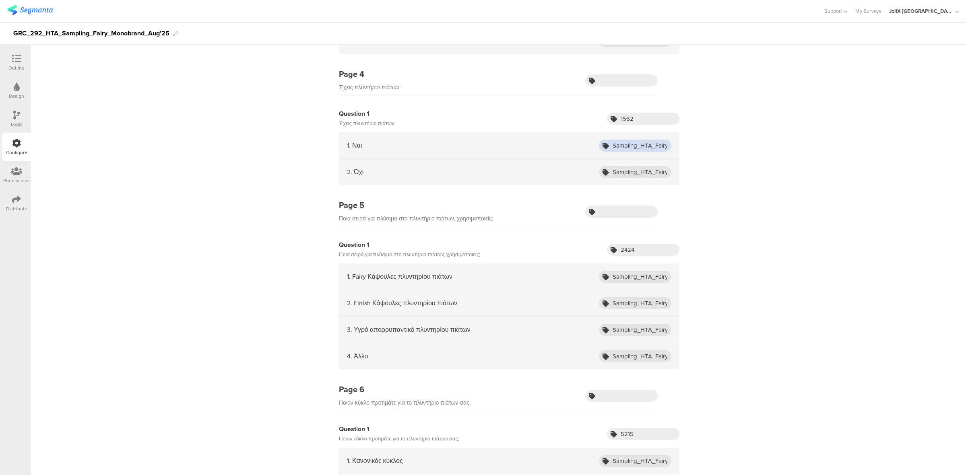
scroll to position [2177, 0]
